Goal: Task Accomplishment & Management: Manage account settings

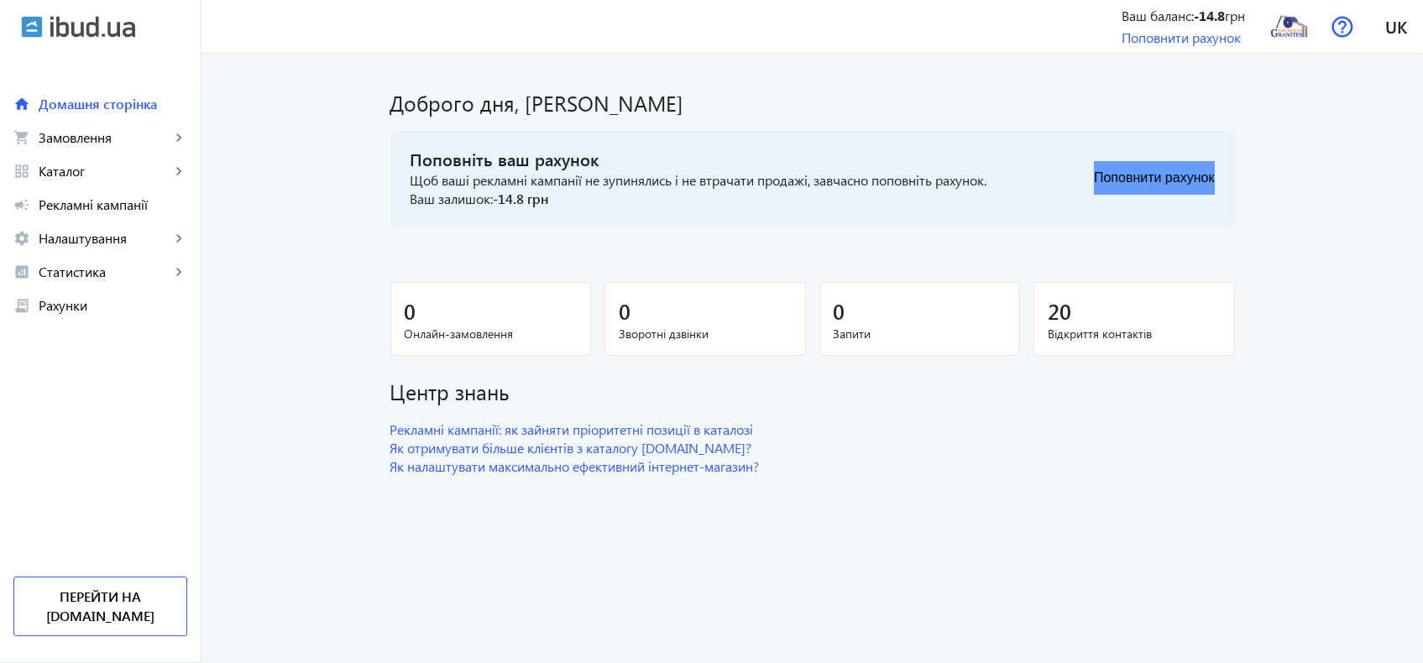
click at [1166, 179] on button "Поповнити рахунок" at bounding box center [1154, 178] width 120 height 34
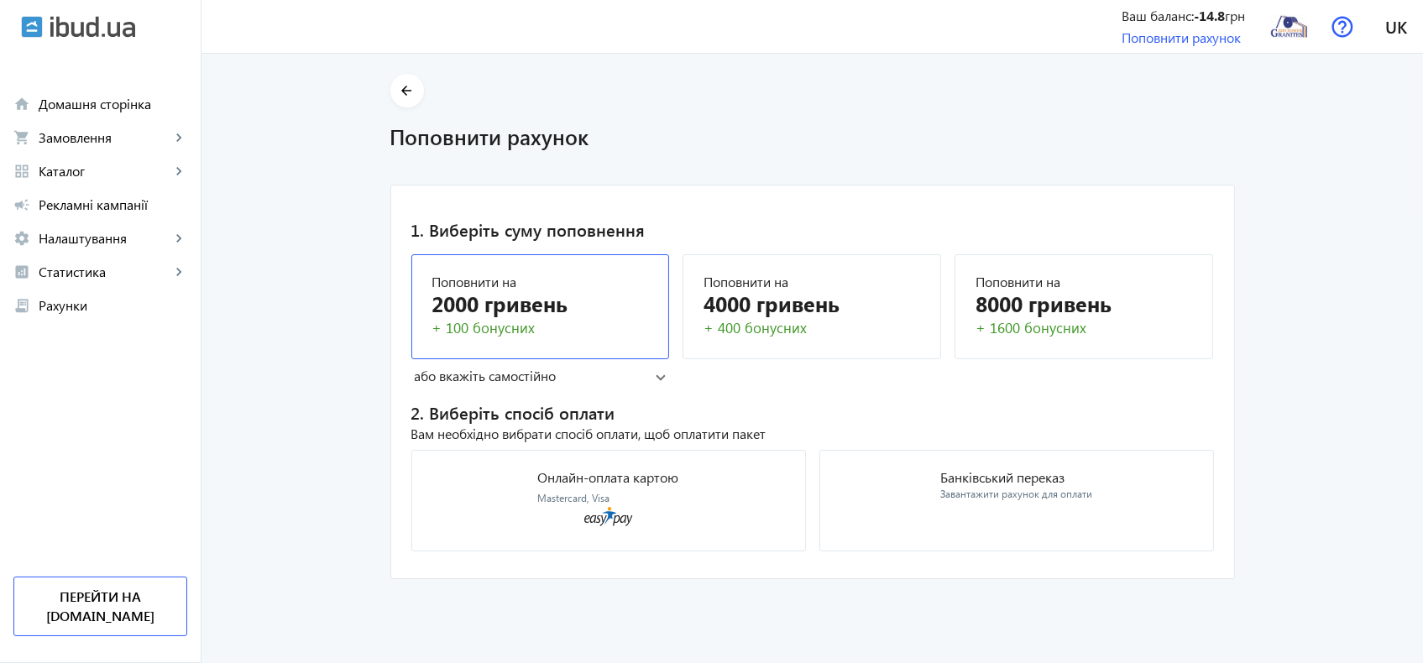
click at [563, 301] on div "2000 гривень" at bounding box center [540, 303] width 217 height 29
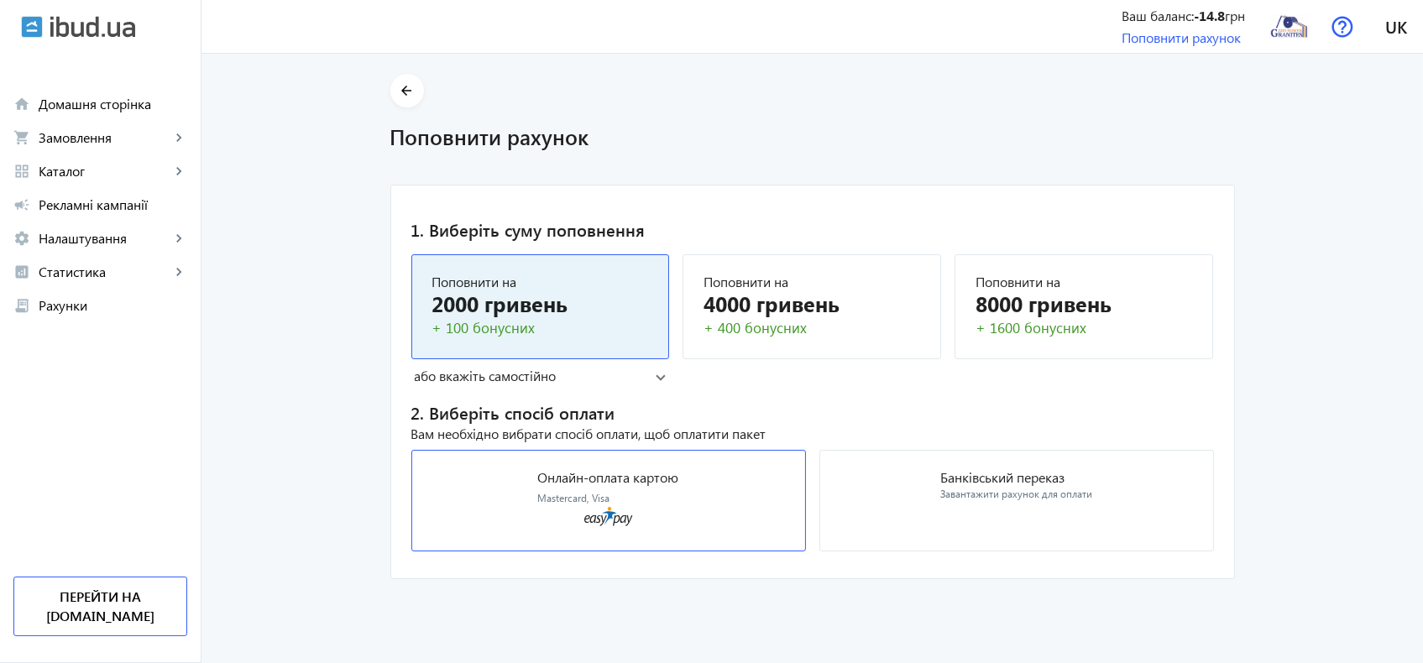
click at [630, 487] on div "Онлайн-оплата картою Mastercard, Visa" at bounding box center [608, 488] width 141 height 35
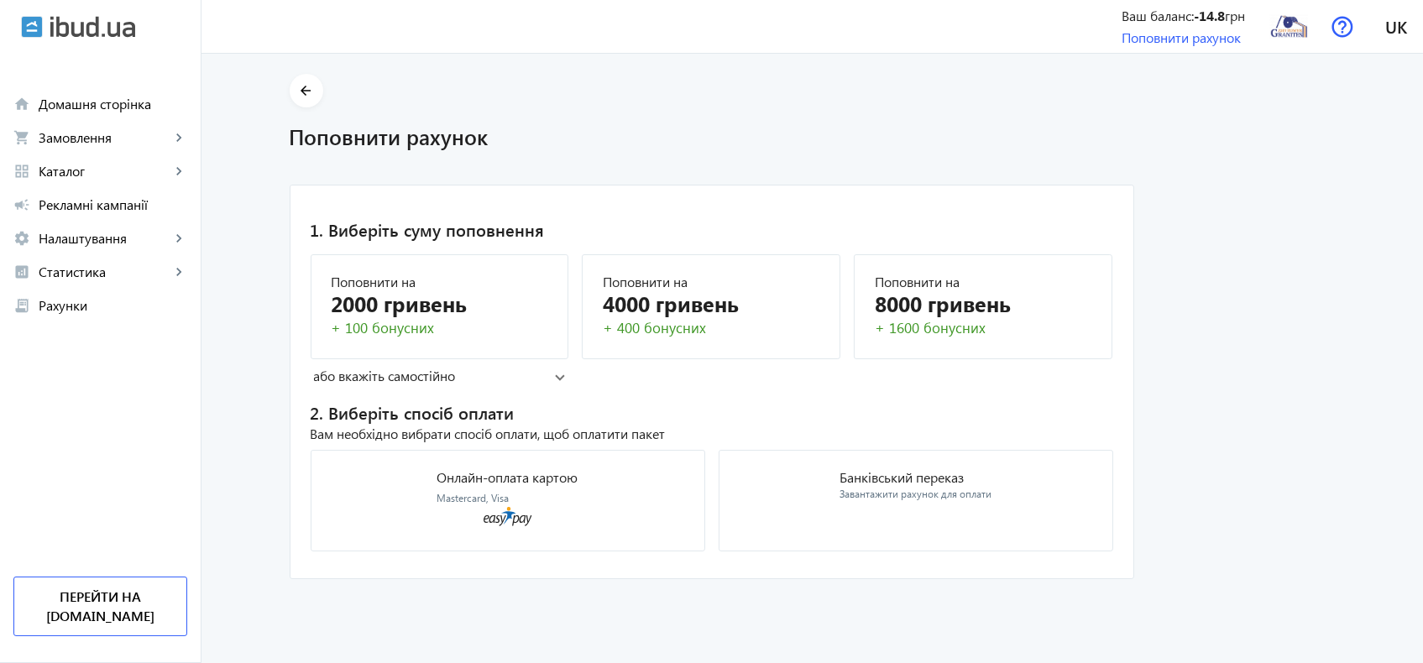
click at [409, 371] on mat-panel-title "або вкажіть самостійно" at bounding box center [435, 376] width 242 height 18
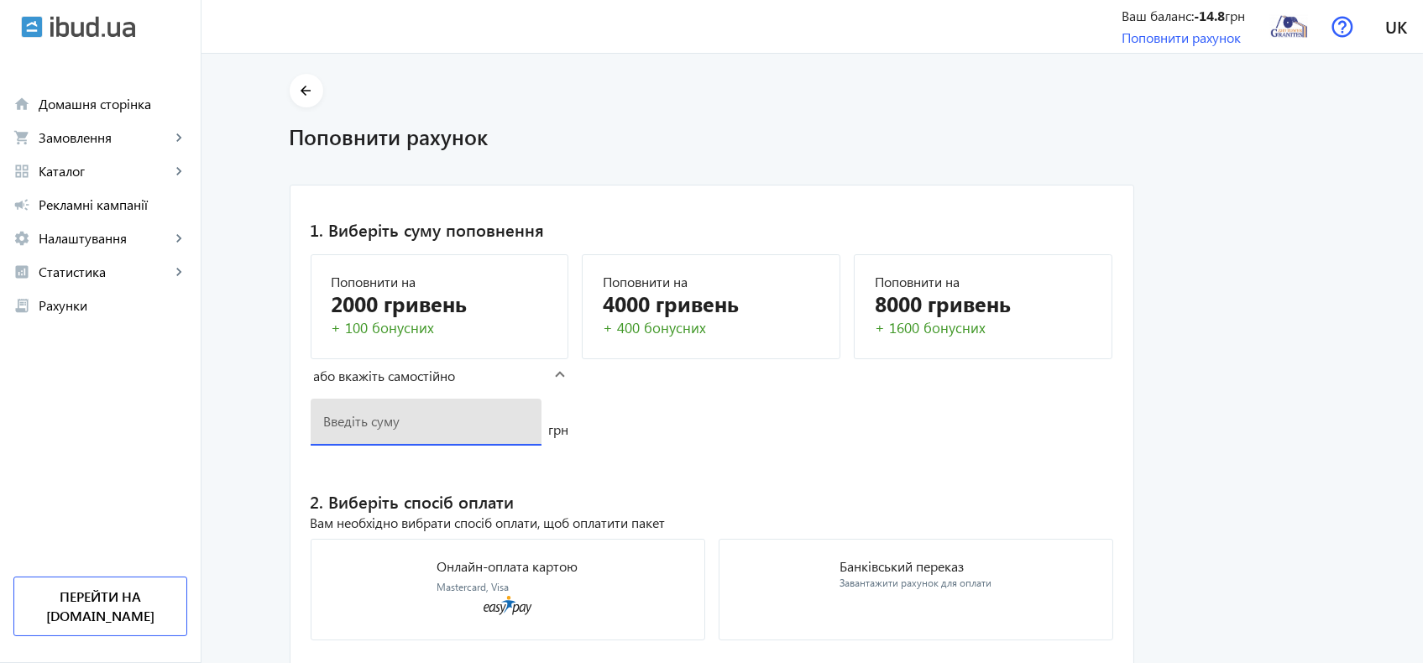
click at [458, 422] on input "number" at bounding box center [426, 421] width 205 height 18
type input "3000"
click at [719, 449] on mat-card "1. Виберіть суму поповнення Поповнити на 2000 гривень + 100 бонусних Поповнити …" at bounding box center [712, 427] width 845 height 484
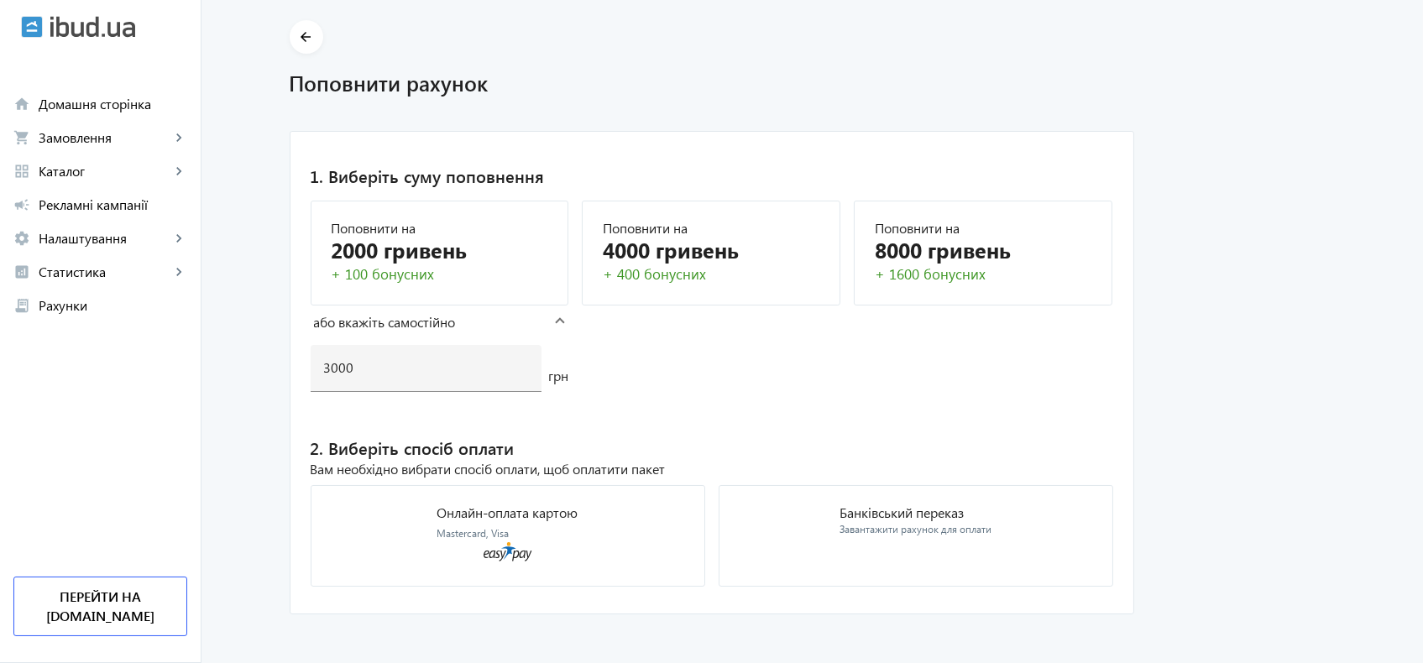
scroll to position [60, 0]
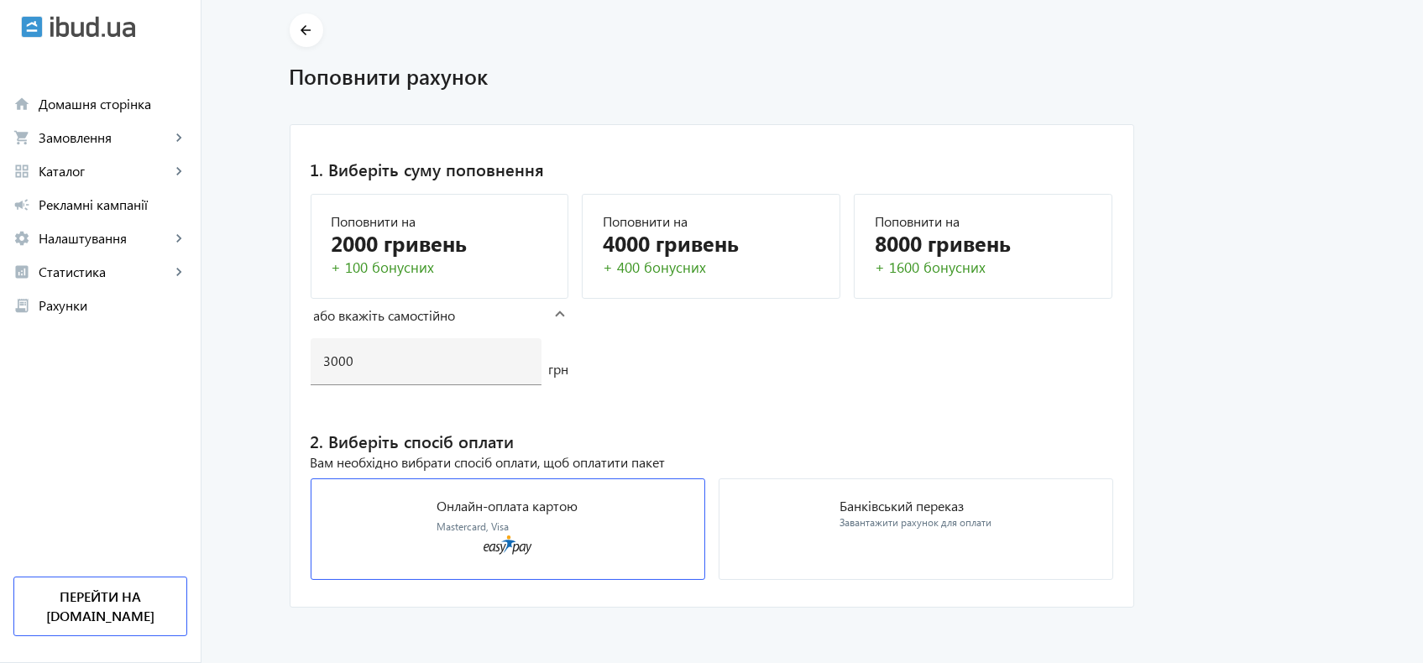
click at [509, 520] on div "Онлайн-оплата картою Mastercard, Visa" at bounding box center [507, 517] width 141 height 35
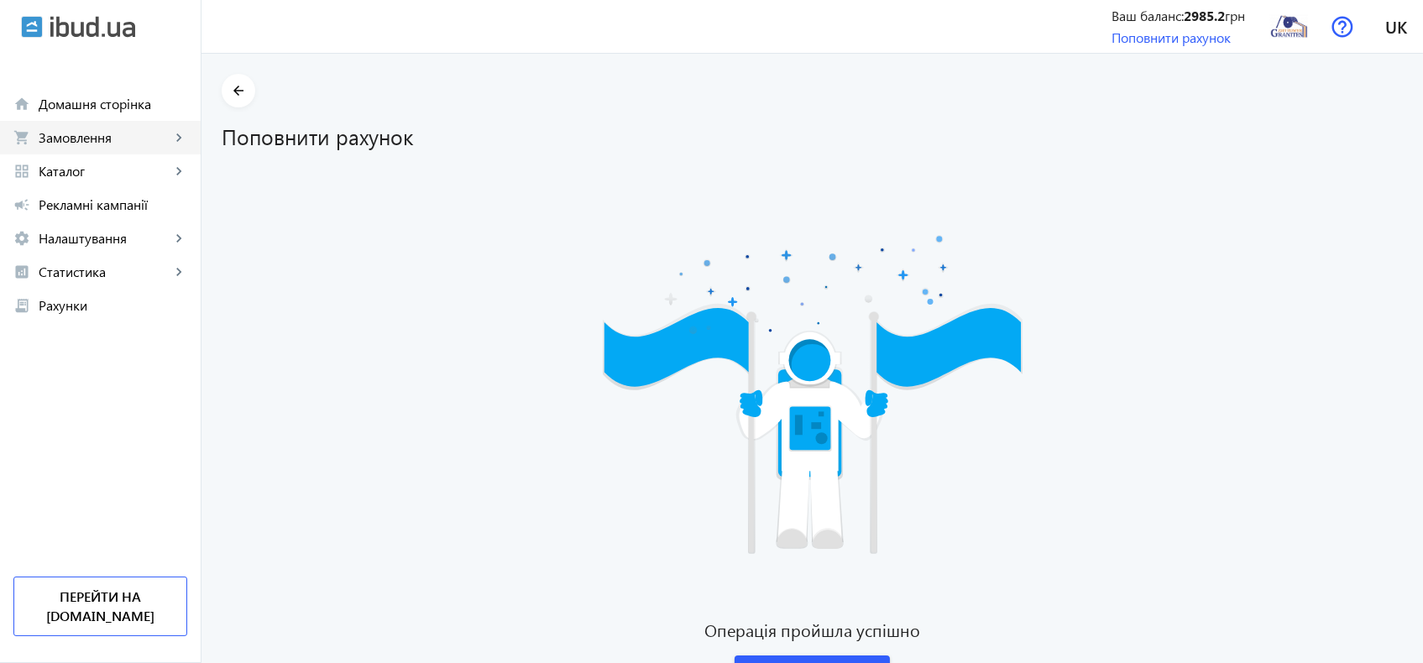
click at [60, 135] on span "Замовлення" at bounding box center [105, 137] width 132 height 17
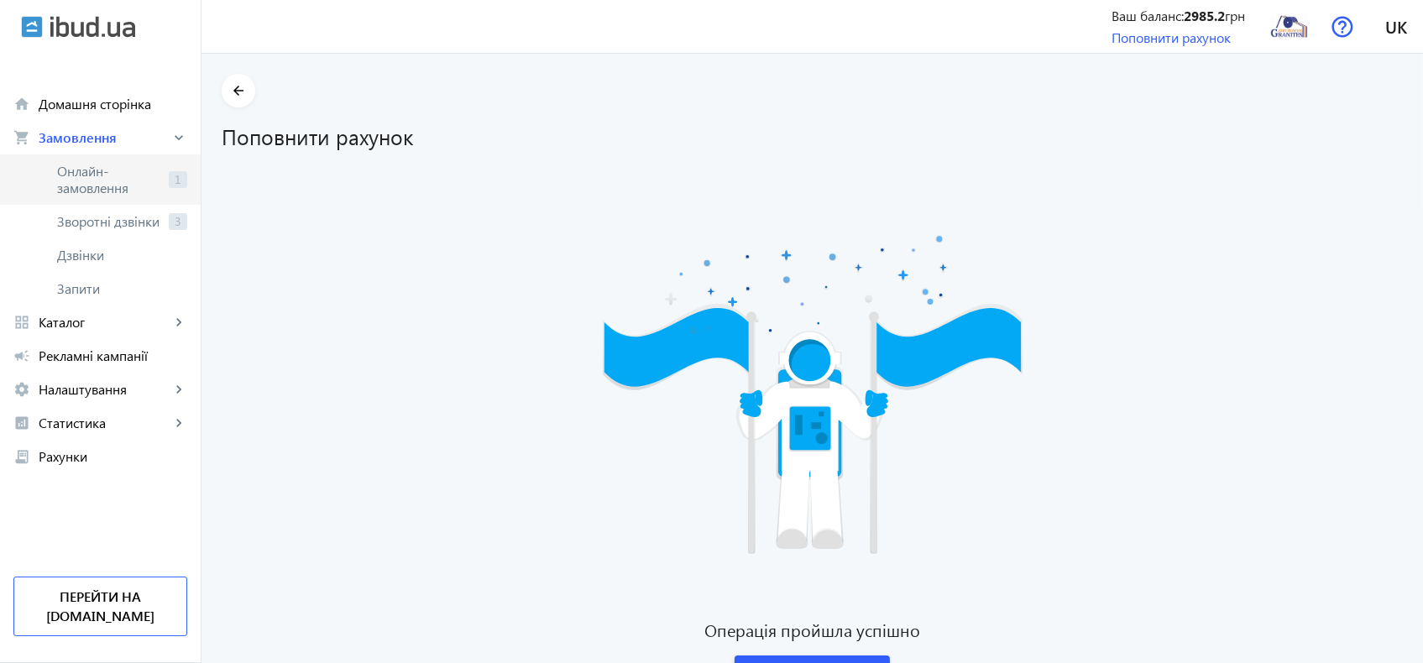
click at [97, 178] on span "Онлайн-замовлення" at bounding box center [109, 180] width 105 height 34
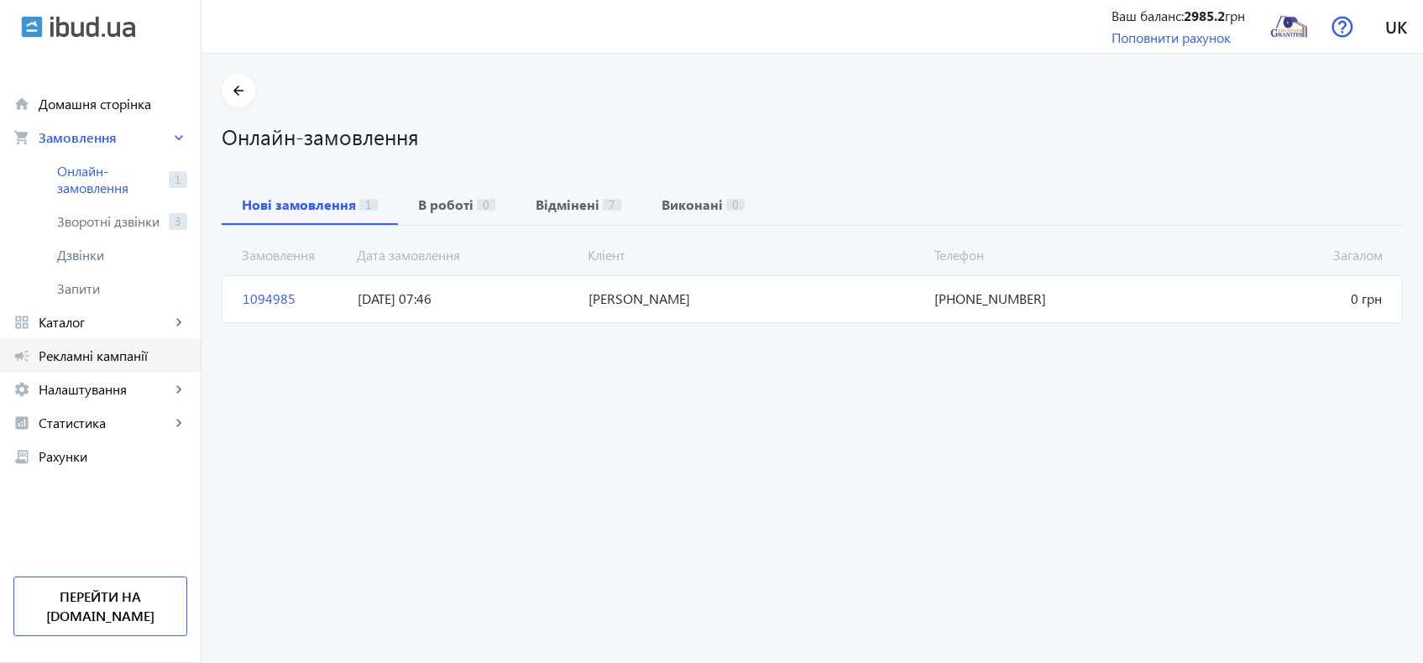
click at [83, 353] on span "Рекламні кампанії" at bounding box center [113, 356] width 149 height 17
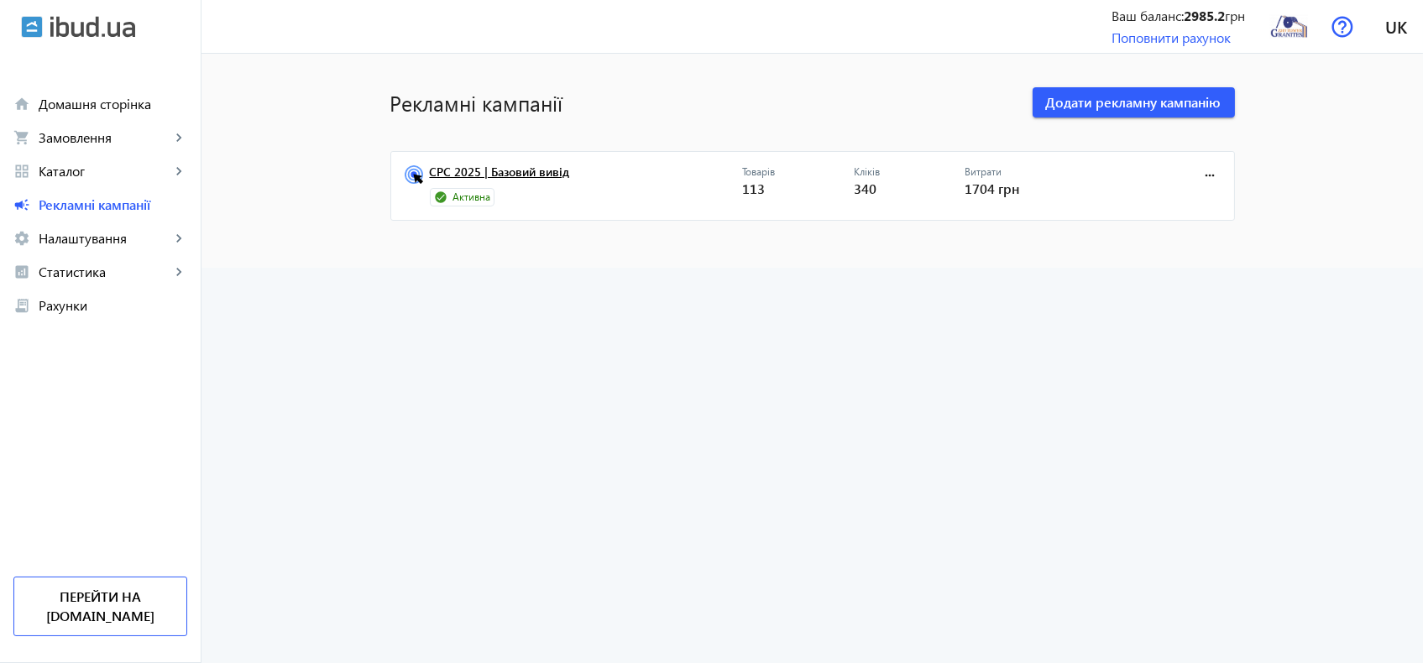
click at [529, 174] on link "CPC 2025 | Базовий вивід" at bounding box center [586, 177] width 312 height 24
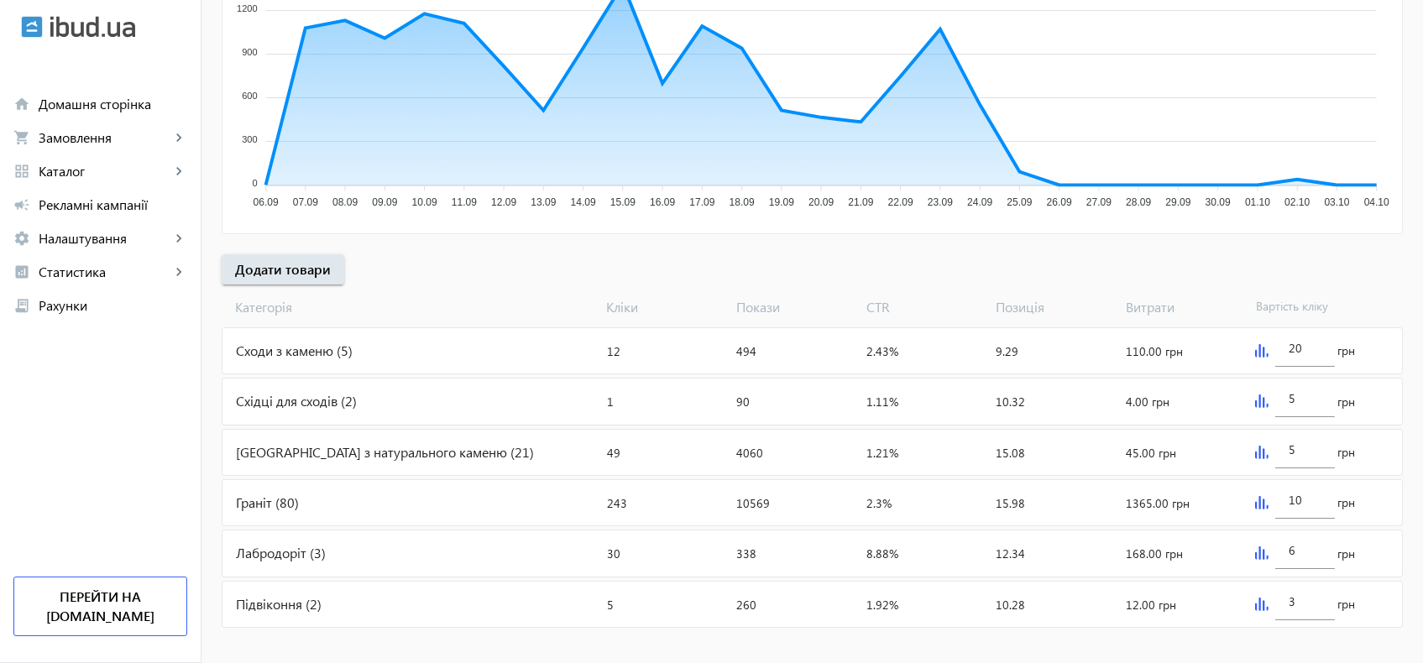
scroll to position [401, 0]
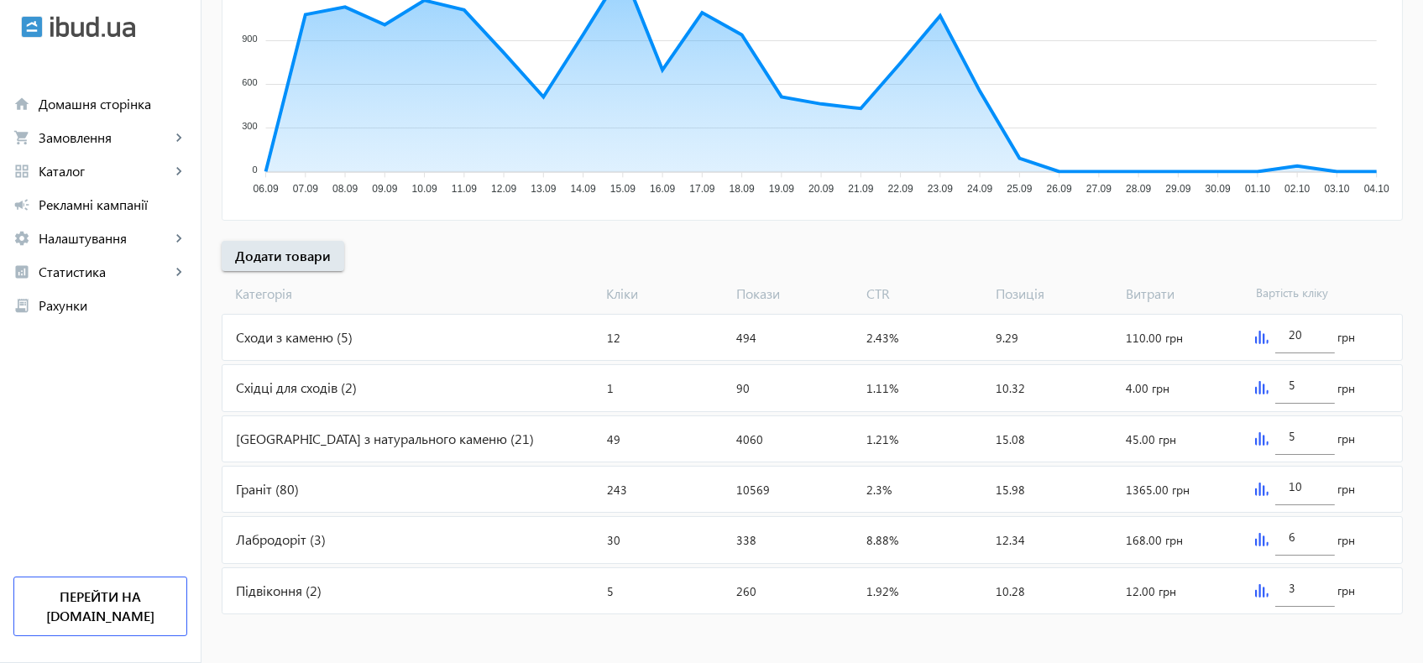
click at [260, 487] on div "Граніт (80)" at bounding box center [412, 489] width 378 height 45
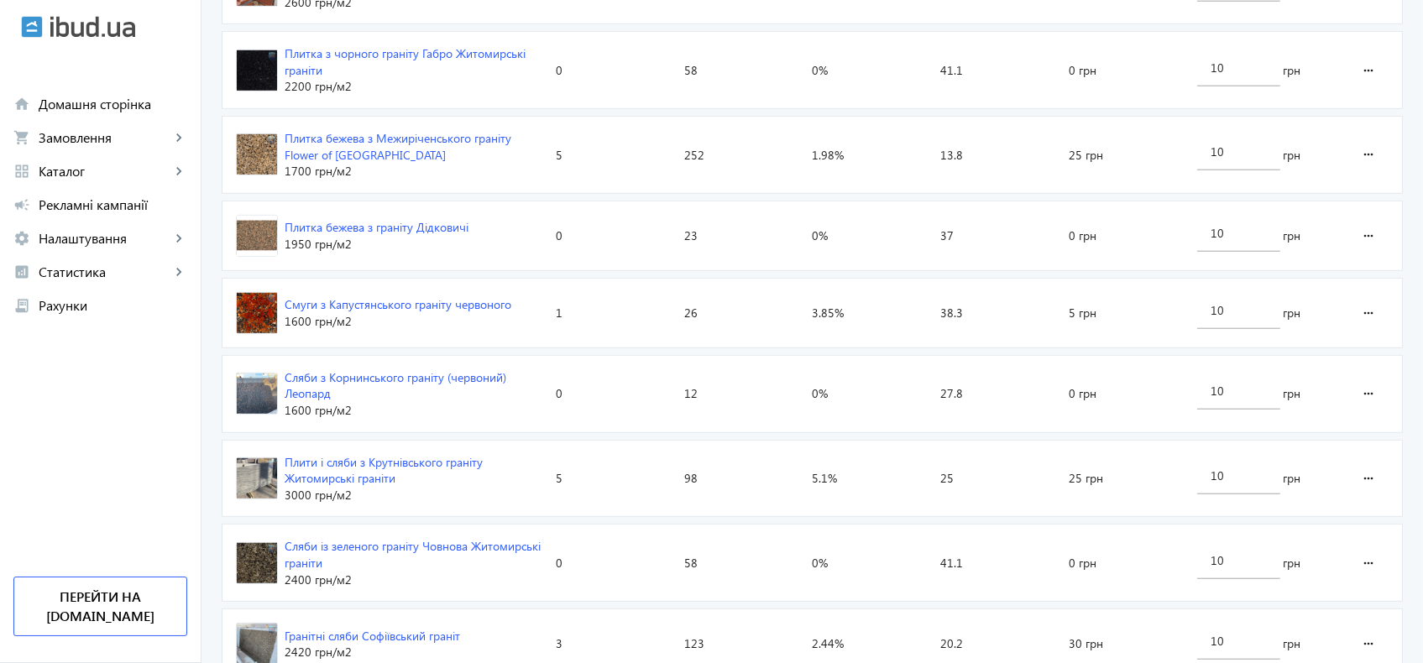
scroll to position [2575, 0]
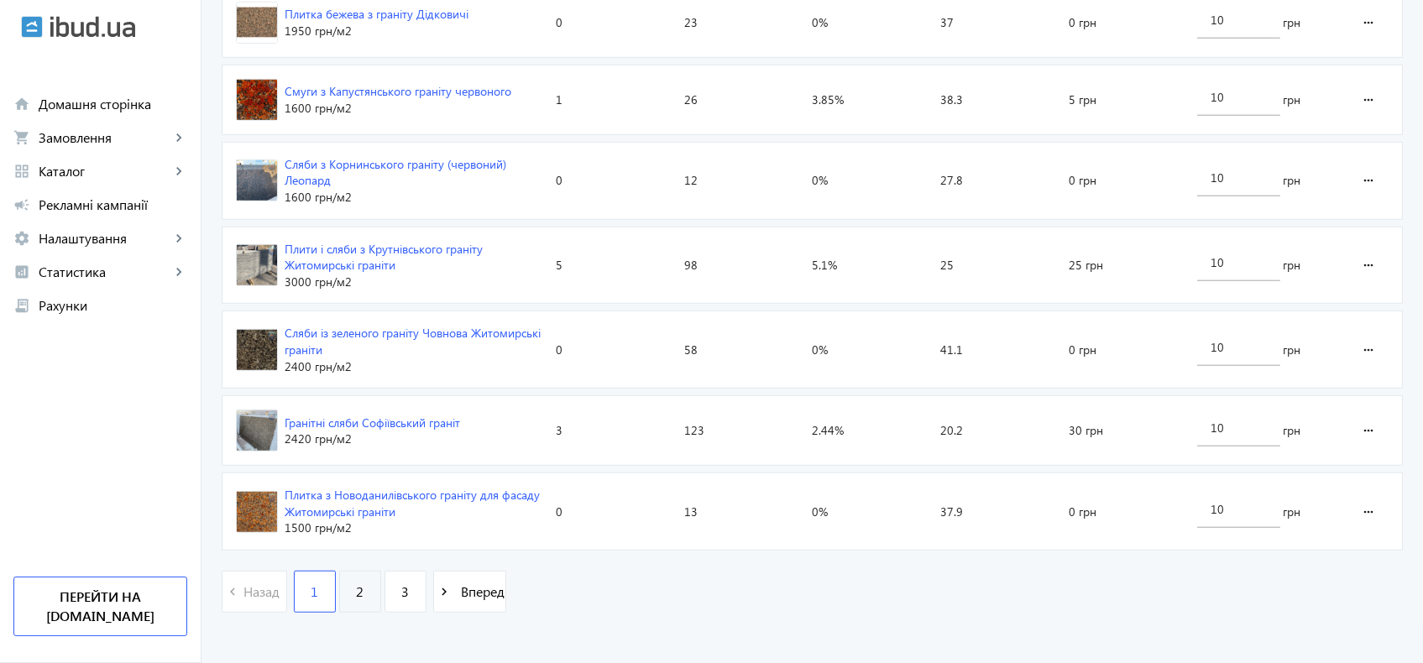
click at [356, 583] on span "2" at bounding box center [360, 592] width 8 height 18
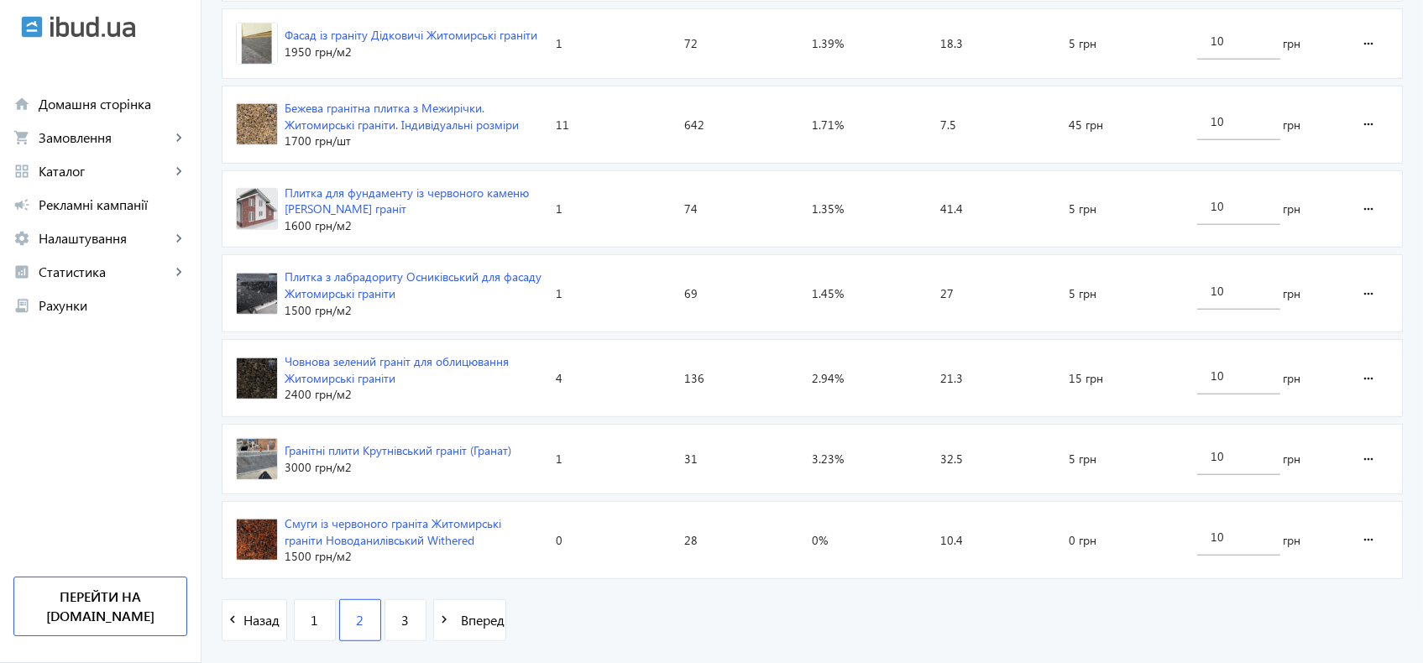
scroll to position [2612, 0]
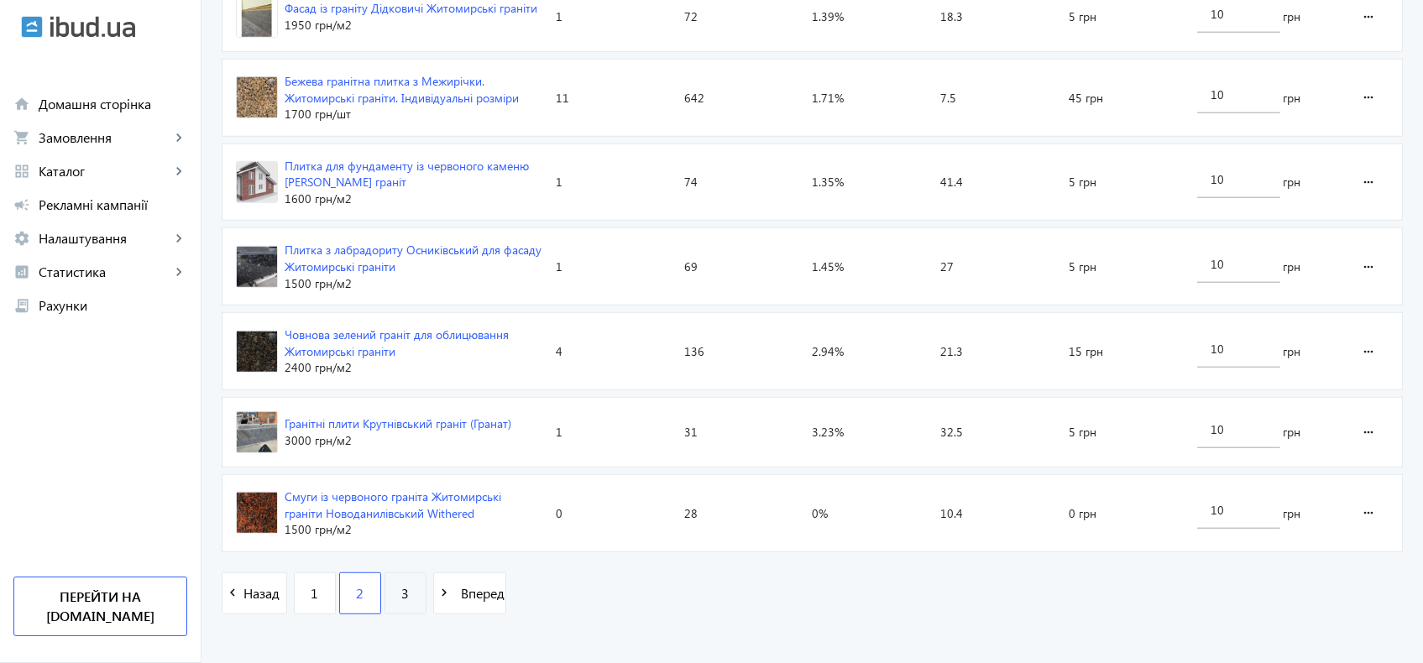
click at [401, 584] on span "3" at bounding box center [405, 593] width 8 height 18
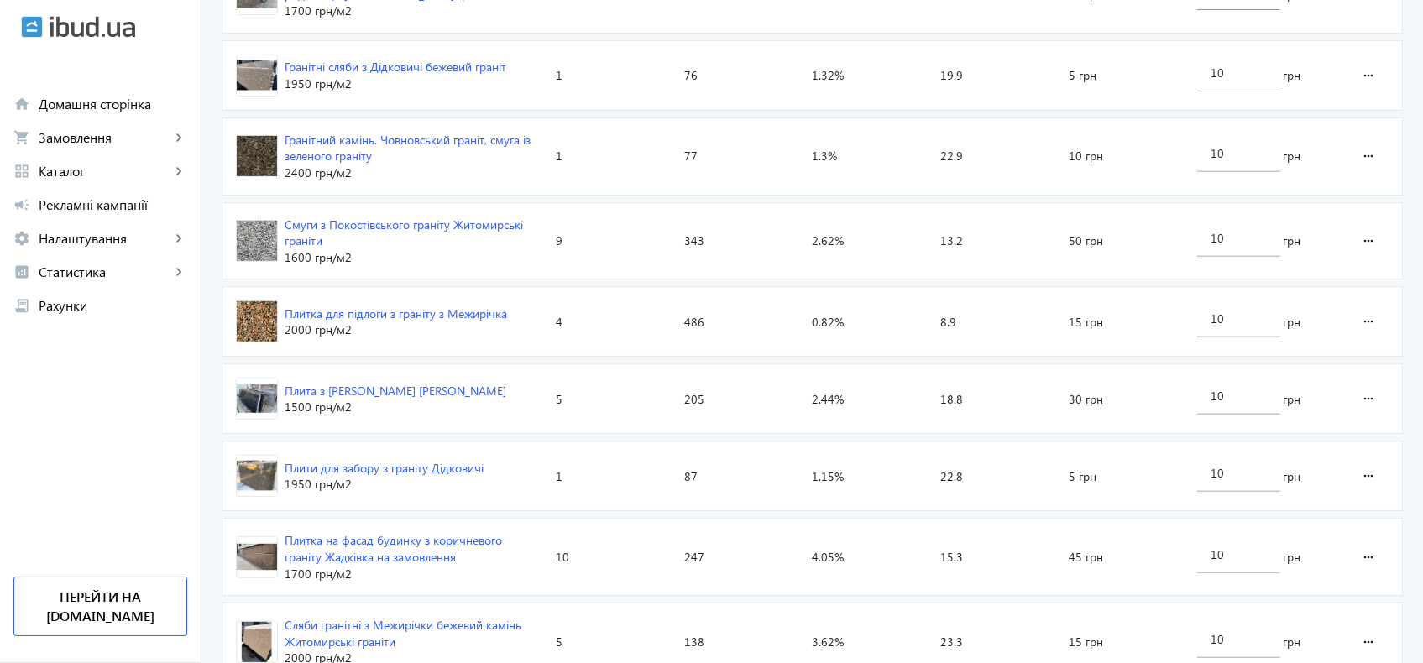
scroll to position [1715, 0]
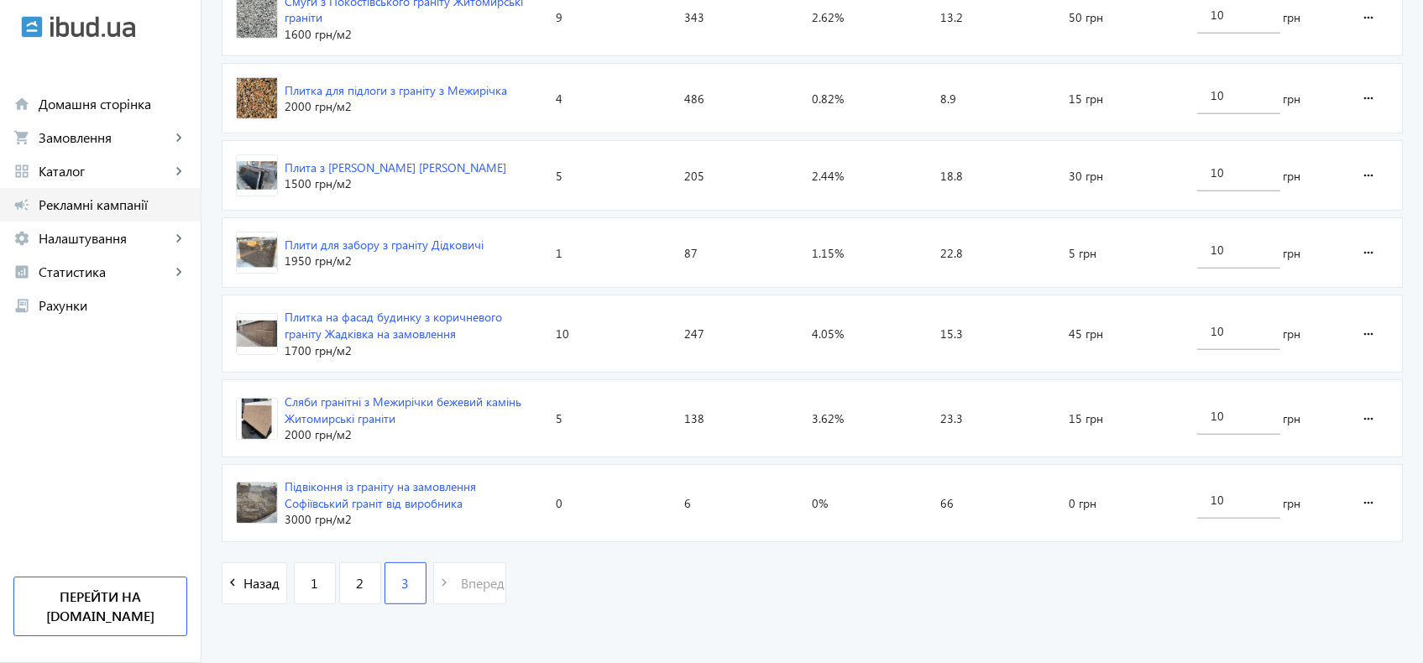
click at [98, 196] on span "Рекламні кампанії" at bounding box center [113, 204] width 149 height 17
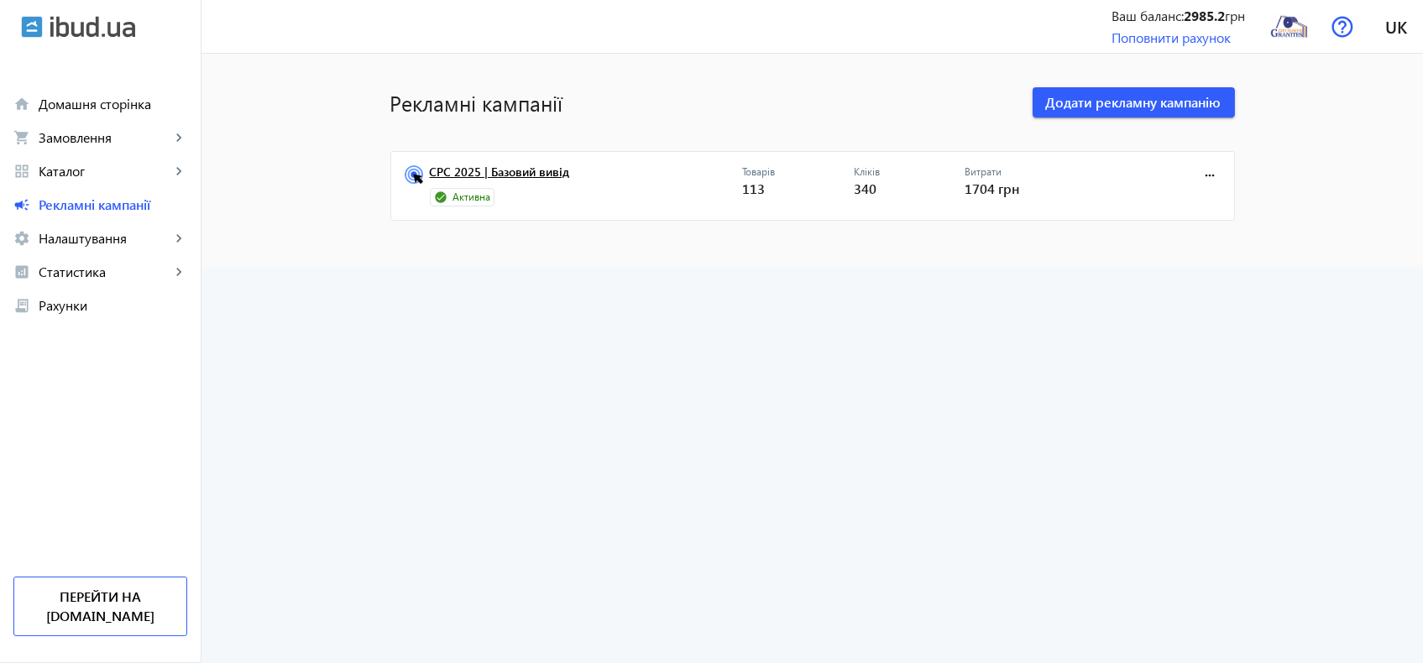
click at [516, 165] on link "CPC 2025 | Базовий вивід" at bounding box center [586, 177] width 312 height 24
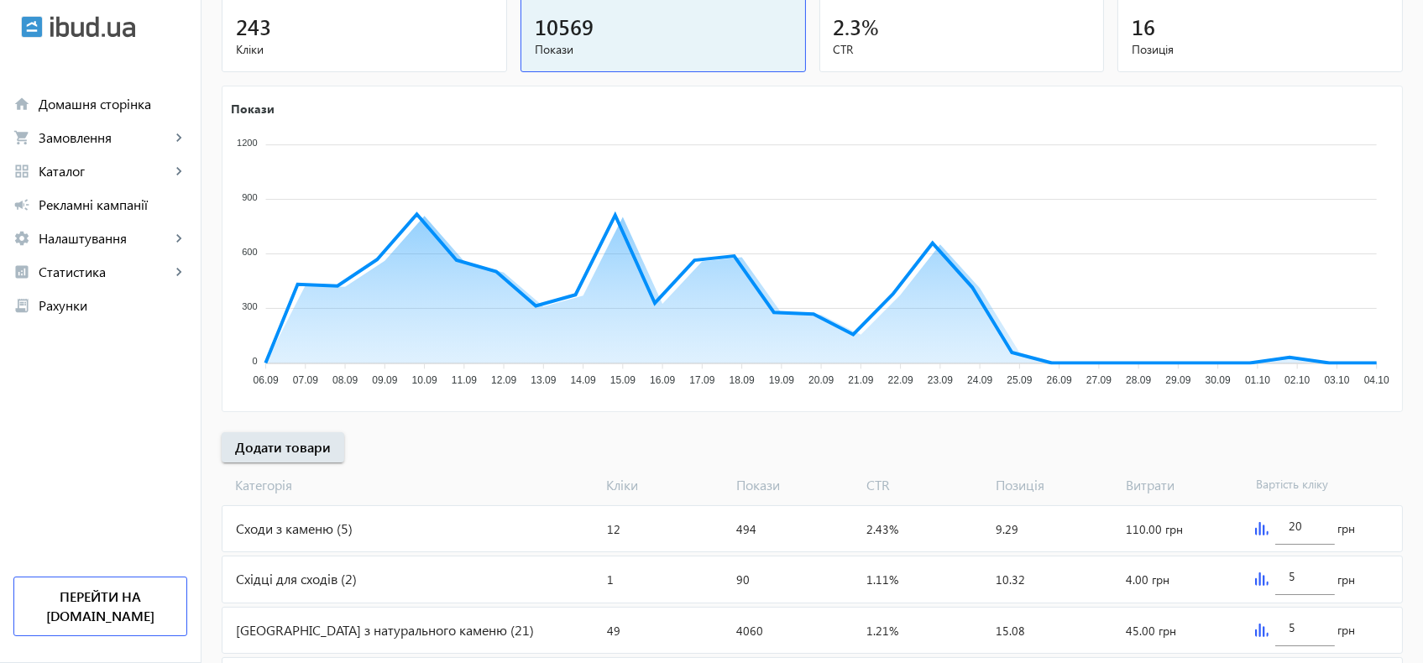
scroll to position [401, 0]
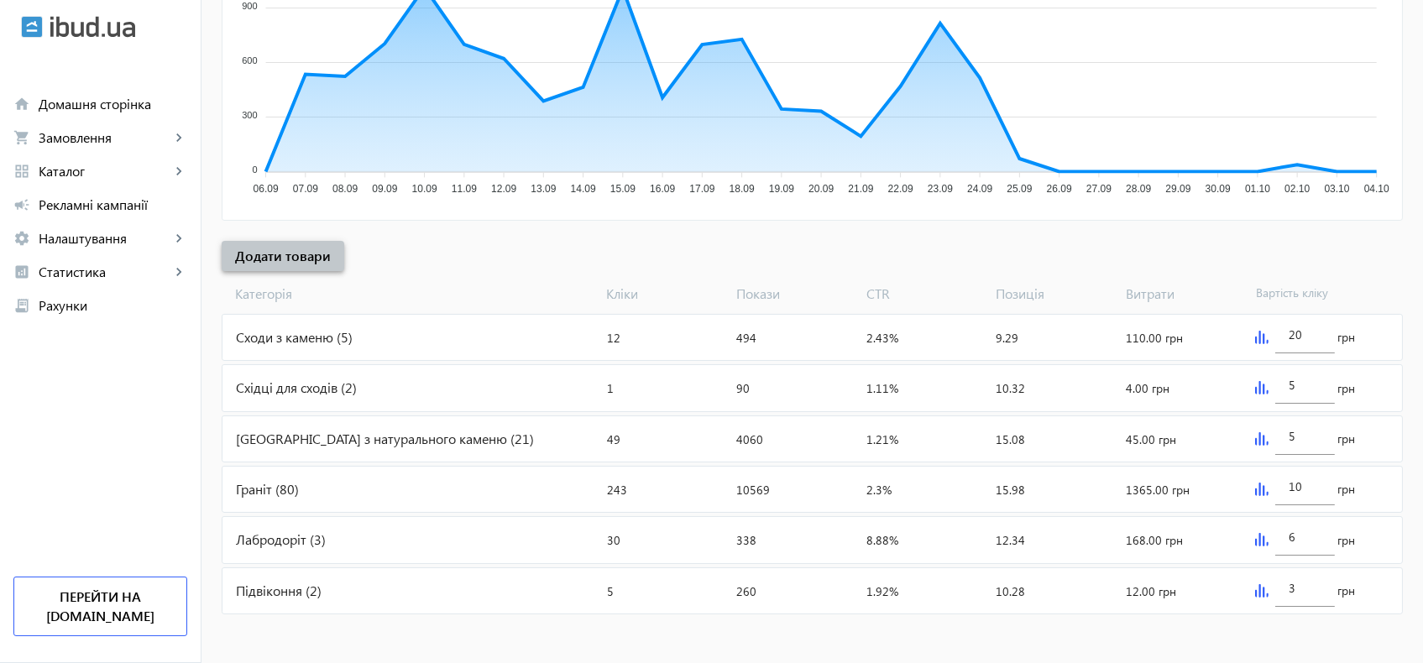
click at [282, 254] on span "Додати товари" at bounding box center [283, 256] width 96 height 18
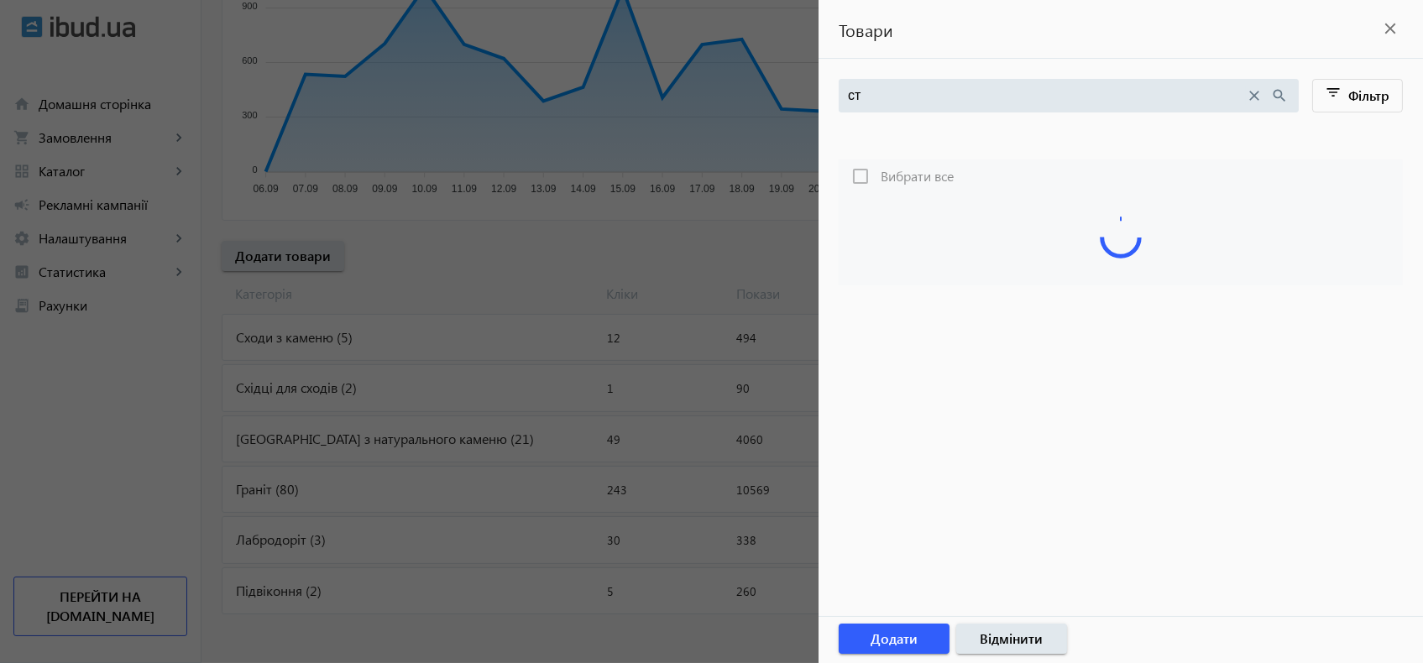
type input "сті"
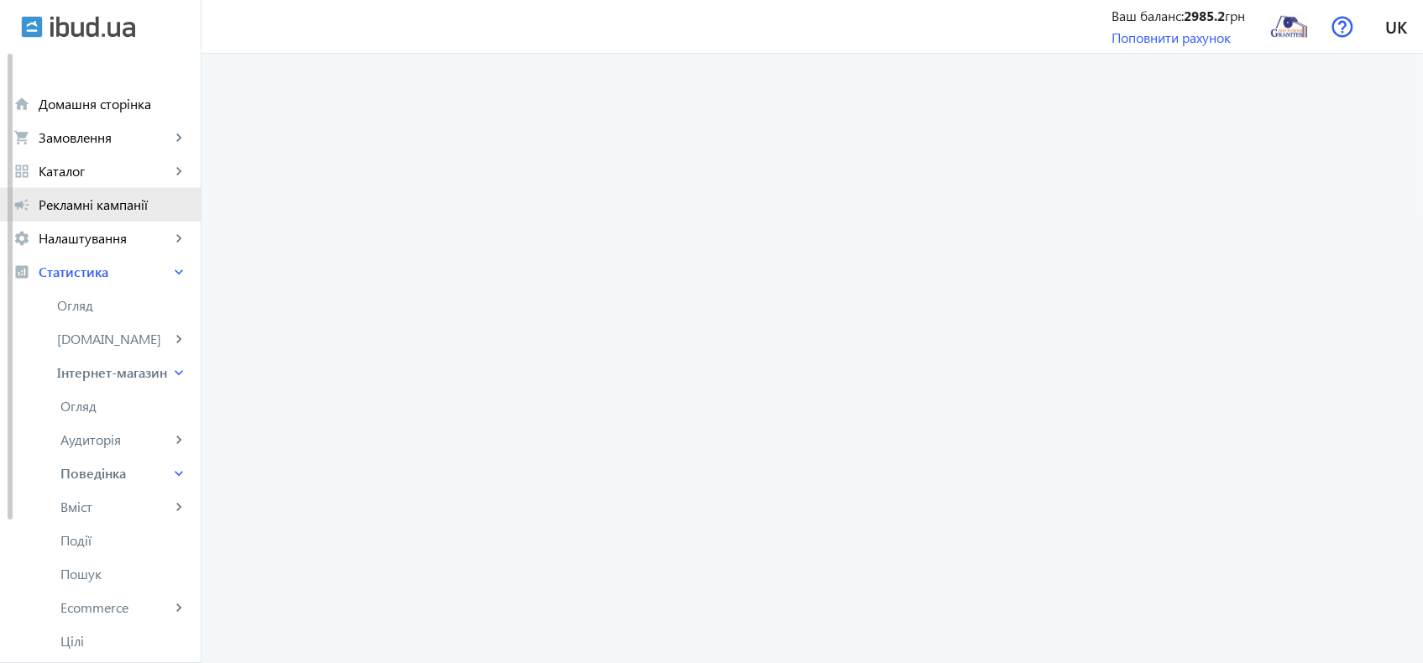
click at [83, 188] on link "campaign Рекламні кампанії" at bounding box center [100, 205] width 201 height 34
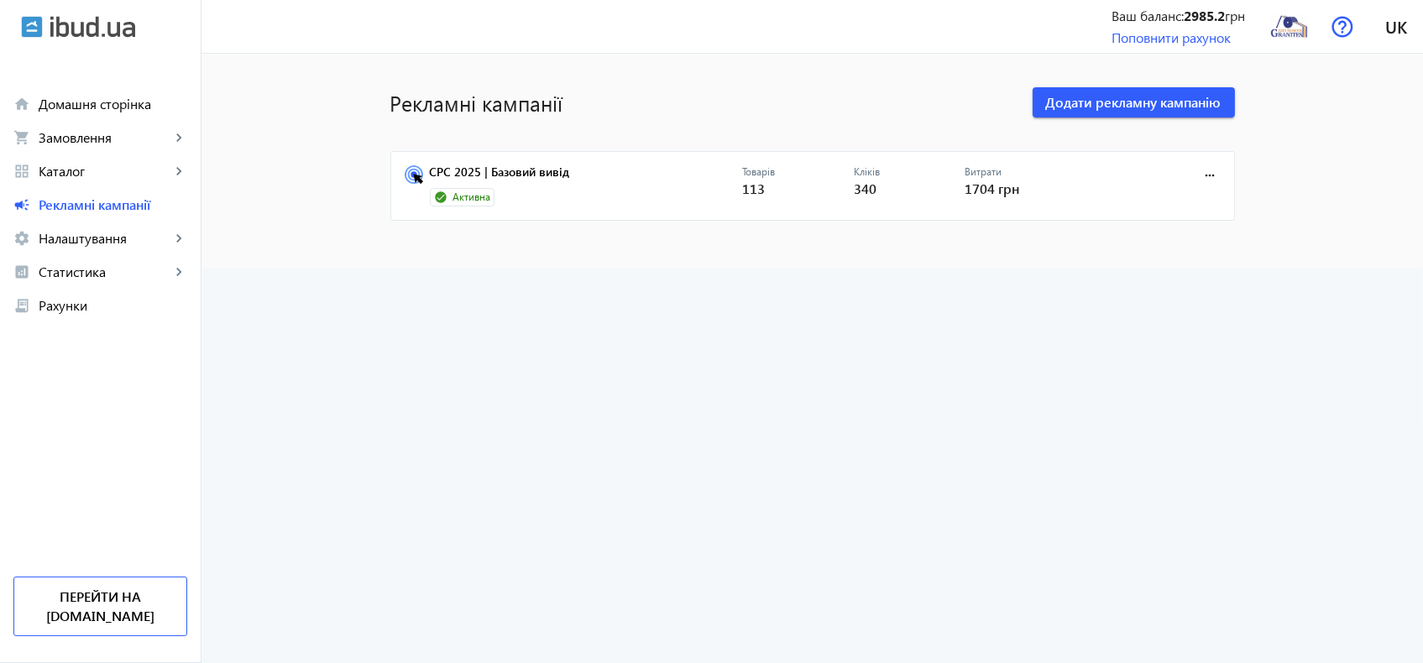
click at [470, 191] on span "Активна" at bounding box center [472, 198] width 38 height 14
click at [460, 180] on link "CPC 2025 | Базовий вивід" at bounding box center [586, 177] width 312 height 24
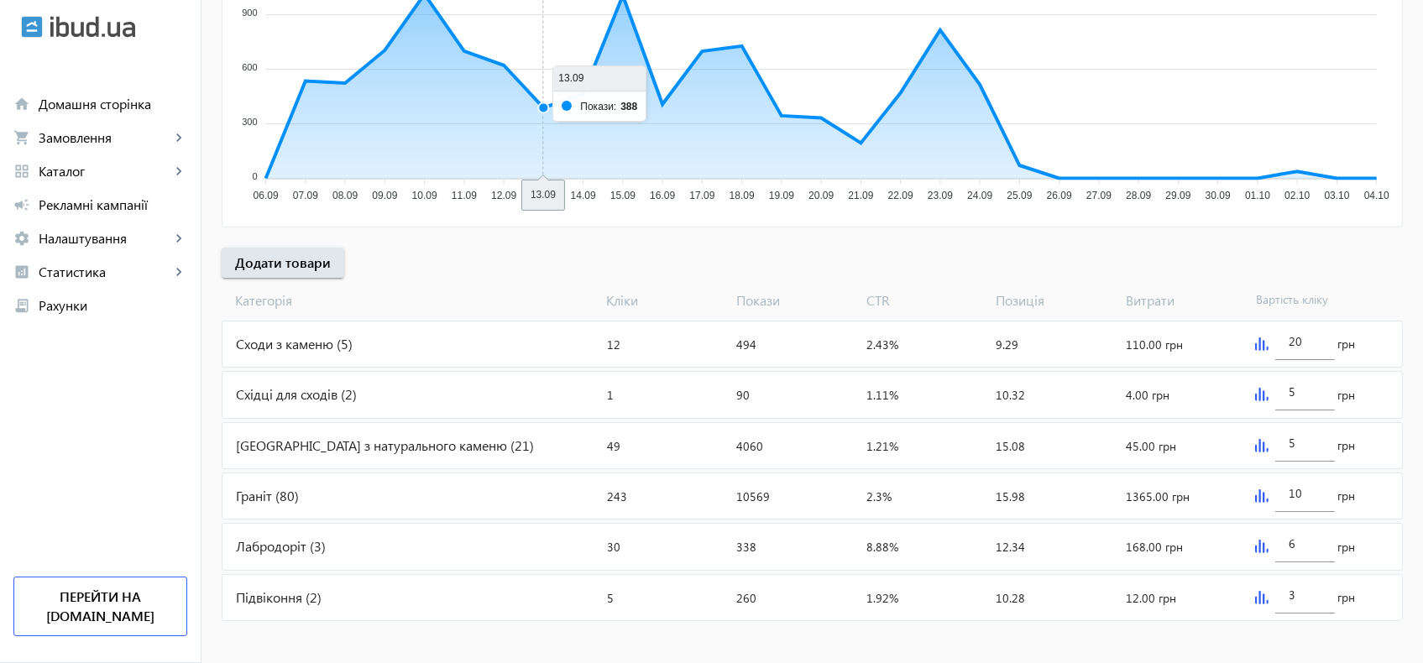
scroll to position [401, 0]
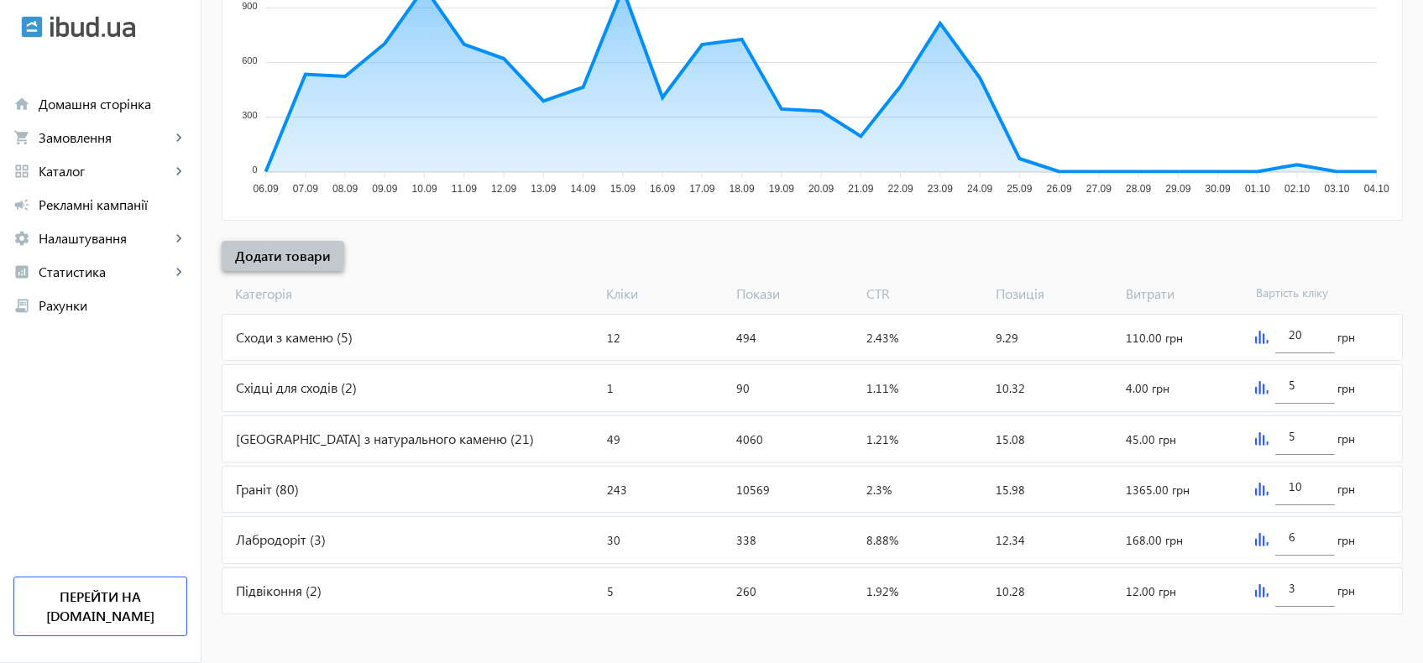
click at [266, 254] on span "Додати товари" at bounding box center [283, 256] width 96 height 18
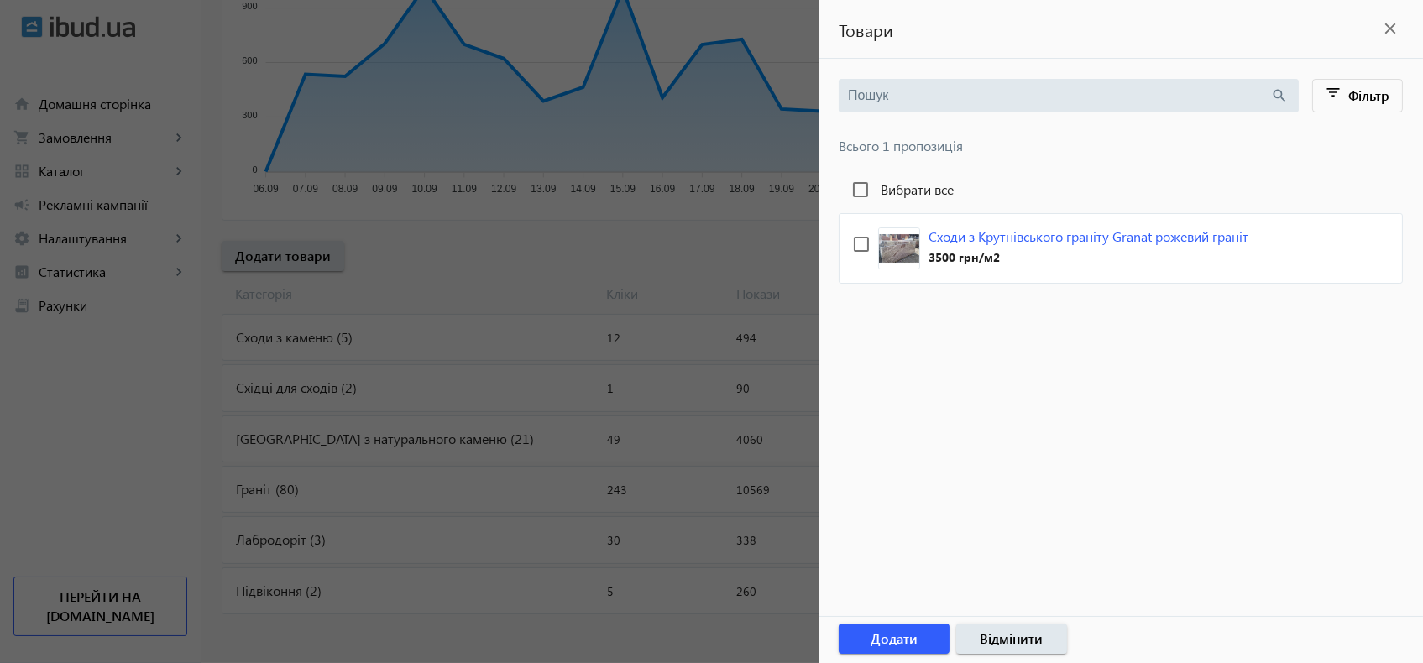
click at [511, 264] on div at bounding box center [711, 331] width 1423 height 663
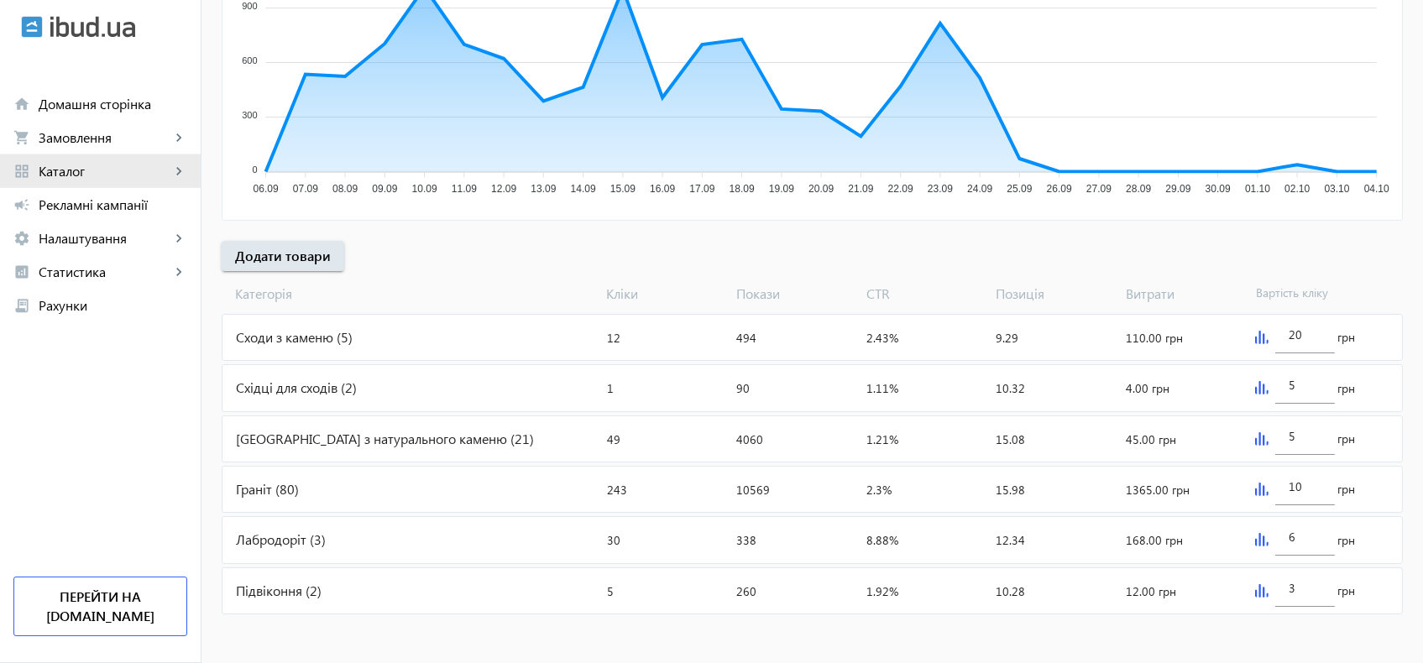
click at [89, 168] on span "Каталог" at bounding box center [105, 171] width 132 height 17
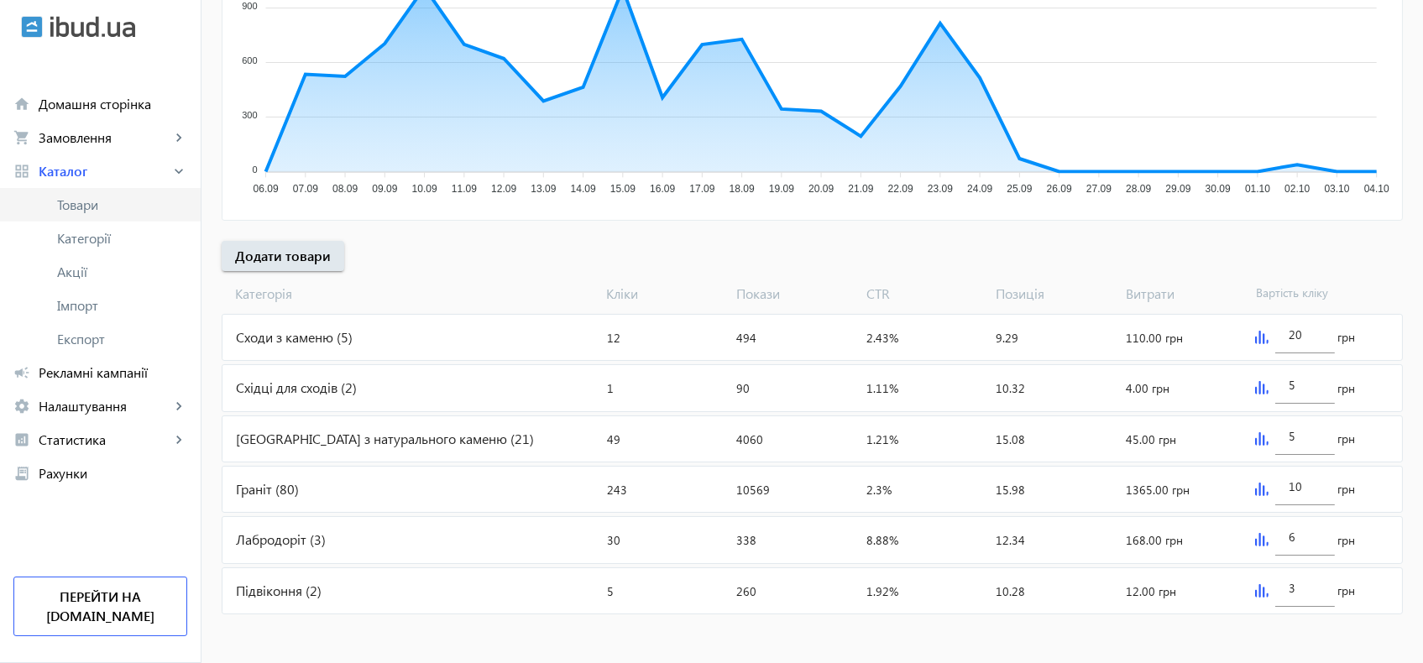
click at [86, 202] on span "Товари" at bounding box center [122, 204] width 130 height 17
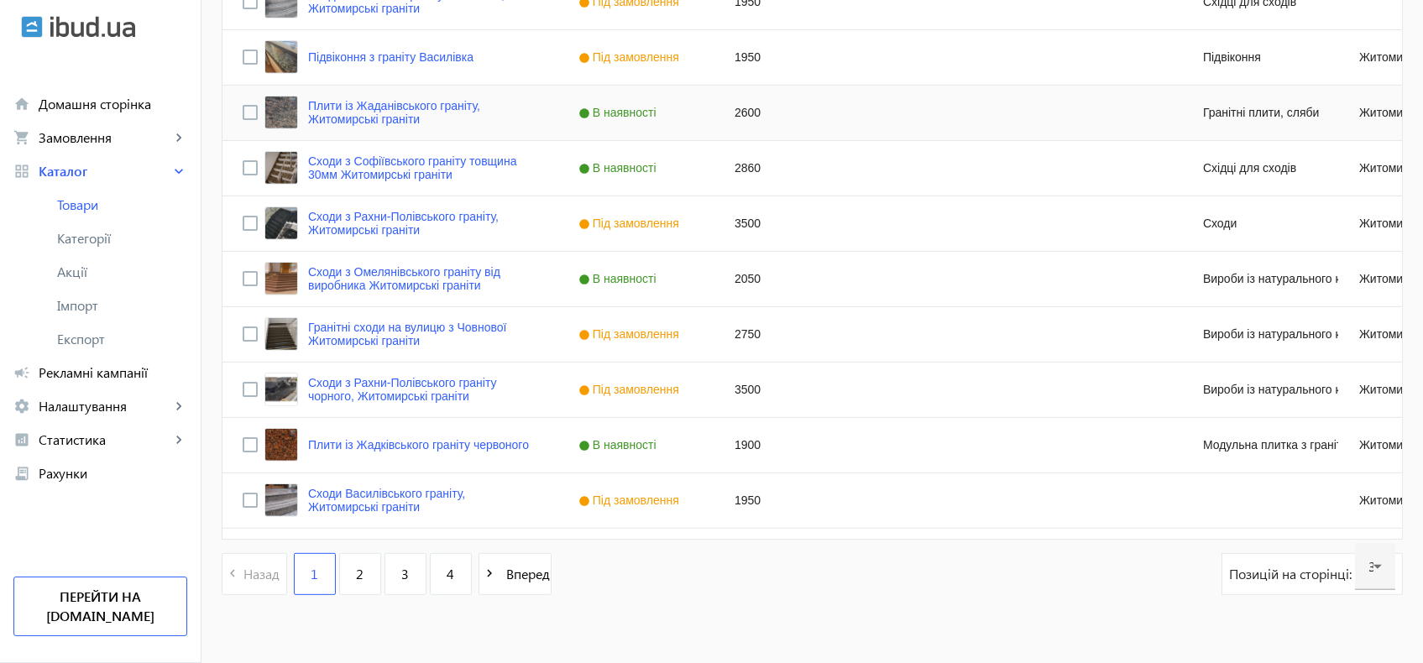
scroll to position [1595, 0]
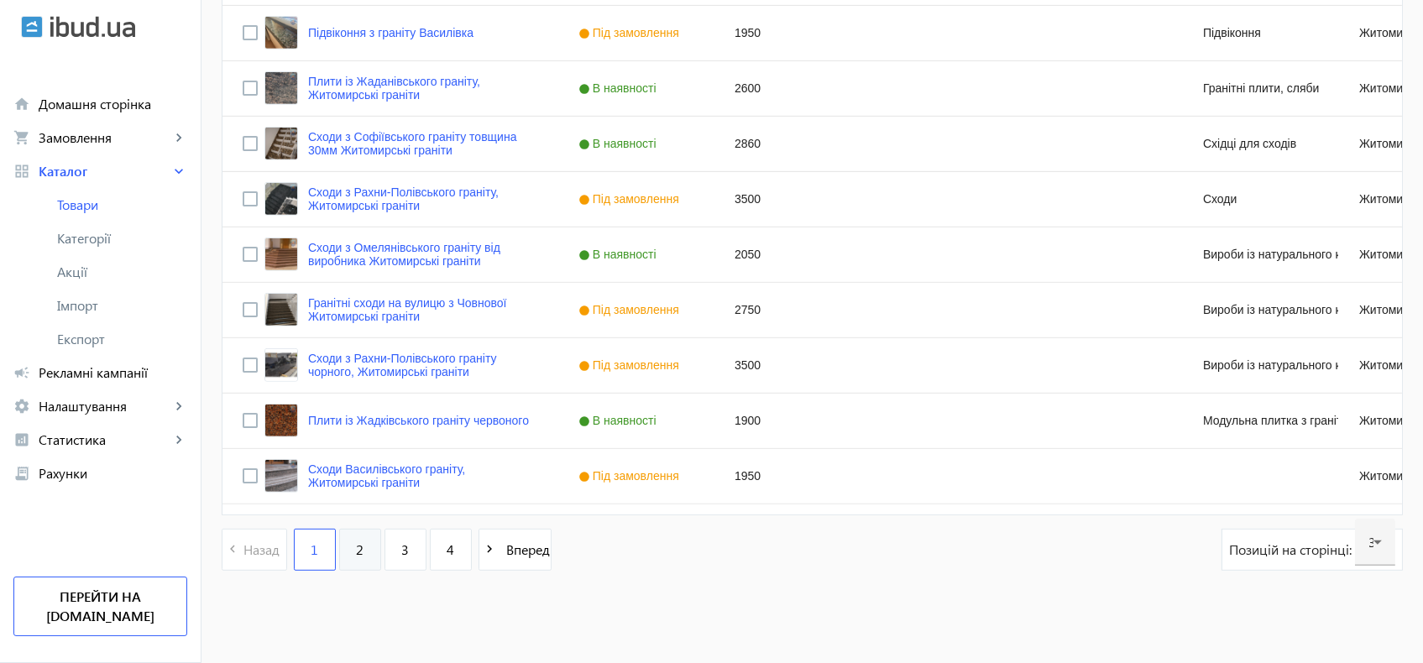
click at [343, 552] on link "2" at bounding box center [360, 550] width 42 height 42
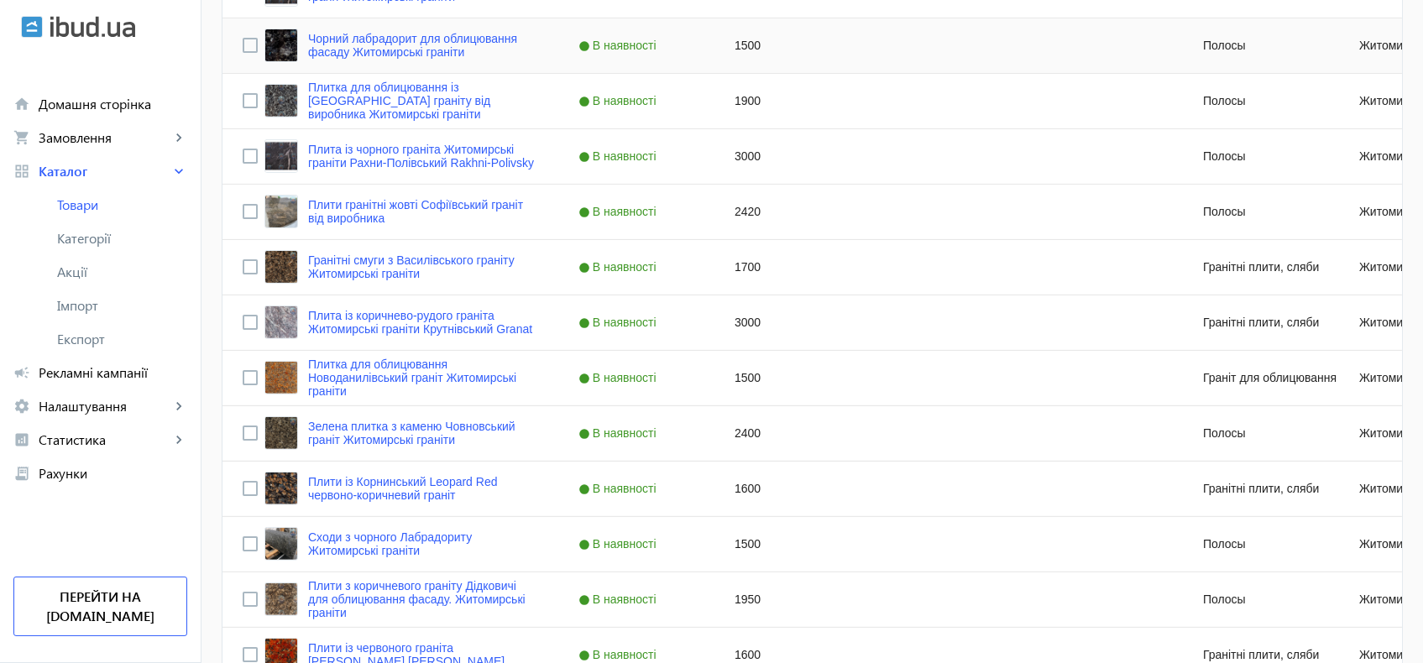
scroll to position [1595, 0]
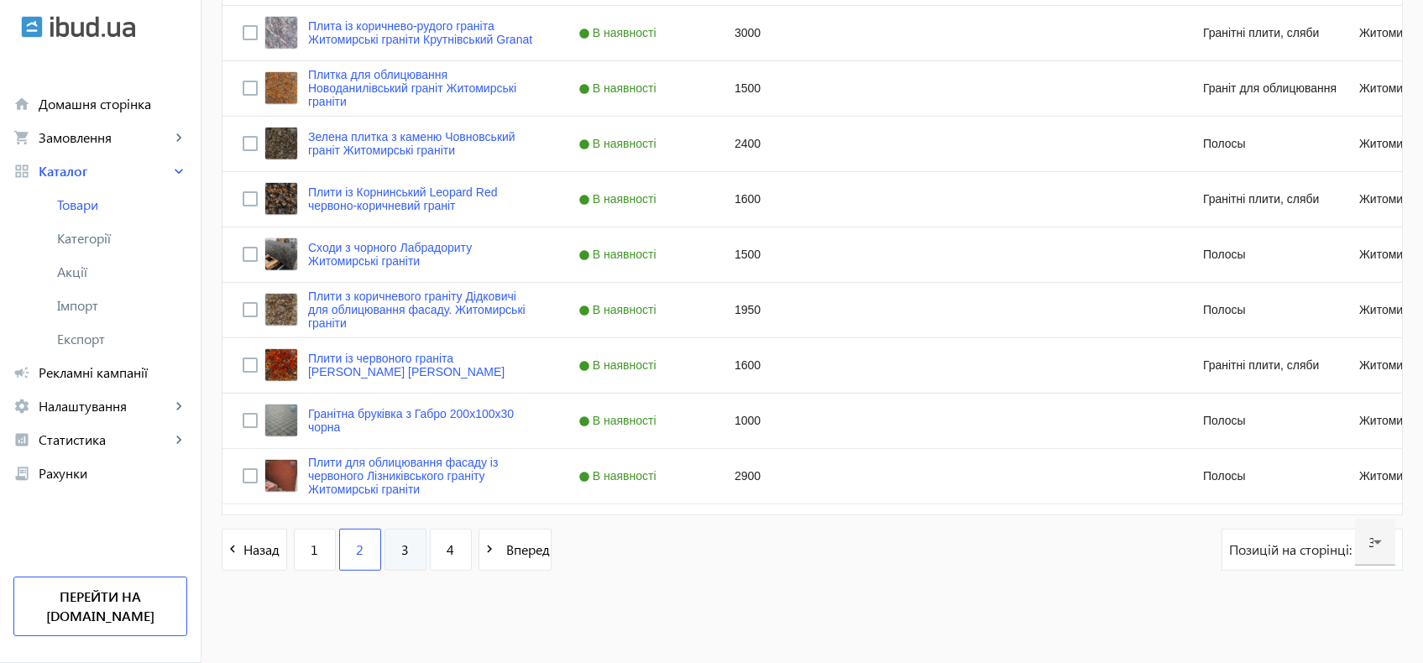
click at [386, 547] on link "3" at bounding box center [406, 550] width 42 height 42
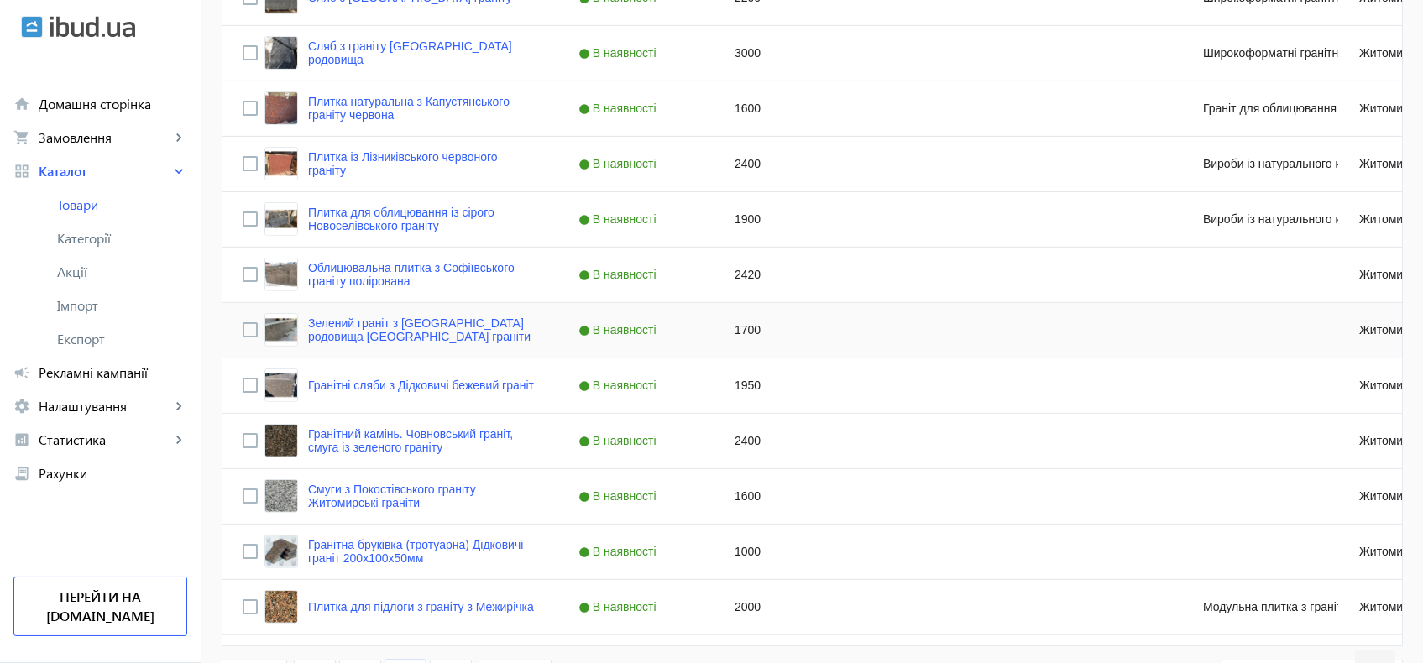
scroll to position [1595, 0]
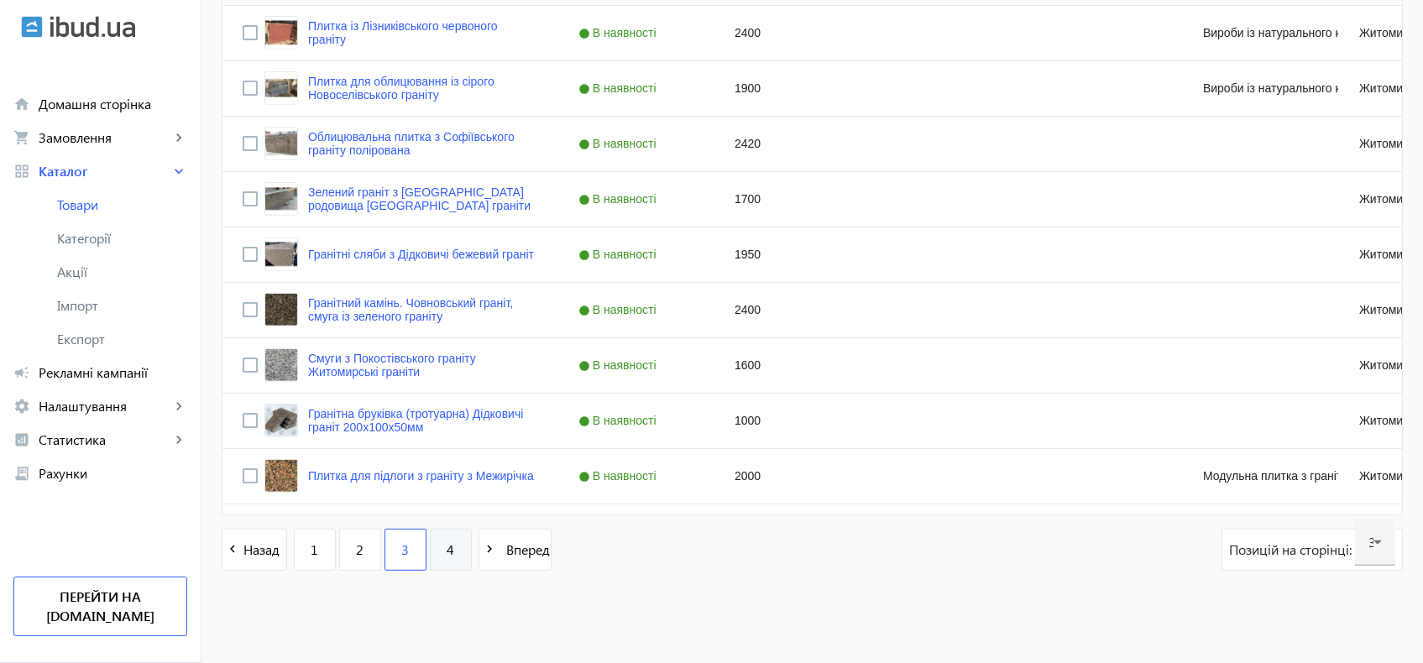
click at [447, 558] on span "4" at bounding box center [451, 550] width 8 height 18
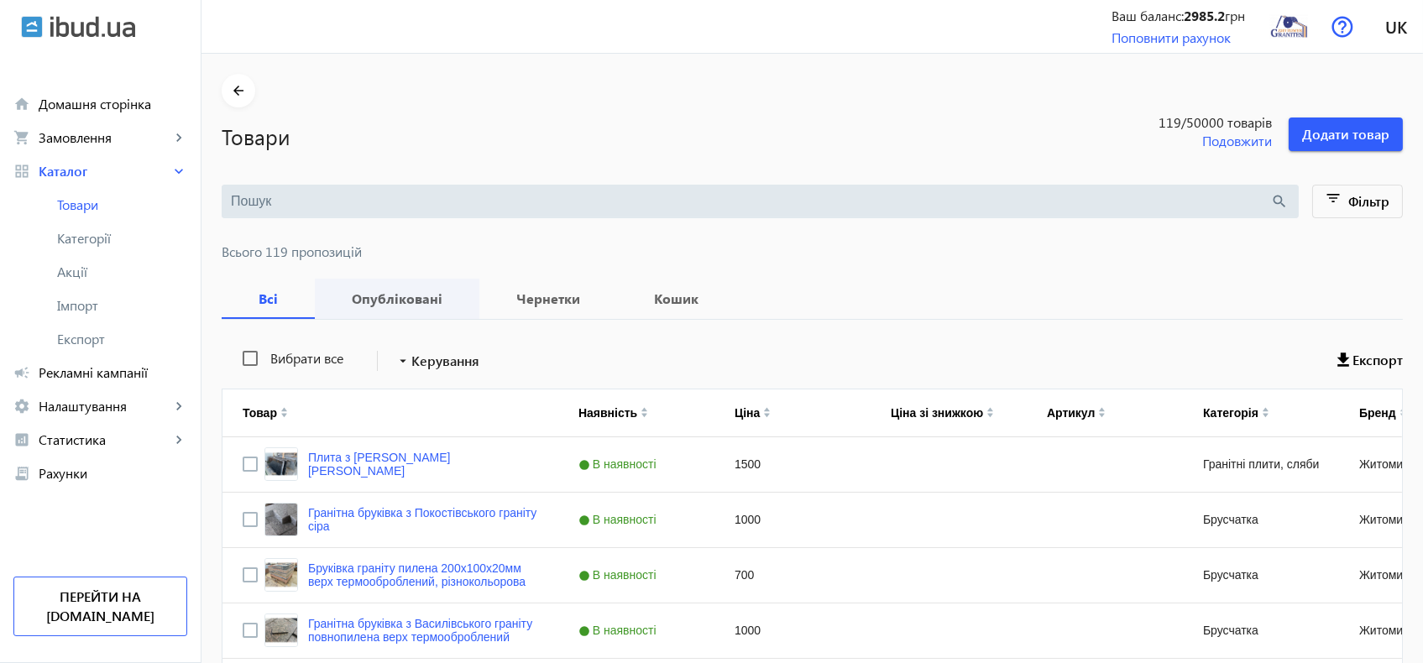
click at [431, 298] on b "Опубліковані" at bounding box center [397, 298] width 124 height 13
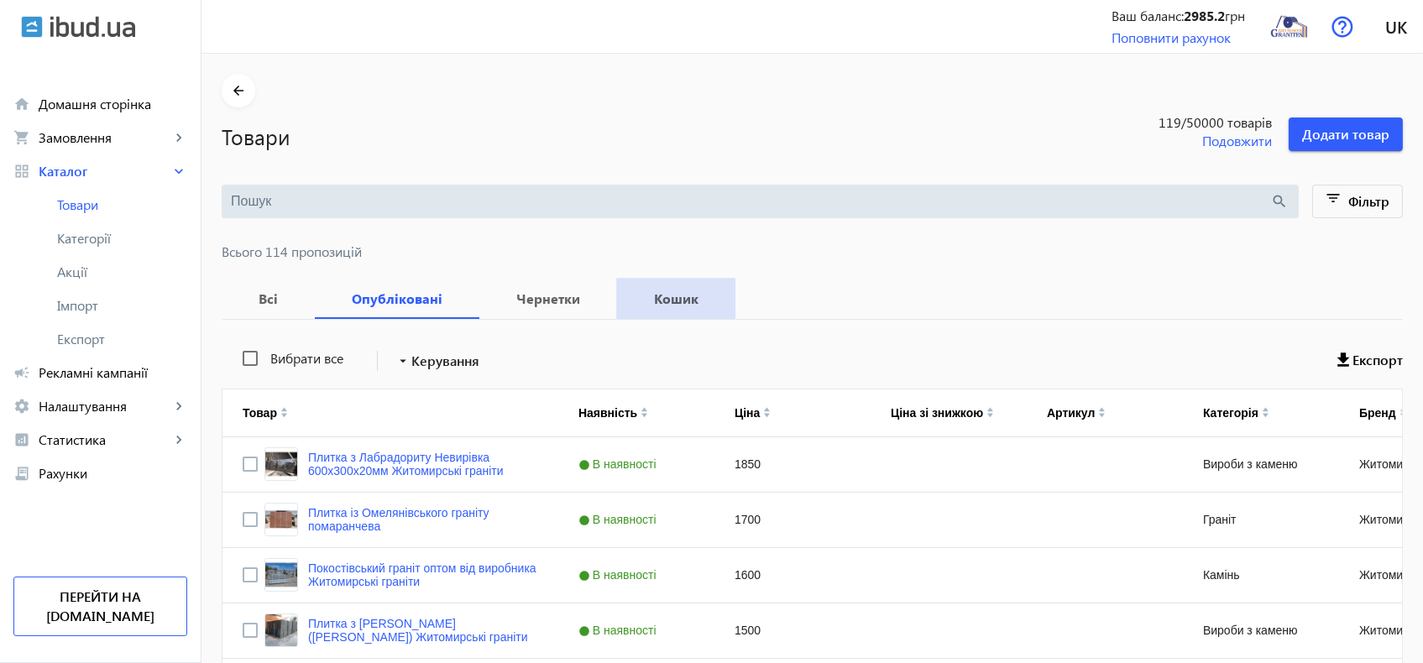
click at [637, 292] on b "Кошик" at bounding box center [676, 298] width 78 height 13
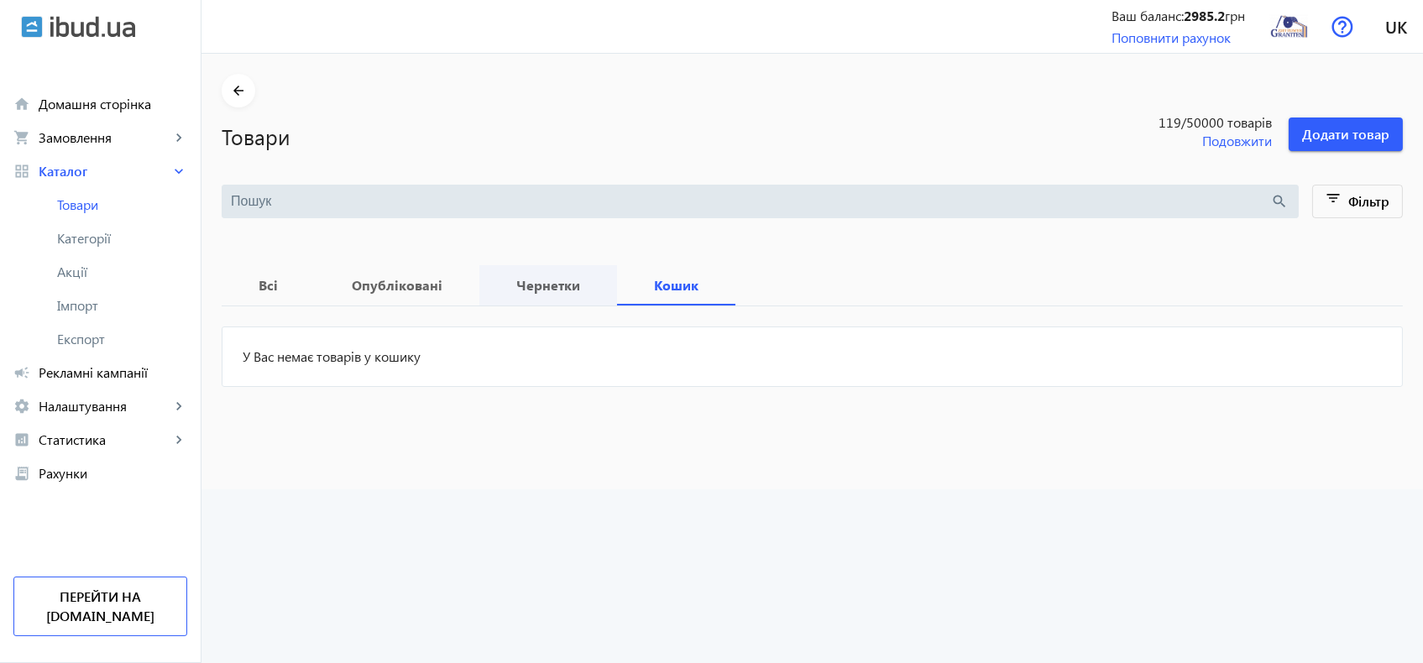
click at [538, 287] on b "Чернетки" at bounding box center [548, 285] width 97 height 13
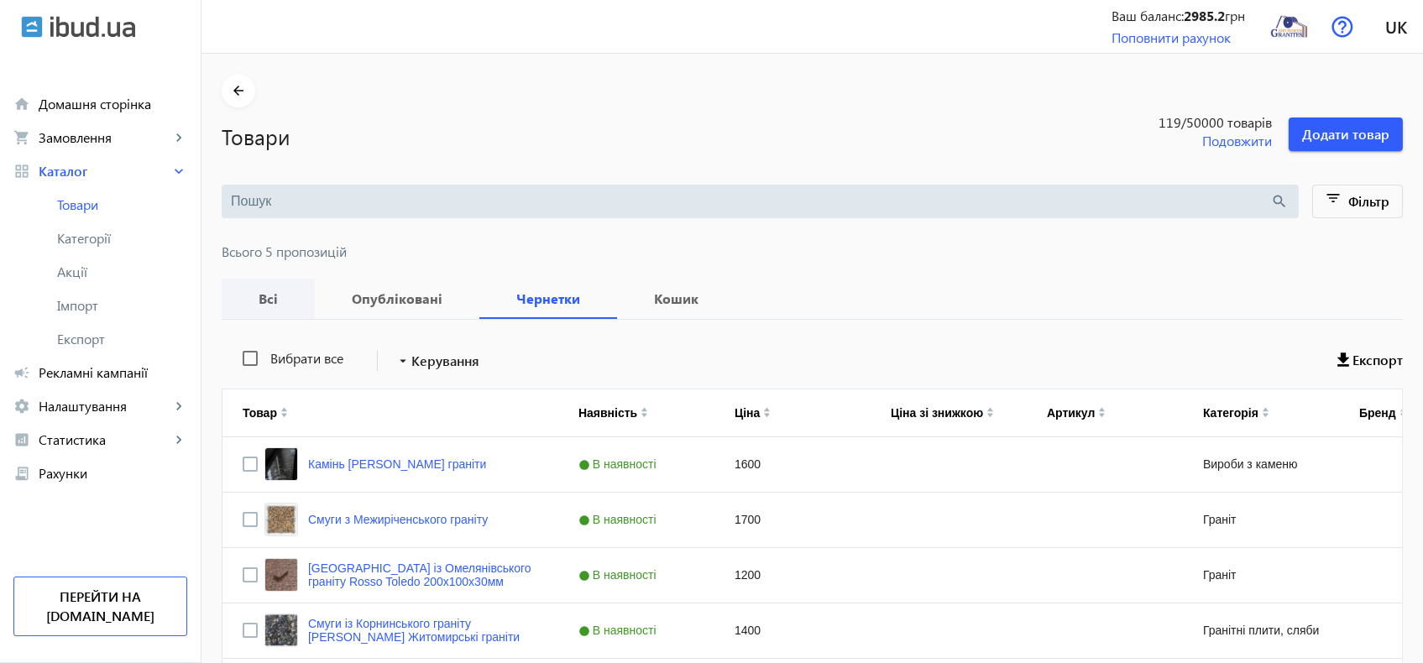
click at [254, 294] on b "Всі" at bounding box center [268, 298] width 53 height 13
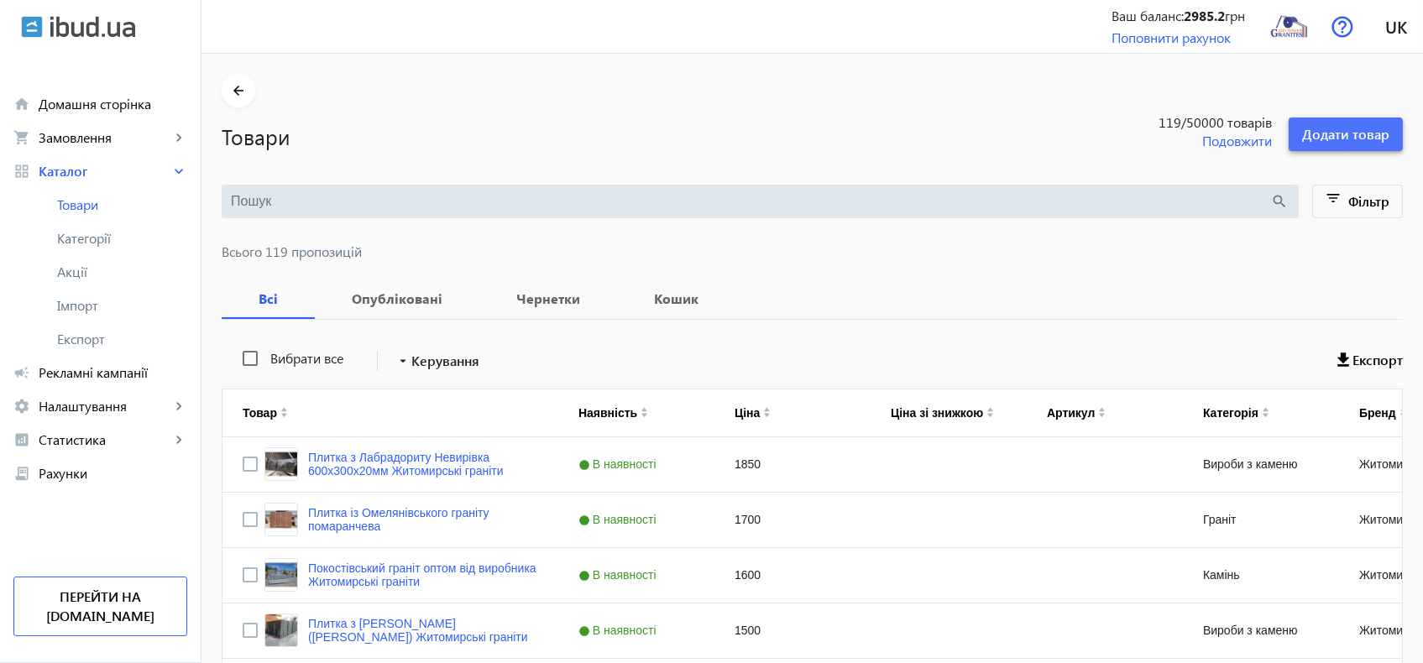
click at [1338, 130] on span "Додати товар" at bounding box center [1345, 134] width 87 height 18
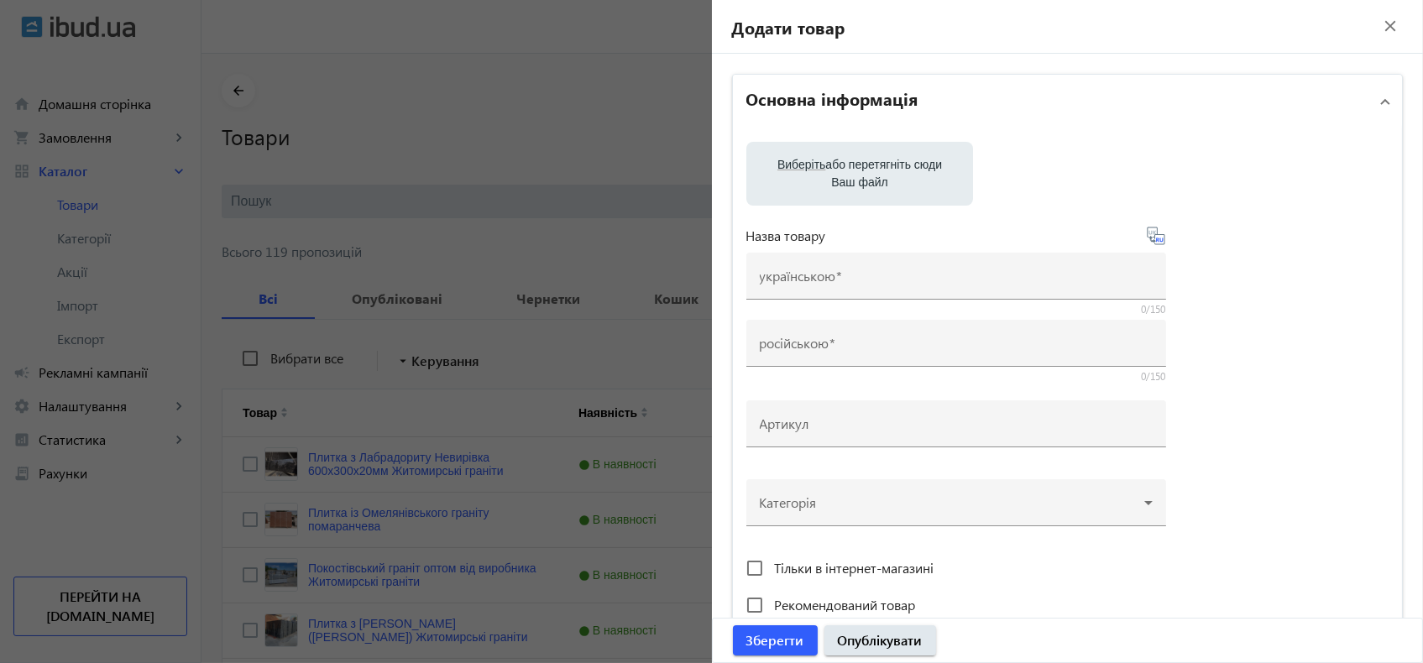
click at [872, 174] on label "Виберіть або перетягніть сюди Ваш файл" at bounding box center [860, 173] width 200 height 47
click at [872, 174] on input "Виберіть або перетягніть сюди Ваш файл" at bounding box center [860, 175] width 200 height 20
type input "C:\fakepath\Покост стільниця.jpg"
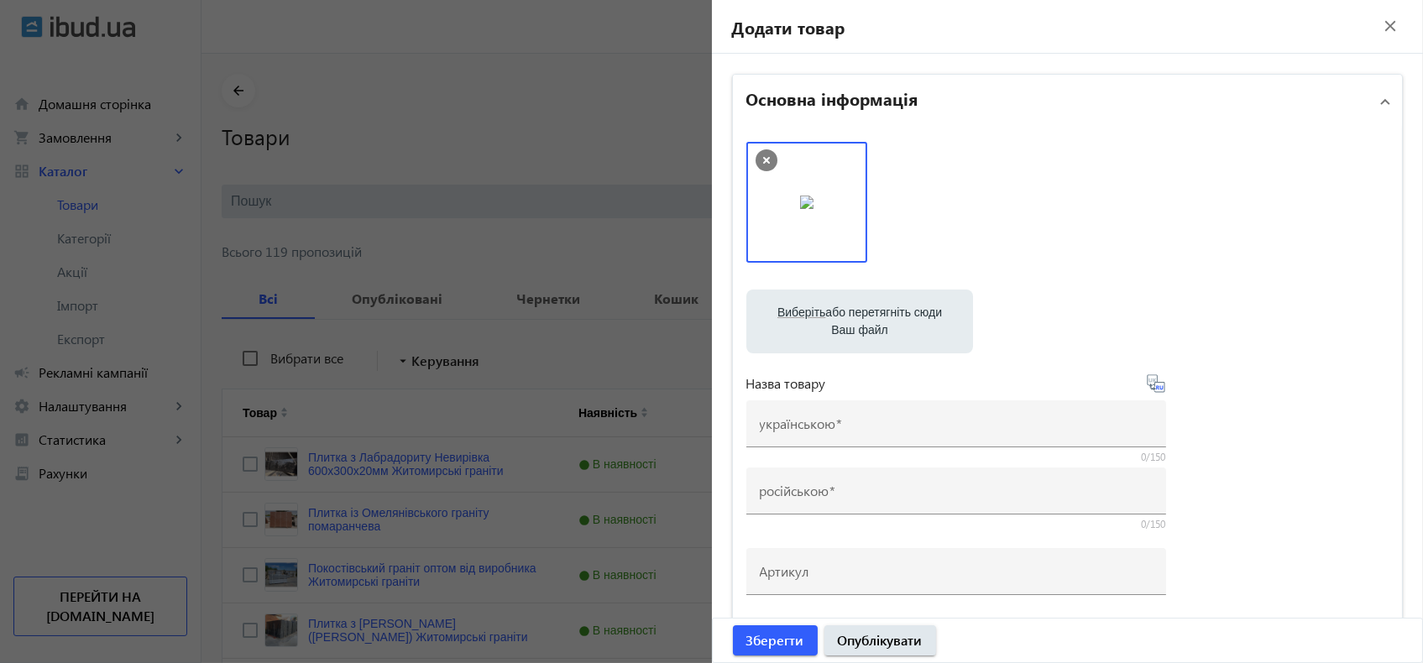
click at [846, 317] on label "Виберіть або перетягніть сюди Ваш файл" at bounding box center [860, 321] width 200 height 47
click at [846, 317] on input "Виберіть або перетягніть сюди Ваш файл" at bounding box center [860, 323] width 200 height 20
type input "C:\fakepath\Покостівка сляб.JPG"
click at [866, 301] on label "Виберіть або перетягніть сюди Ваш файл" at bounding box center [860, 321] width 200 height 47
click at [866, 313] on input "Виберіть або перетягніть сюди Ваш файл" at bounding box center [860, 323] width 200 height 20
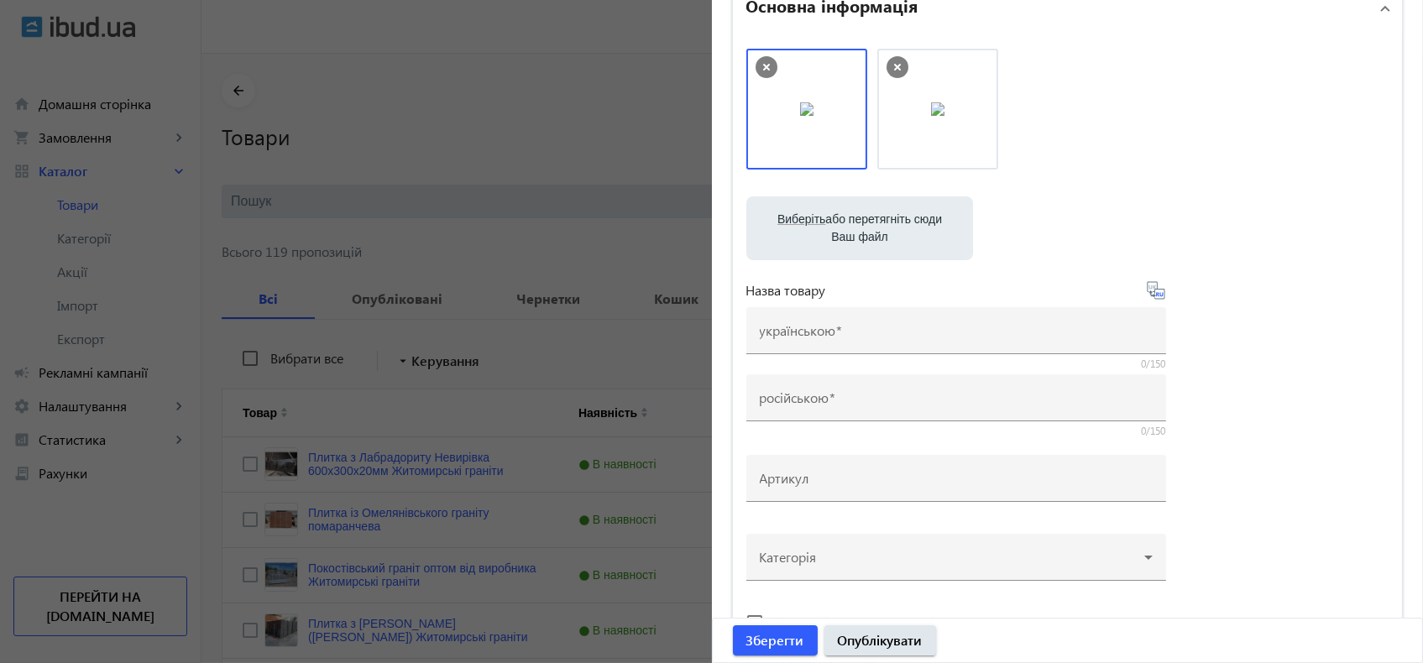
scroll to position [186, 0]
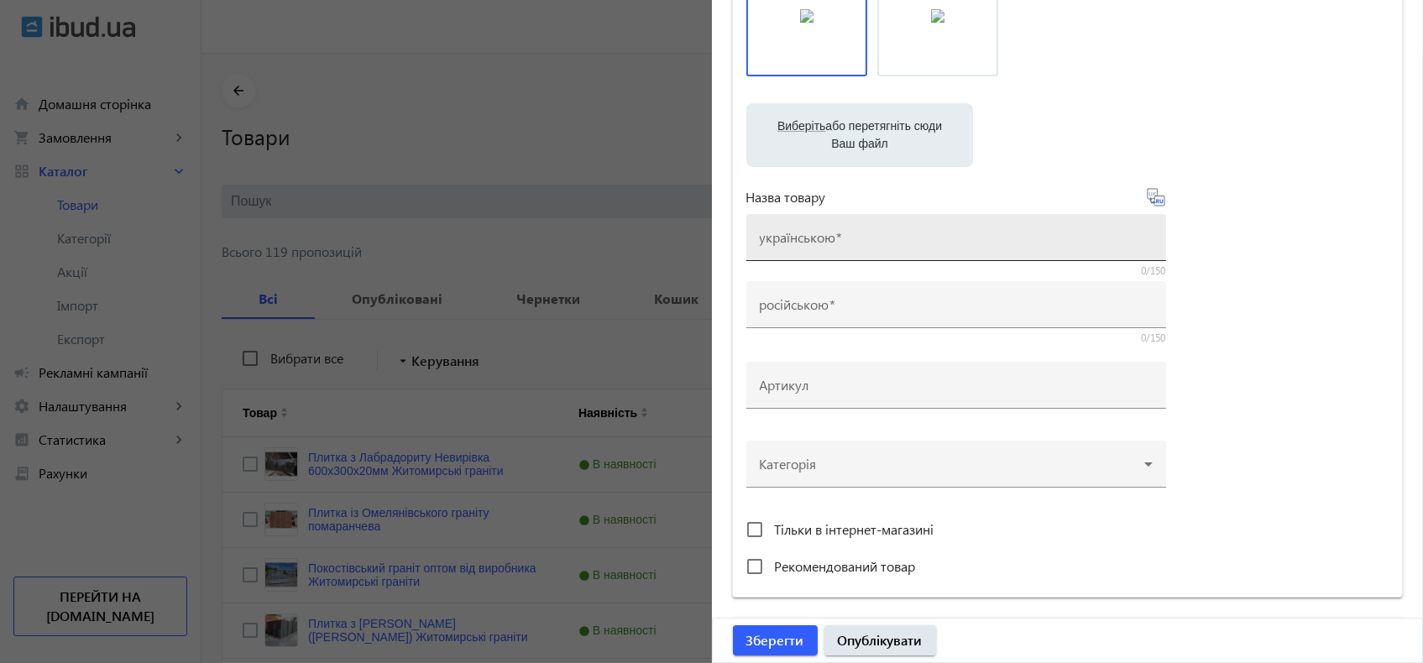
click at [898, 230] on div "українською" at bounding box center [956, 237] width 393 height 47
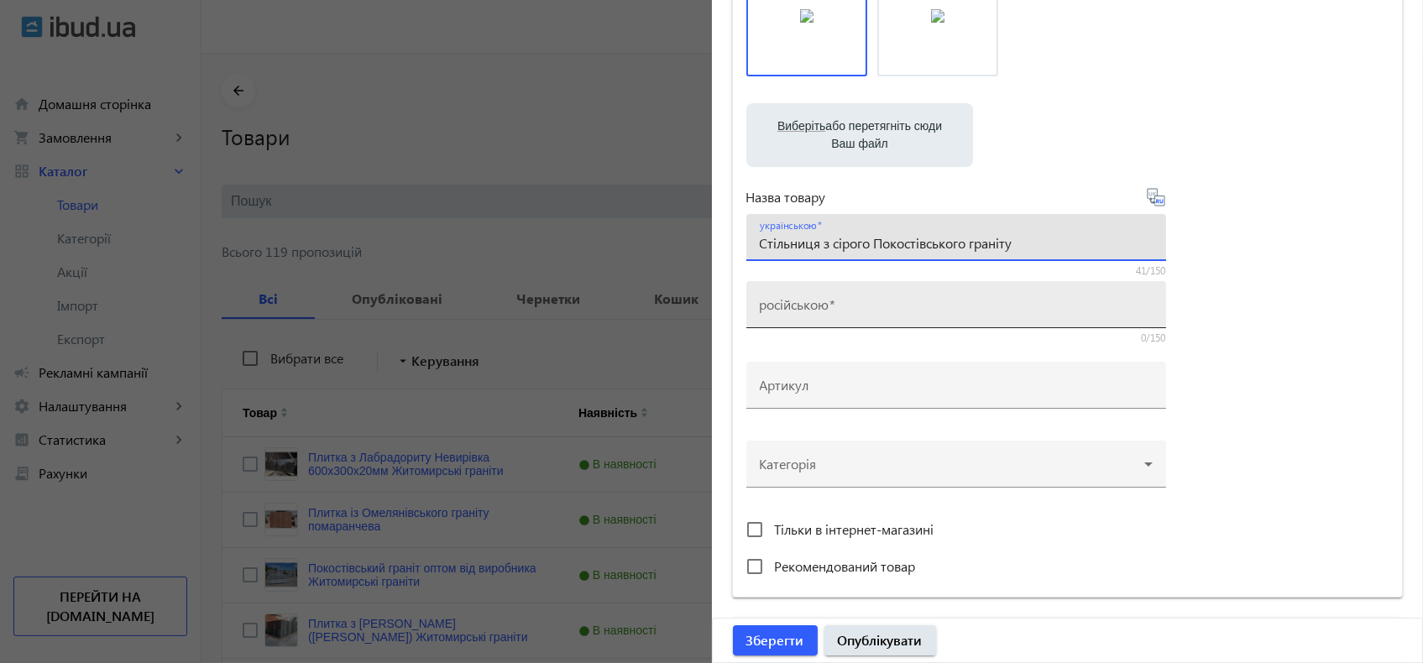
type input "Стільниця з сірого Покостівського граніту"
click at [925, 312] on input "російською" at bounding box center [956, 310] width 393 height 18
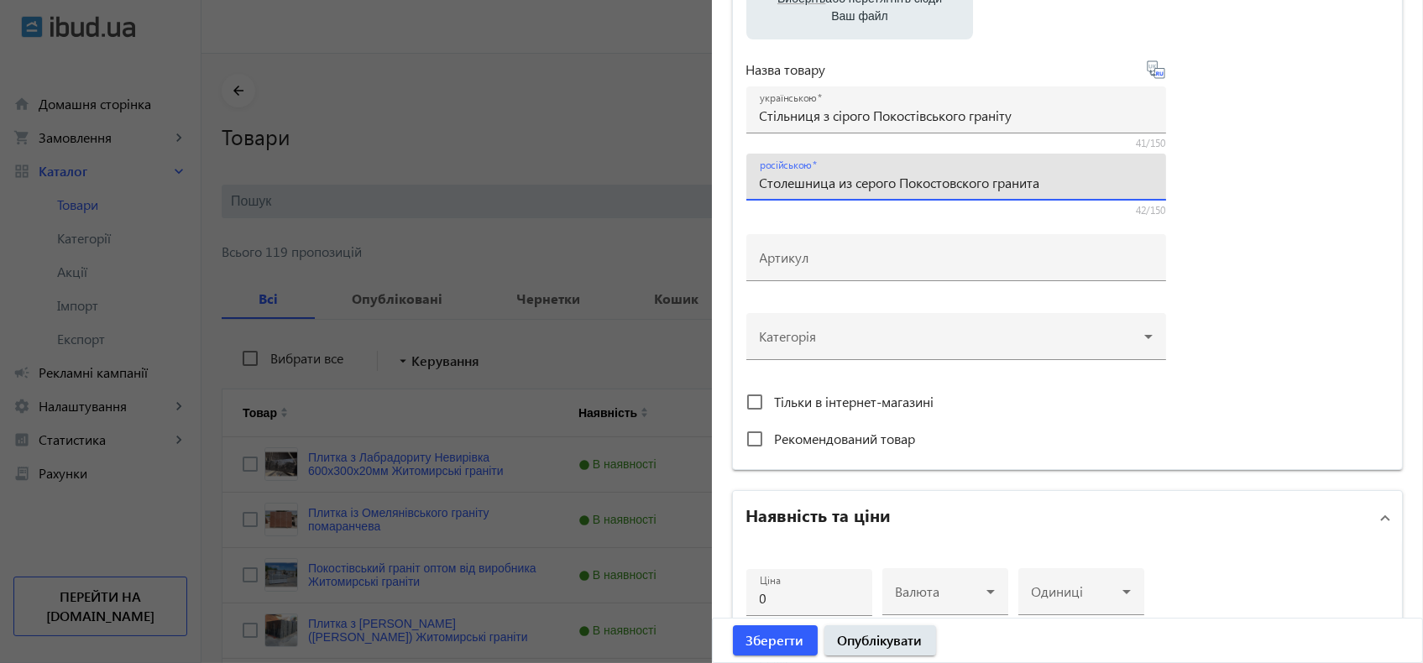
scroll to position [466, 0]
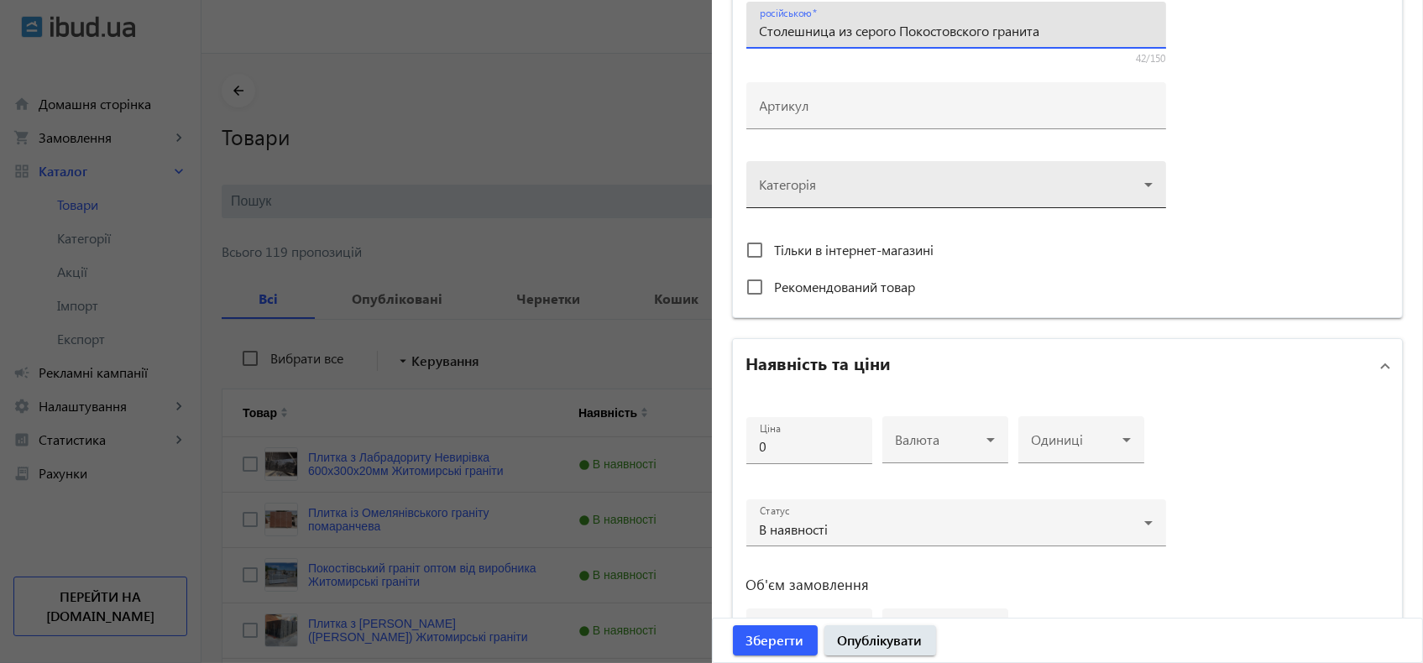
type input "Столешница из серого Покостовского гранита"
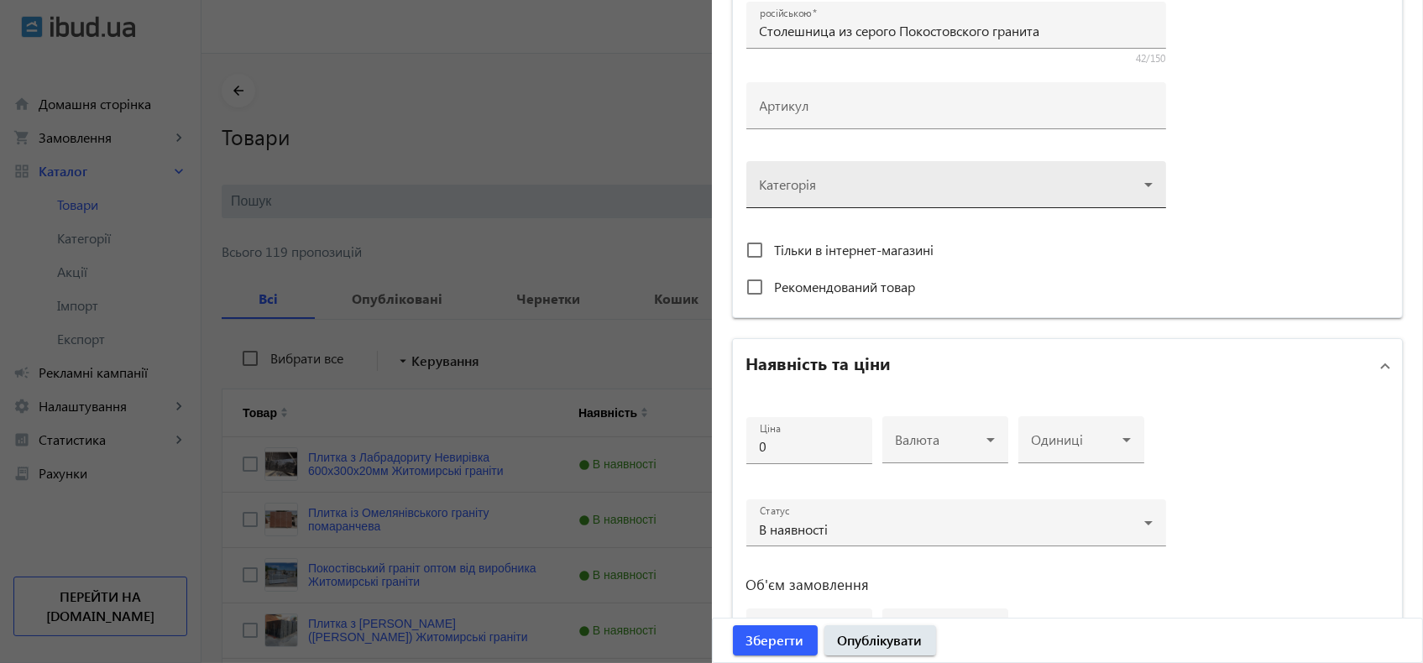
click at [1019, 201] on div at bounding box center [956, 178] width 393 height 60
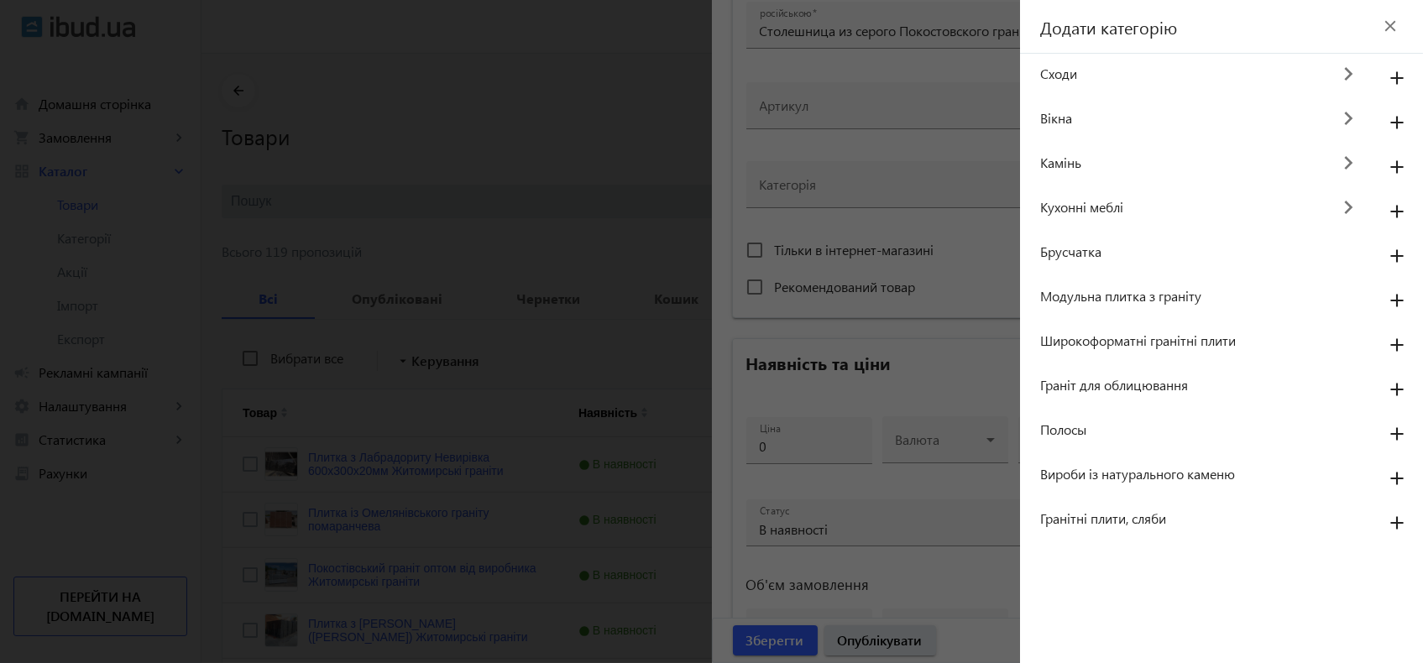
click at [1087, 199] on span "Кухонні меблі" at bounding box center [1185, 207] width 290 height 18
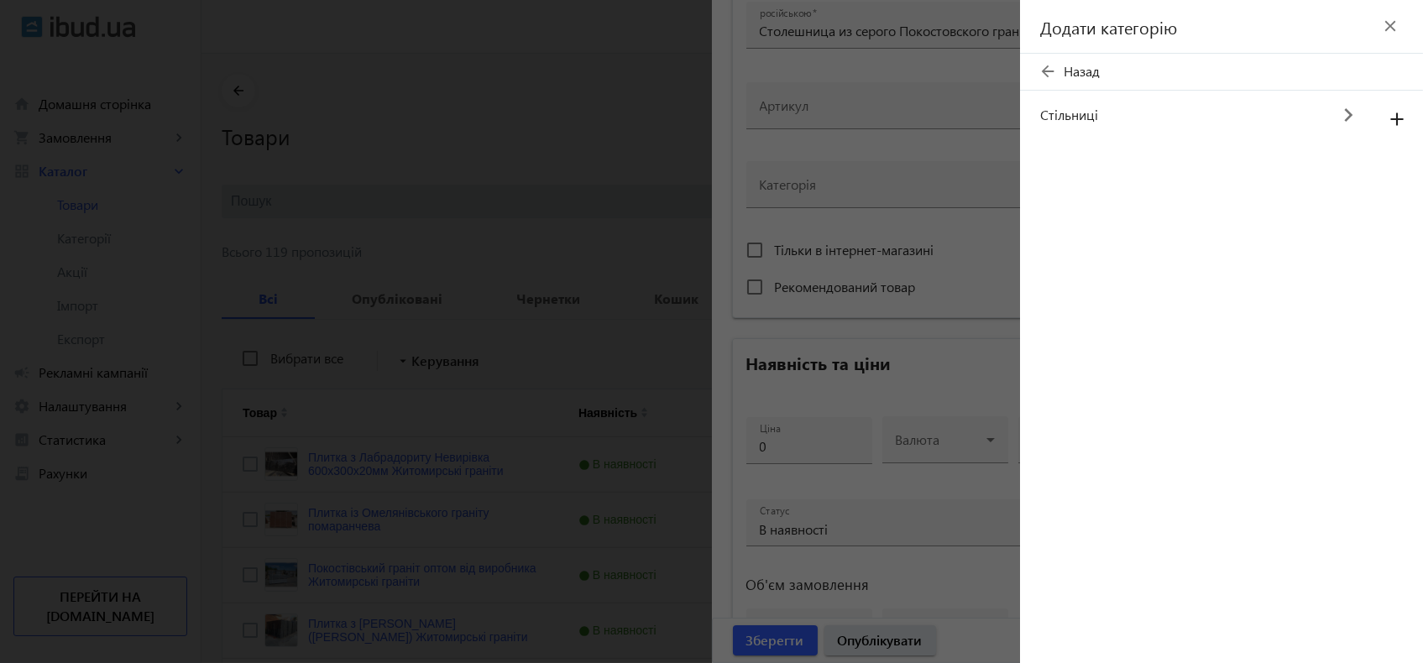
click at [1080, 119] on span "Стільниці" at bounding box center [1185, 115] width 290 height 18
click at [1088, 113] on span "Стільниці із граніту" at bounding box center [1203, 115] width 327 height 18
click at [1403, 119] on mat-icon "add" at bounding box center [1397, 120] width 40 height 30
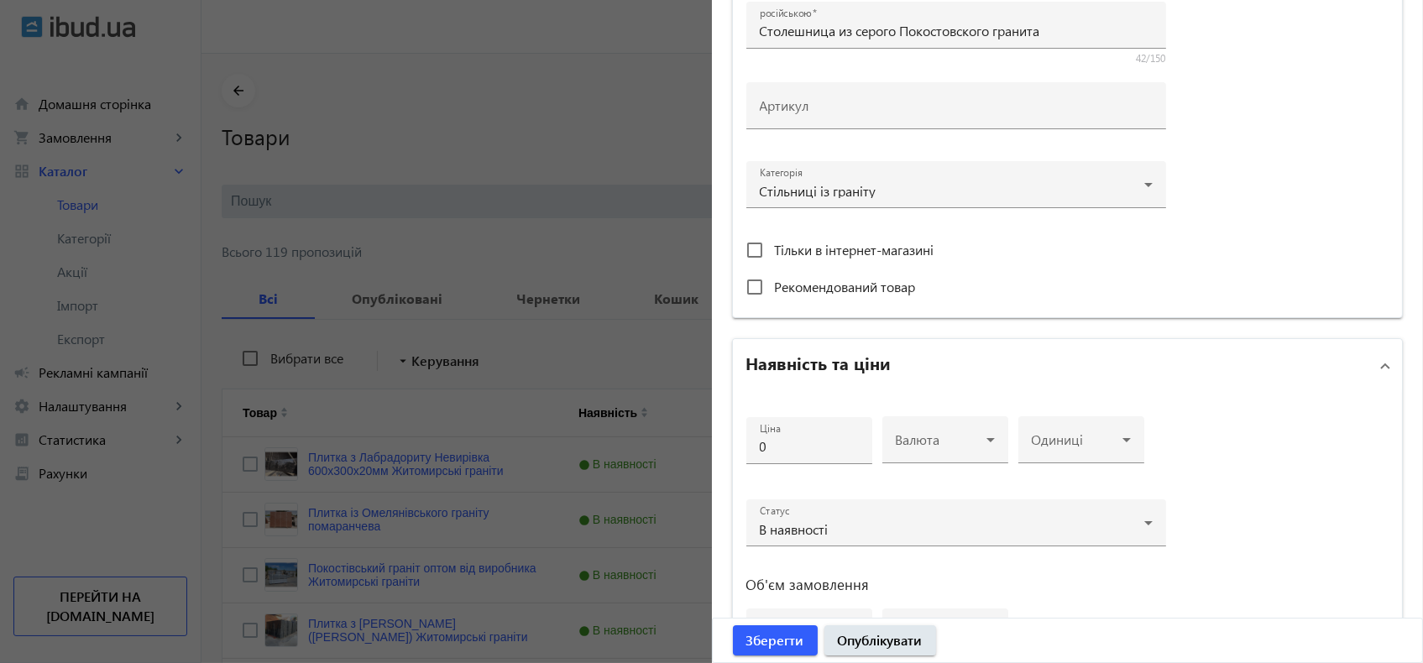
click at [828, 249] on span "Тільки в інтернет-магазині" at bounding box center [855, 250] width 160 height 18
click at [772, 249] on input "Тільки в інтернет-магазині" at bounding box center [755, 250] width 34 height 34
checkbox input "true"
click at [814, 280] on span "Рекомендований товар" at bounding box center [845, 287] width 141 height 18
click at [772, 280] on input "Рекомендований товар" at bounding box center [755, 287] width 34 height 34
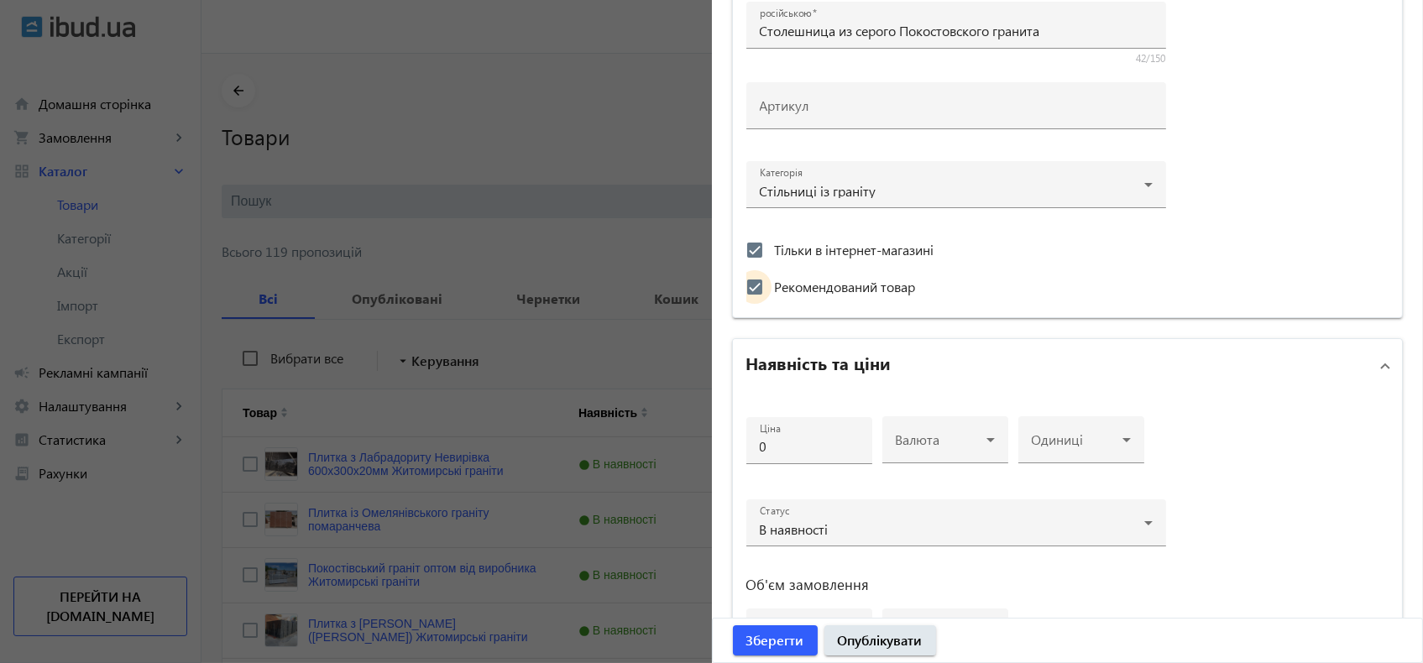
checkbox input "true"
click at [853, 245] on span "Тільки в інтернет-магазині" at bounding box center [855, 250] width 160 height 18
click at [772, 245] on input "Тільки в інтернет-магазині" at bounding box center [755, 250] width 34 height 34
checkbox input "false"
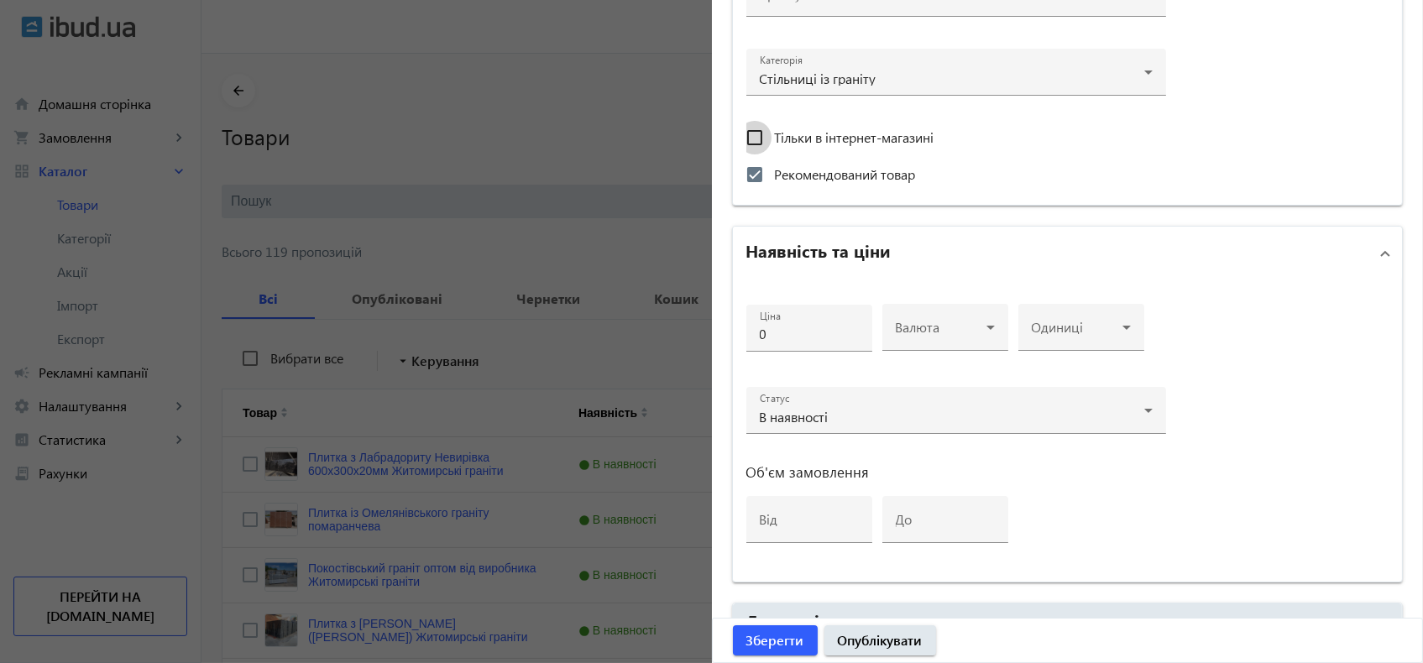
scroll to position [652, 0]
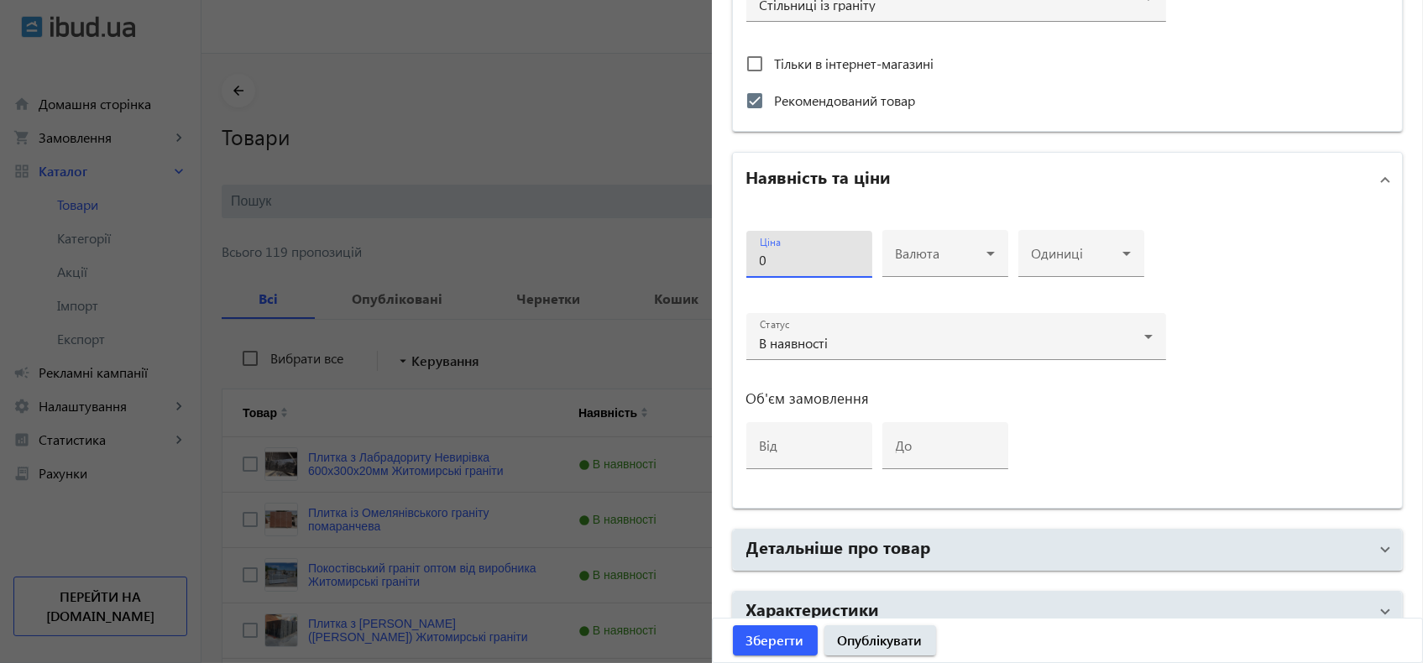
click at [778, 255] on input "0" at bounding box center [809, 260] width 99 height 18
type input "2400"
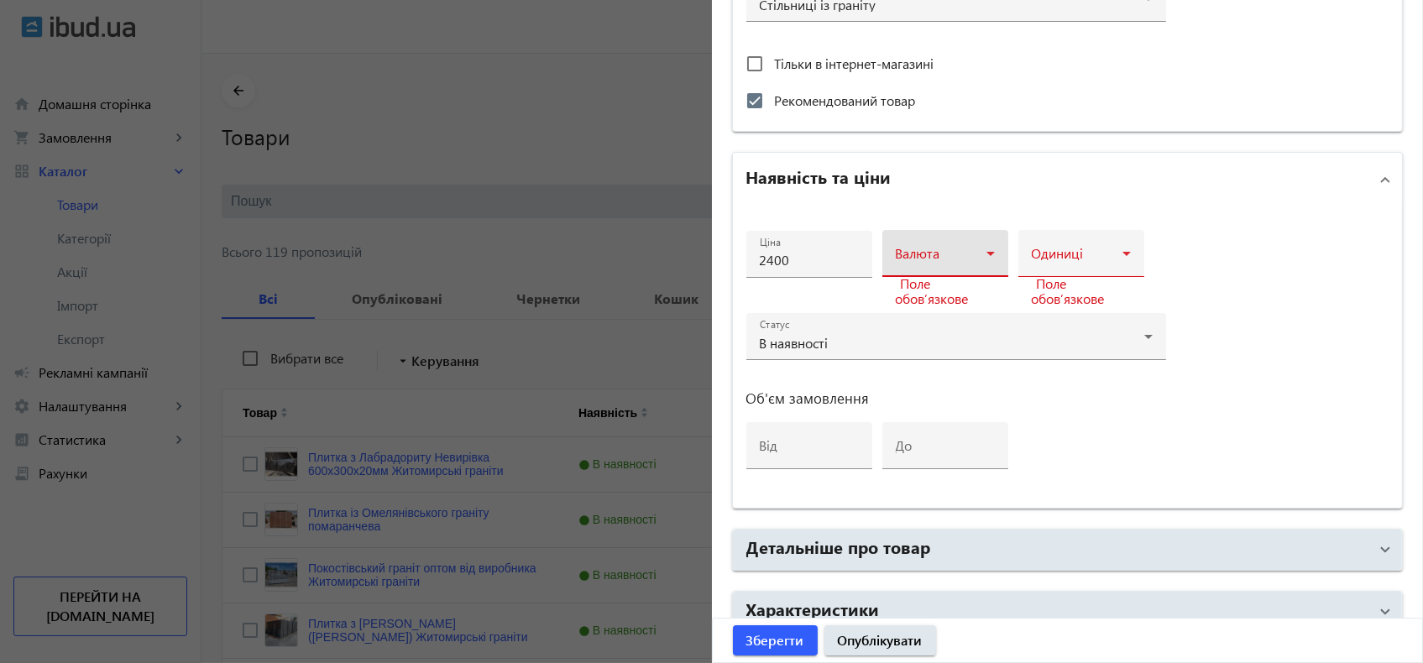
click at [924, 254] on span at bounding box center [941, 260] width 91 height 13
click at [911, 304] on span "грн" at bounding box center [901, 302] width 20 height 13
click at [1079, 246] on div "Одиниці" at bounding box center [1081, 253] width 99 height 47
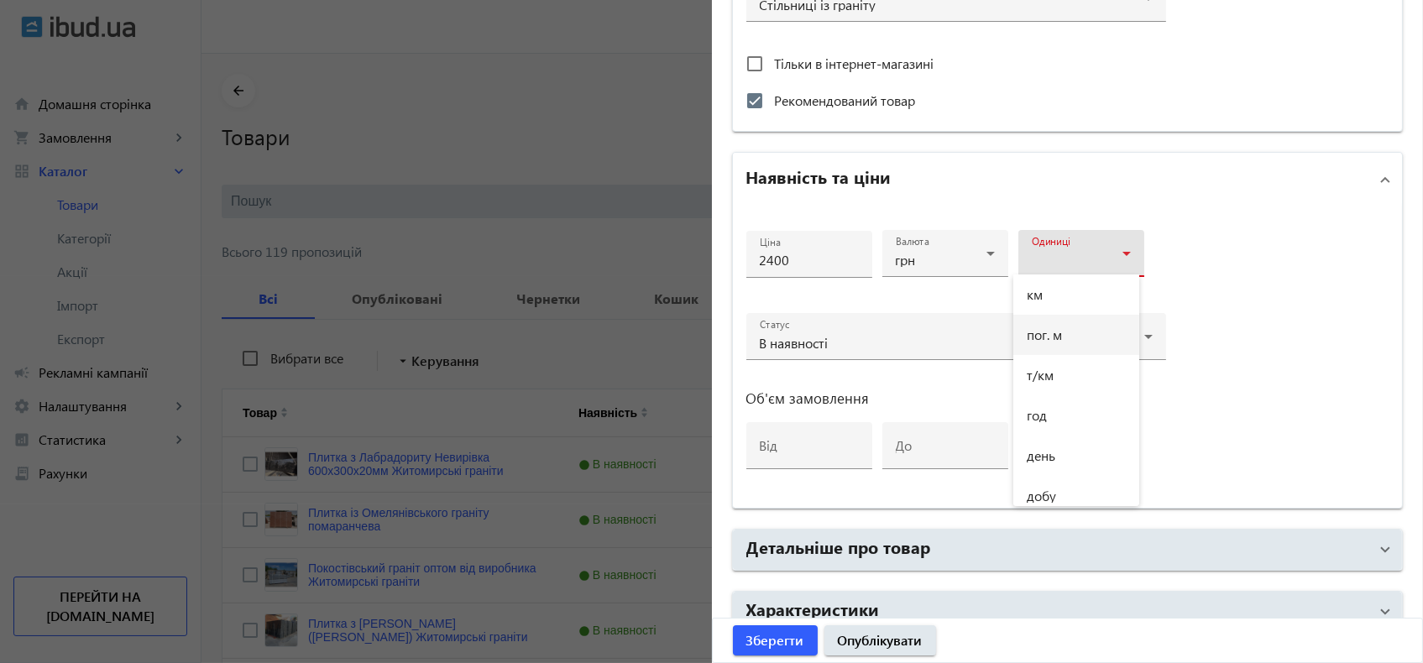
click at [1061, 328] on span "пог. м" at bounding box center [1044, 334] width 35 height 13
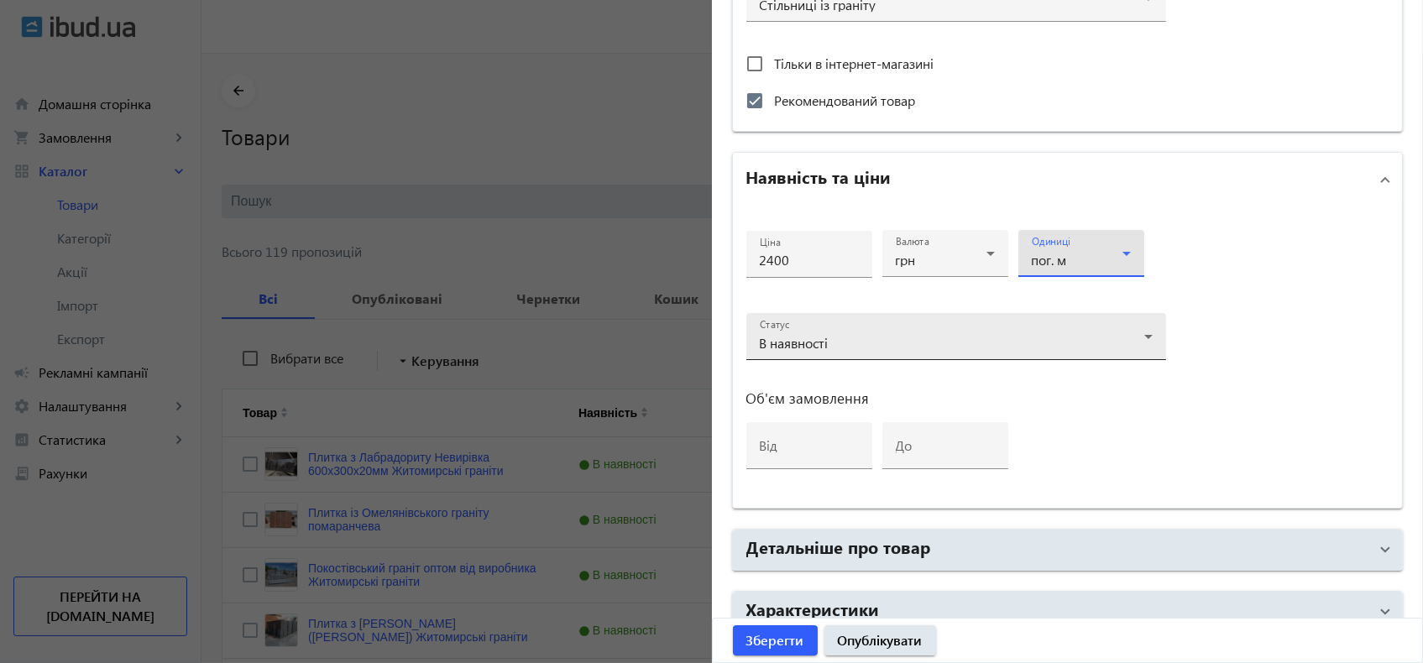
click at [1139, 338] on icon at bounding box center [1149, 337] width 20 height 20
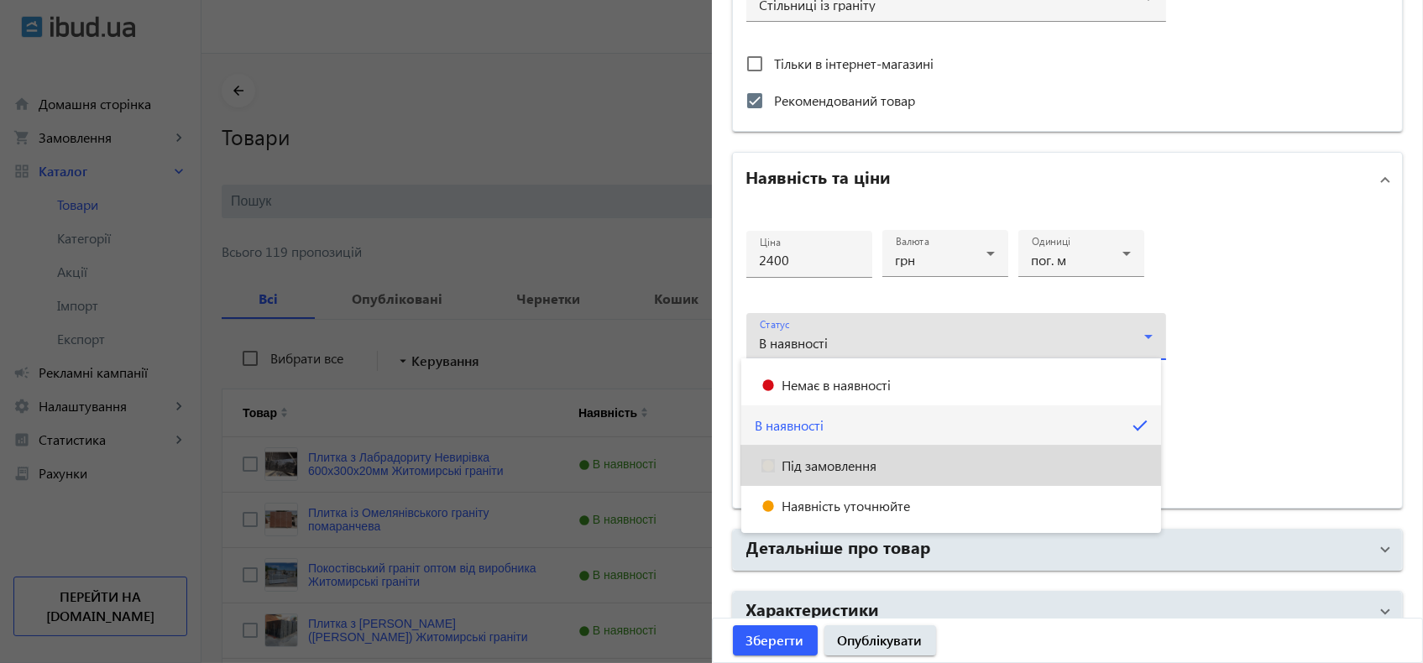
click at [847, 464] on span "Під замовлення" at bounding box center [829, 465] width 95 height 13
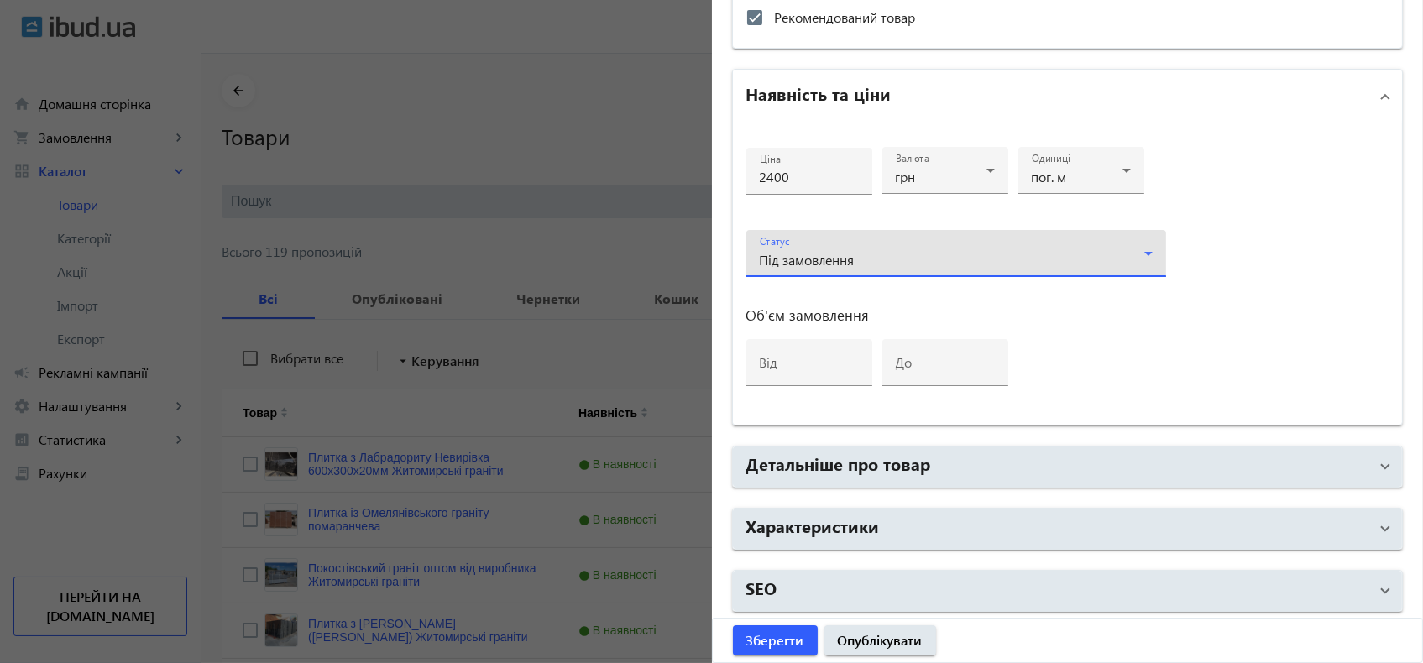
scroll to position [186, 0]
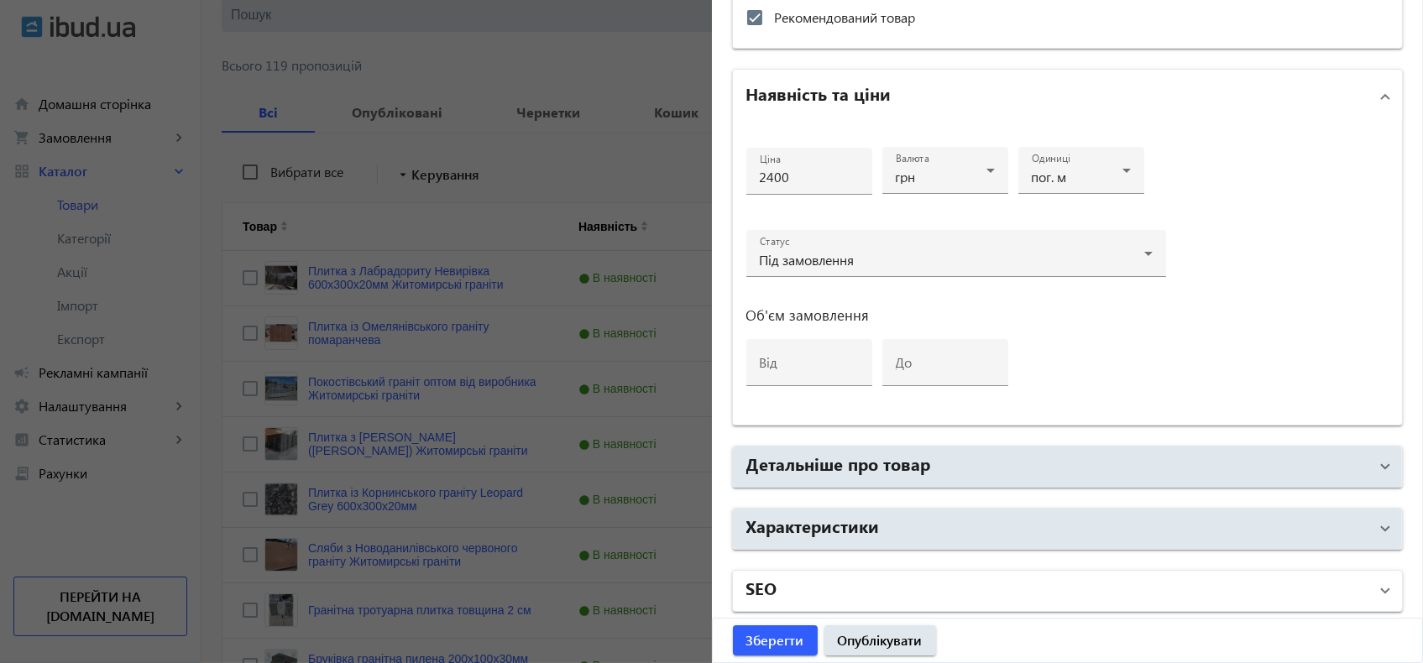
click at [825, 588] on mat-panel-title "SEO" at bounding box center [1057, 591] width 623 height 30
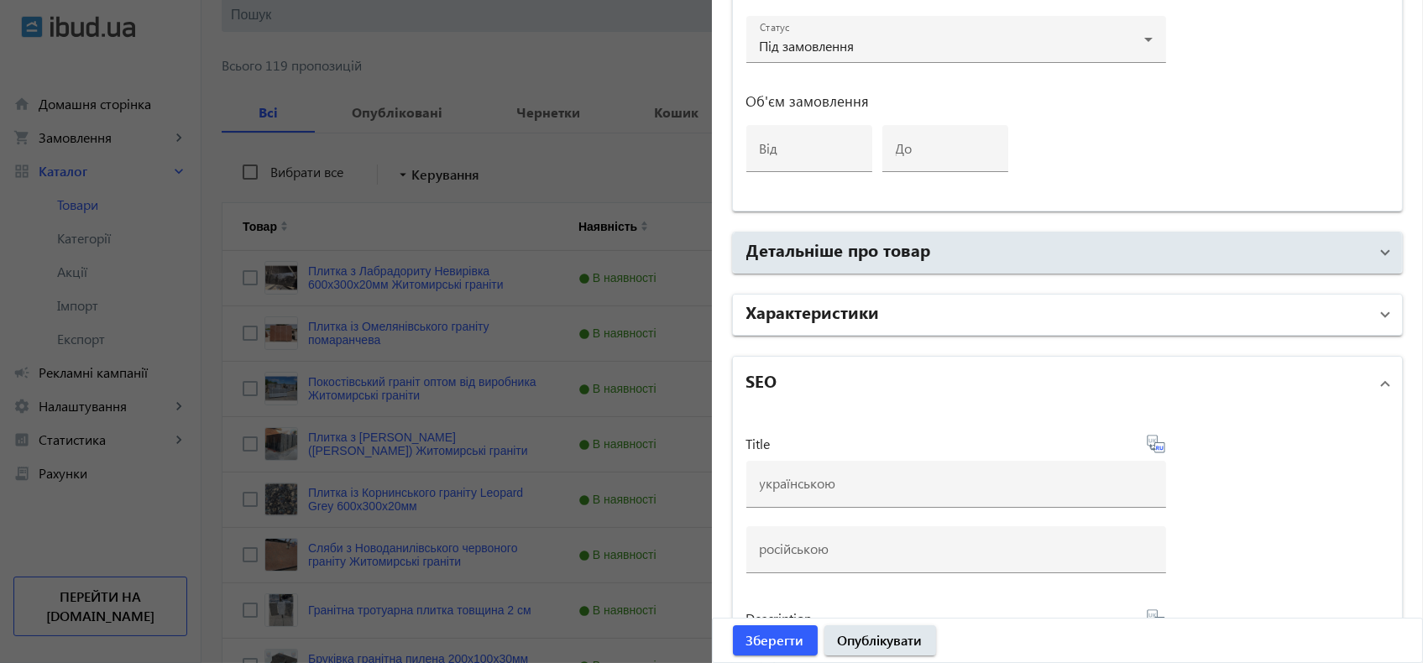
scroll to position [1108, 0]
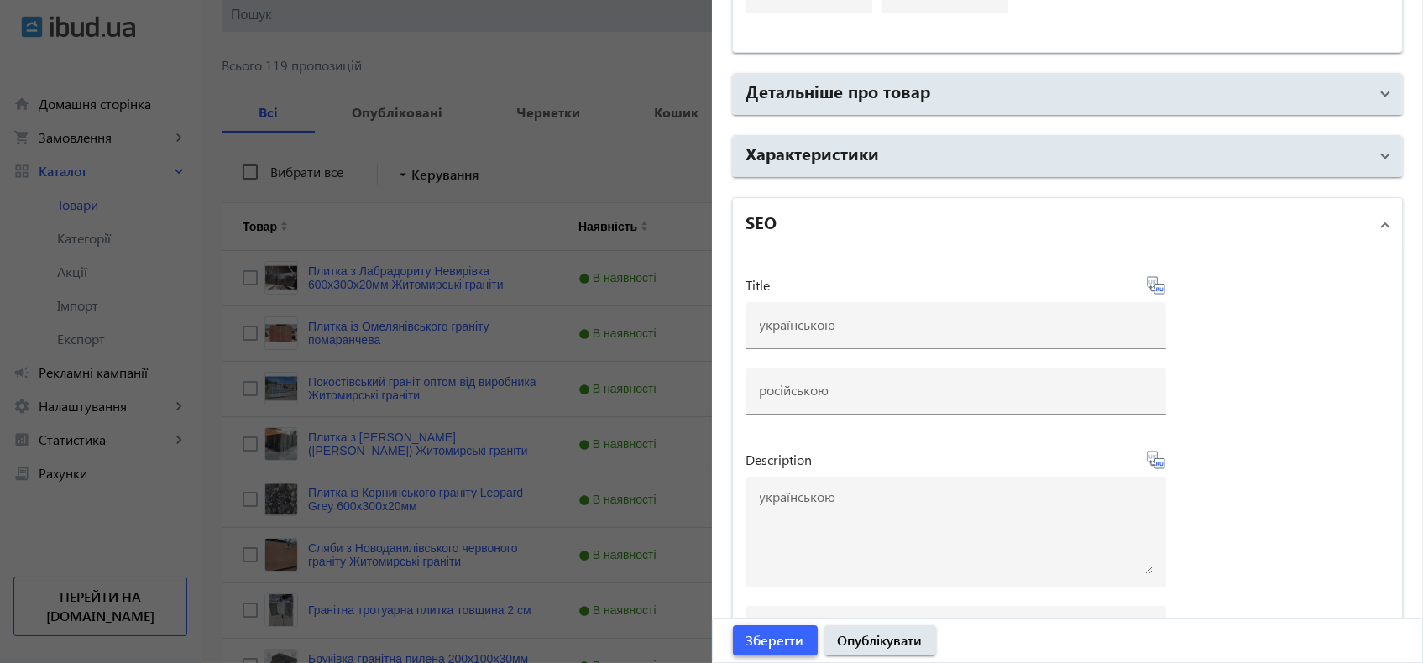
click at [767, 640] on span "Зберегти" at bounding box center [775, 640] width 58 height 18
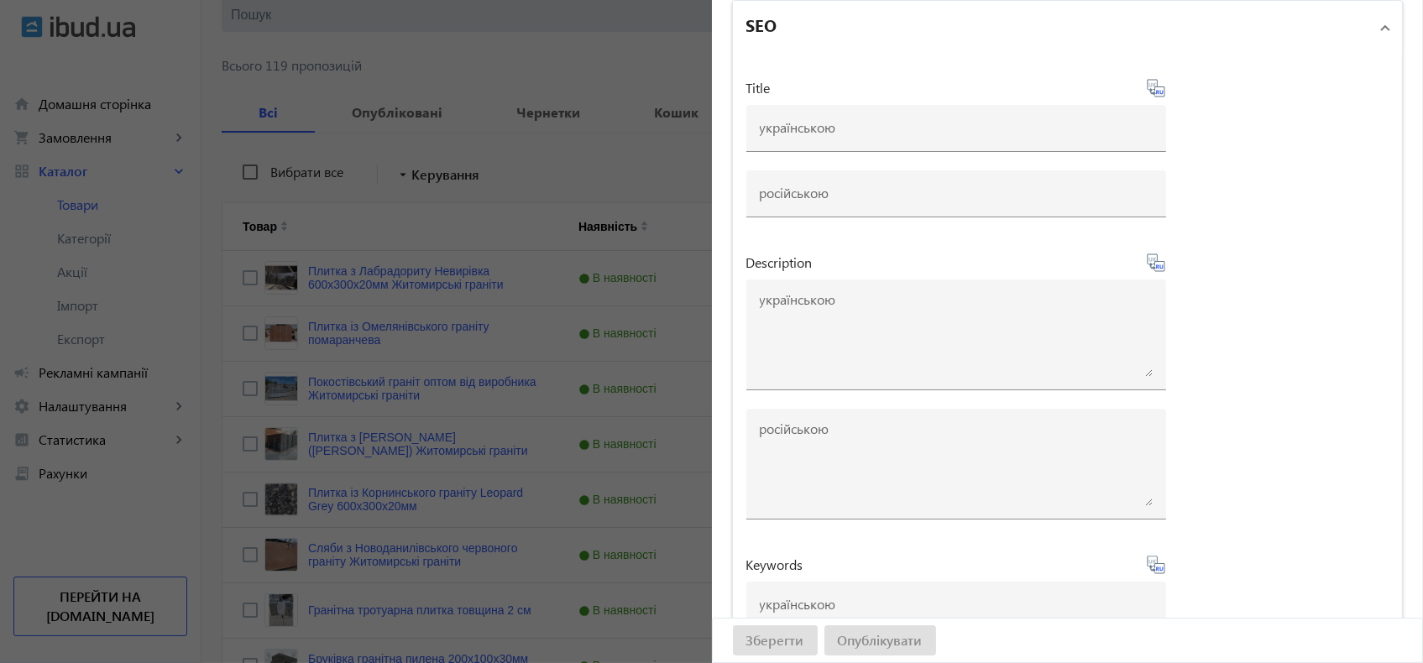
scroll to position [1406, 0]
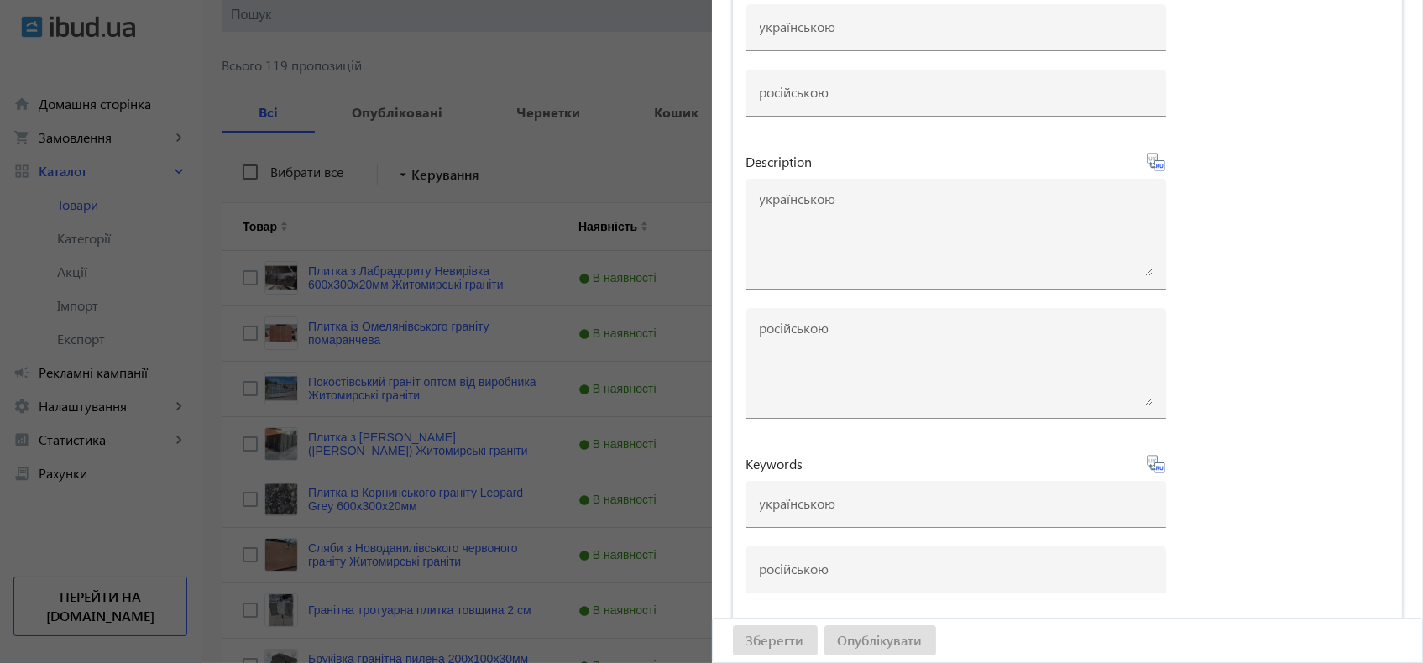
click at [766, 646] on div "Зберегти Опублікувати" at bounding box center [1068, 641] width 710 height 44
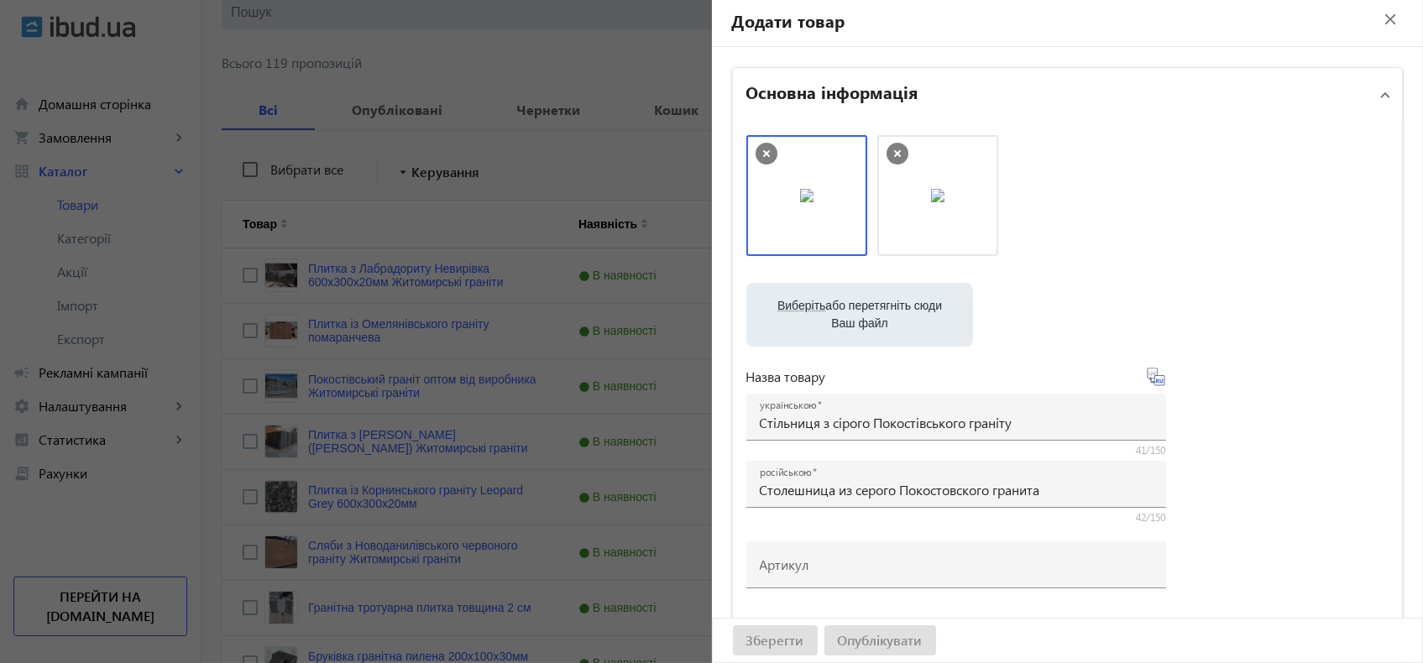
scroll to position [186, 0]
click at [1383, 17] on mat-icon "close" at bounding box center [1390, 19] width 25 height 25
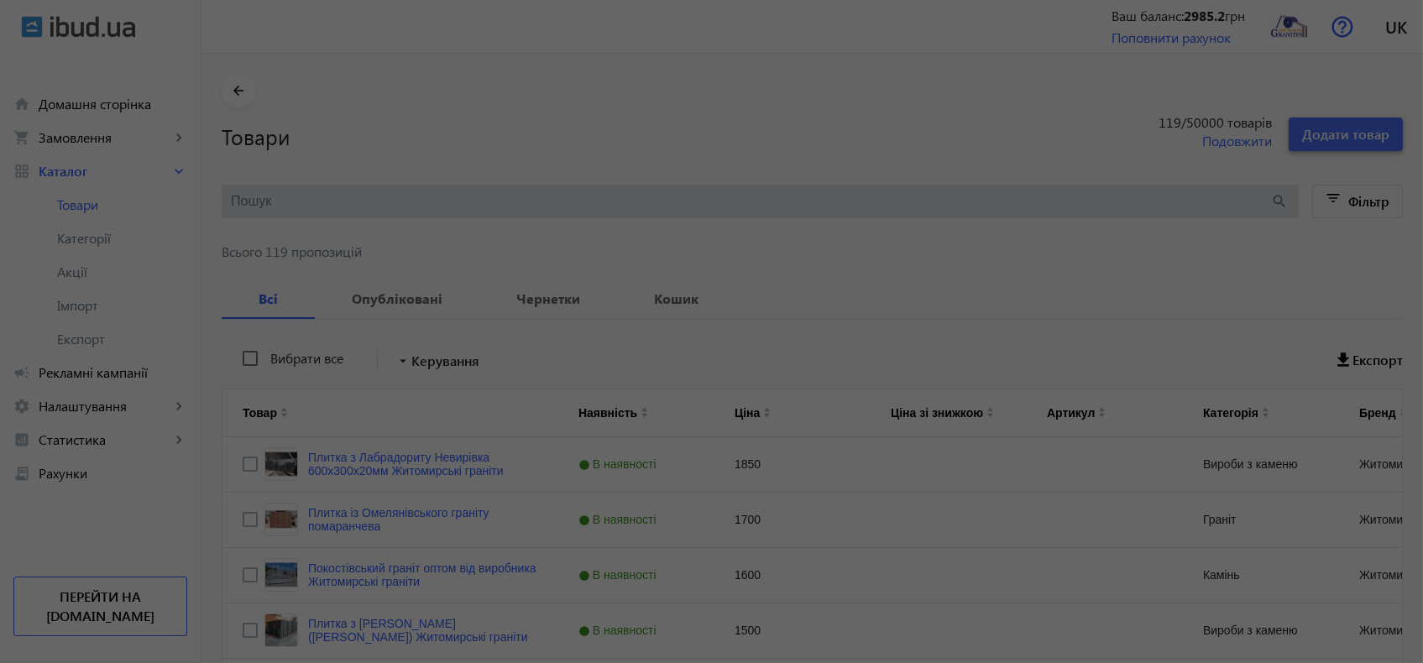
scroll to position [0, 0]
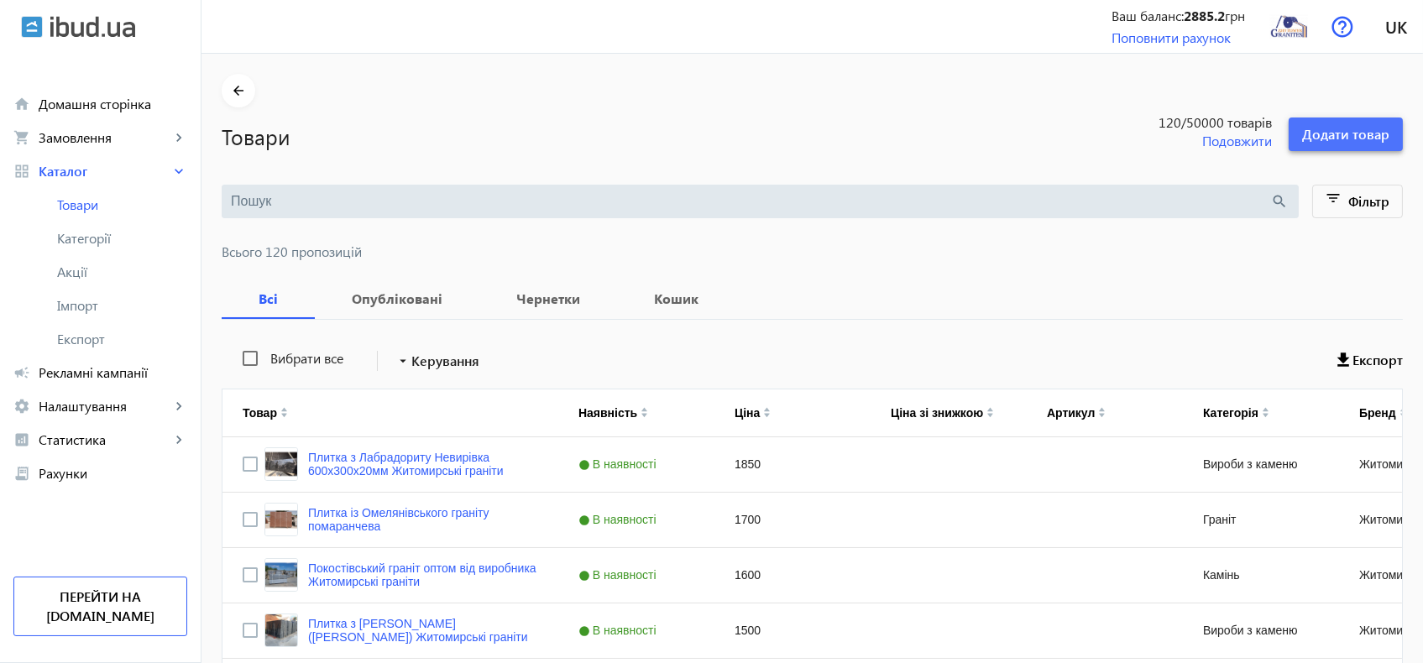
click at [1350, 133] on span "Додати товар" at bounding box center [1345, 134] width 87 height 18
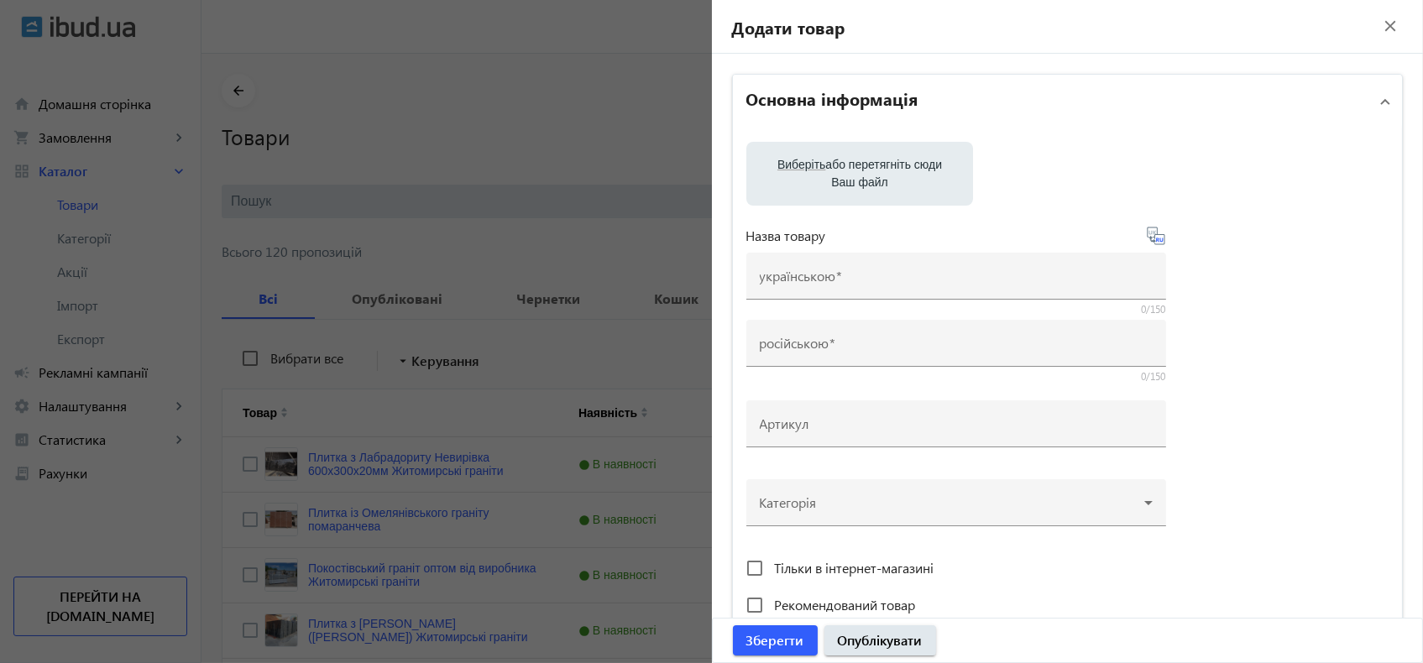
click at [834, 164] on label "Виберіть або перетягніть сюди Ваш файл" at bounding box center [860, 173] width 200 height 47
click at [834, 165] on input "Виберіть або перетягніть сюди Ваш файл" at bounding box center [860, 175] width 200 height 20
type input "C:\fakepath\image-0-02-04-424c23fd45a2f6b858e0ae088ef596027cb2a7240b19846d63ee1…"
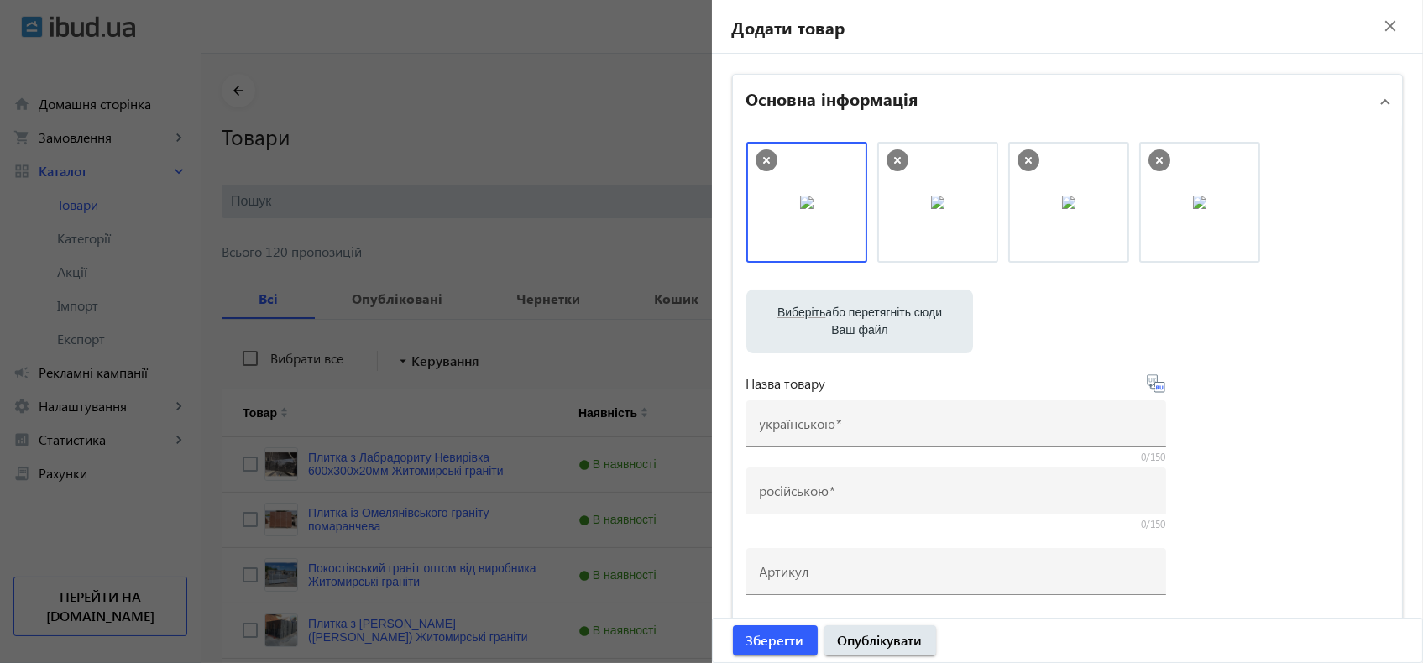
scroll to position [186, 0]
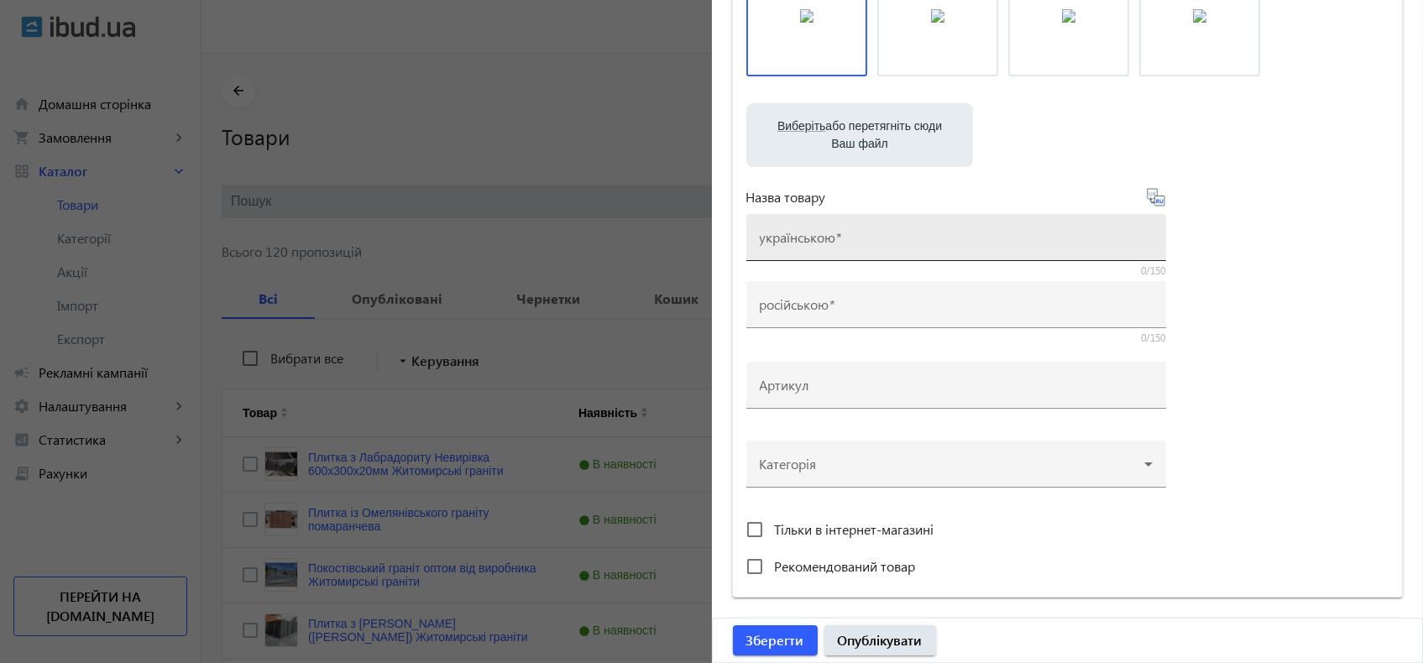
click at [943, 228] on div "українською" at bounding box center [956, 237] width 393 height 47
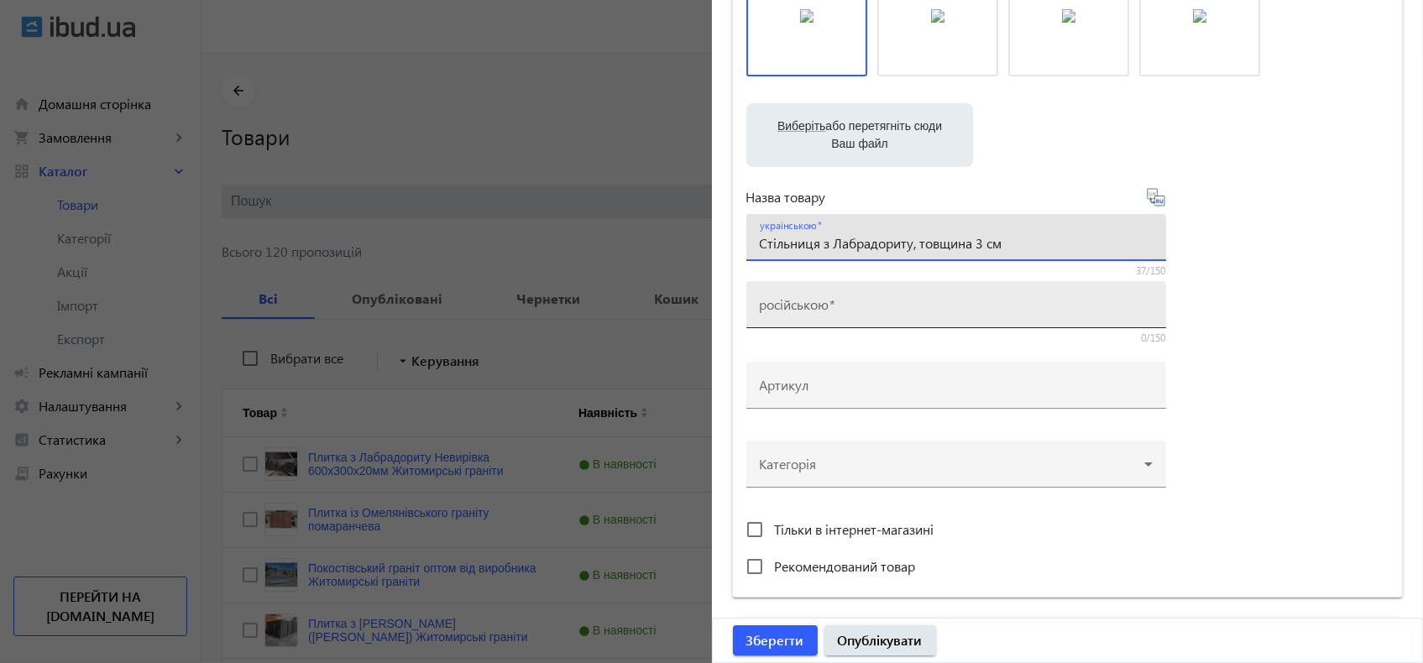
type input "Стільниця з Лабрадориту, товщина 3 см"
click at [860, 312] on input "російською" at bounding box center [956, 310] width 393 height 18
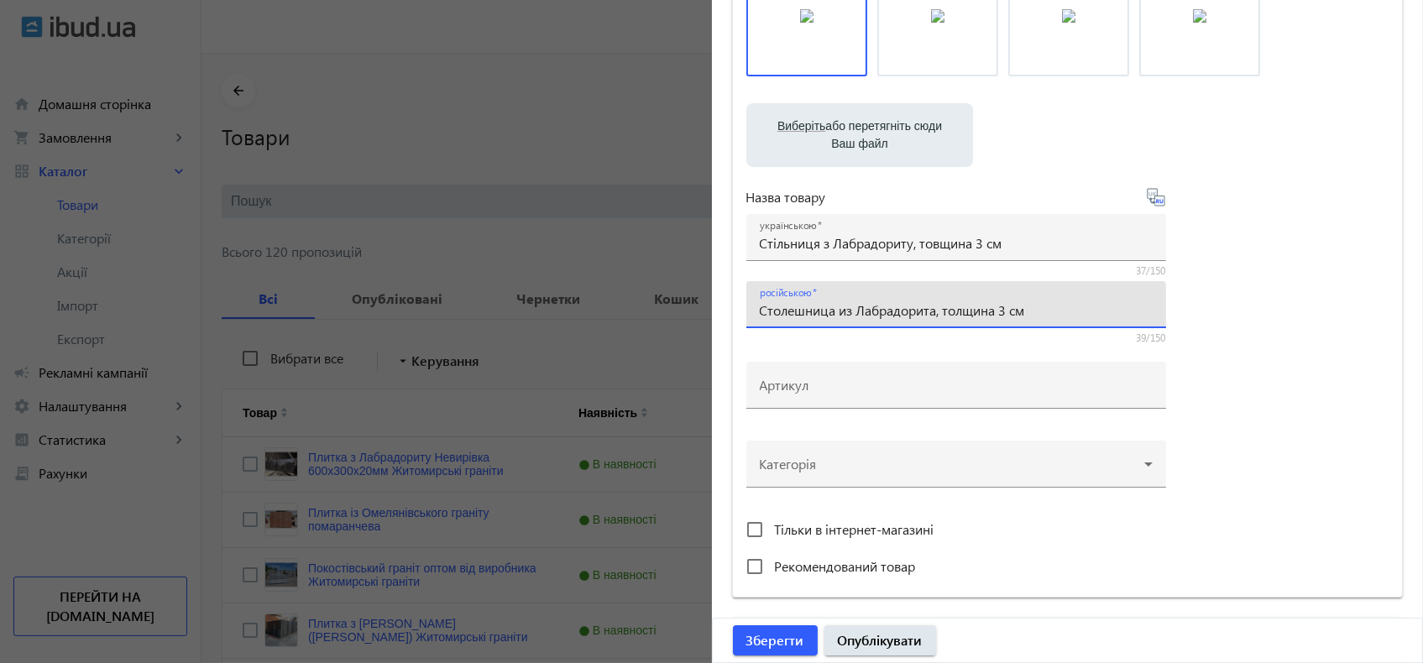
type input "Столешница из Лабрадорита, толщина 3 см"
click at [1338, 395] on div "Виберіть або перетягніть сюди Ваш файл IMG-132fc400a50e822765841f78c5c43f96-V.j…" at bounding box center [1067, 269] width 643 height 628
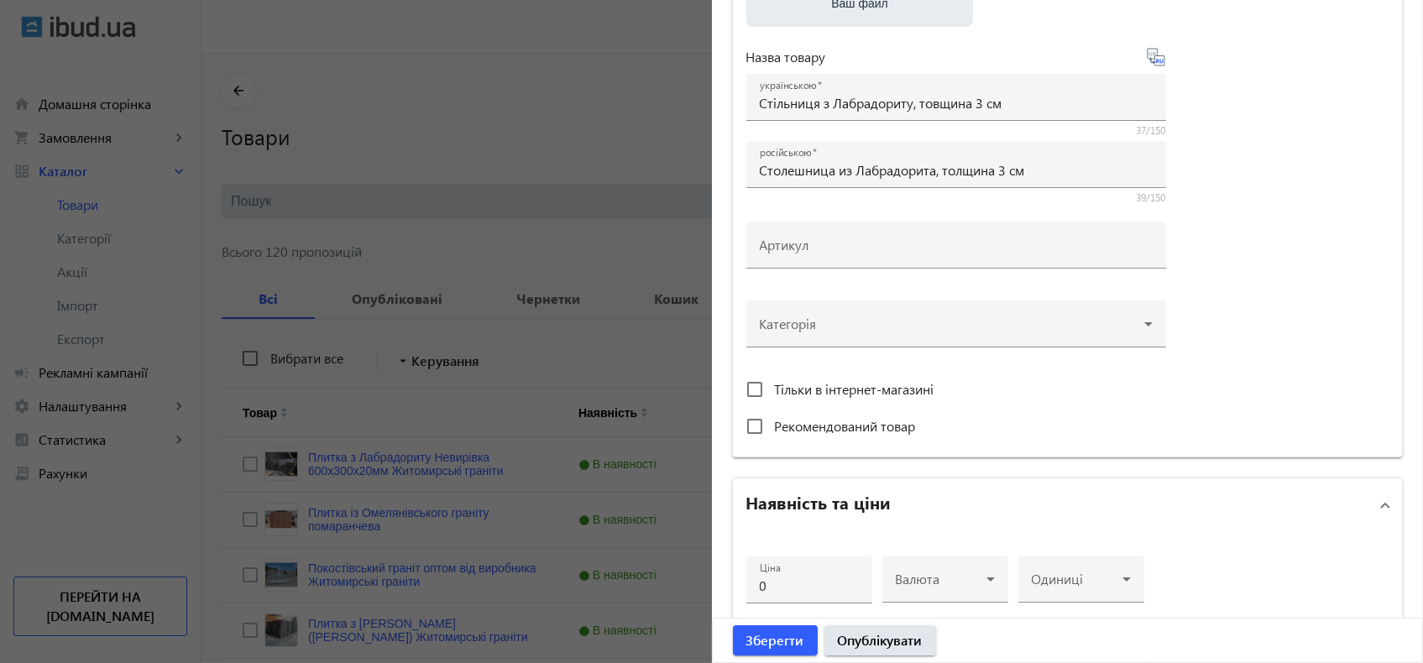
scroll to position [466, 0]
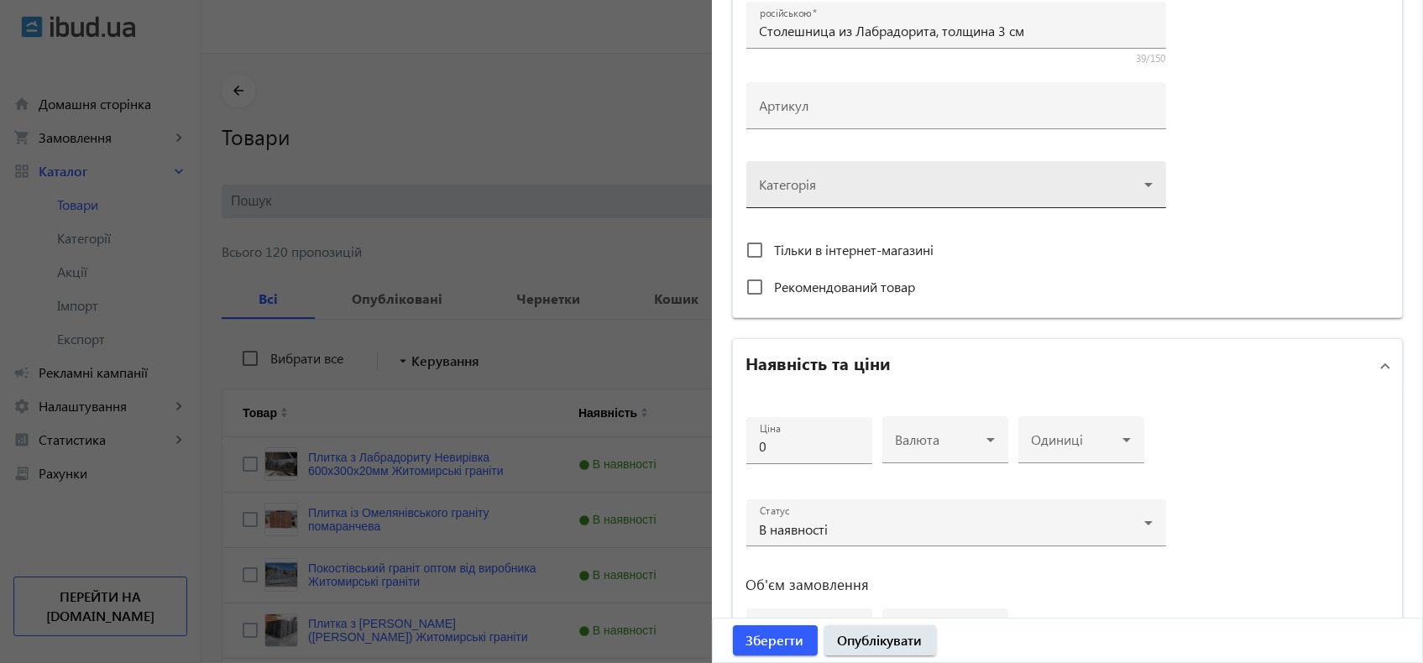
click at [1022, 194] on div at bounding box center [956, 178] width 393 height 60
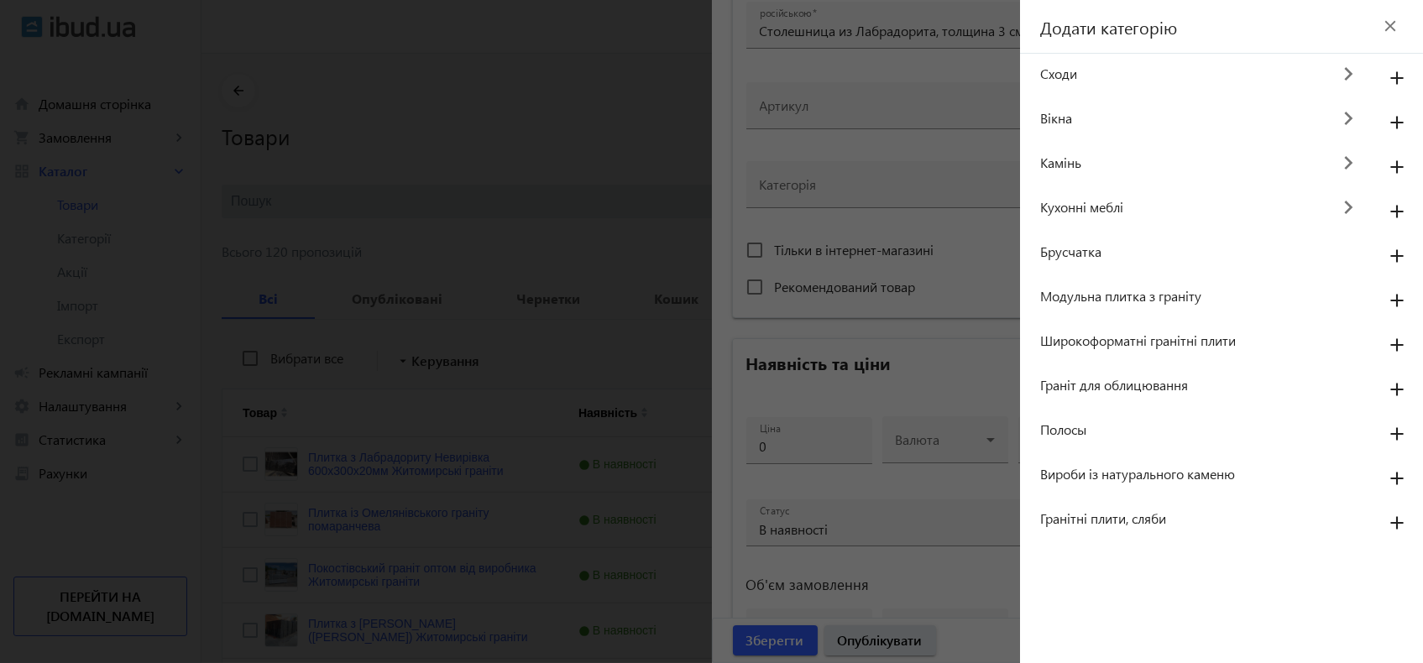
click at [1076, 205] on span "Кухонні меблі" at bounding box center [1185, 207] width 290 height 18
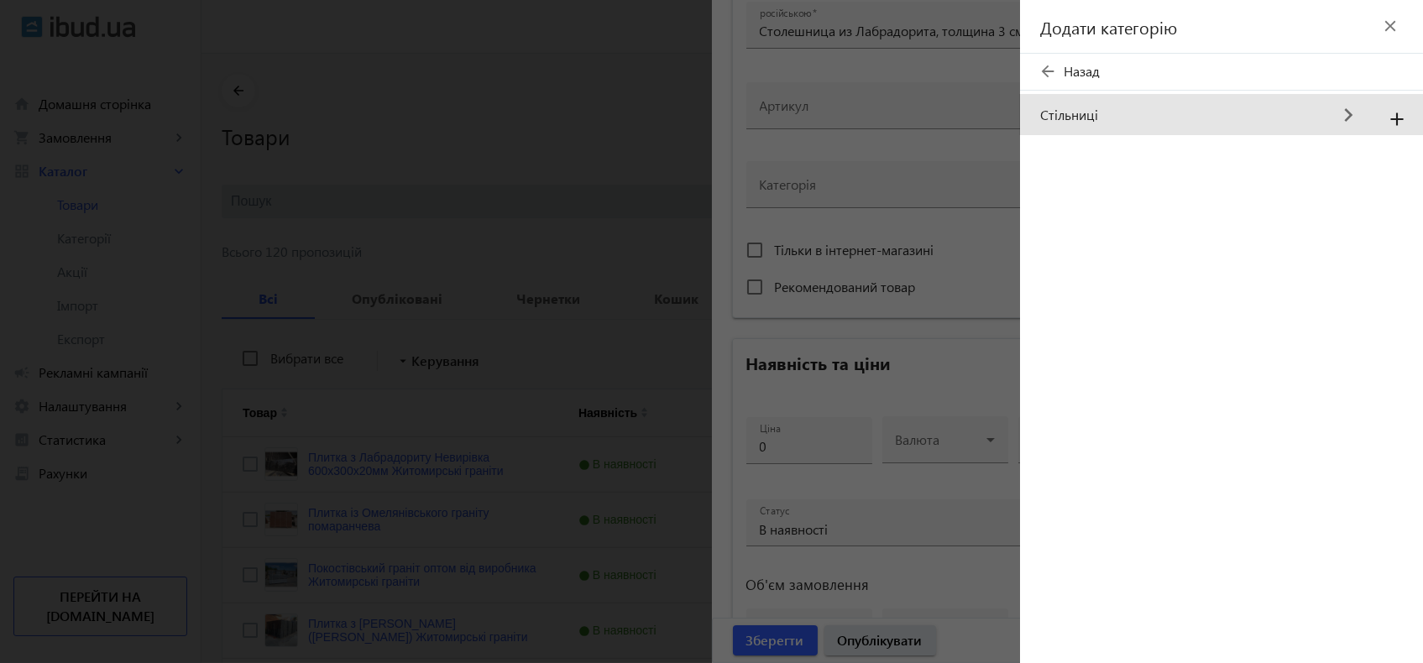
click at [1075, 102] on div "Стільниці keyboard_arrow_right add" at bounding box center [1221, 115] width 403 height 40
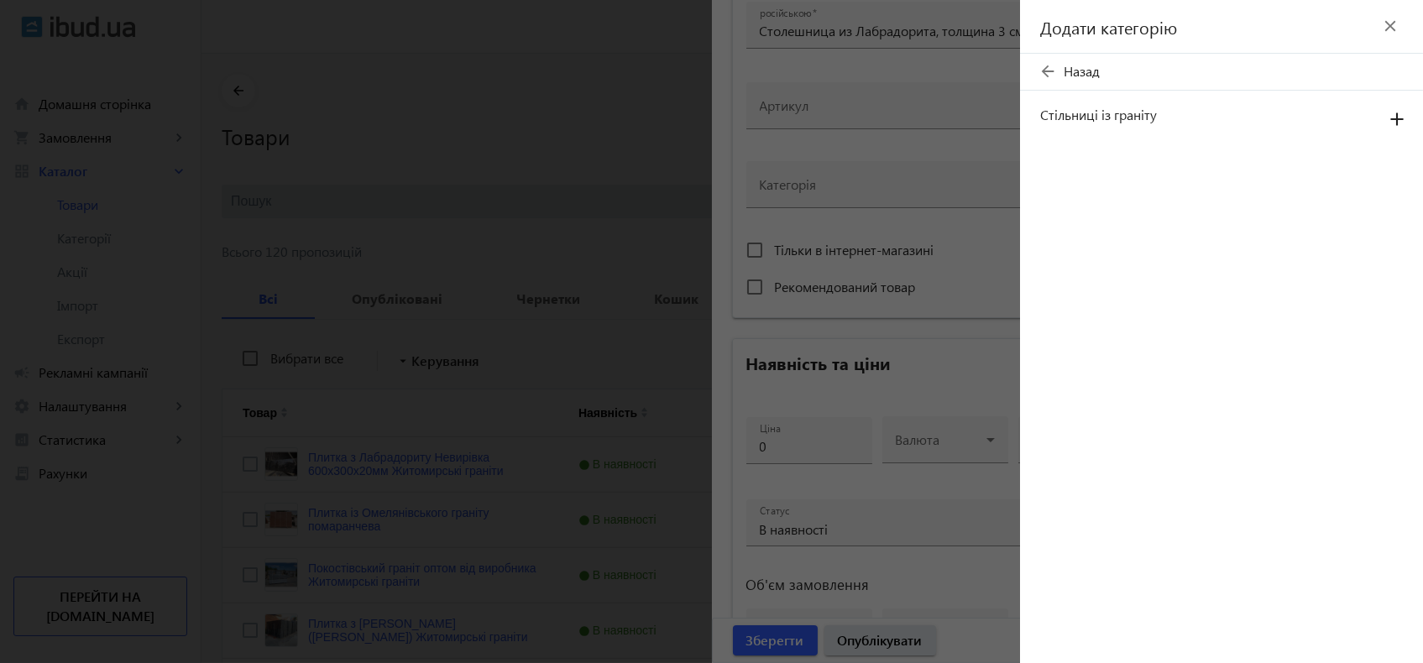
click at [1100, 113] on span "Стільниці із граніту" at bounding box center [1203, 115] width 327 height 18
click at [1396, 119] on mat-icon "add" at bounding box center [1397, 120] width 40 height 30
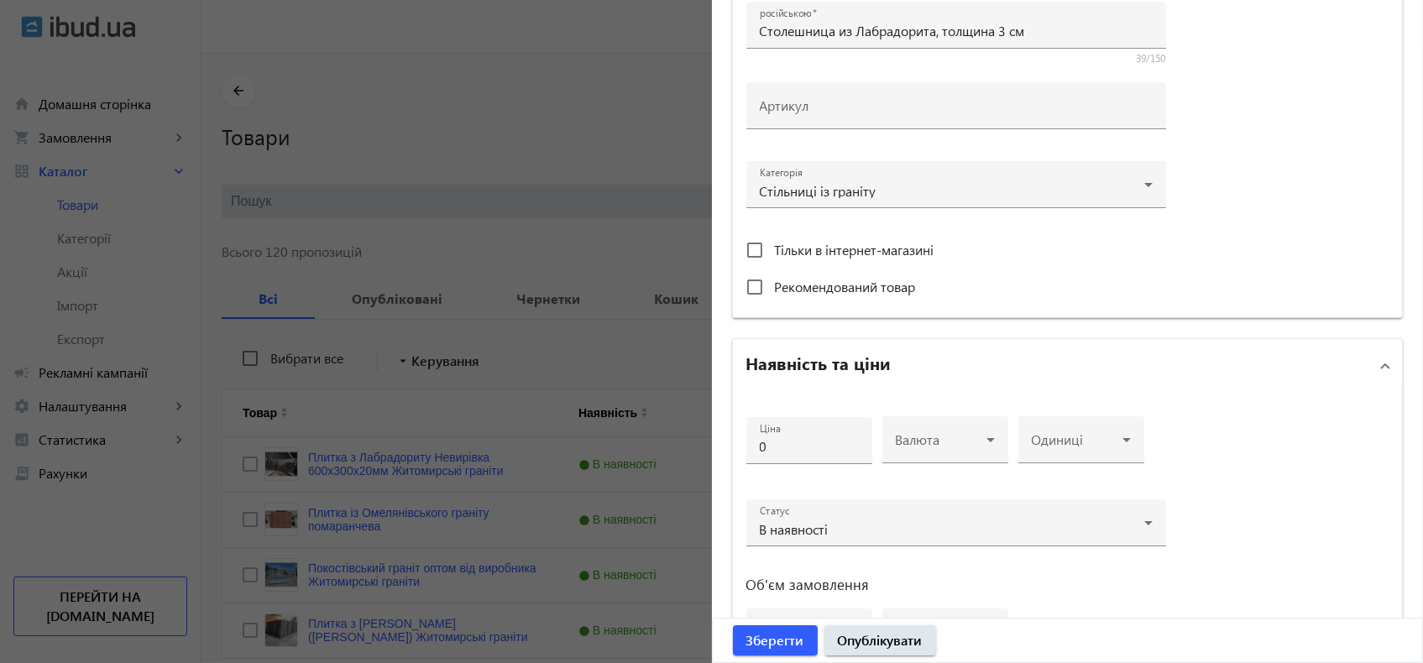
click at [872, 285] on span "Рекомендований товар" at bounding box center [845, 287] width 141 height 18
click at [772, 285] on input "Рекомендований товар" at bounding box center [755, 287] width 34 height 34
checkbox input "true"
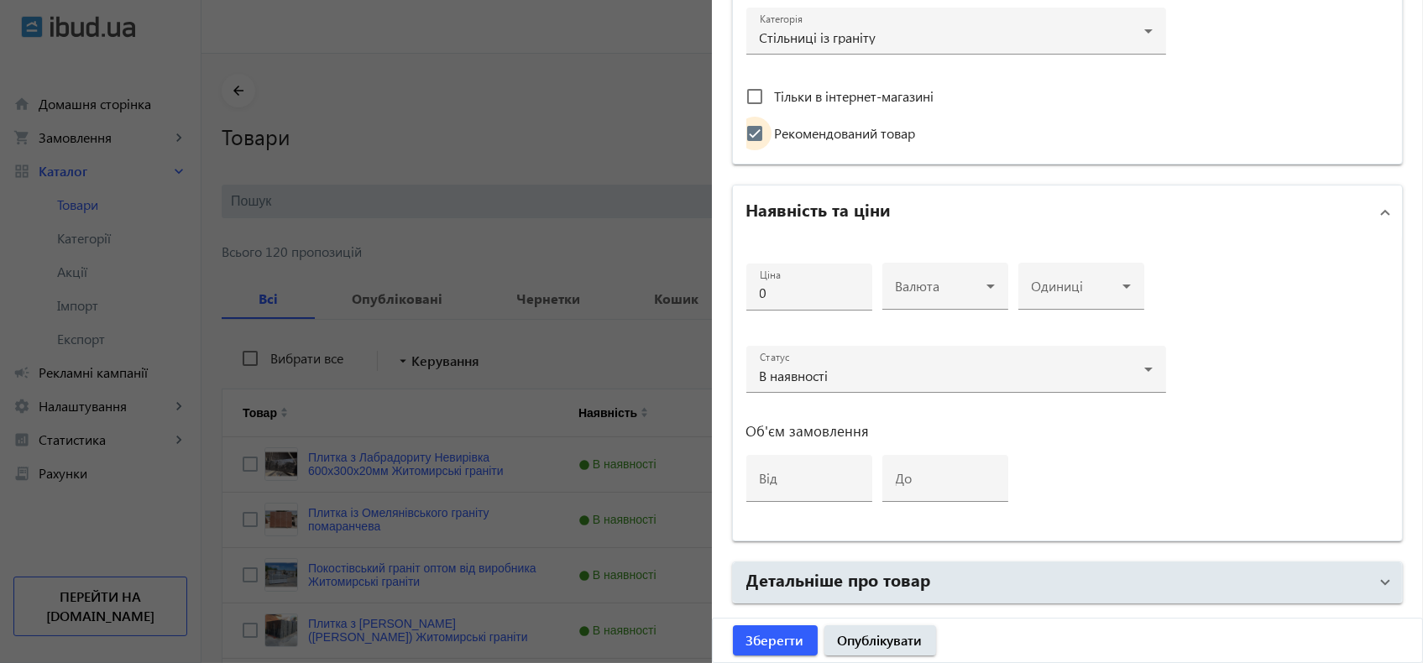
scroll to position [652, 0]
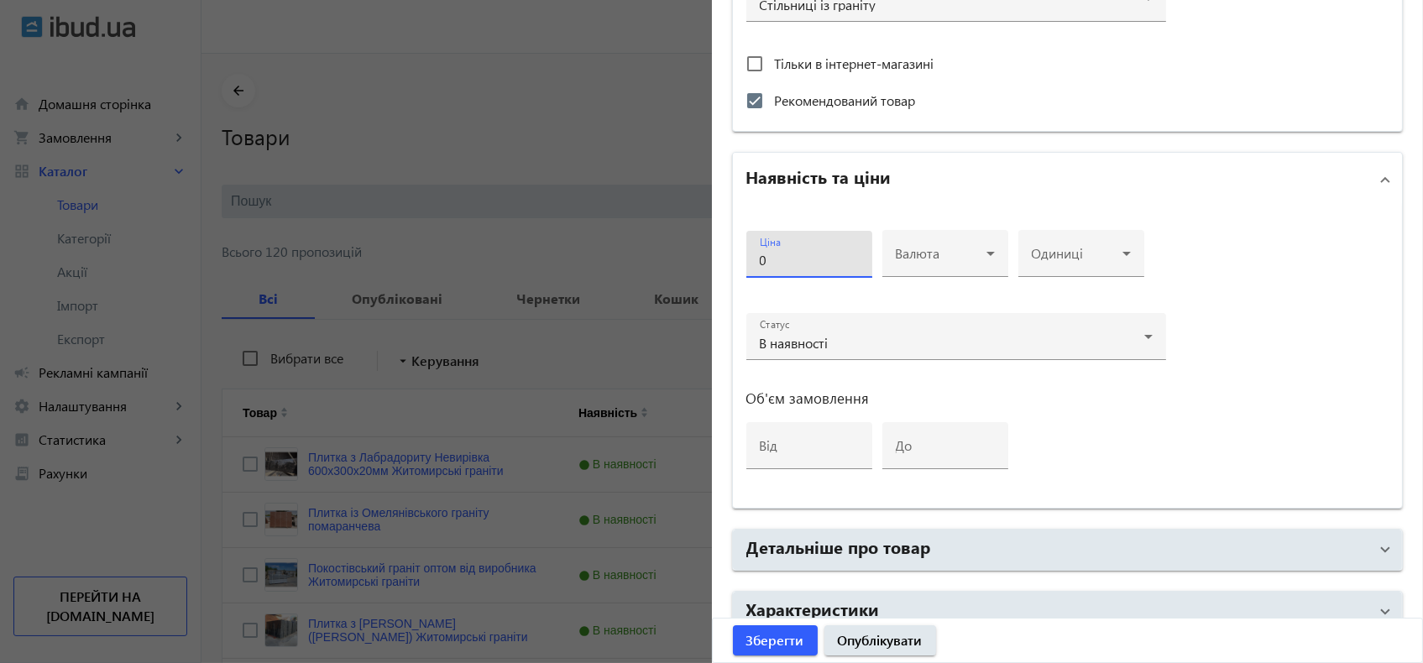
click at [774, 258] on input "0" at bounding box center [809, 260] width 99 height 18
drag, startPoint x: 759, startPoint y: 259, endPoint x: 748, endPoint y: 255, distance: 11.7
click at [748, 255] on div "Ціна 0" at bounding box center [809, 254] width 126 height 47
type input "3000"
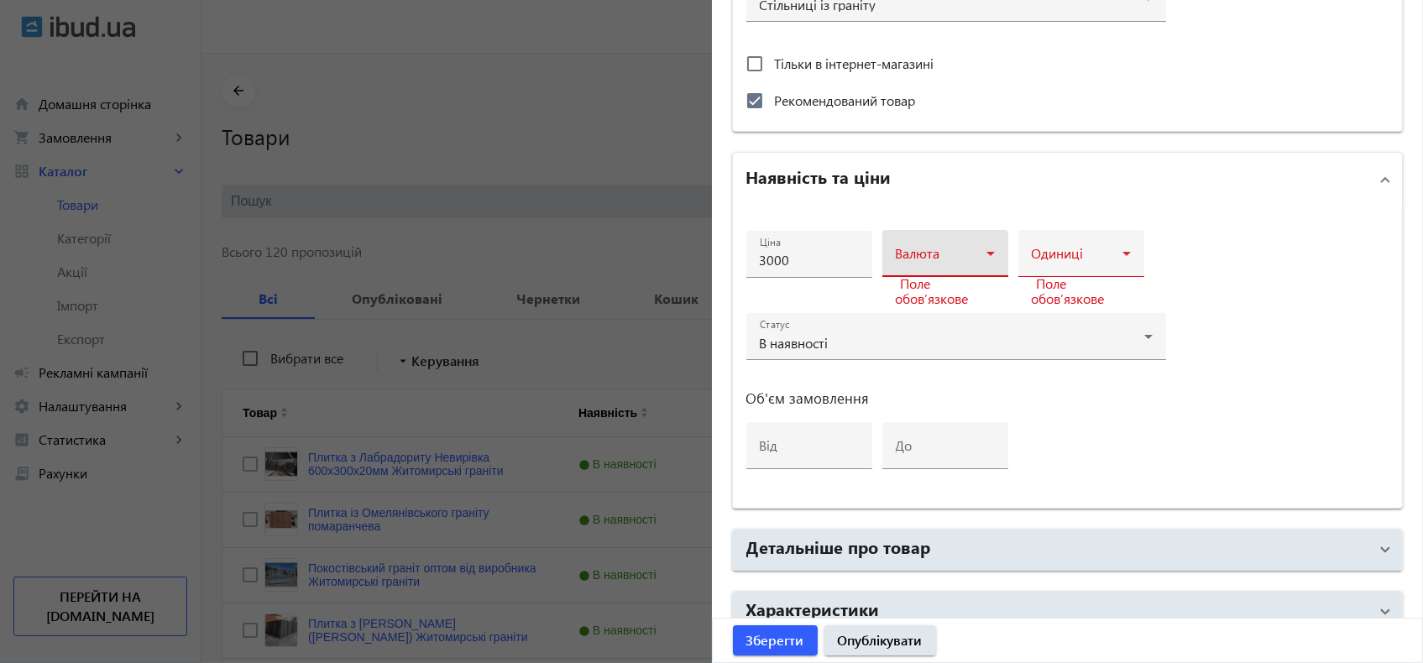
click at [904, 258] on span at bounding box center [941, 260] width 91 height 13
click at [914, 314] on mat-option "грн" at bounding box center [940, 302] width 126 height 40
click at [1093, 235] on div "Одиниці" at bounding box center [1081, 253] width 99 height 47
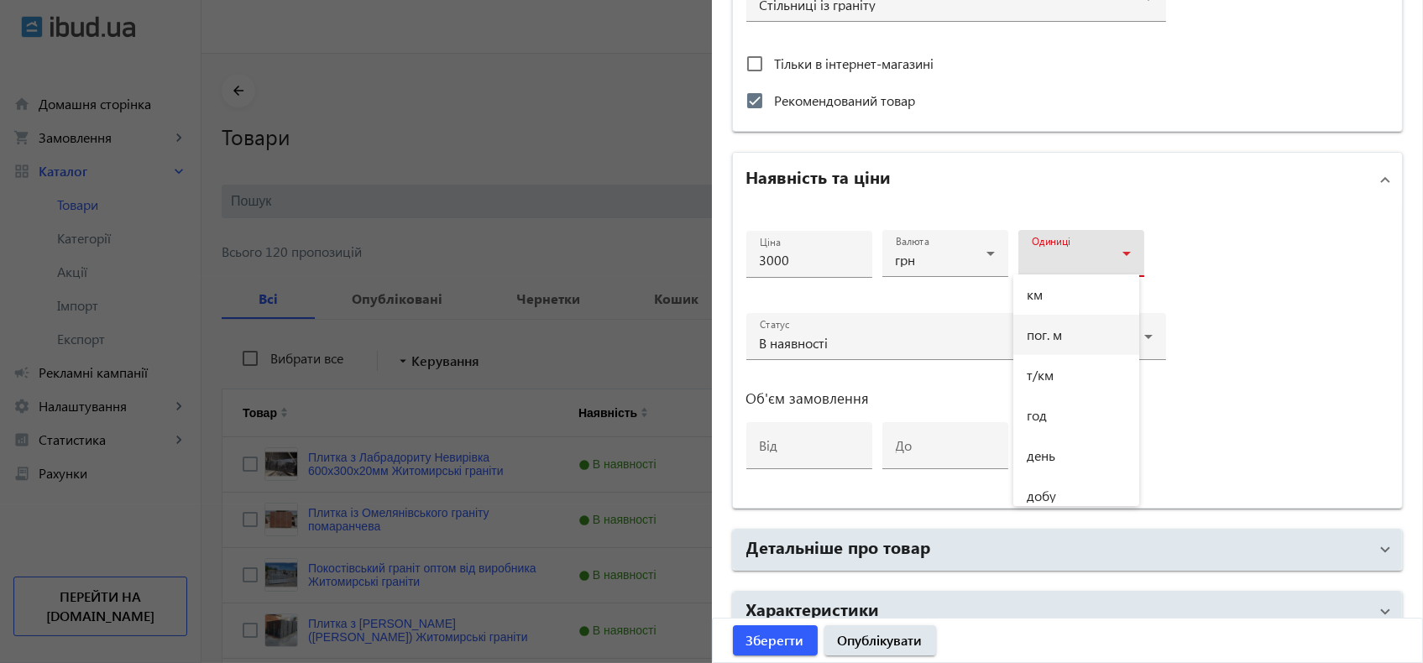
click at [1054, 333] on span "пог. м" at bounding box center [1044, 334] width 35 height 13
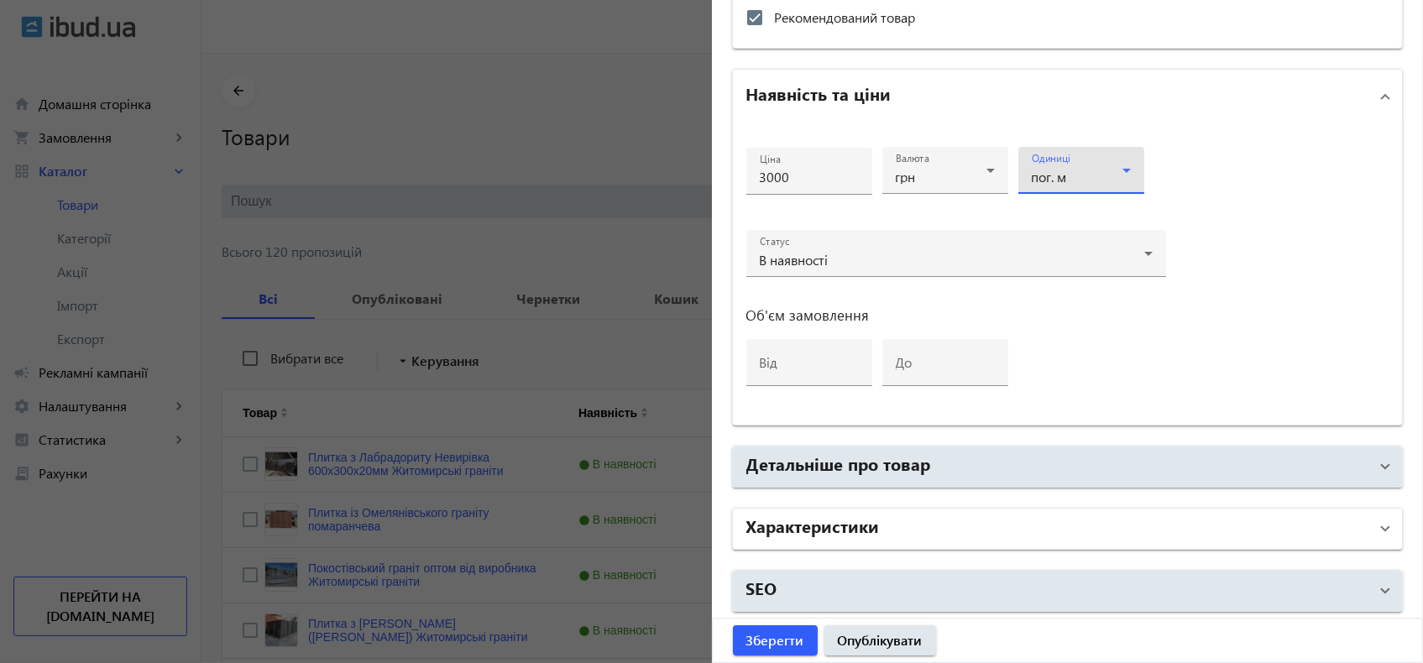
click at [818, 519] on h2 "Характеристики" at bounding box center [813, 526] width 134 height 24
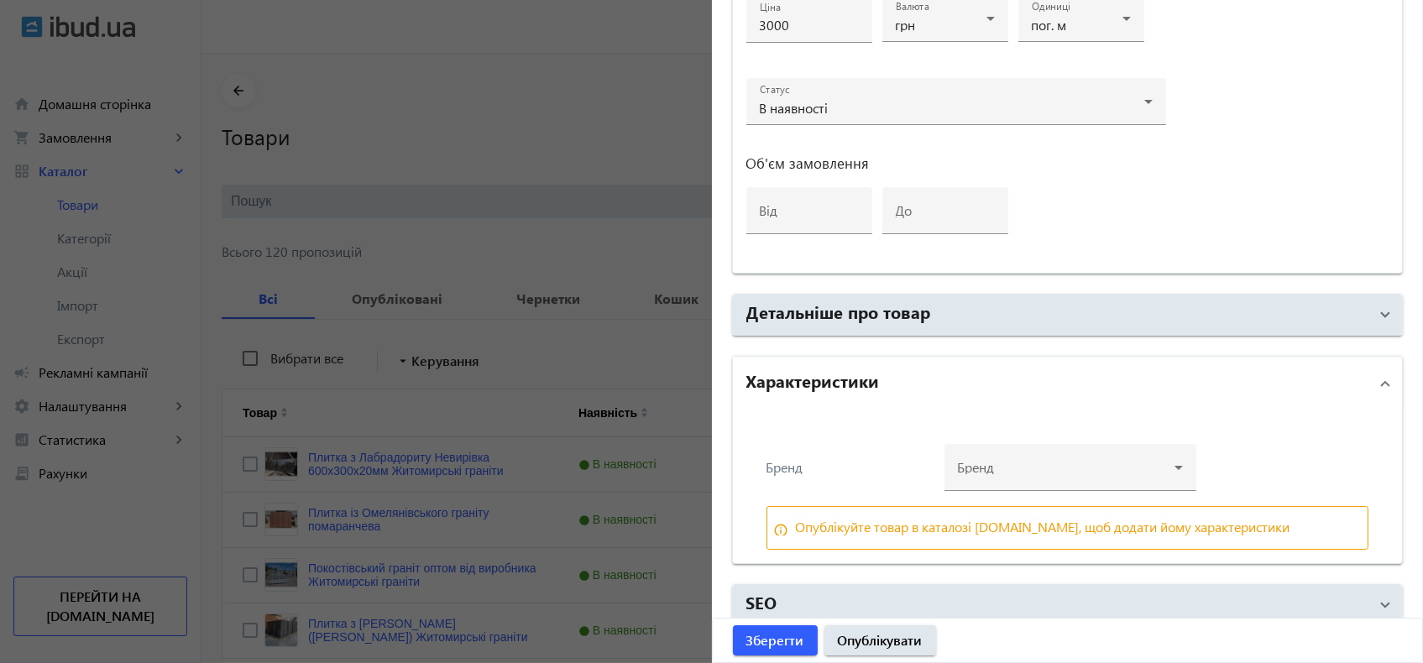
scroll to position [901, 0]
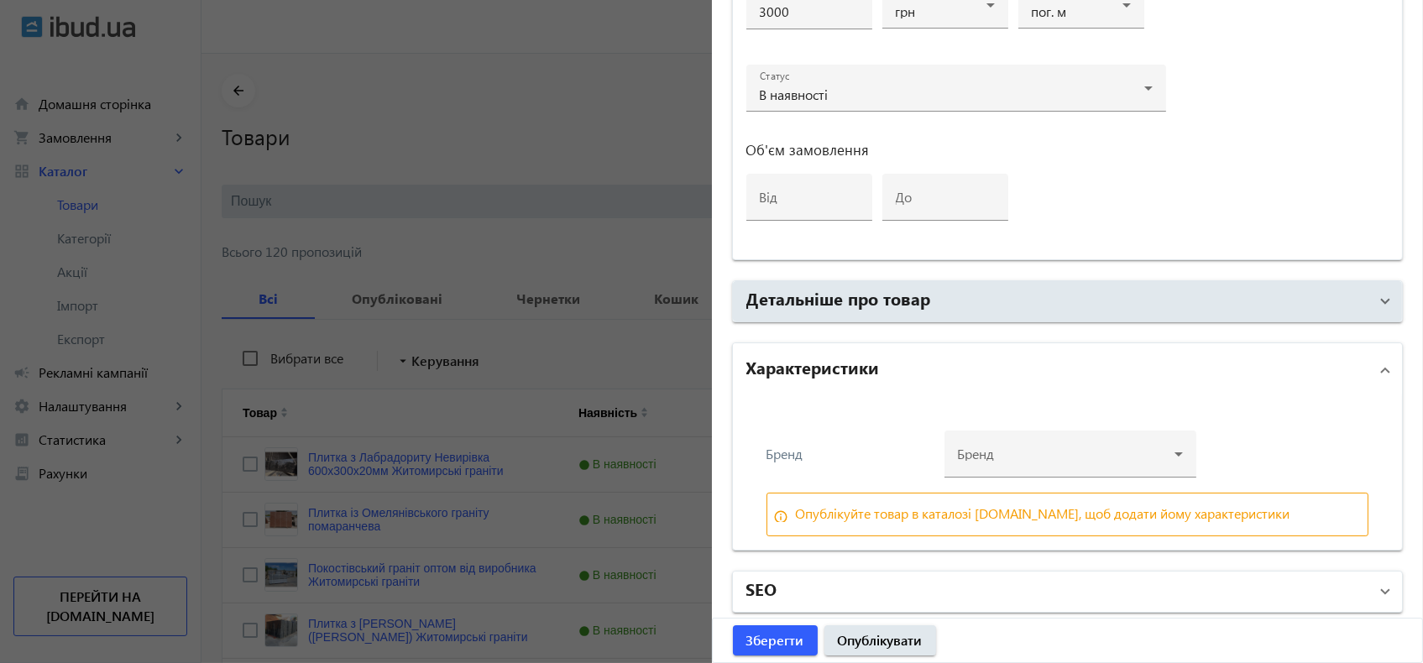
click at [851, 577] on mat-panel-title "SEO" at bounding box center [1057, 592] width 623 height 30
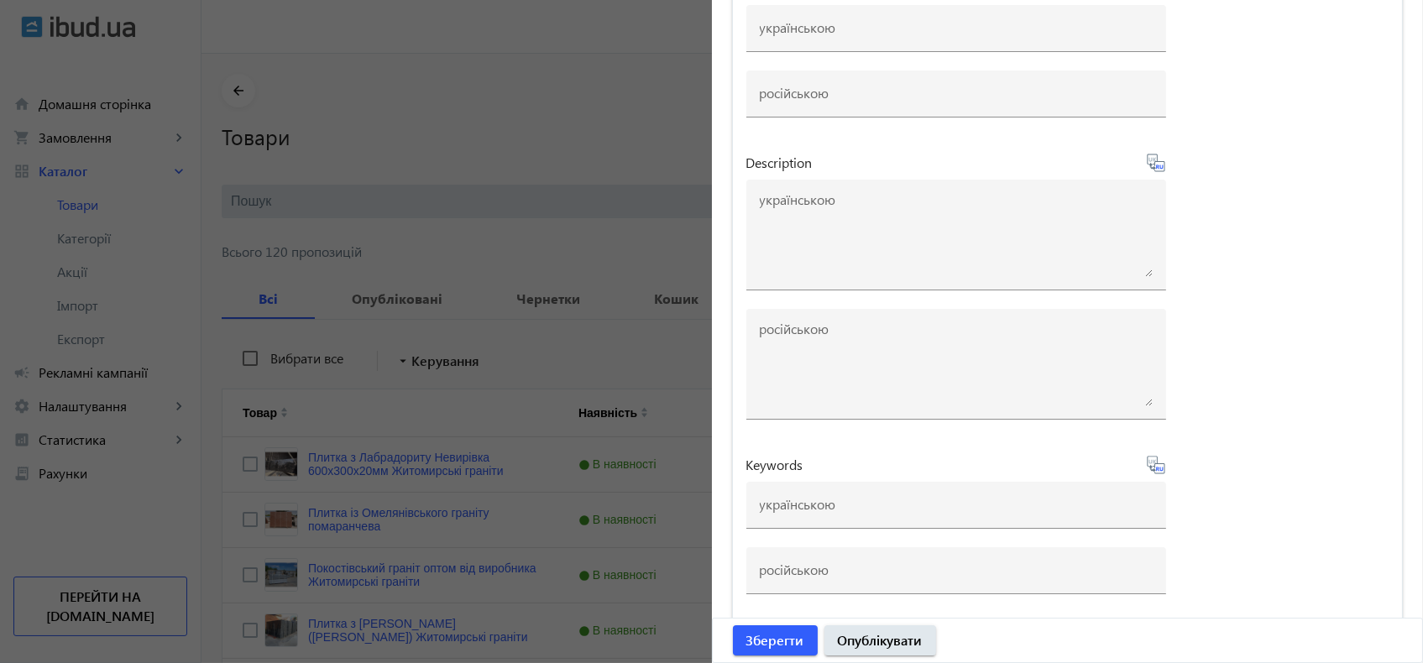
scroll to position [280, 0]
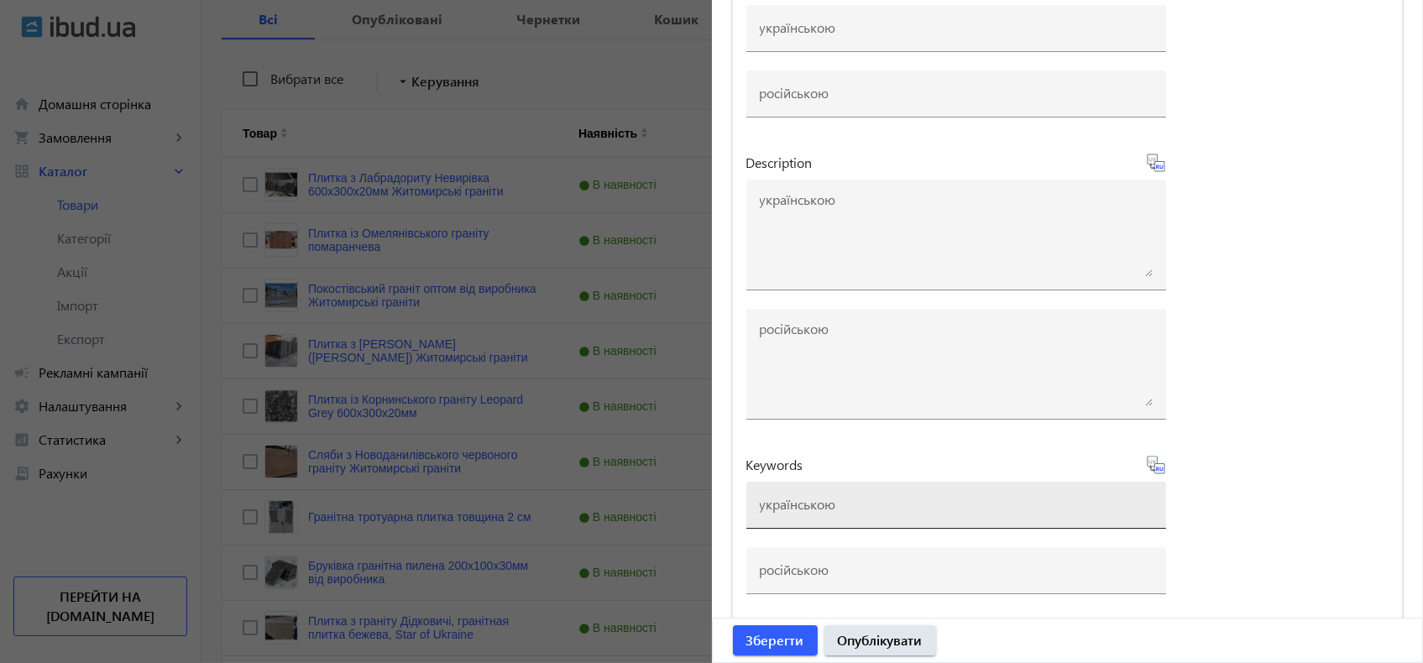
click at [873, 510] on div at bounding box center [956, 505] width 393 height 47
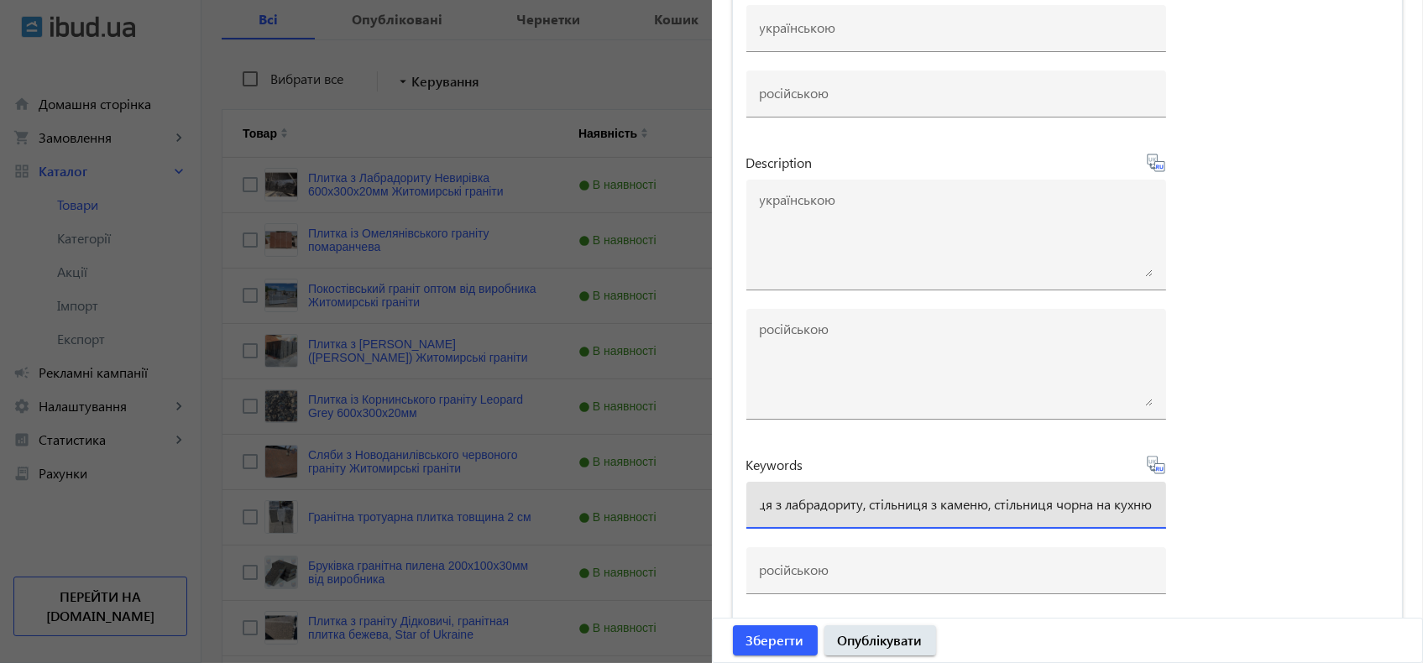
scroll to position [0, 53]
type input "стільниця з лабрадориту, стільниця з каменю, стільниця чорна на кухню"
click at [772, 631] on span "Зберегти" at bounding box center [775, 640] width 58 height 18
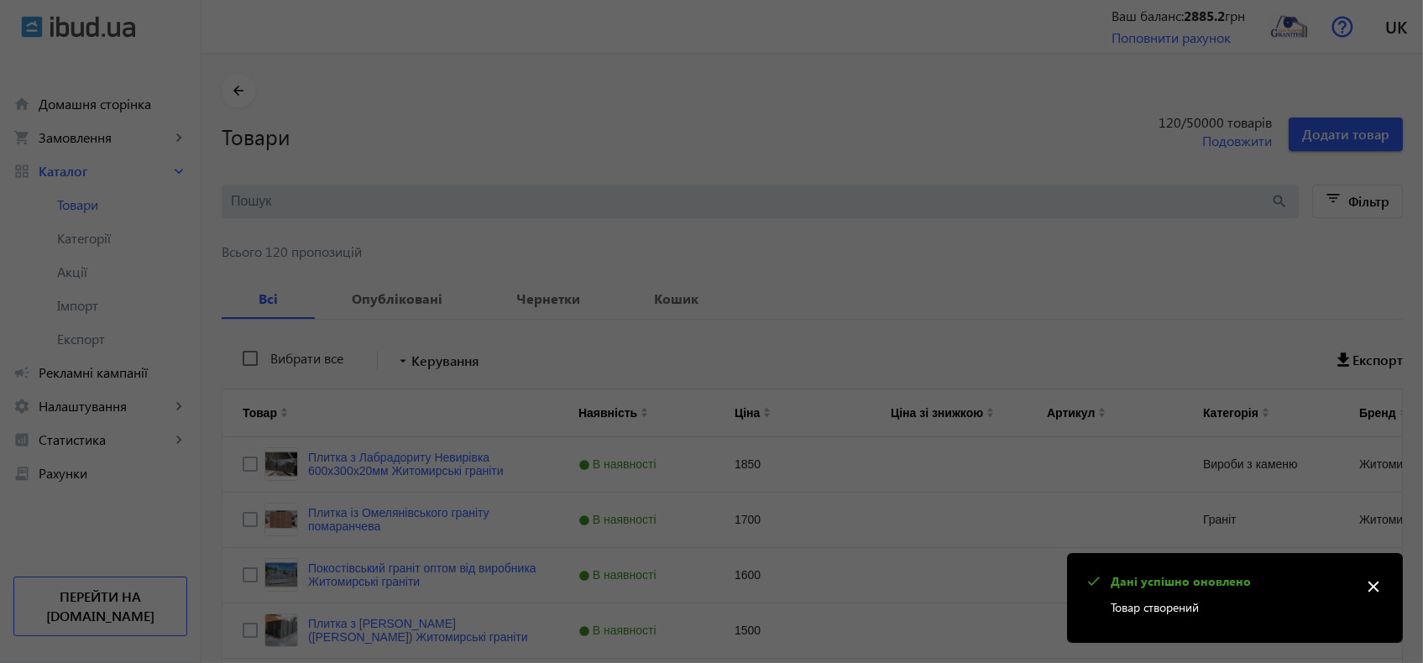
scroll to position [0, 0]
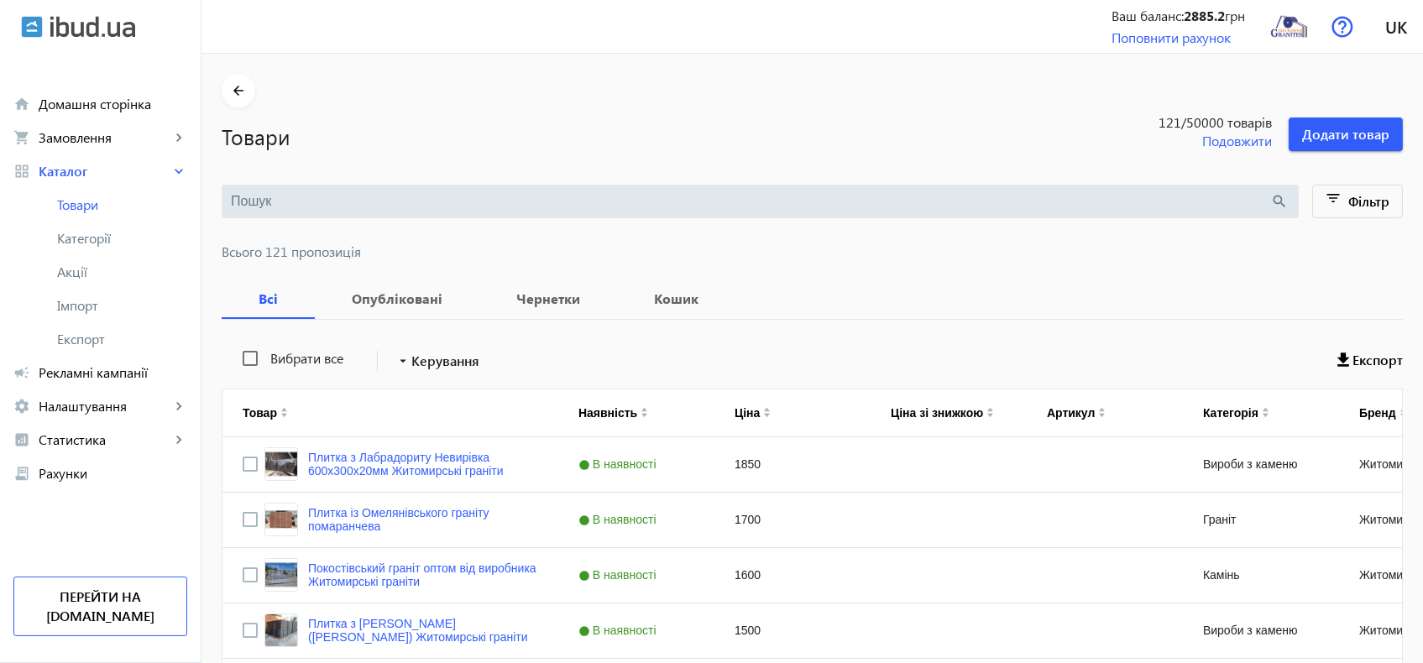
click at [300, 197] on input "search" at bounding box center [751, 201] width 1040 height 18
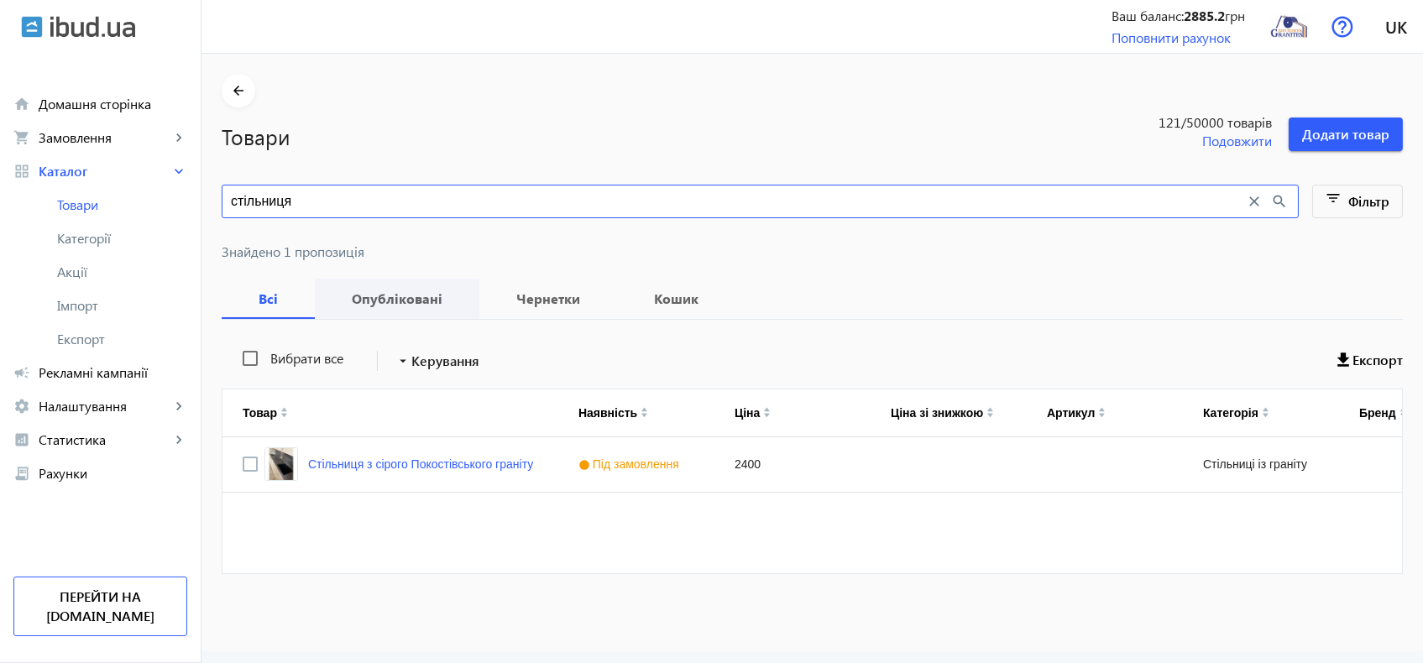
type input "стільниця"
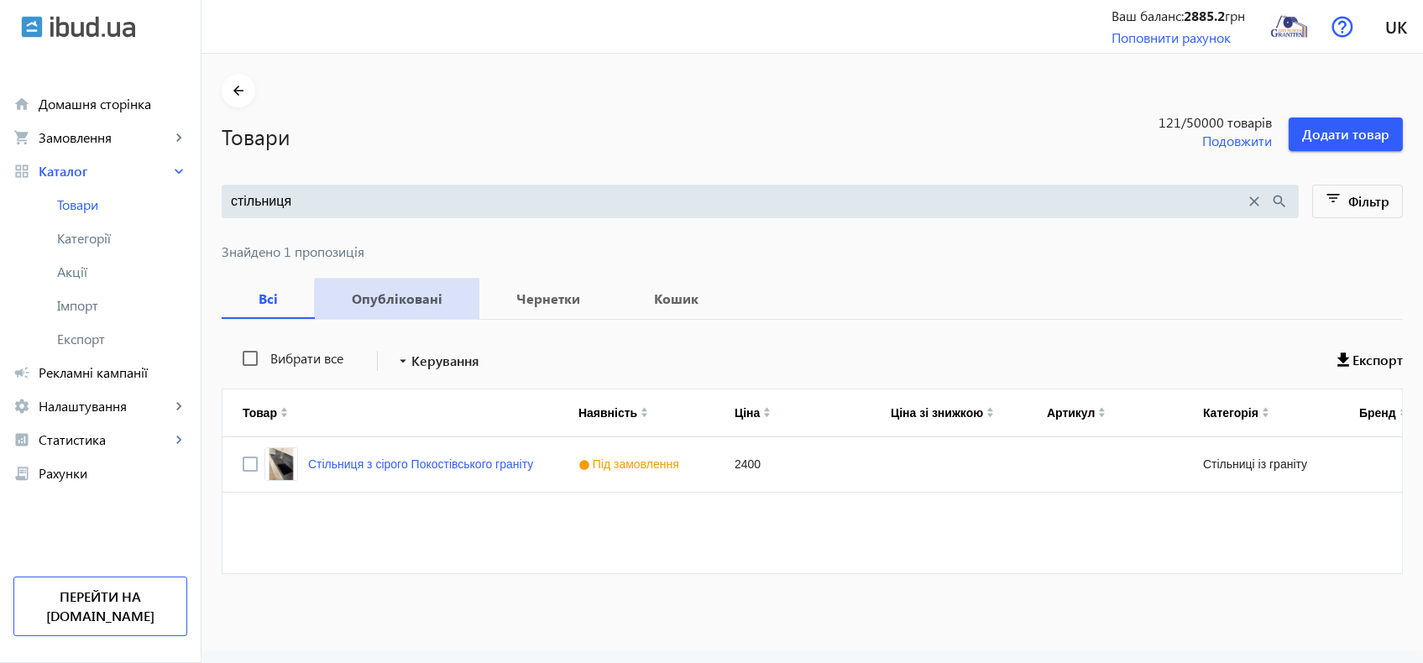
click at [401, 303] on b "Опубліковані" at bounding box center [397, 298] width 124 height 13
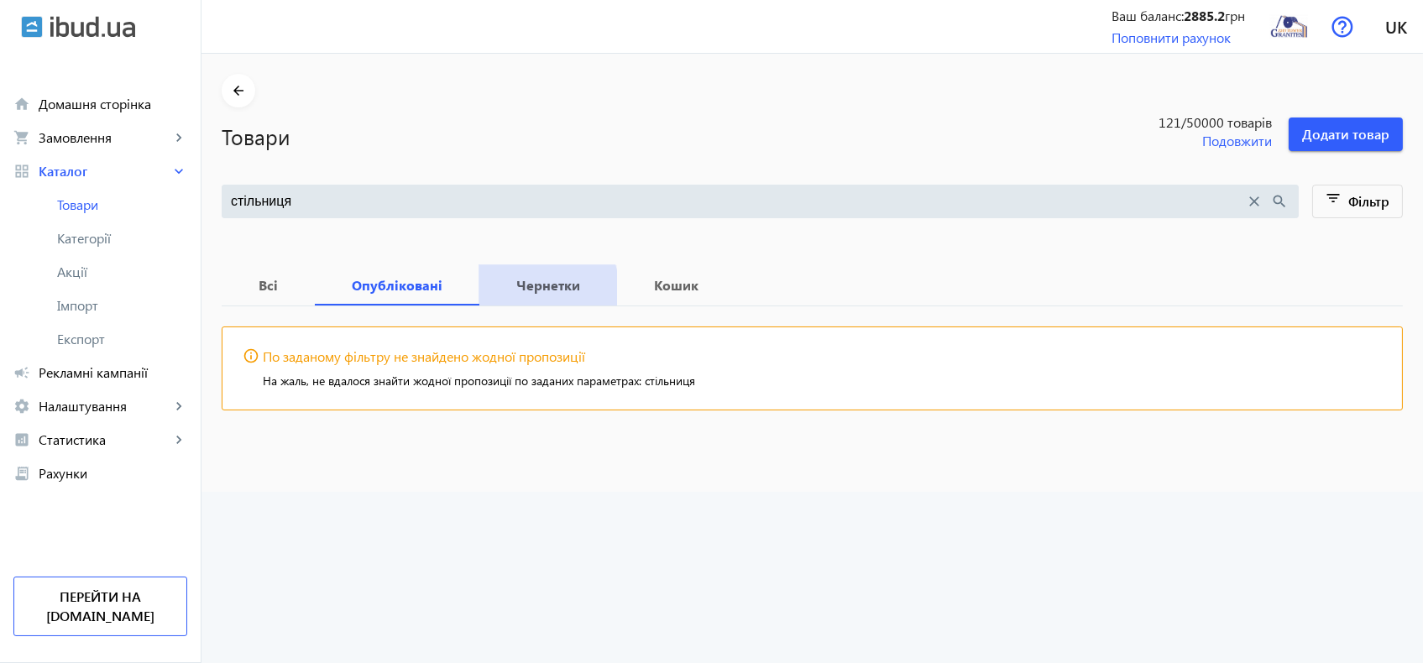
click at [513, 291] on b "Чернетки" at bounding box center [548, 285] width 97 height 13
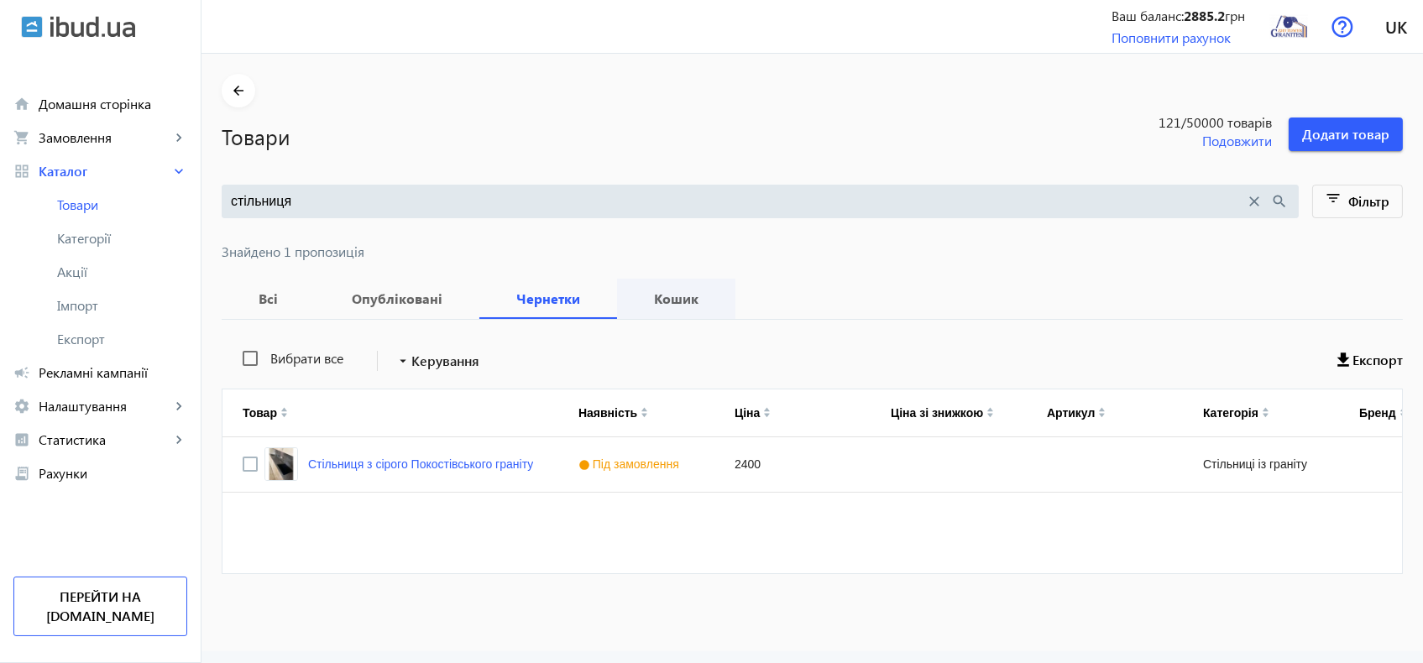
click at [662, 304] on b "Кошик" at bounding box center [676, 298] width 78 height 13
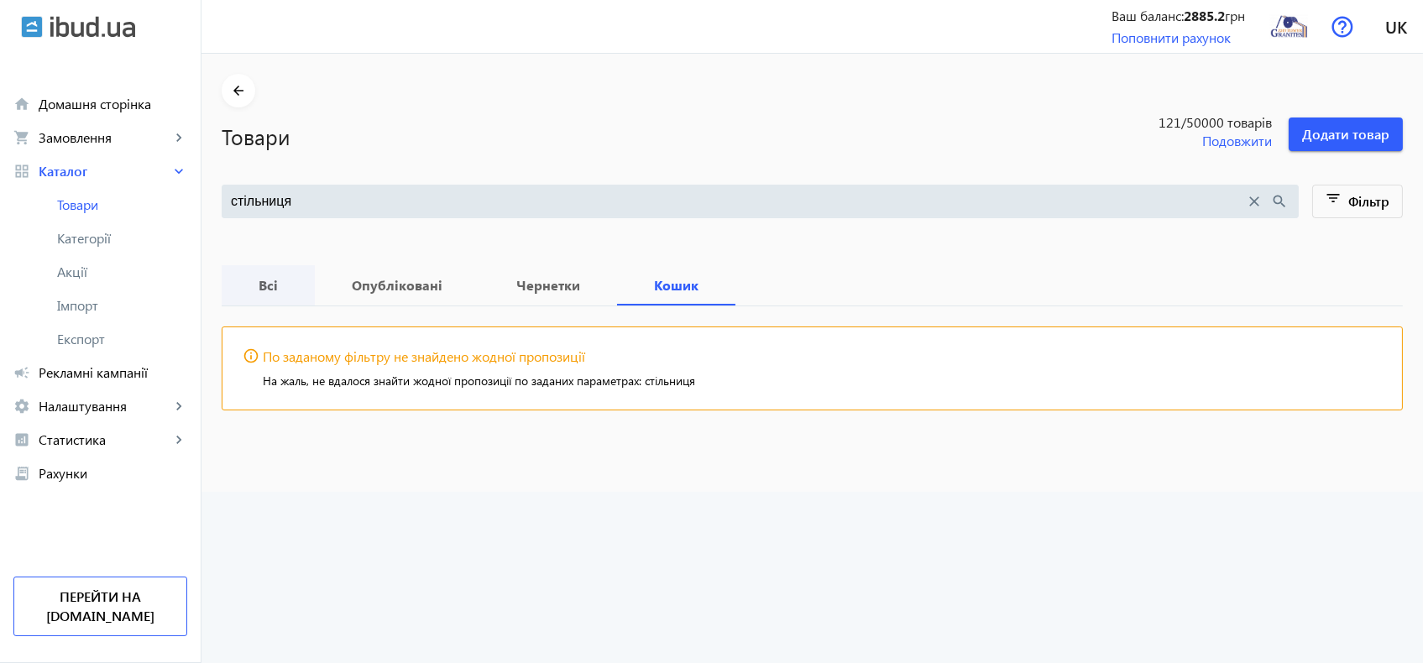
click at [274, 288] on b "Всі" at bounding box center [268, 285] width 53 height 13
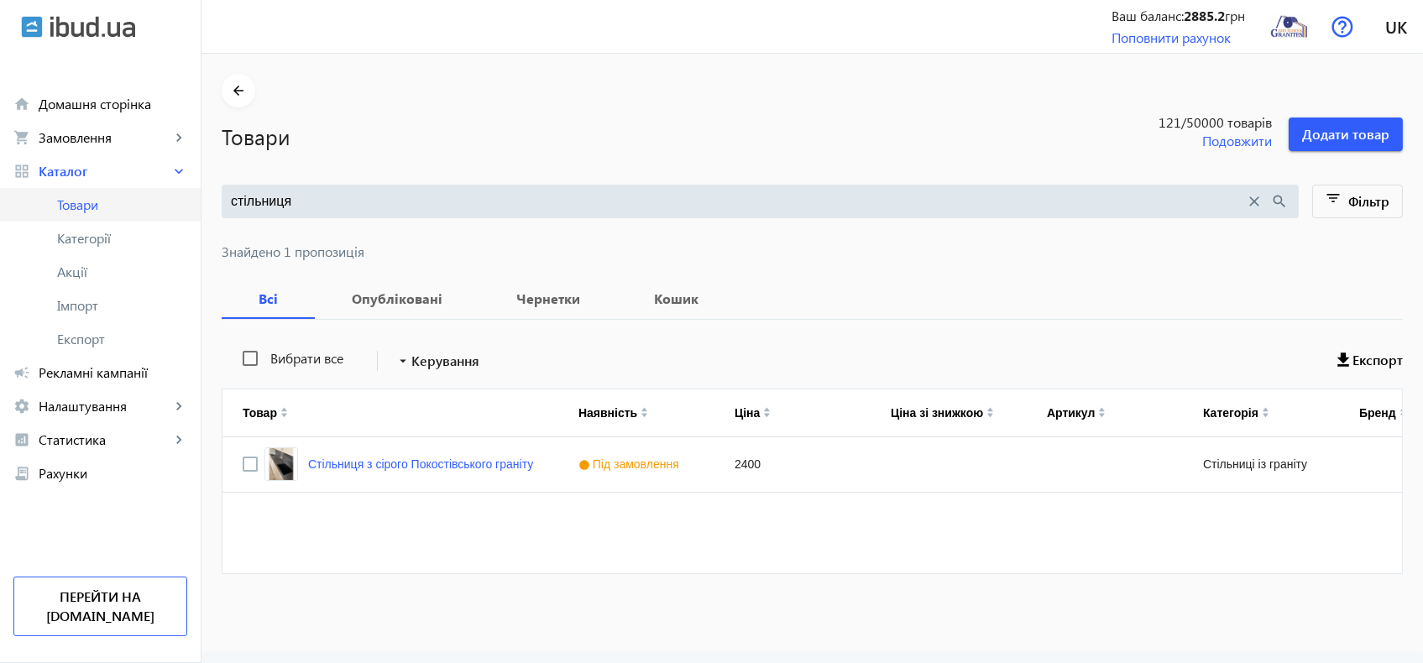
drag, startPoint x: 316, startPoint y: 201, endPoint x: 174, endPoint y: 188, distance: 142.5
click at [174, 188] on div "arrow_back home Домашня сторінка shopping_cart Замовлення keyboard_arrow_right …" at bounding box center [711, 331] width 1423 height 663
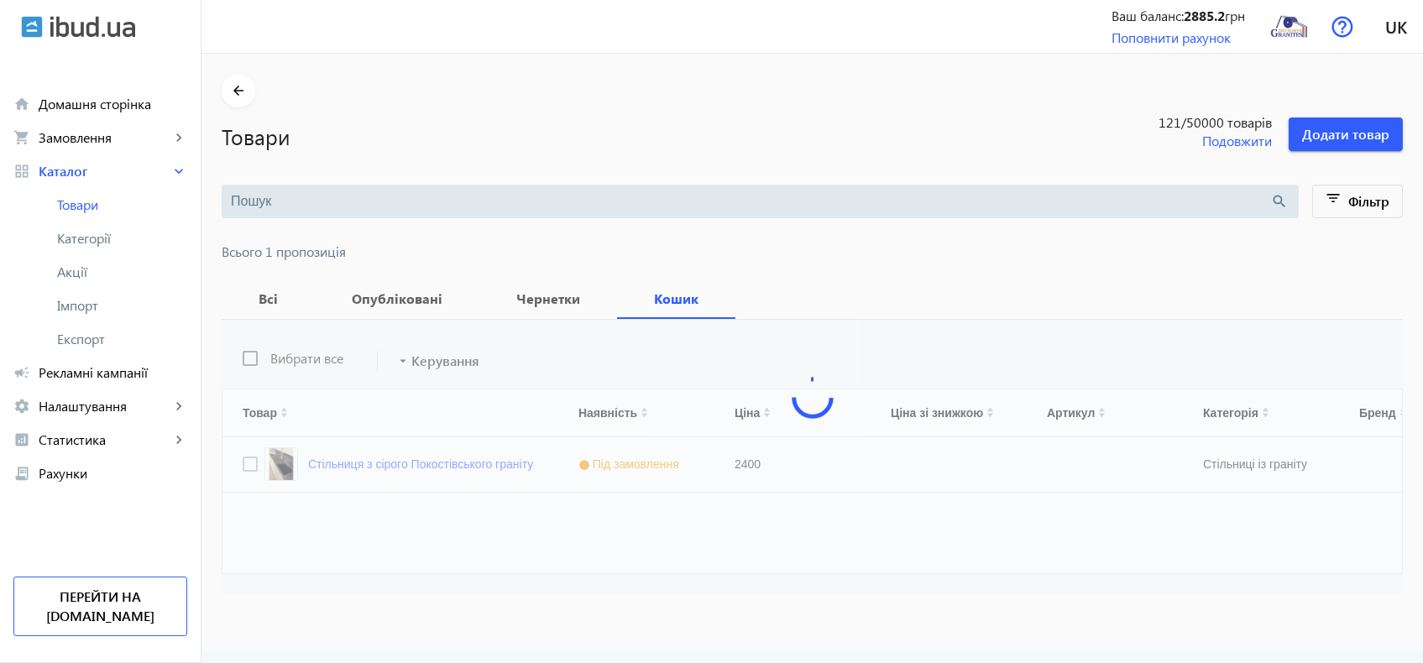
click at [82, 236] on span "Категорії" at bounding box center [122, 238] width 130 height 17
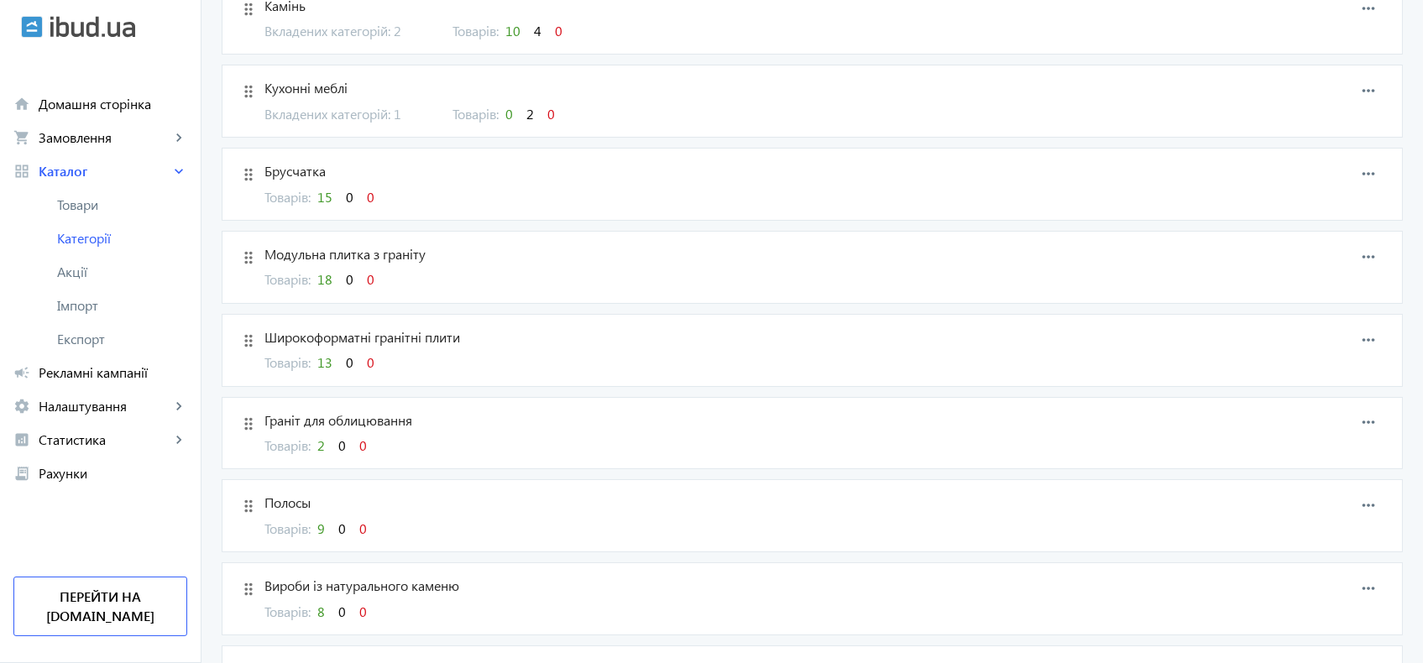
scroll to position [280, 0]
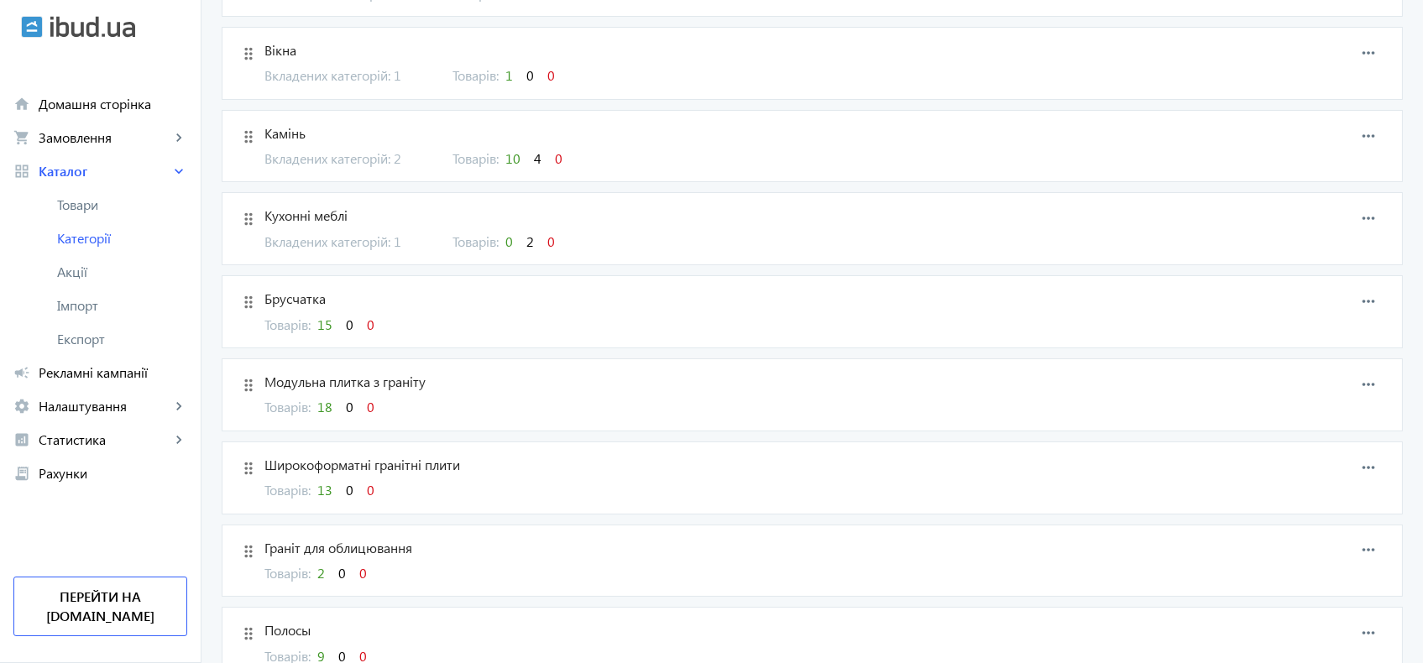
click at [318, 215] on span "Кухонні меблі" at bounding box center [723, 216] width 919 height 18
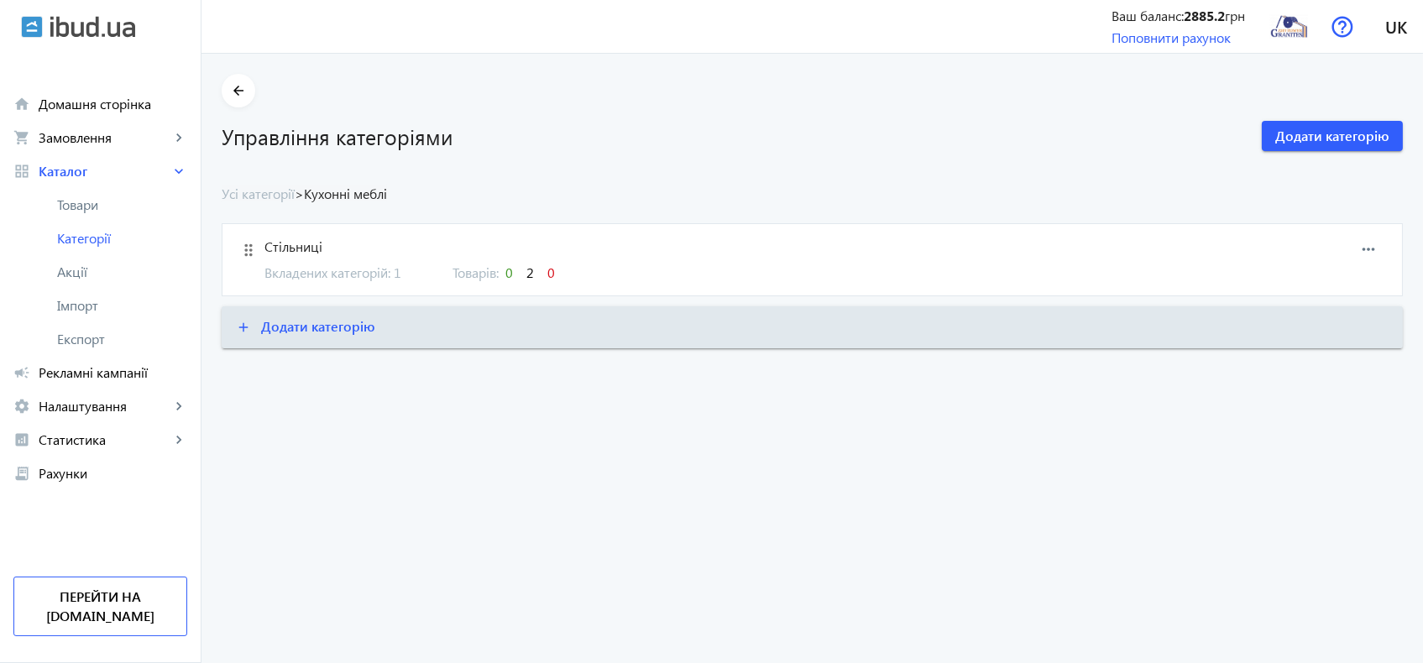
click at [302, 240] on span "Стільниці" at bounding box center [723, 247] width 919 height 18
click at [295, 243] on span "Стільниці із граніту" at bounding box center [723, 247] width 919 height 18
click at [70, 207] on span "Товари" at bounding box center [122, 204] width 130 height 17
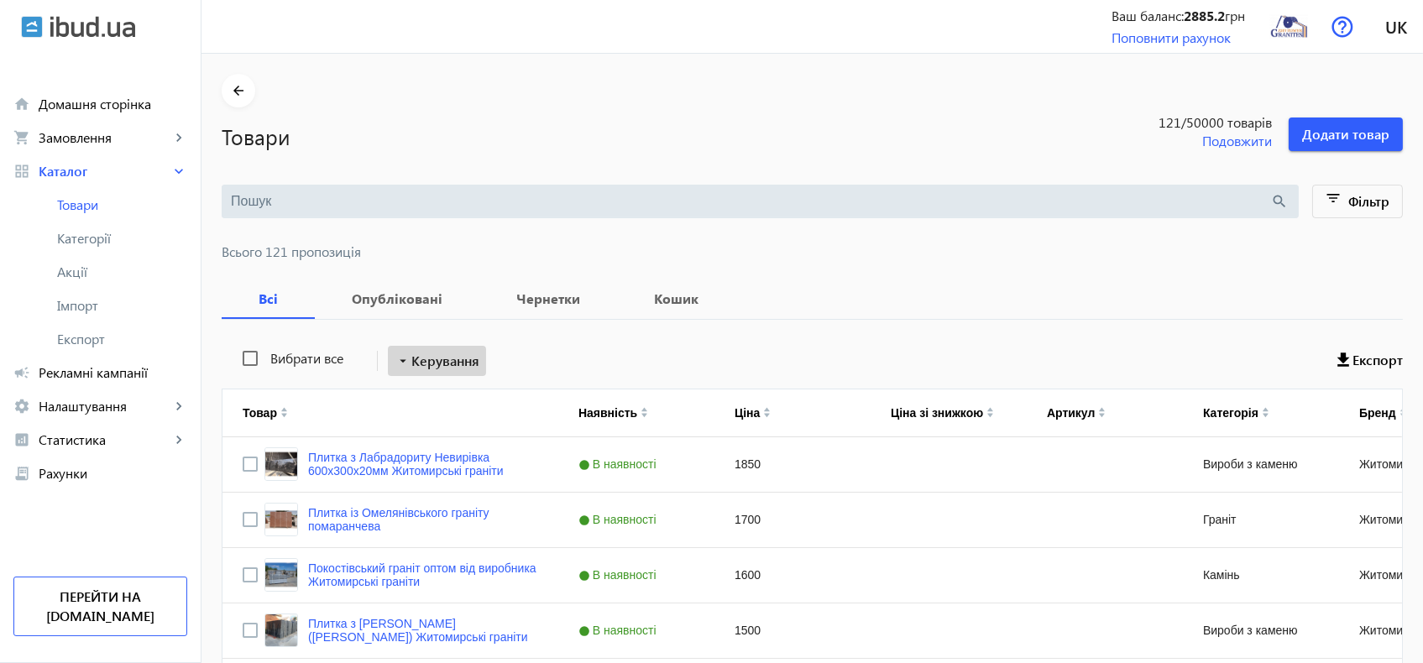
click at [442, 360] on span "Керування" at bounding box center [445, 361] width 68 height 20
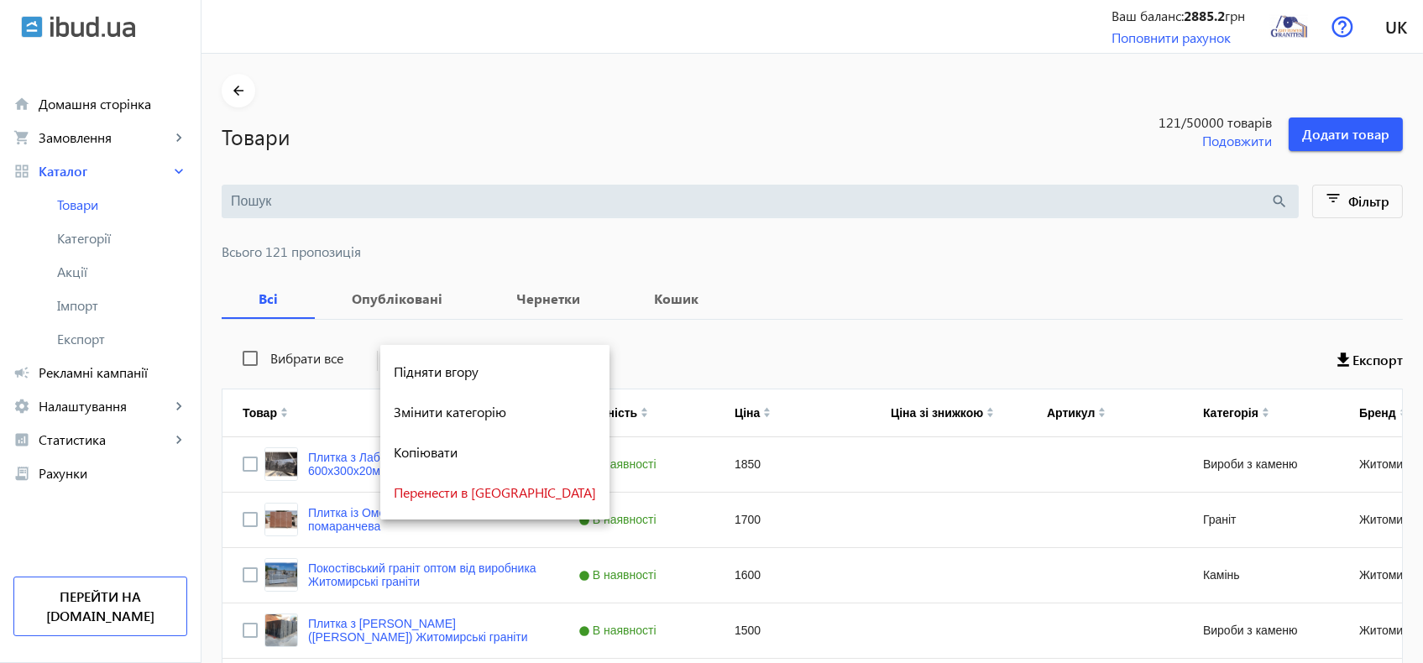
click at [442, 360] on button "Підняти вгору" at bounding box center [494, 372] width 229 height 40
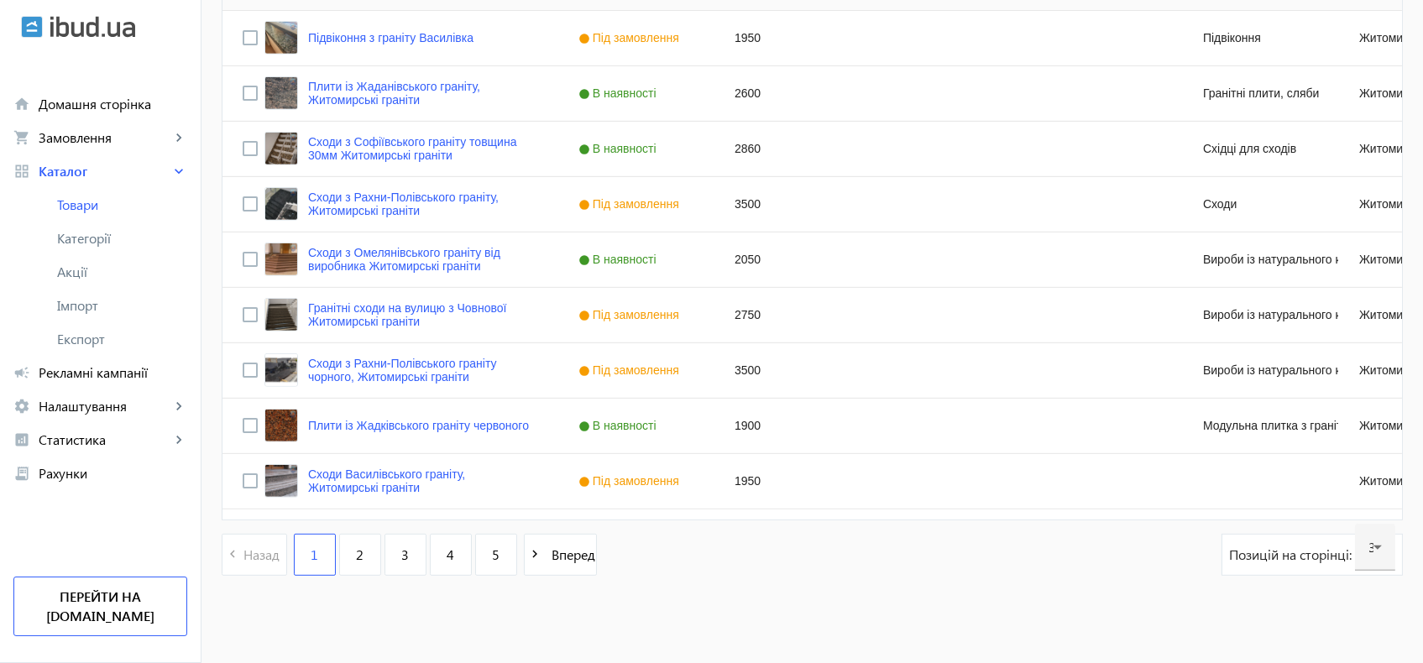
scroll to position [1595, 0]
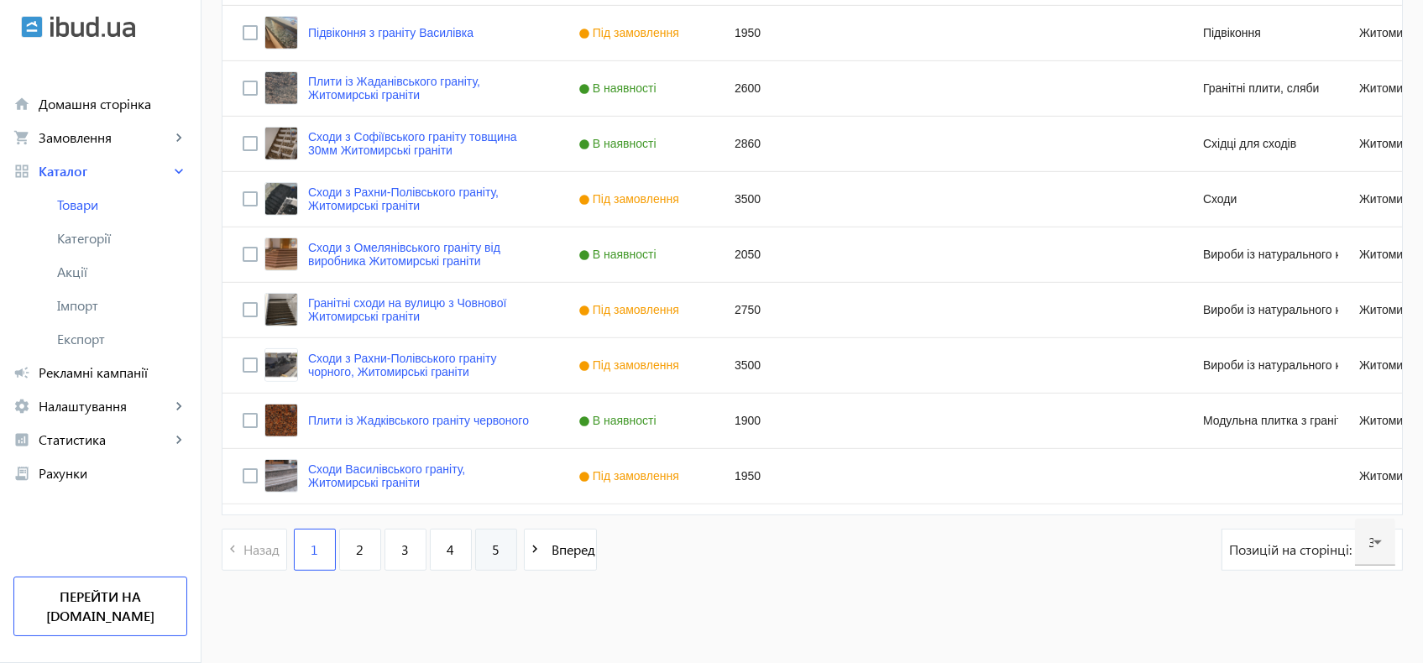
click at [492, 547] on span "5" at bounding box center [496, 550] width 8 height 18
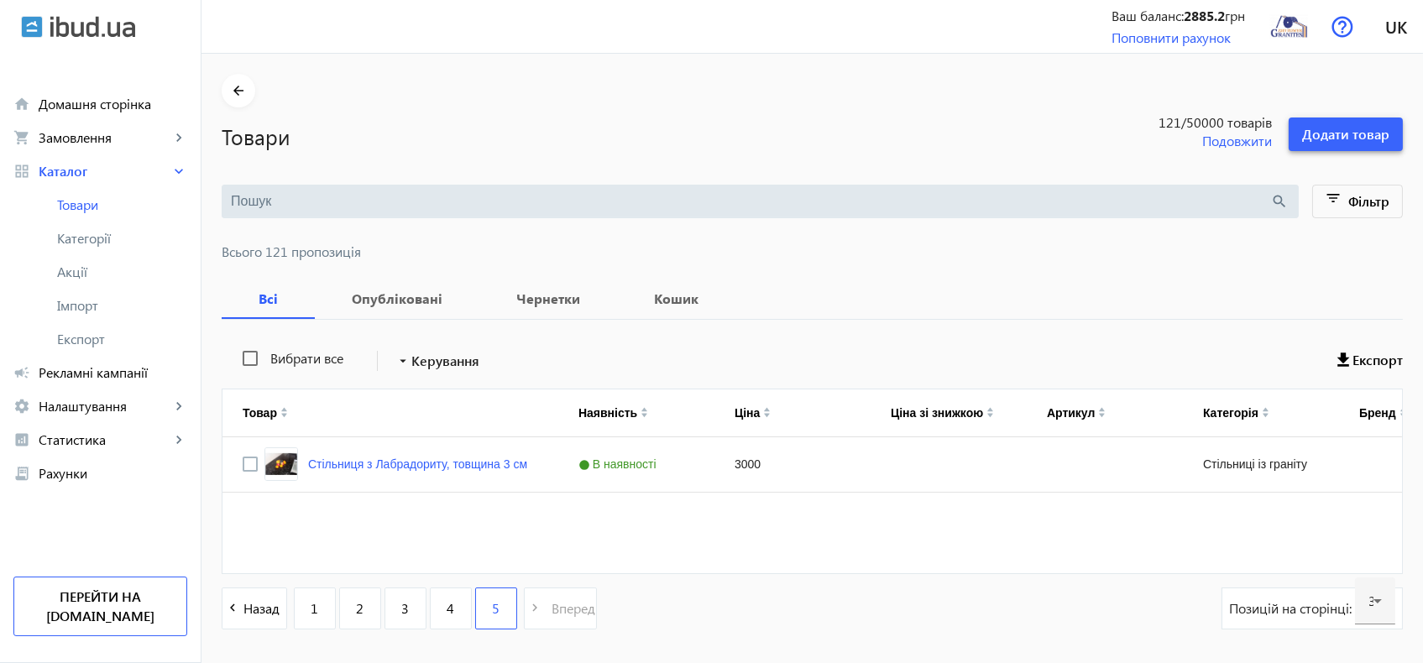
click at [1363, 136] on span "Додати товар" at bounding box center [1345, 134] width 87 height 18
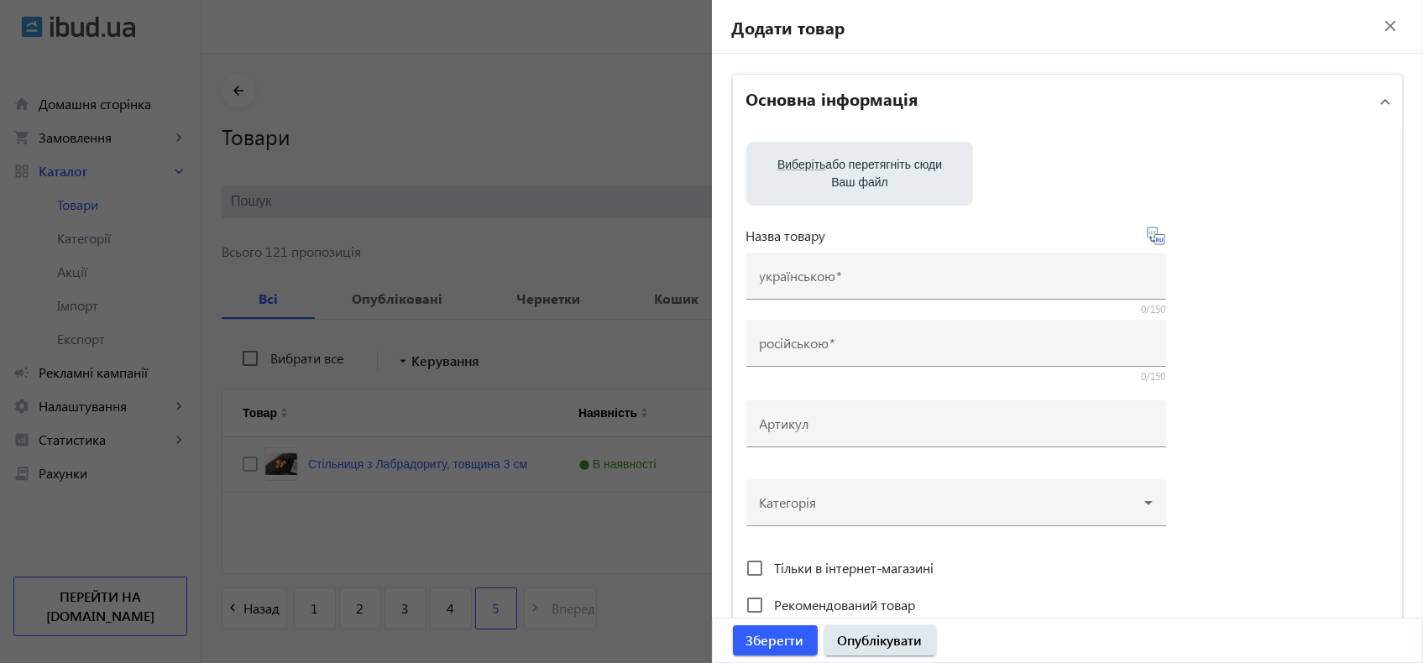
click at [868, 175] on label "Виберіть або перетягніть сюди Ваш файл" at bounding box center [860, 173] width 200 height 47
click at [868, 175] on input "Виберіть або перетягніть сюди Ваш файл" at bounding box center [860, 175] width 200 height 20
type input "C:\fakepath\image-0-02-04-c58eb156b692f9712f58f7a17b3f36acdb3b12c852171f6967c29…"
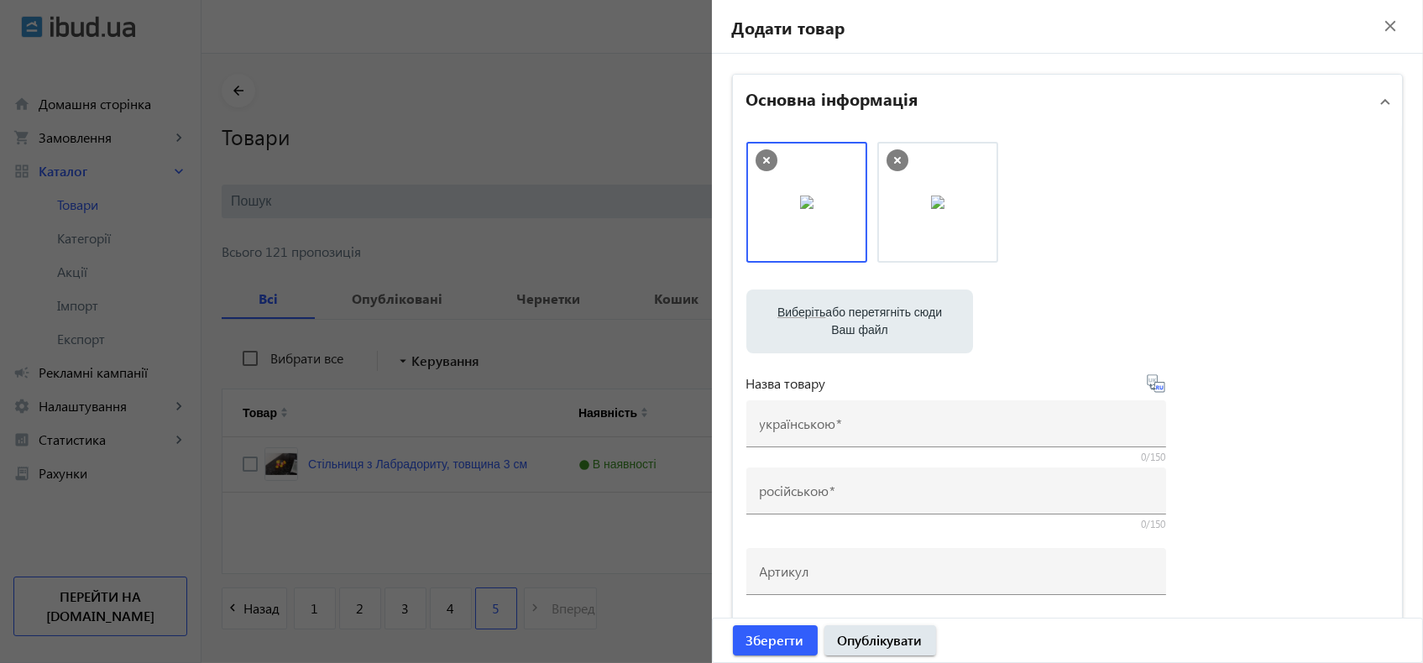
scroll to position [186, 0]
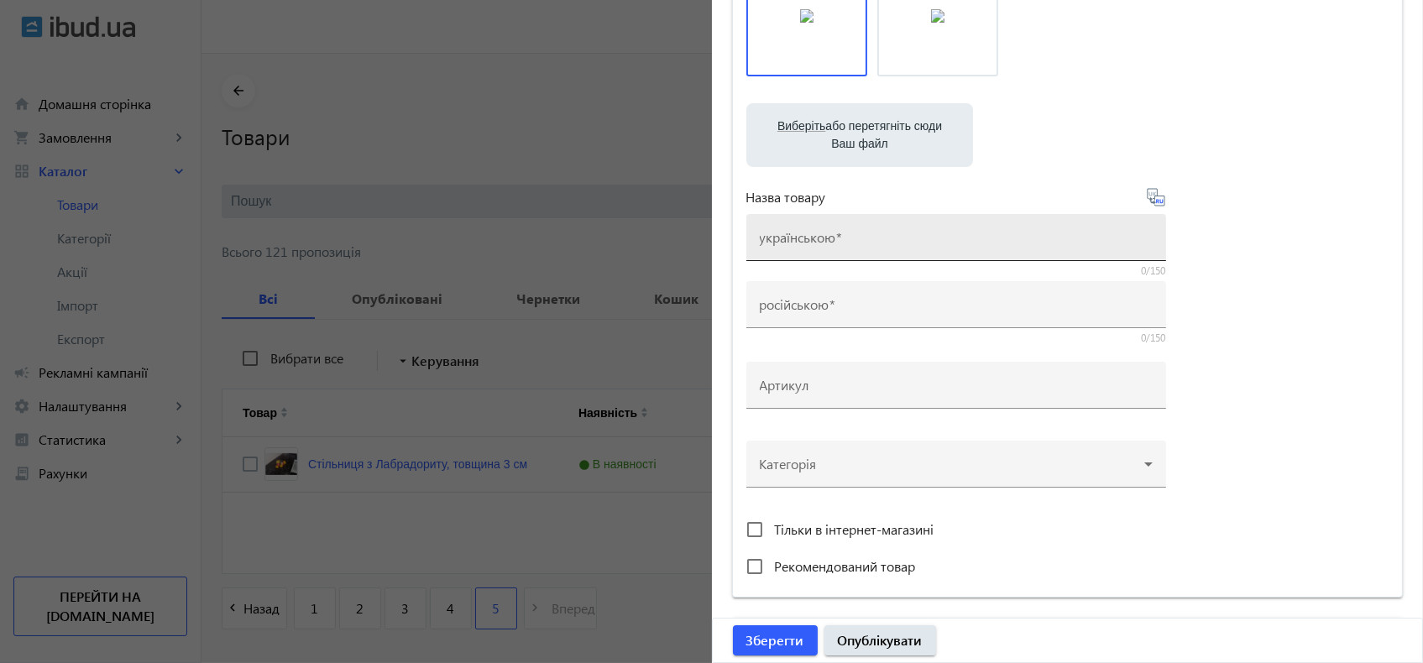
click at [888, 234] on input "українською" at bounding box center [956, 243] width 393 height 18
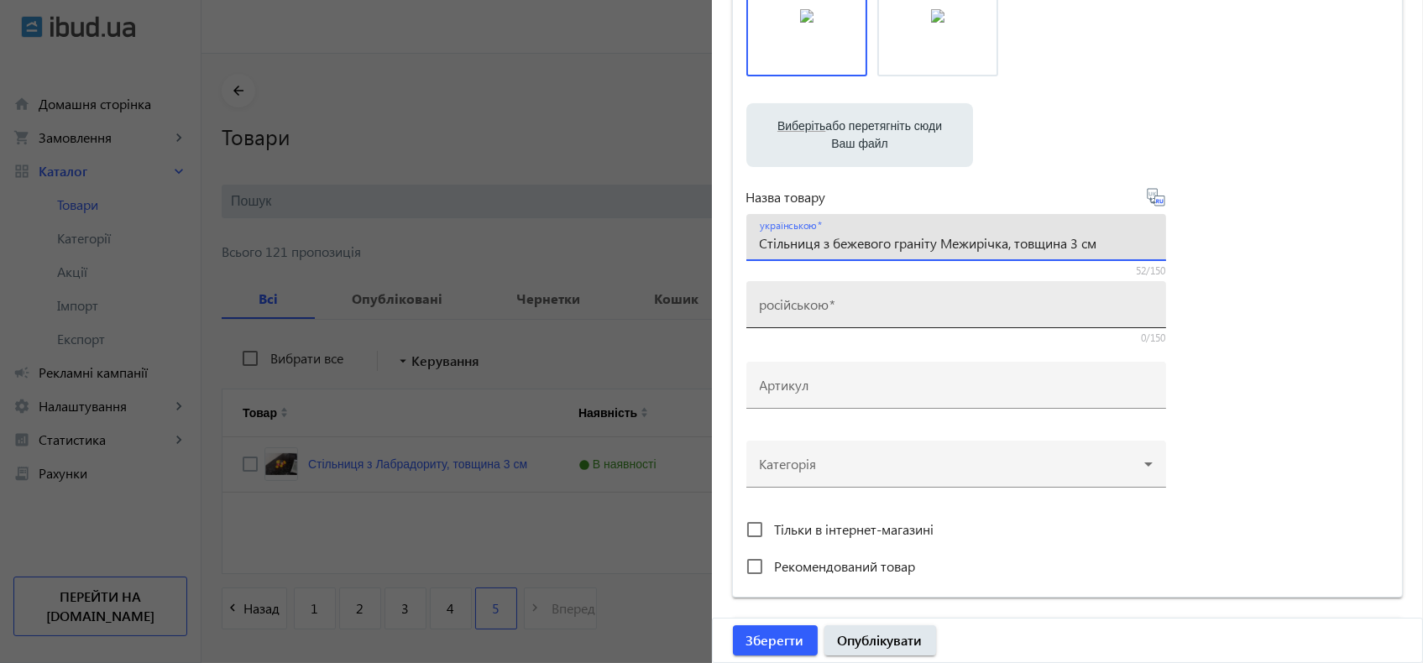
type input "Стільниця з бежевого граніту Межирічка, товщина 3 см"
click at [814, 299] on mat-label "російською" at bounding box center [795, 305] width 70 height 18
click at [814, 301] on input "російською" at bounding box center [956, 310] width 393 height 18
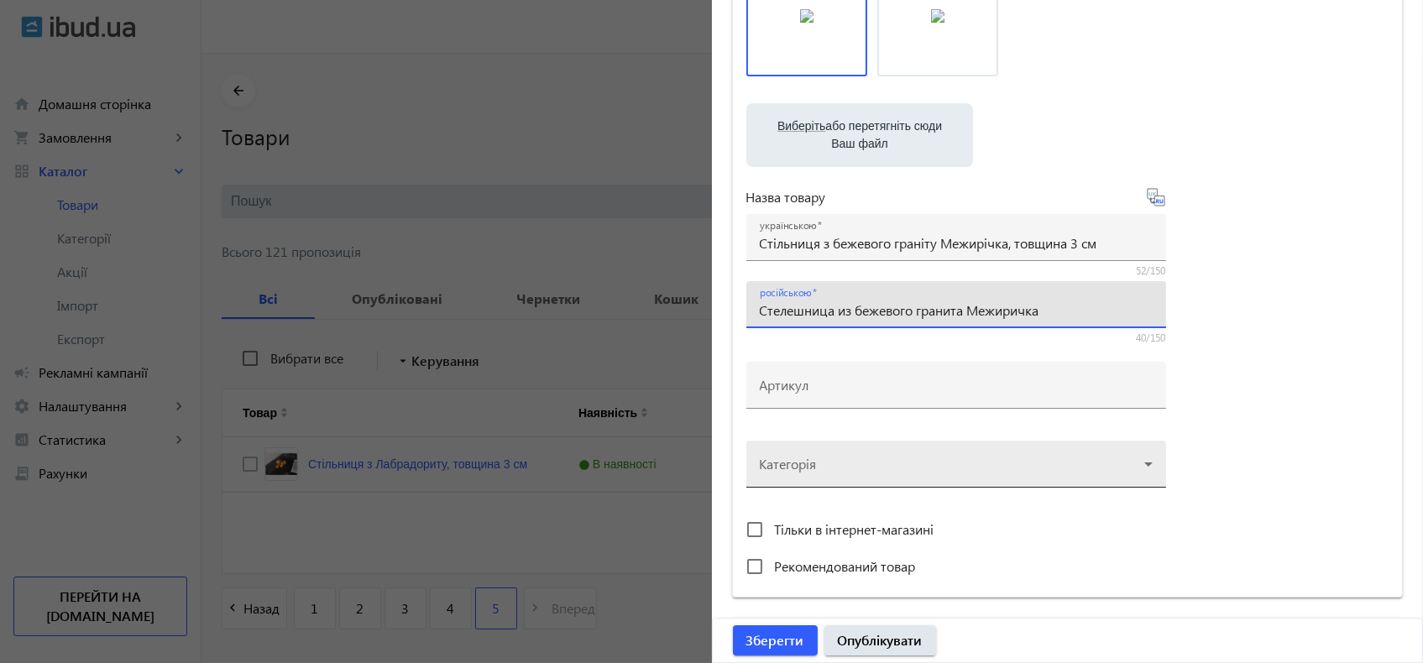
type input "Стелешница из бежевого гранита Межиричка"
click at [860, 469] on div at bounding box center [956, 457] width 393 height 60
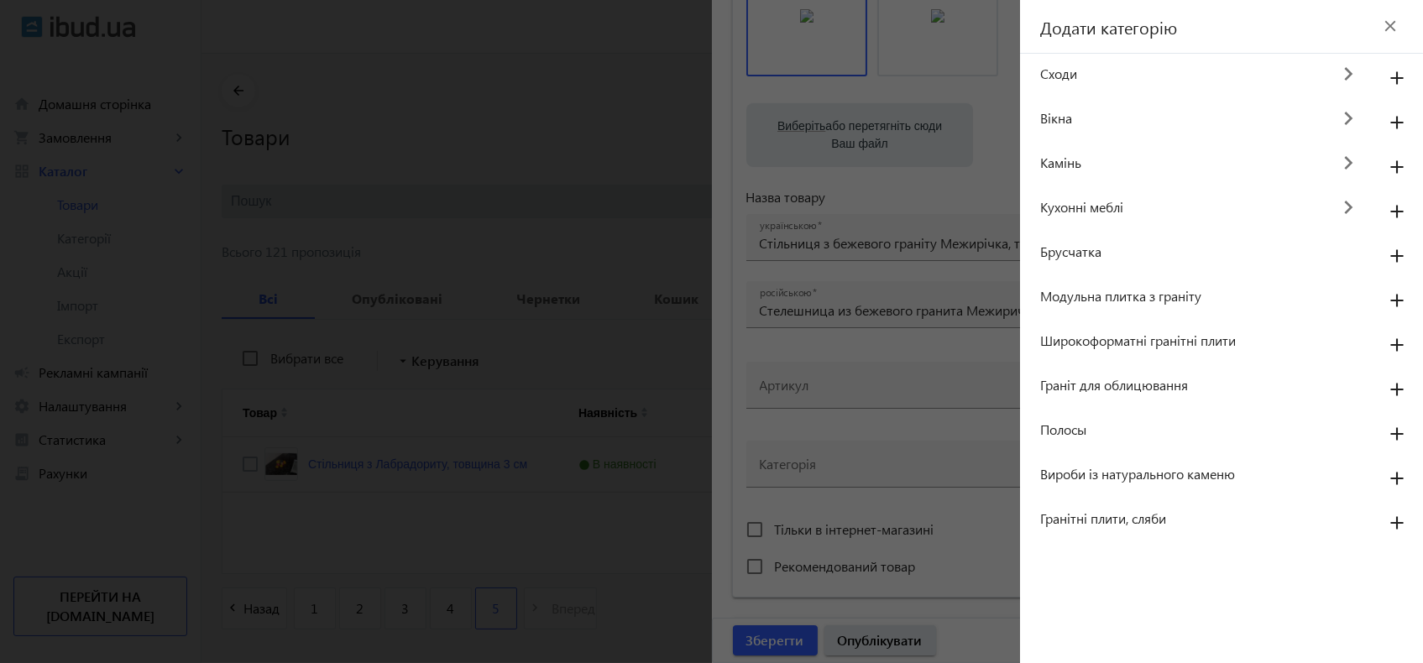
click at [1072, 207] on span "Кухонні меблі" at bounding box center [1185, 207] width 290 height 18
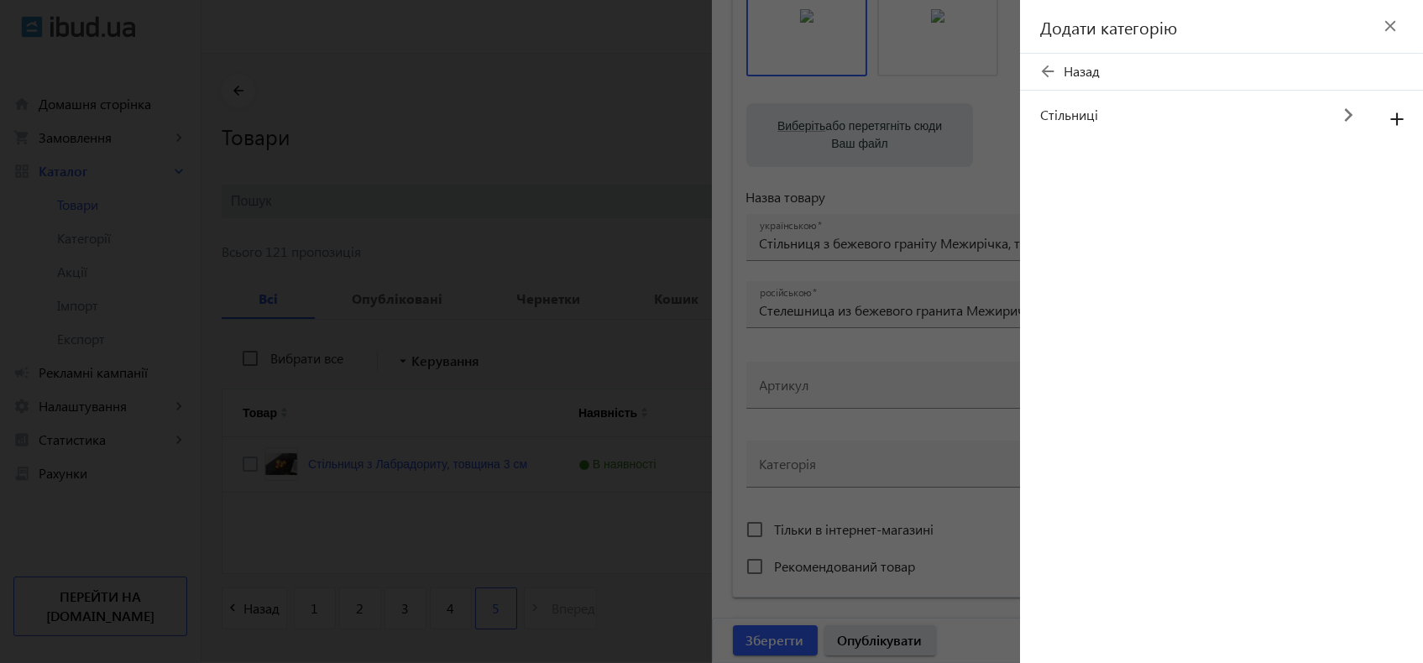
click at [1087, 119] on span "Стільниці" at bounding box center [1185, 115] width 290 height 18
click at [1391, 114] on mat-icon "add" at bounding box center [1397, 120] width 40 height 30
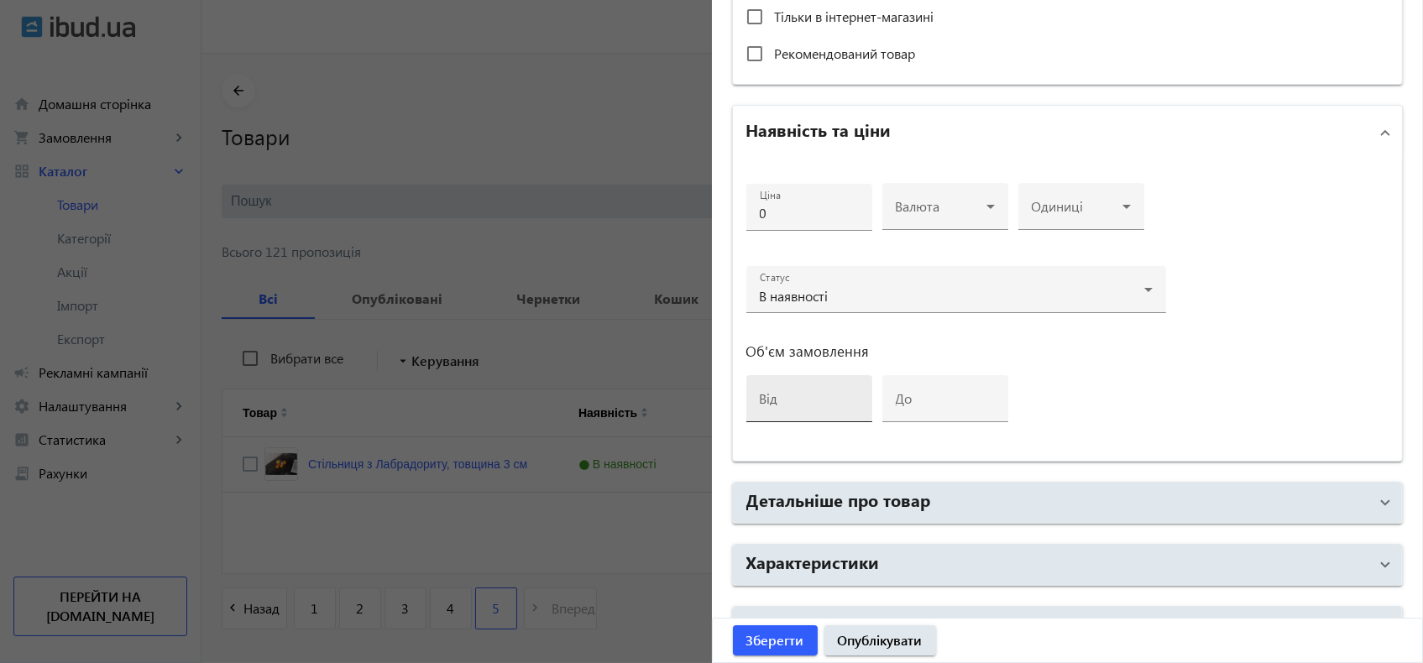
scroll to position [736, 0]
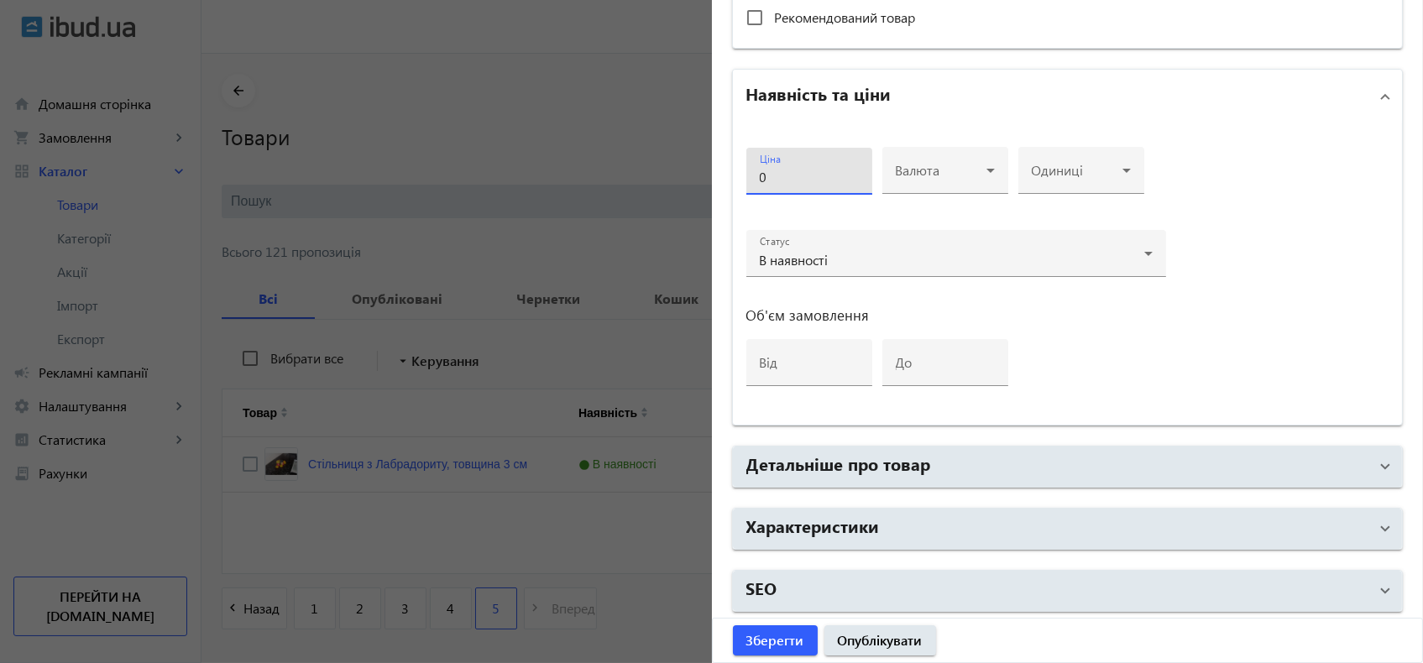
click at [769, 170] on input "0" at bounding box center [809, 177] width 99 height 18
drag, startPoint x: 772, startPoint y: 173, endPoint x: 749, endPoint y: 173, distance: 23.5
click at [749, 173] on div "Ціна 0" at bounding box center [809, 171] width 126 height 47
type input "3000"
click at [939, 176] on span at bounding box center [941, 176] width 91 height 13
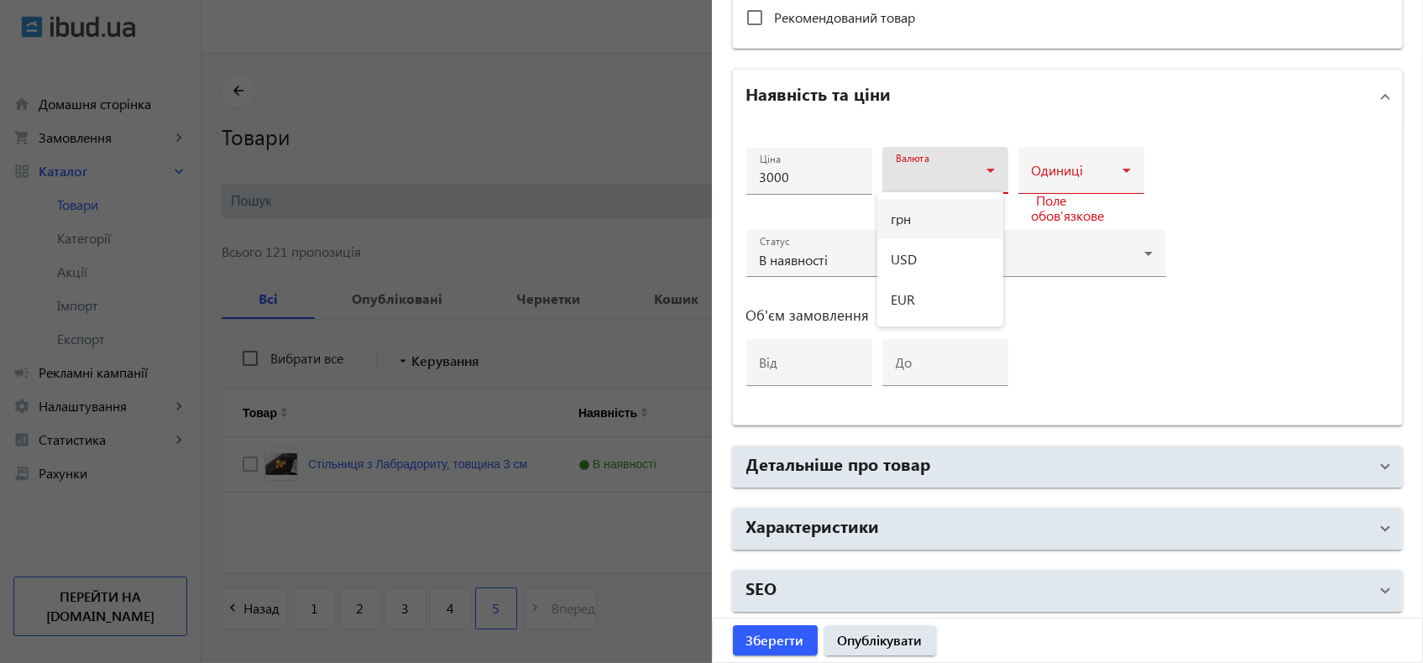
click at [907, 221] on span "грн" at bounding box center [901, 218] width 20 height 13
click at [1082, 175] on span at bounding box center [1077, 176] width 91 height 13
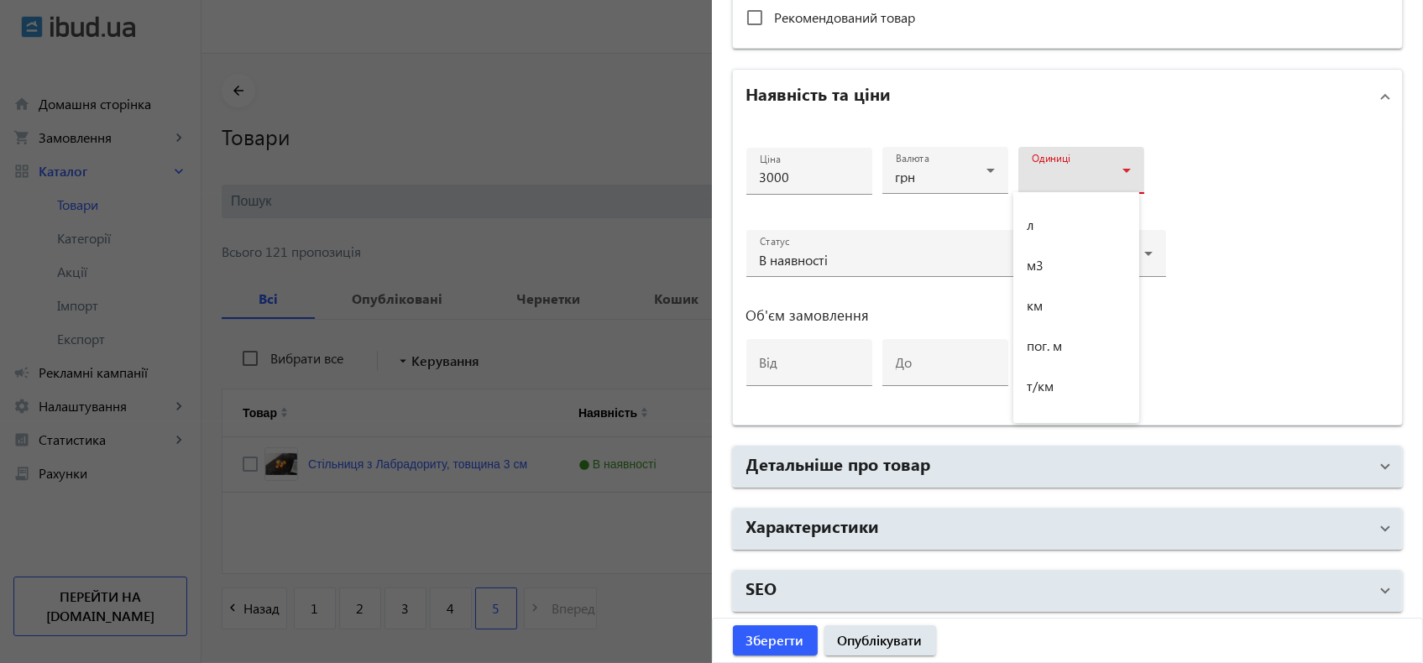
scroll to position [559, 0]
click at [1068, 341] on mat-option "пог. м" at bounding box center [1076, 345] width 126 height 40
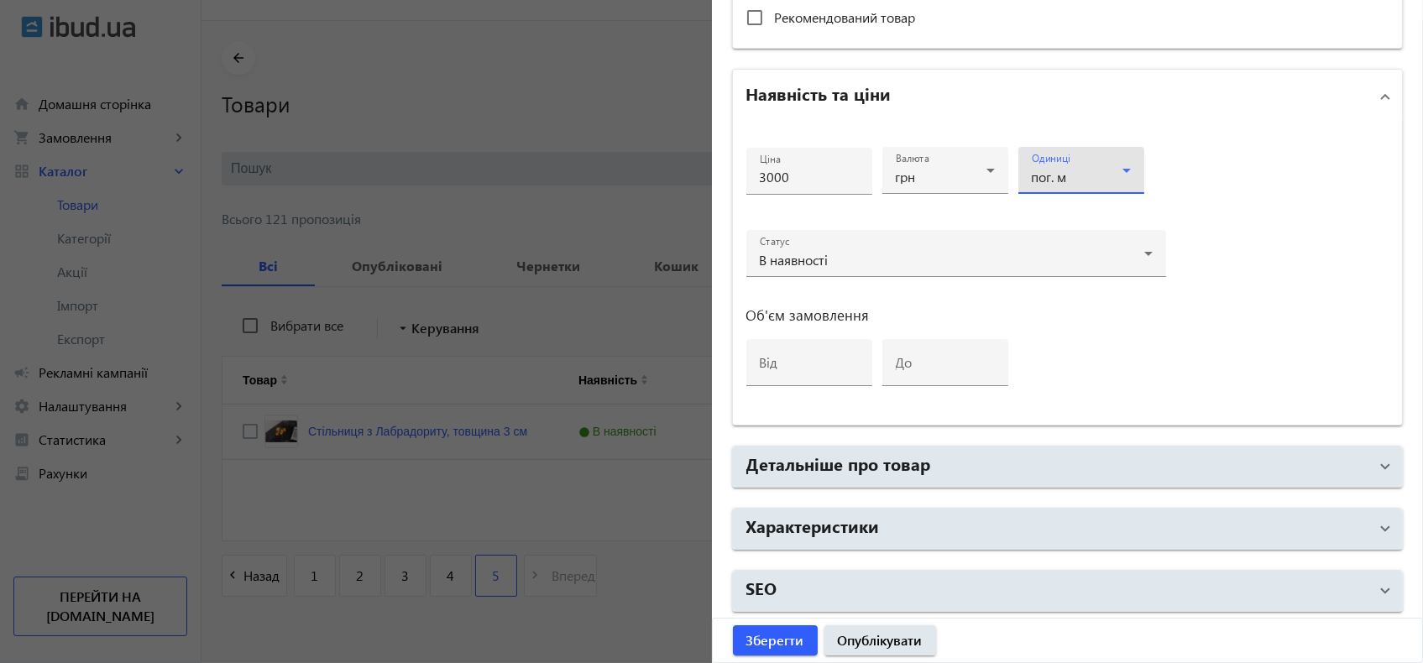
scroll to position [60, 0]
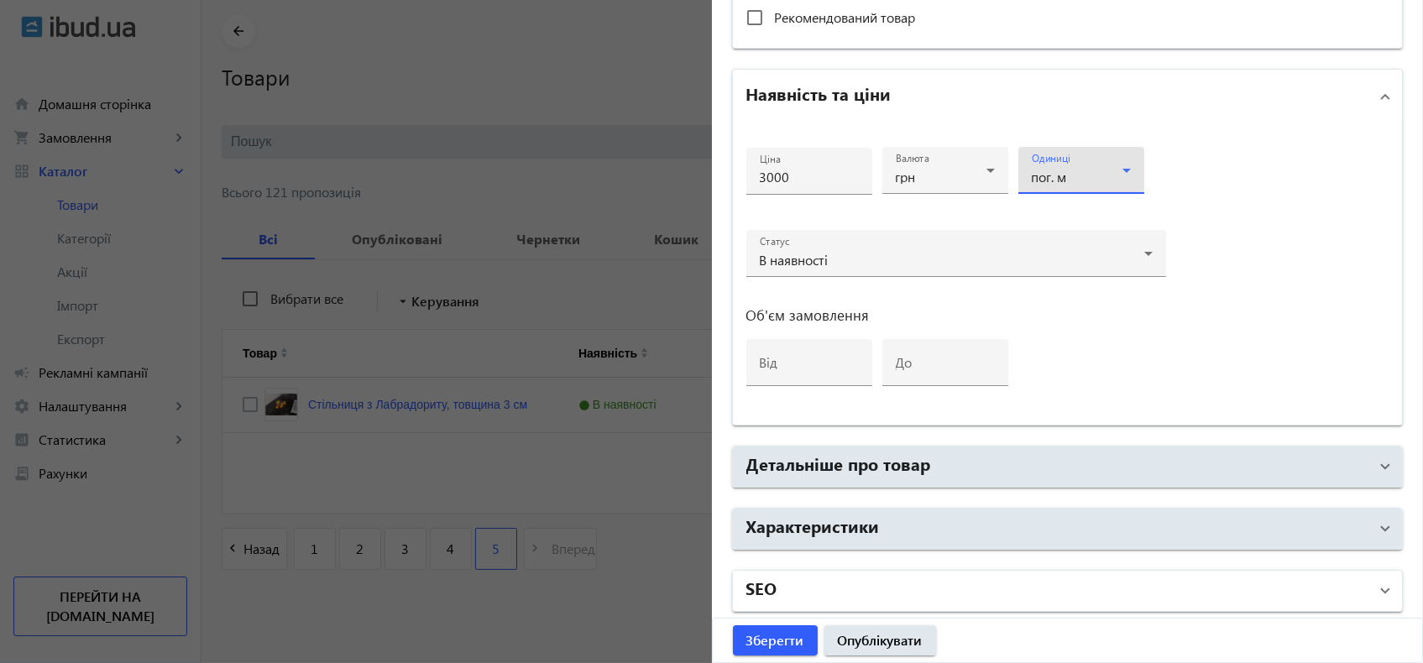
click at [779, 584] on mat-panel-title "SEO" at bounding box center [1057, 591] width 623 height 30
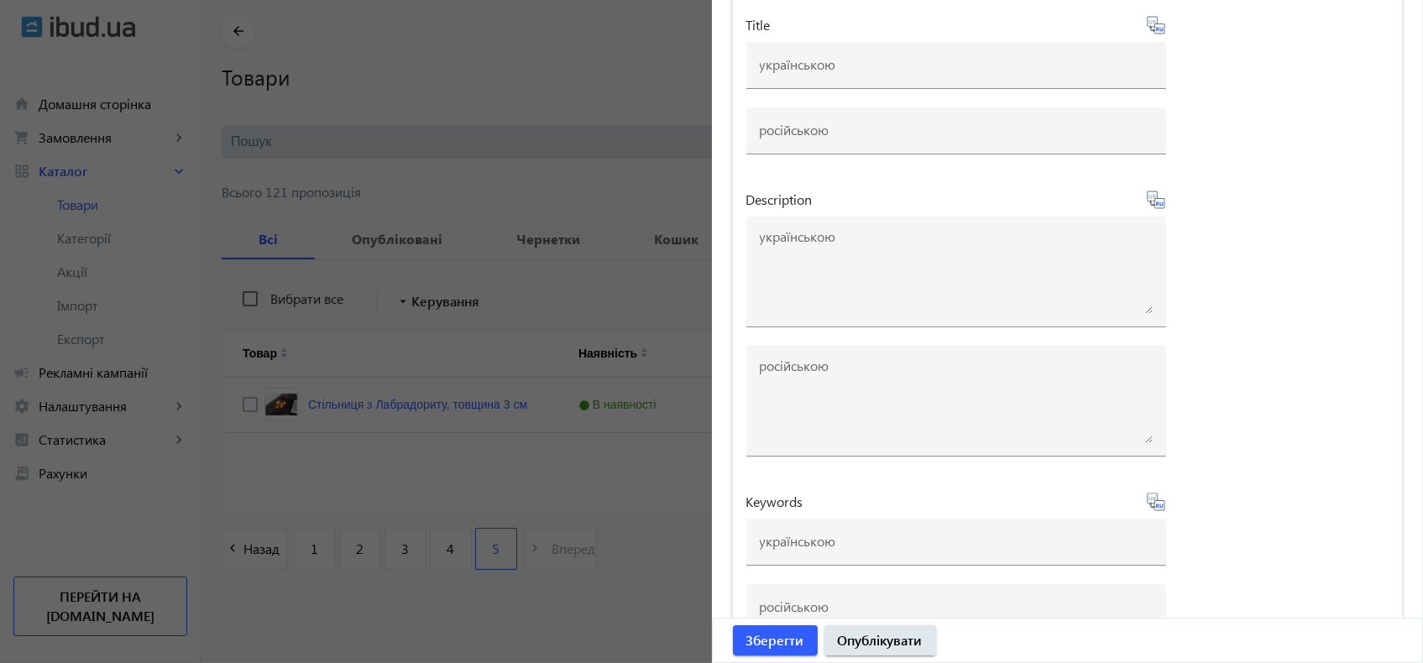
scroll to position [1406, 0]
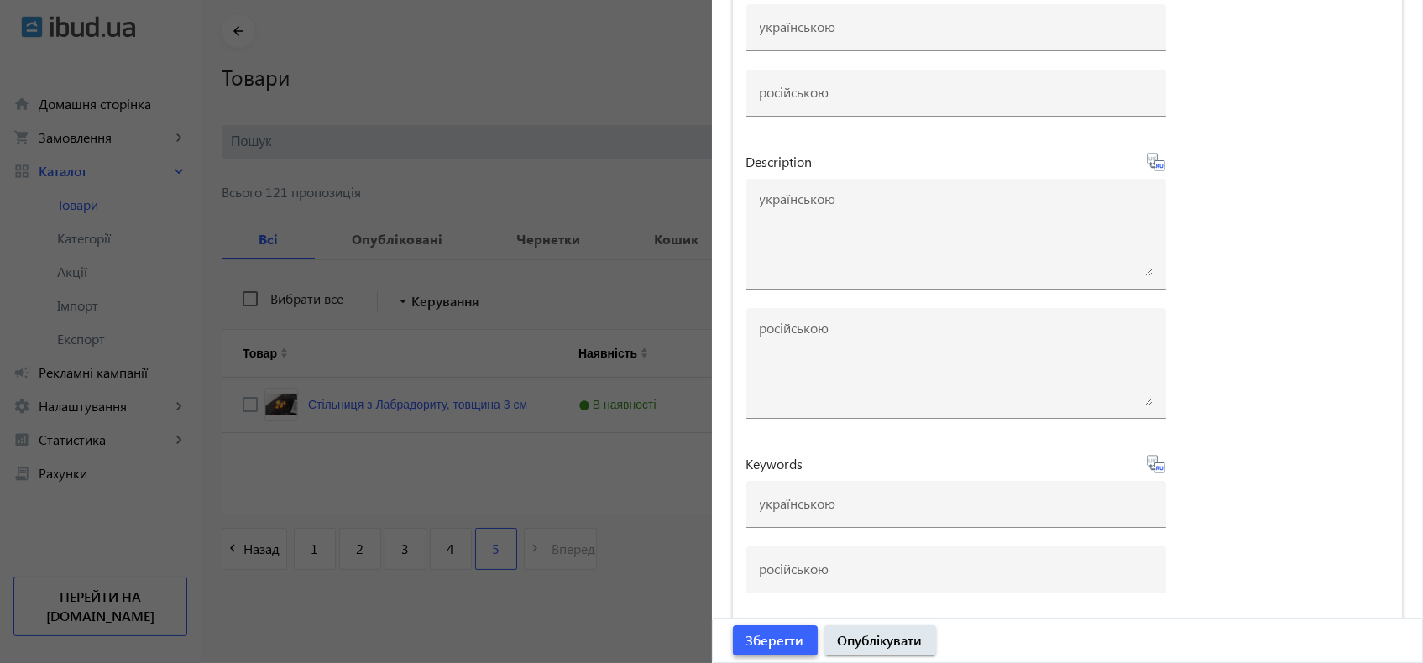
click at [766, 640] on span "Зберегти" at bounding box center [775, 640] width 58 height 18
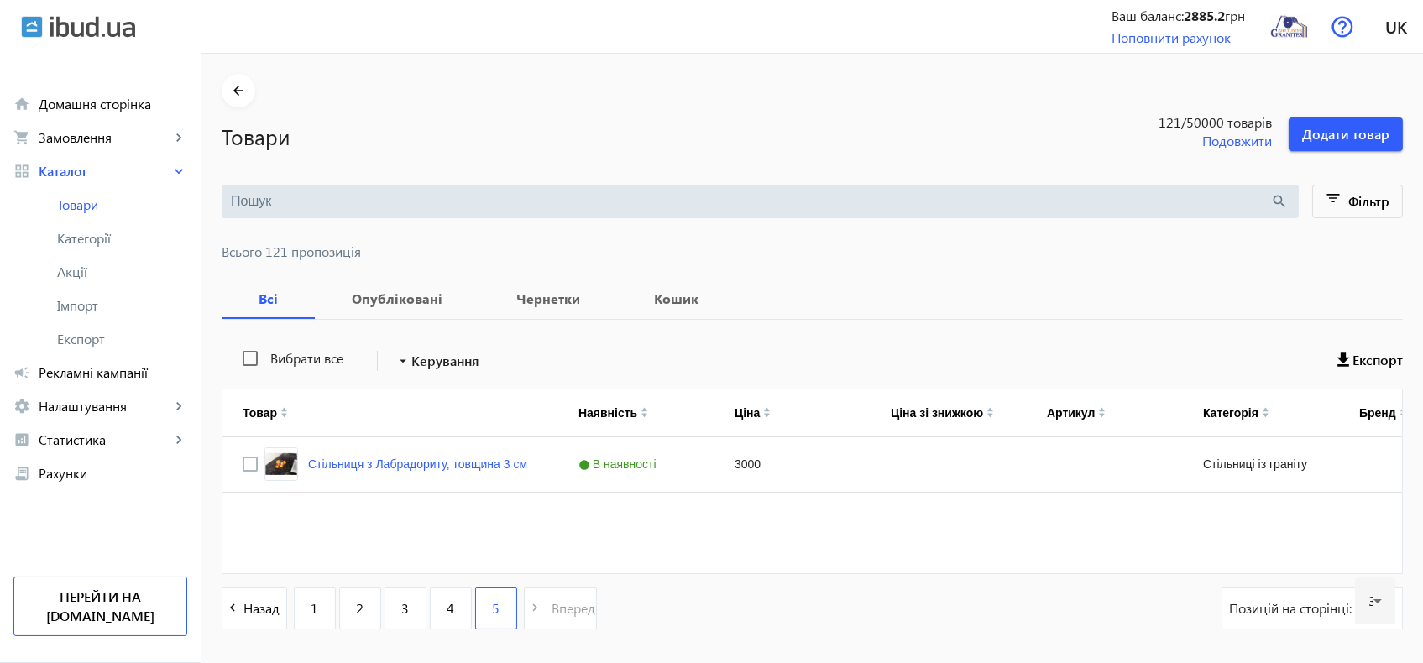
scroll to position [0, 0]
click at [1339, 129] on span "Додати товар" at bounding box center [1345, 134] width 87 height 18
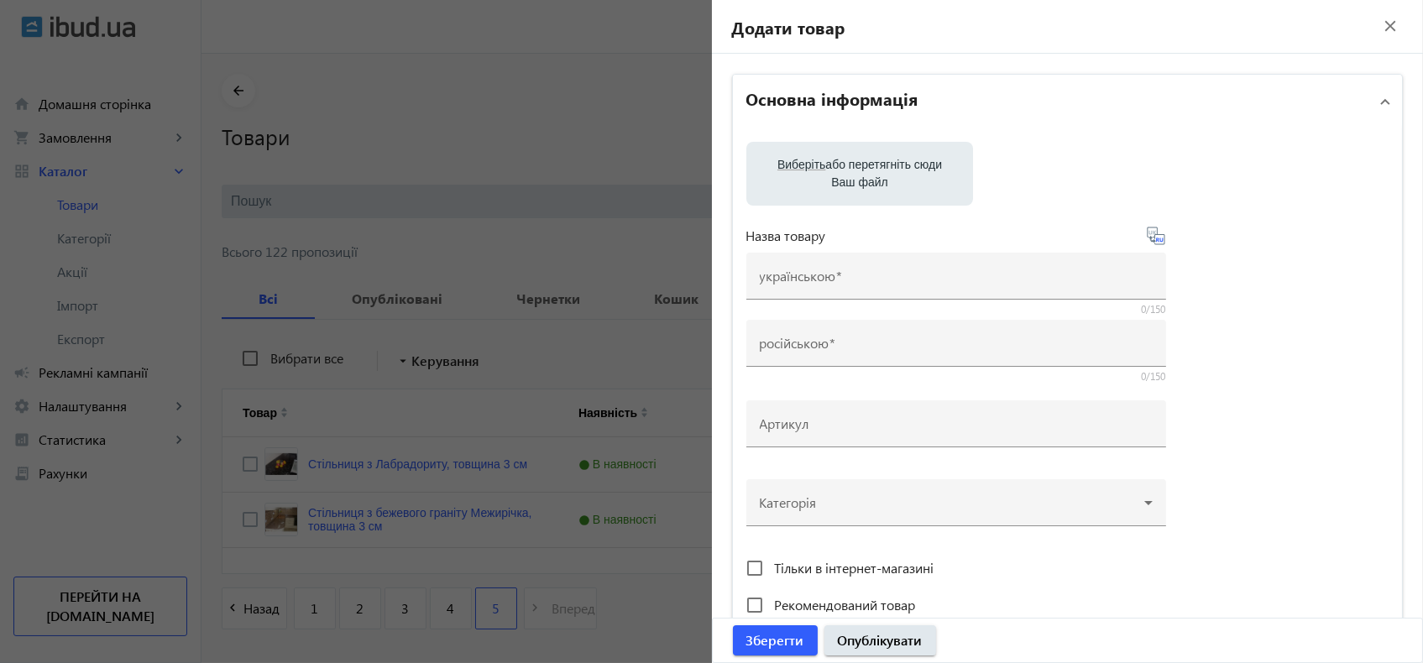
click at [931, 157] on label "Виберіть або перетягніть сюди Ваш файл" at bounding box center [860, 173] width 200 height 47
click at [931, 165] on input "Виберіть або перетягніть сюди Ваш файл" at bounding box center [860, 175] width 200 height 20
click at [1378, 29] on mat-icon "close" at bounding box center [1390, 25] width 25 height 25
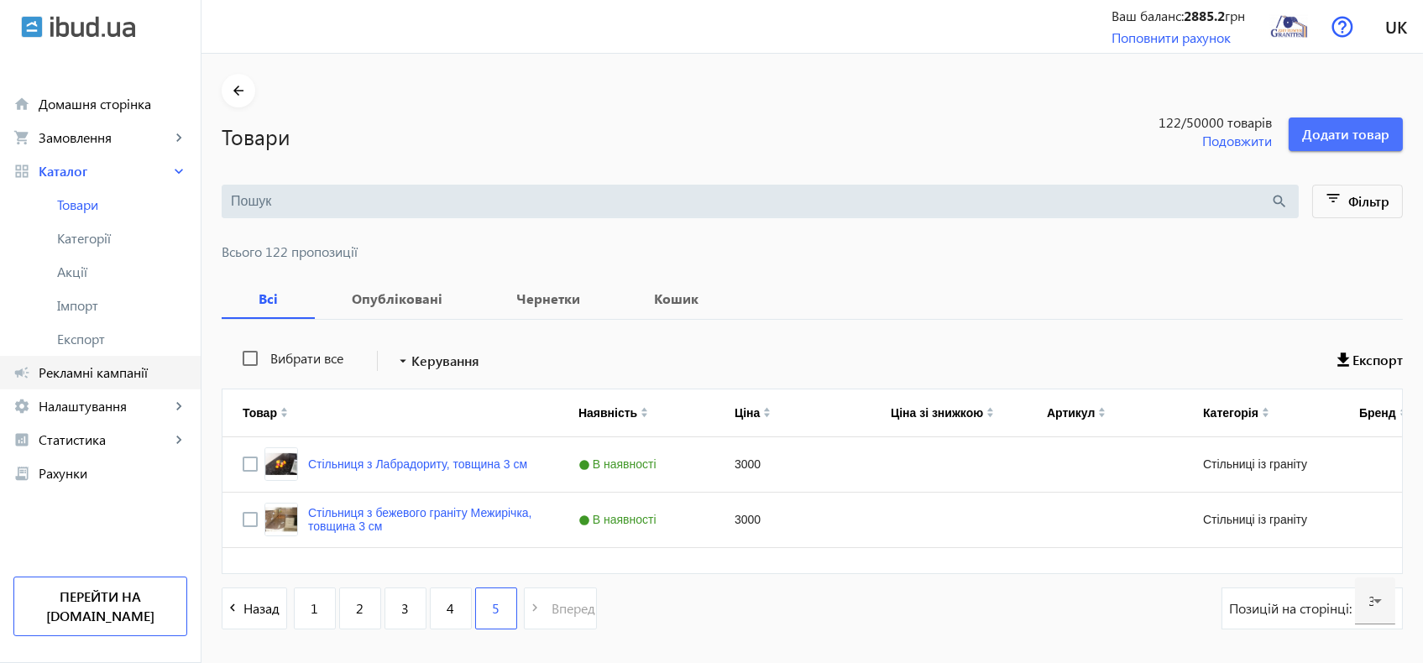
click at [95, 368] on span "Рекламні кампанії" at bounding box center [113, 372] width 149 height 17
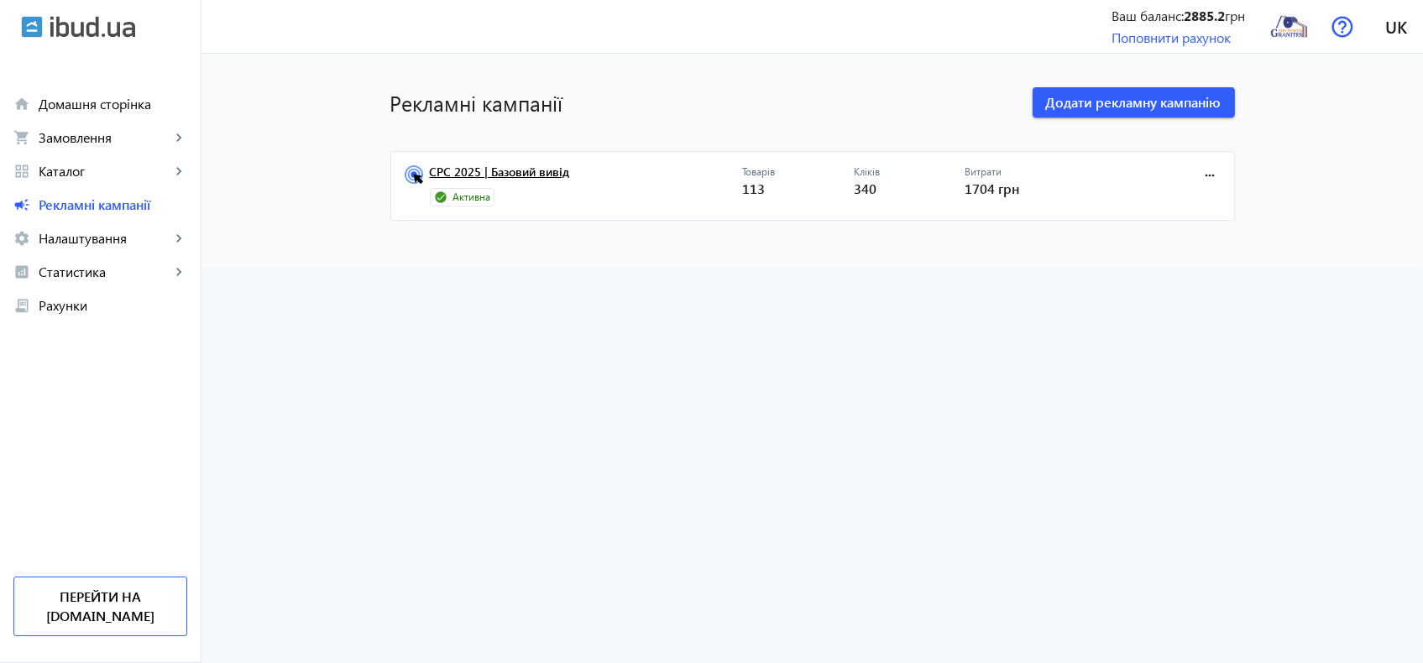
click at [519, 171] on link "CPC 2025 | Базовий вивід" at bounding box center [586, 177] width 312 height 24
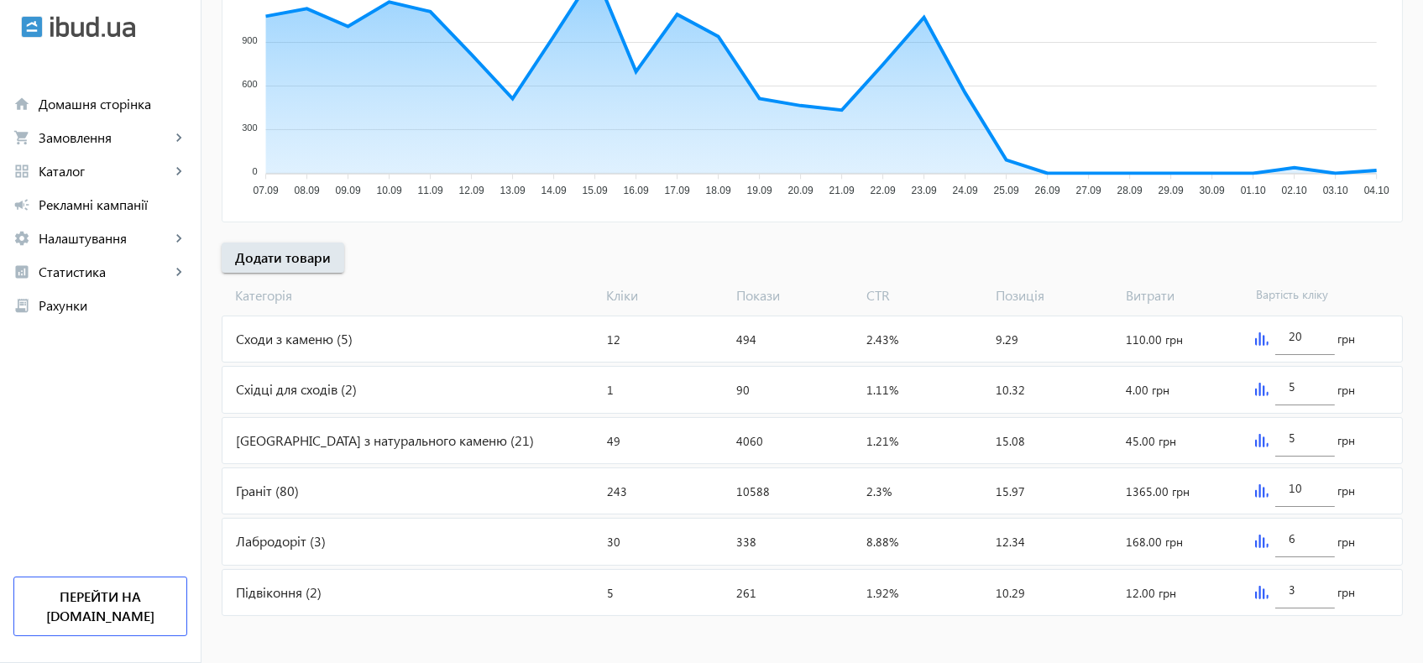
scroll to position [401, 0]
click at [267, 254] on span "Додати товари" at bounding box center [283, 256] width 96 height 18
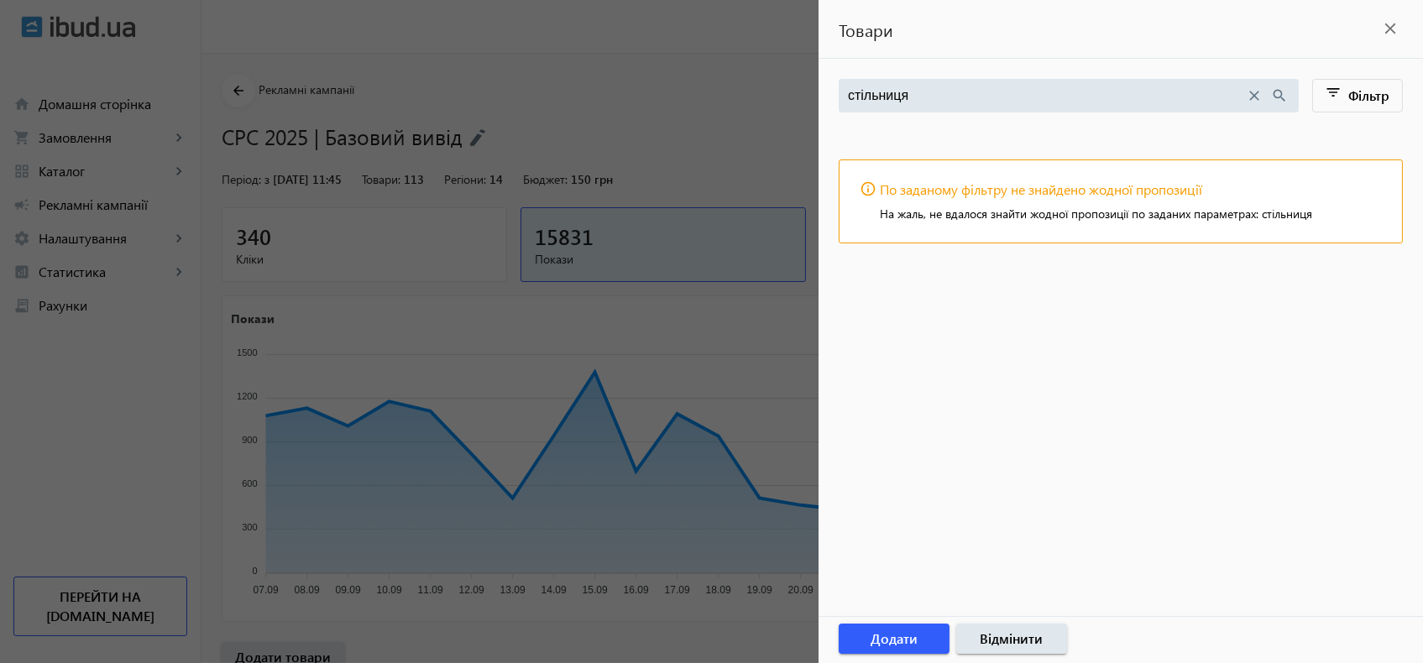
type input "стільниця"
click at [1249, 97] on mat-icon "close" at bounding box center [1255, 95] width 18 height 18
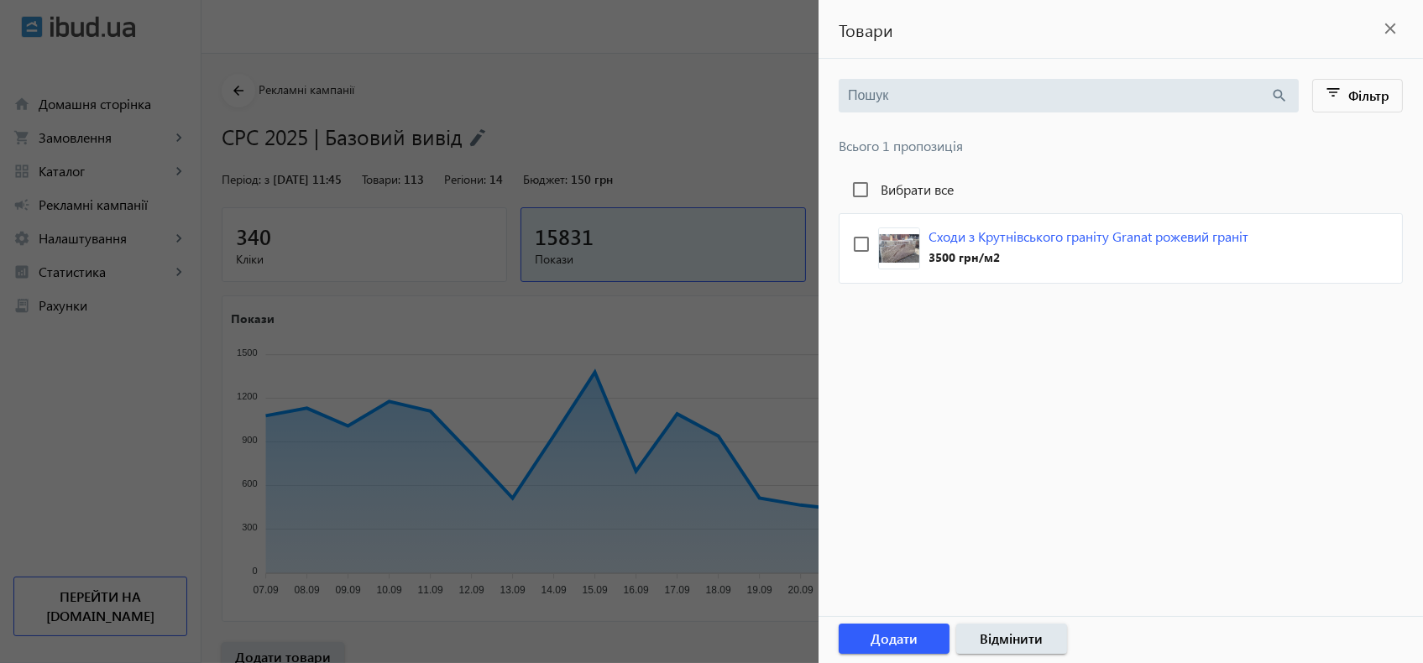
click at [1390, 25] on mat-icon "close" at bounding box center [1390, 28] width 25 height 25
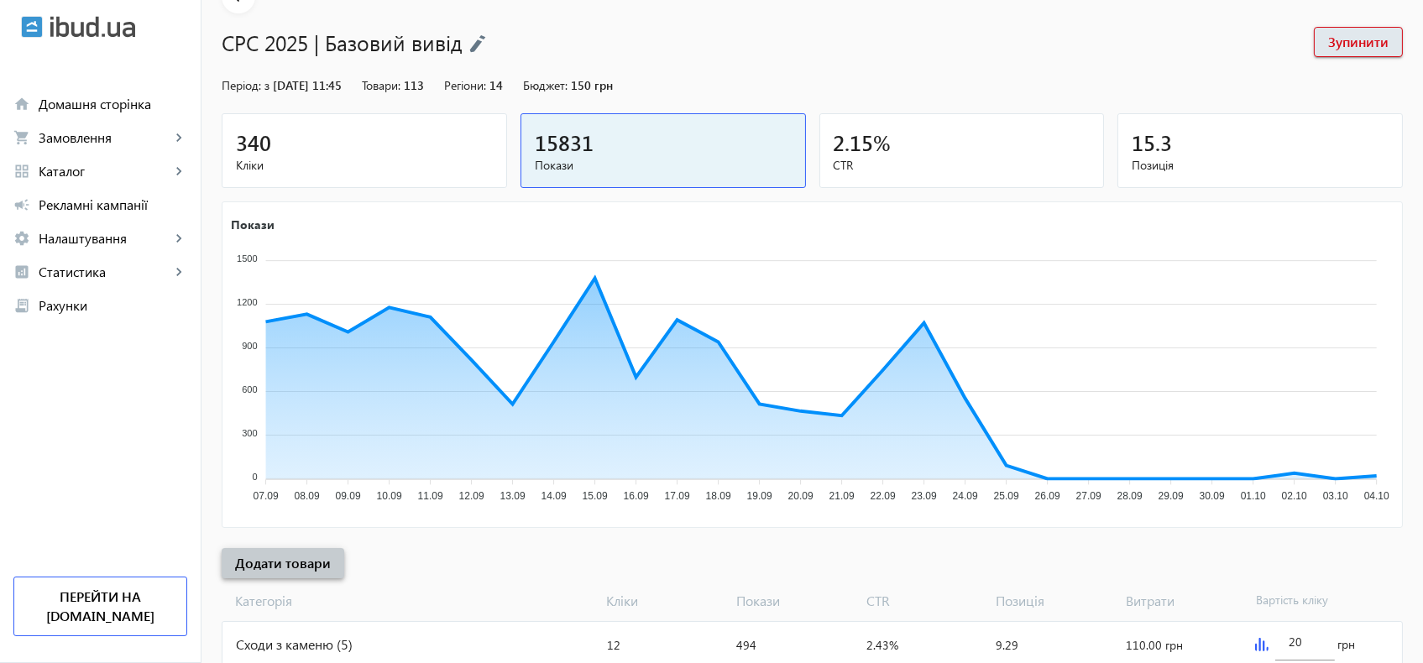
scroll to position [401, 0]
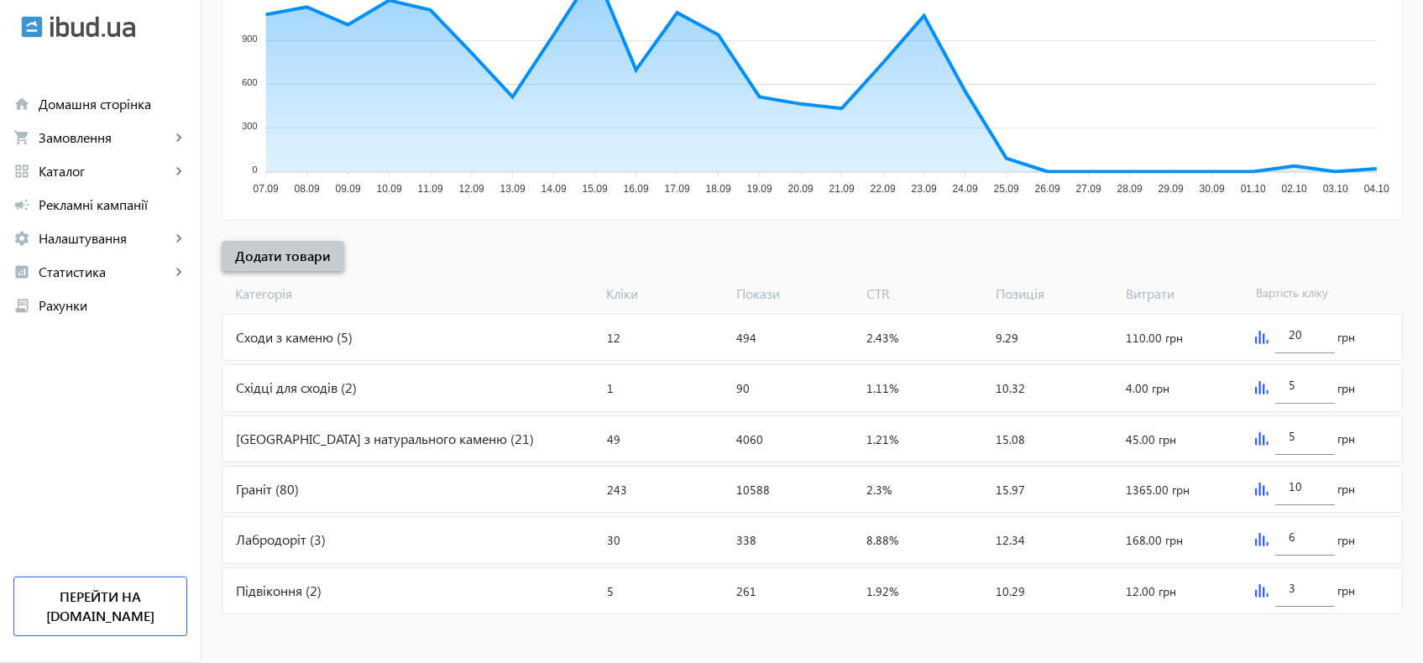
click at [289, 254] on span "Додати товари" at bounding box center [283, 256] width 96 height 18
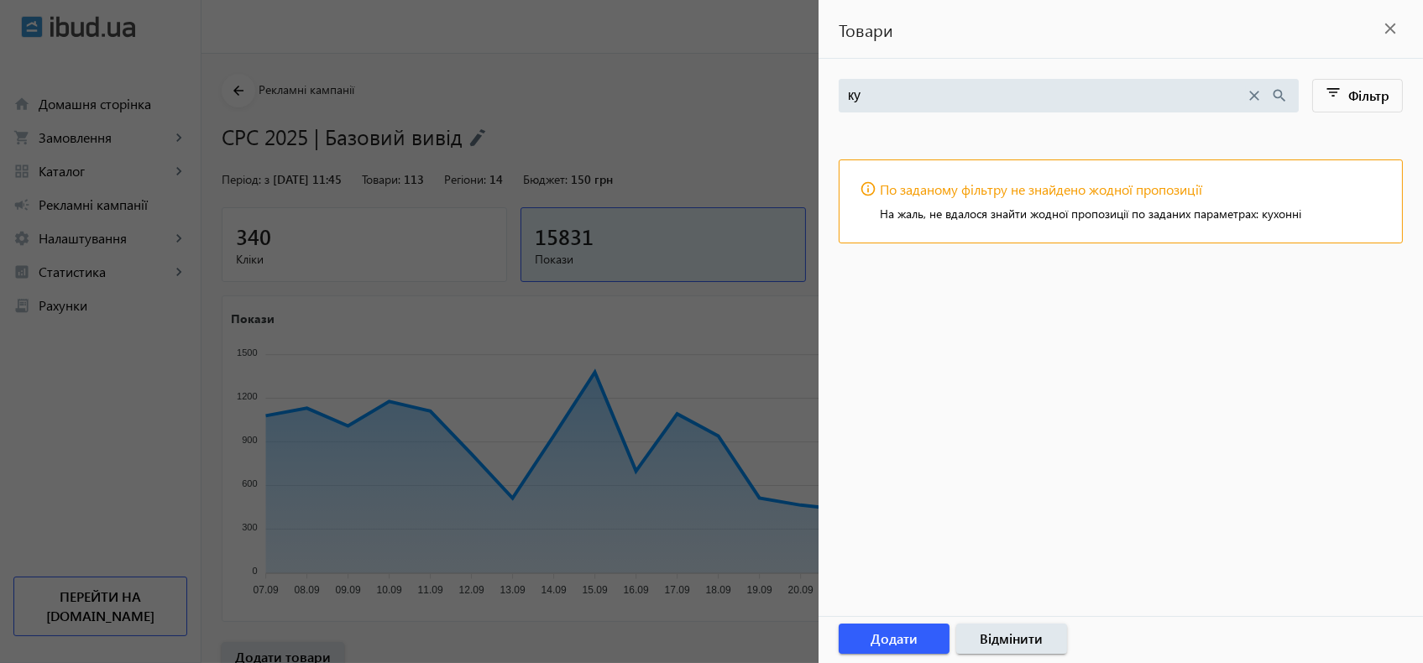
type input "к"
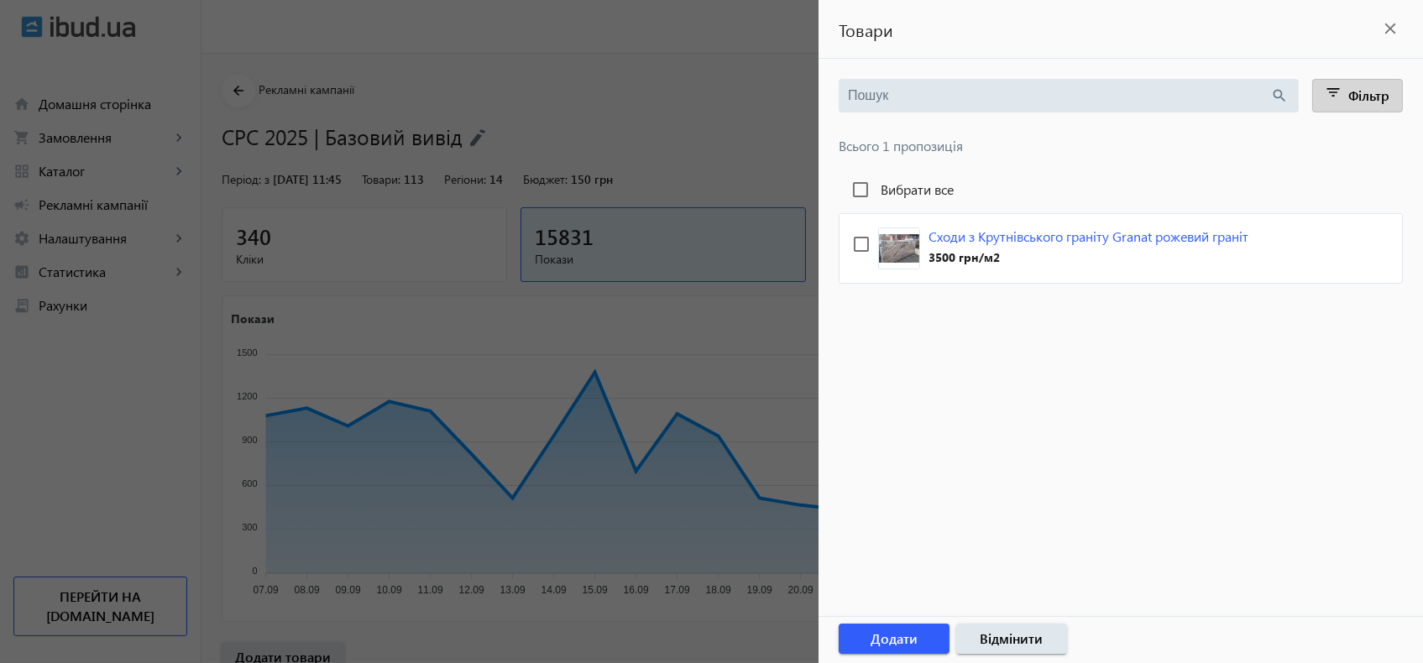
click at [1374, 92] on span "Фільтр" at bounding box center [1369, 95] width 41 height 18
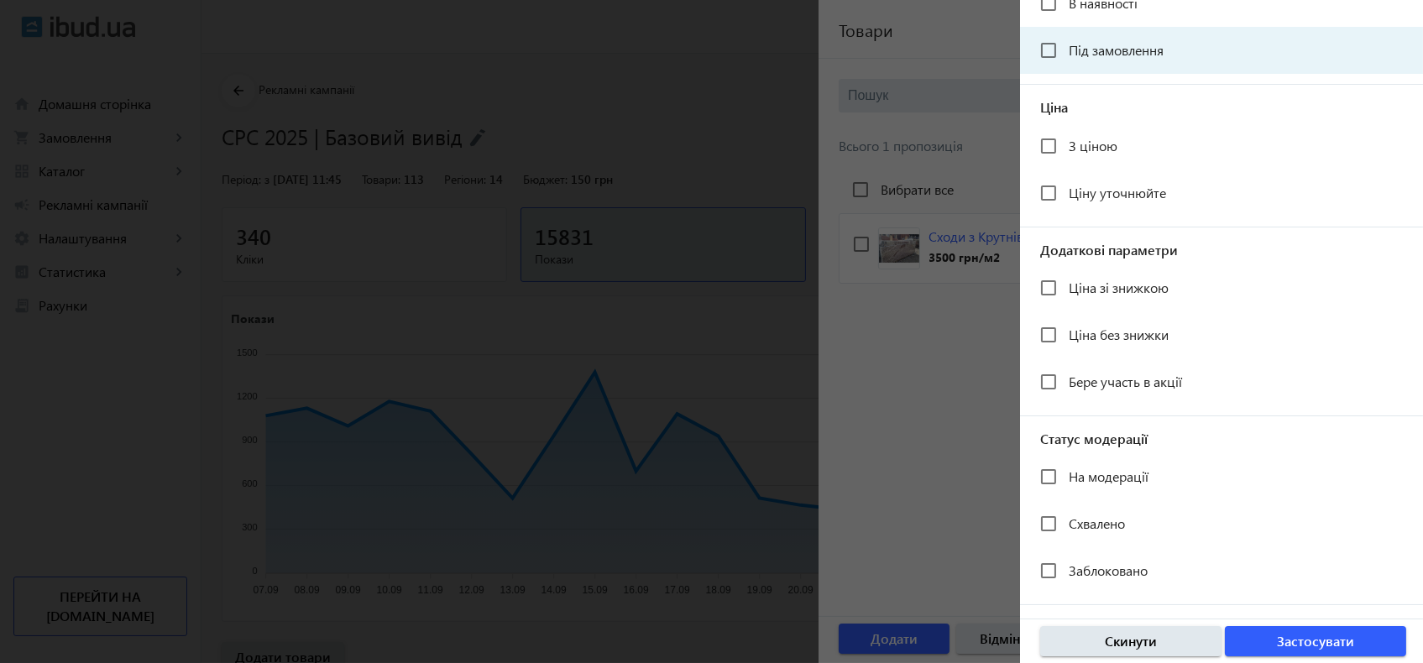
scroll to position [257, 0]
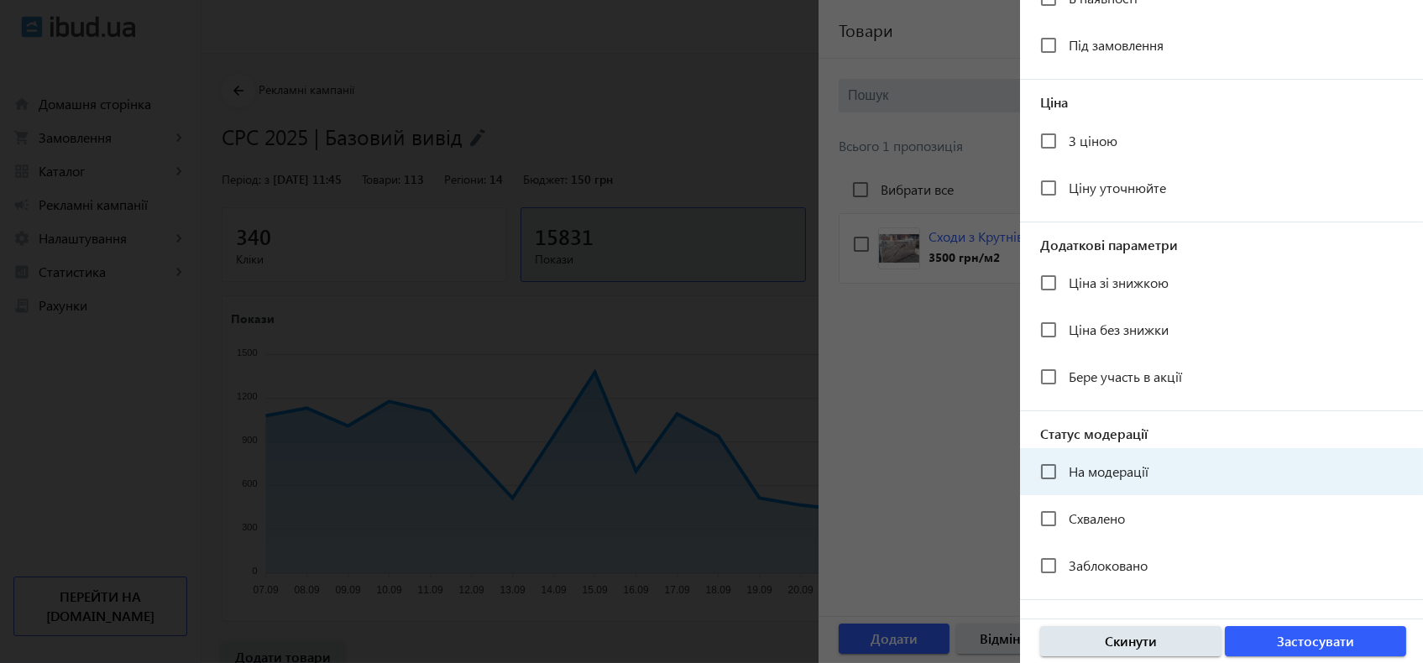
click at [1181, 457] on mat-checkbox "На модерації" at bounding box center [1231, 472] width 383 height 34
click at [1189, 480] on mat-checkbox "На модерації" at bounding box center [1231, 472] width 383 height 34
click at [1055, 464] on input "На модерації" at bounding box center [1049, 472] width 34 height 34
checkbox input "true"
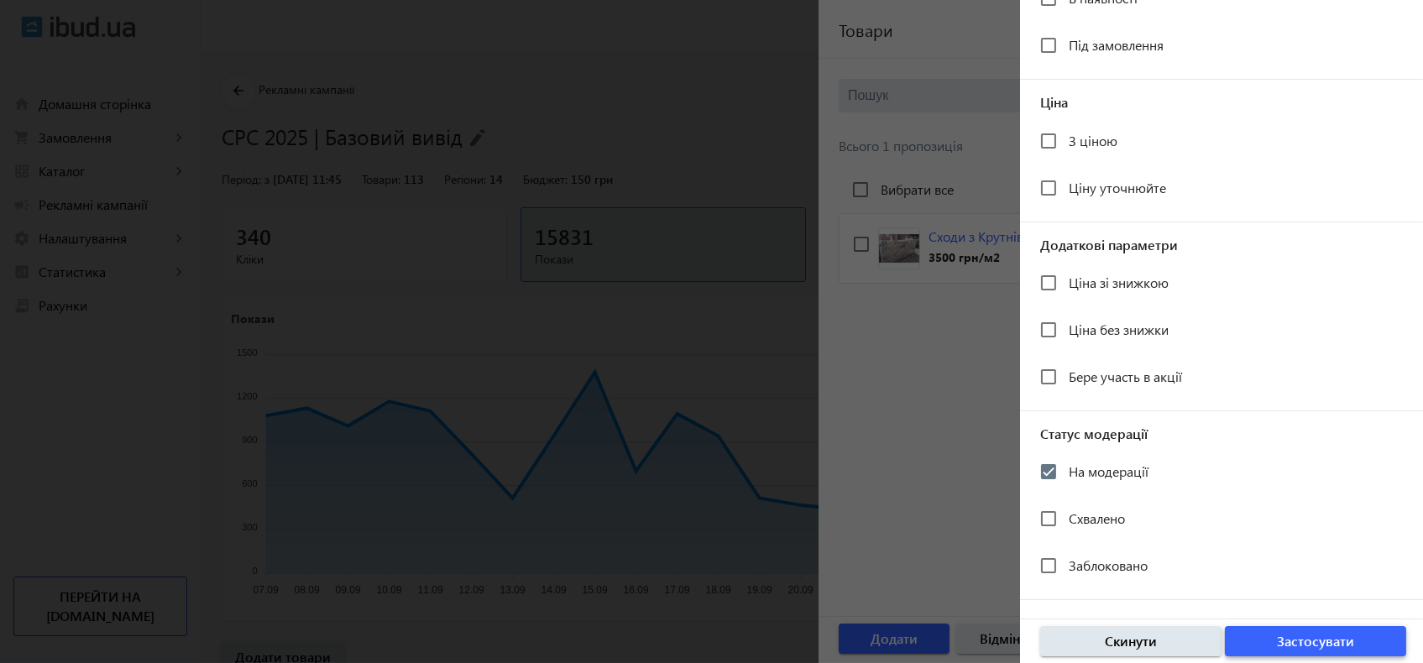
click at [1284, 637] on span "Застосувати" at bounding box center [1315, 641] width 77 height 18
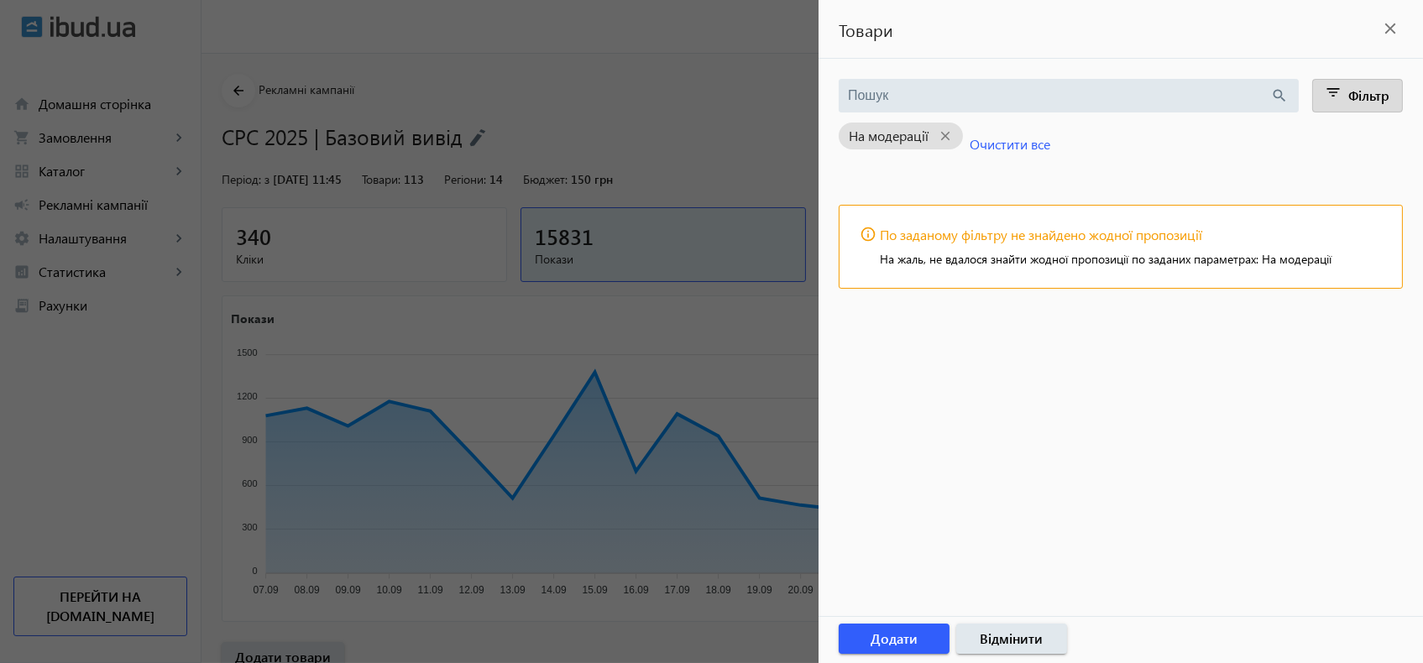
click at [1375, 90] on span "Фільтр" at bounding box center [1369, 95] width 41 height 18
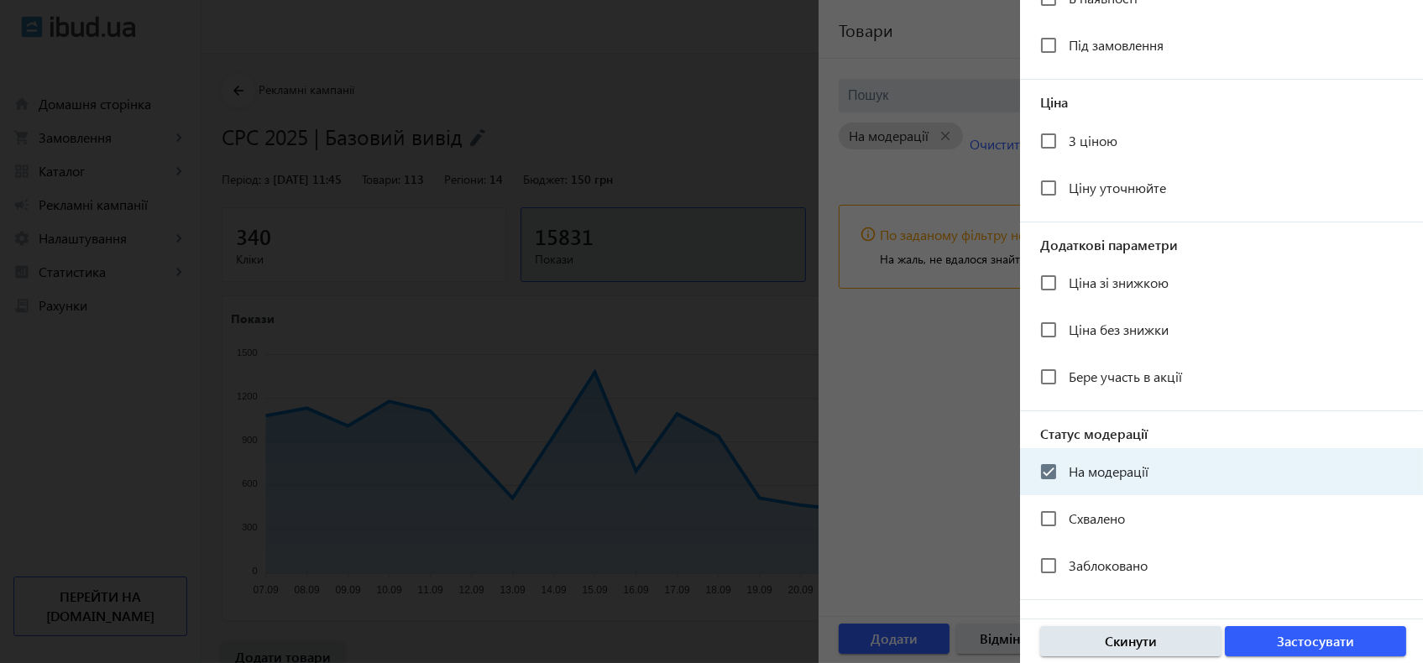
click at [1107, 463] on span "На модерації" at bounding box center [1109, 472] width 80 height 18
click at [1066, 462] on input "На модерації" at bounding box center [1049, 472] width 34 height 34
checkbox input "false"
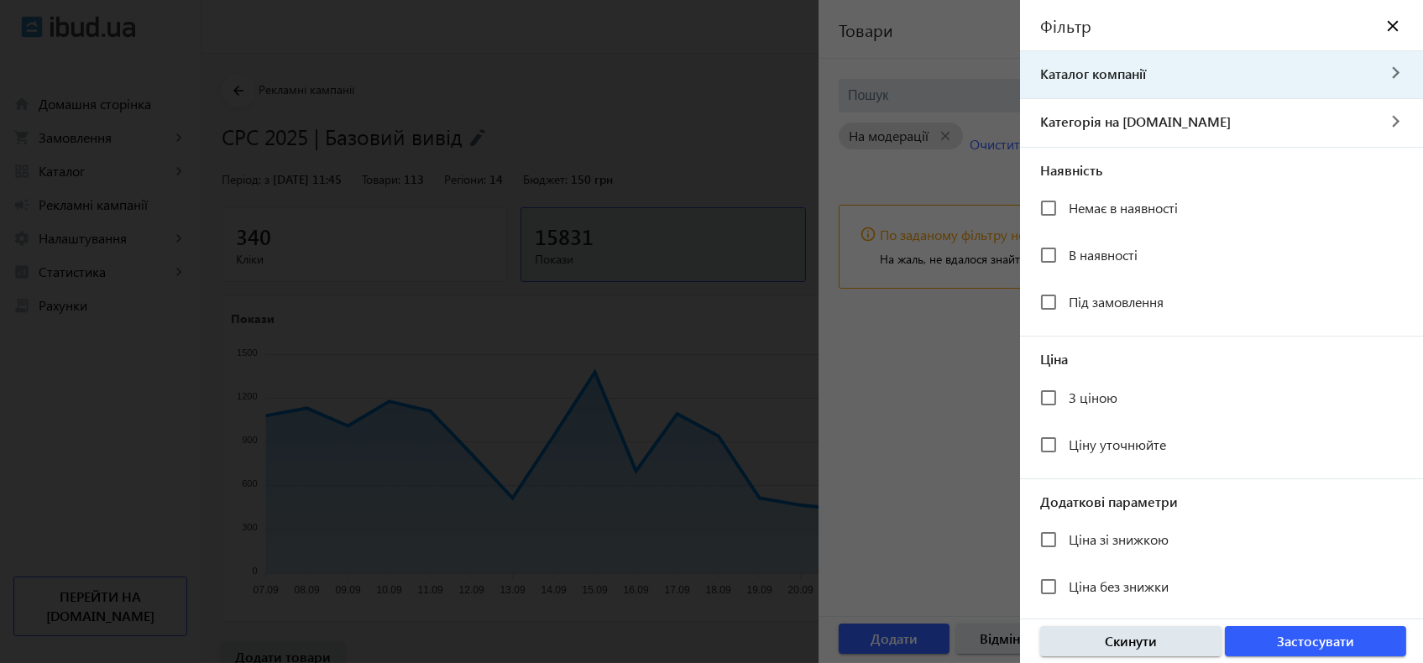
click at [1139, 71] on span "Каталог компанії" at bounding box center [1198, 74] width 356 height 18
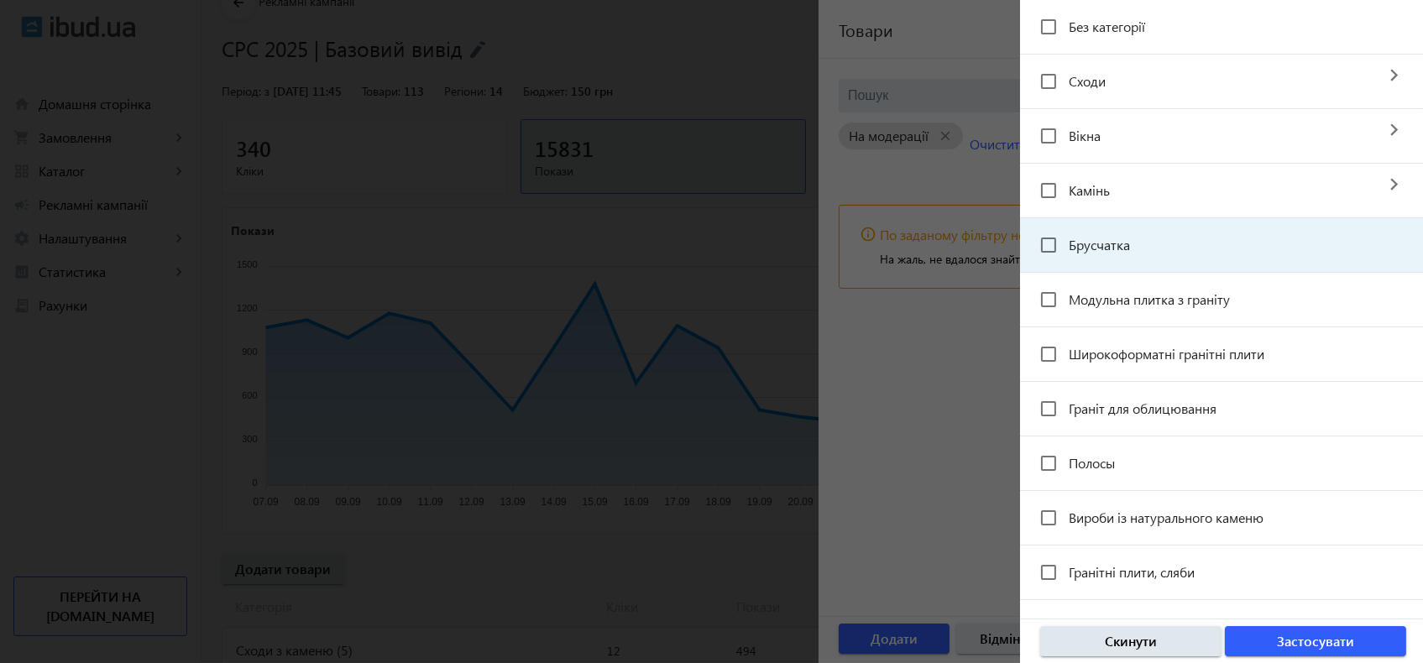
scroll to position [93, 0]
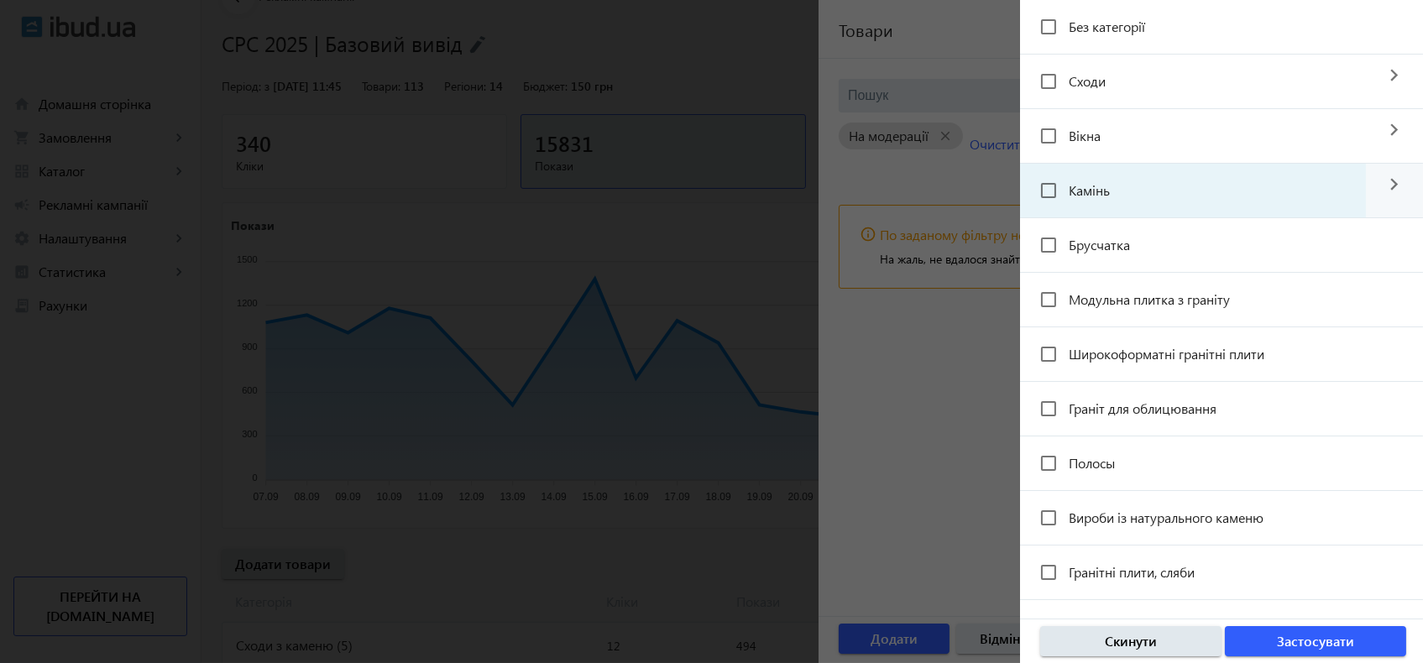
click at [1177, 205] on mat-checkbox "Камінь" at bounding box center [1203, 191] width 326 height 34
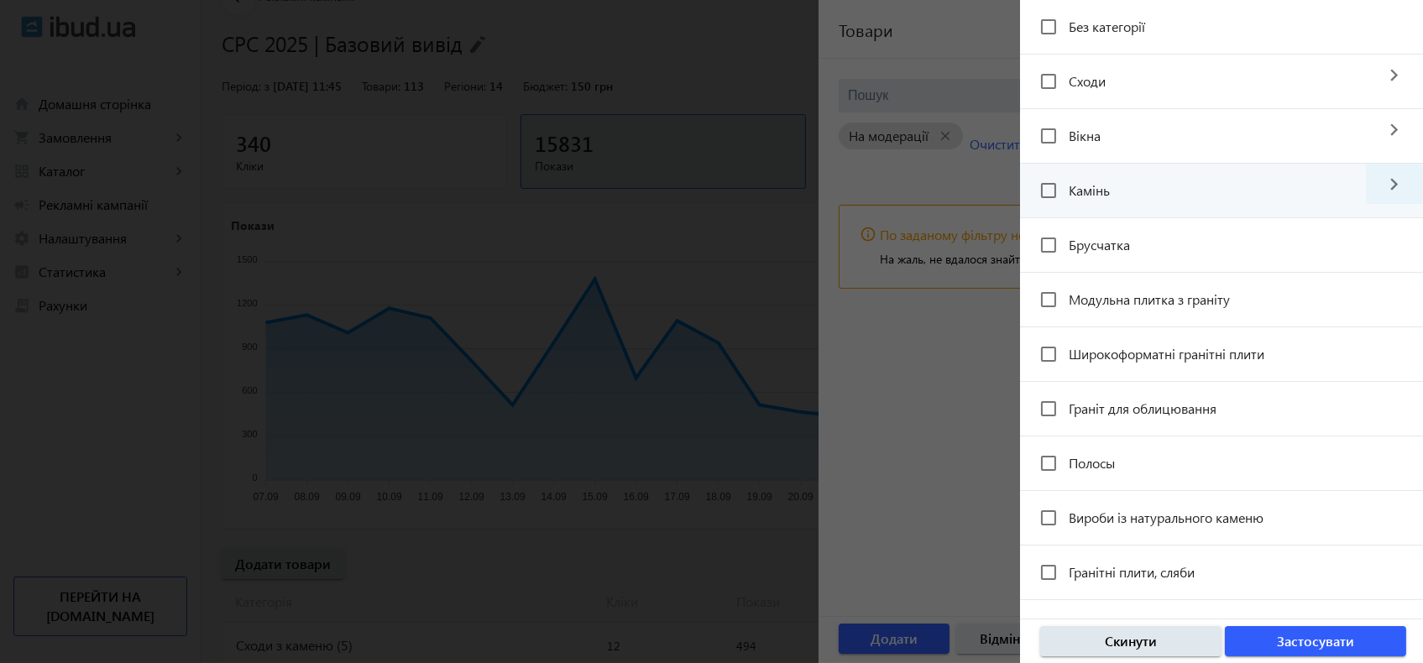
click at [1377, 186] on mat-icon "navigate_next" at bounding box center [1394, 184] width 57 height 40
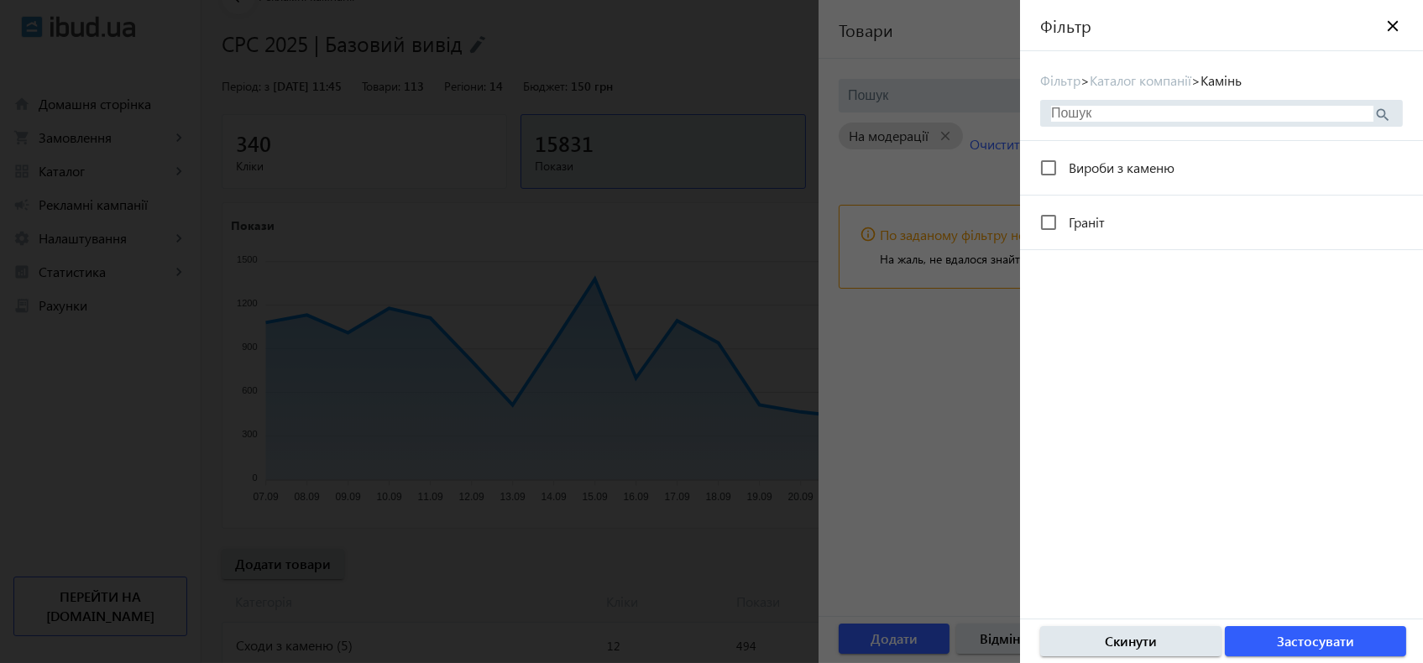
scroll to position [0, 0]
click at [1385, 31] on mat-icon "close" at bounding box center [1393, 25] width 17 height 17
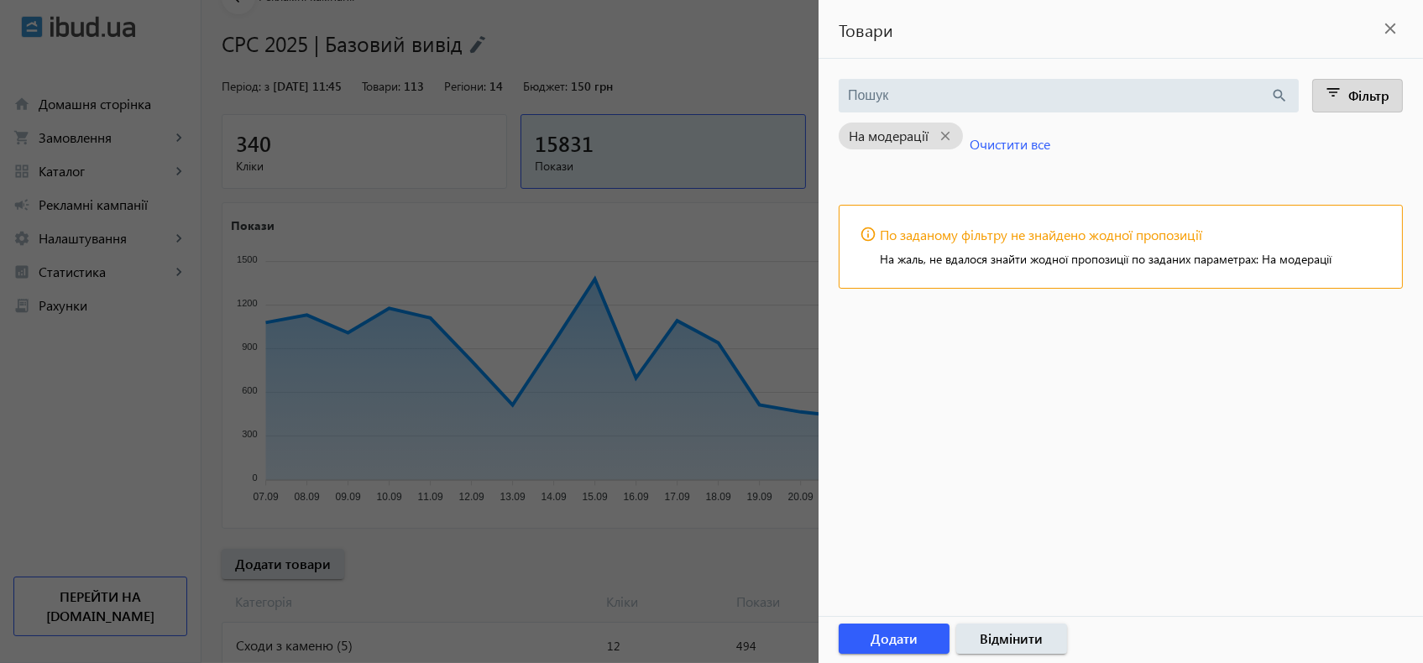
click at [1344, 97] on span at bounding box center [1358, 96] width 90 height 40
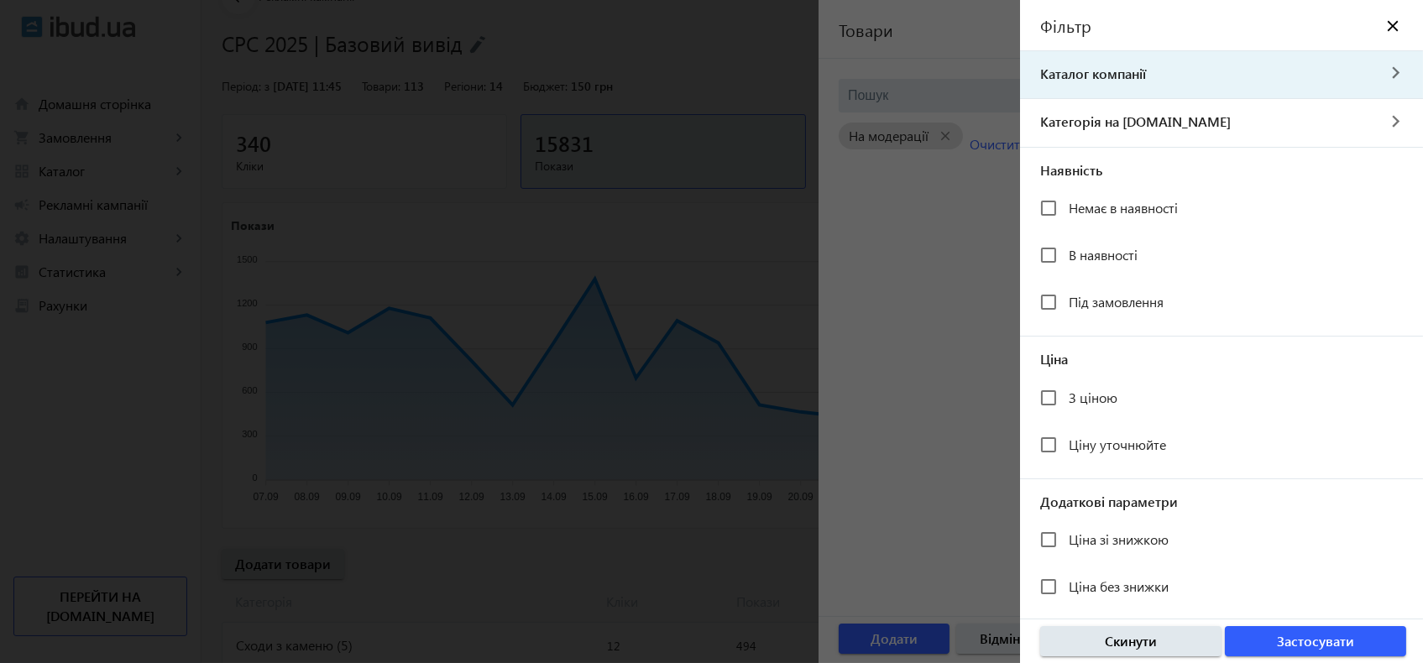
click at [1135, 70] on span "Каталог компанії" at bounding box center [1198, 74] width 356 height 18
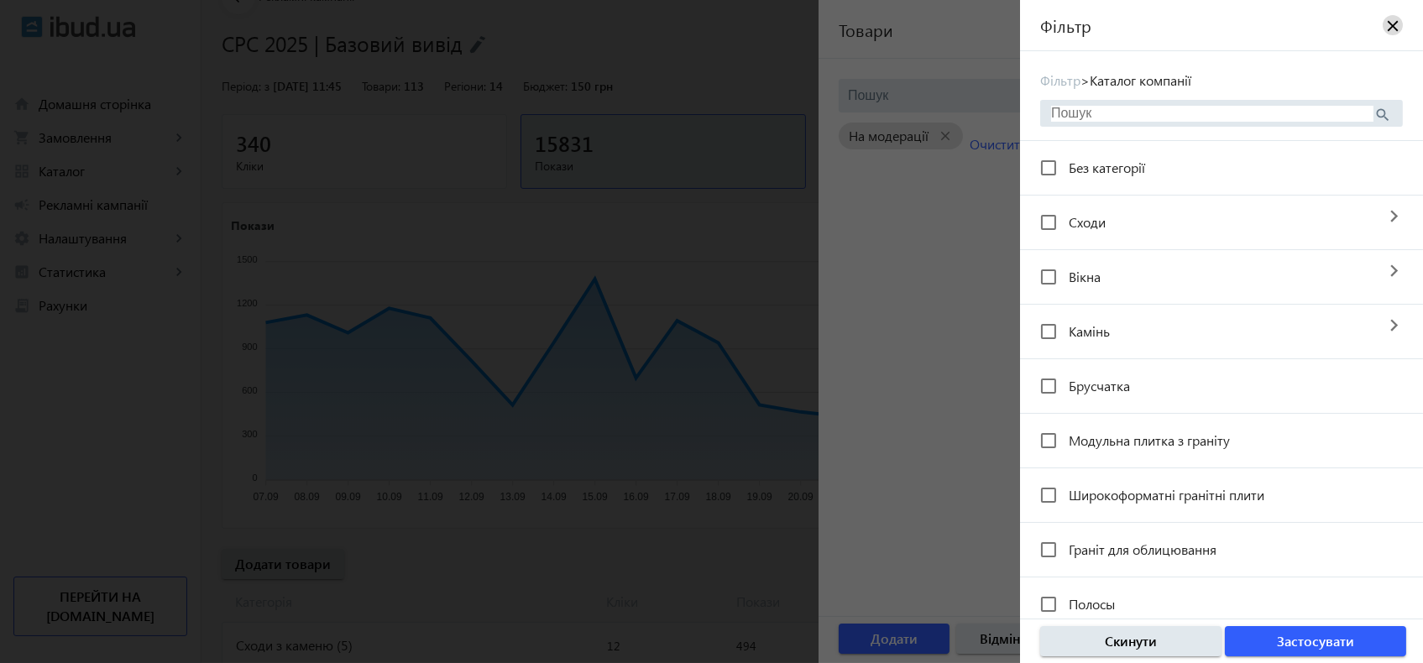
click at [1385, 25] on mat-icon "close" at bounding box center [1393, 25] width 17 height 17
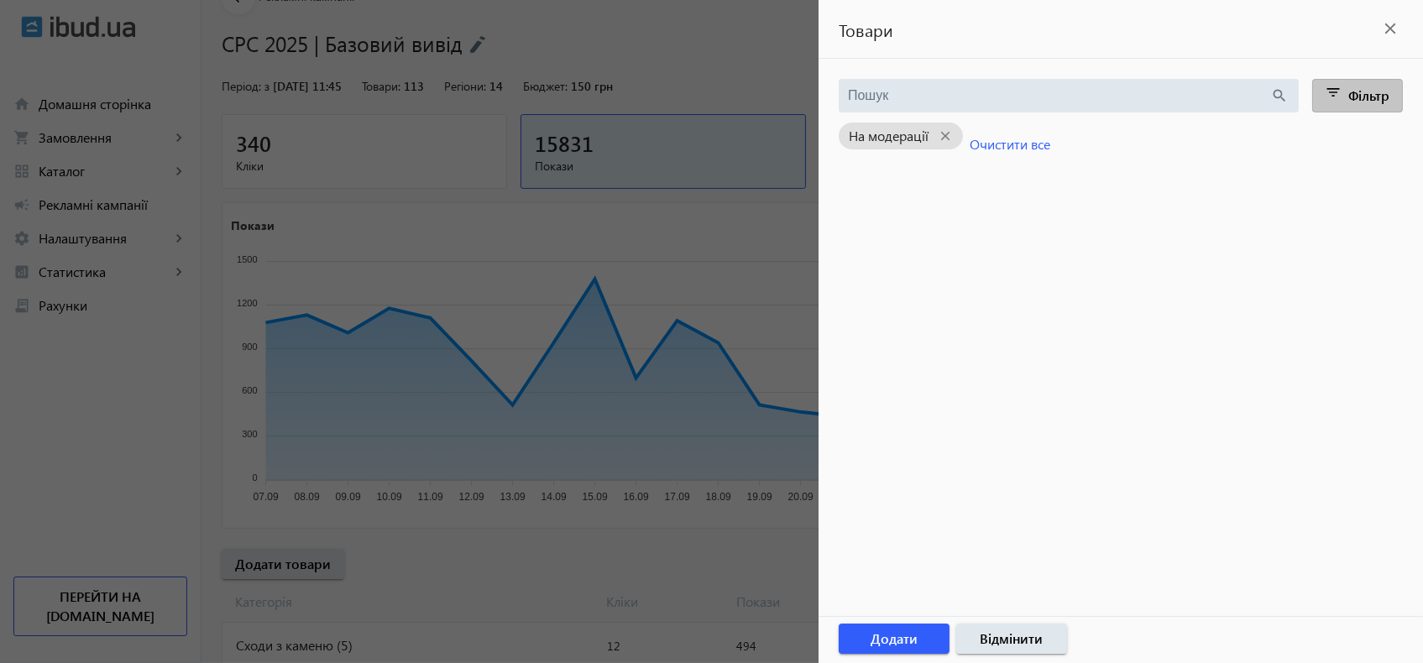
click at [1359, 93] on span "Фільтр" at bounding box center [1369, 95] width 41 height 18
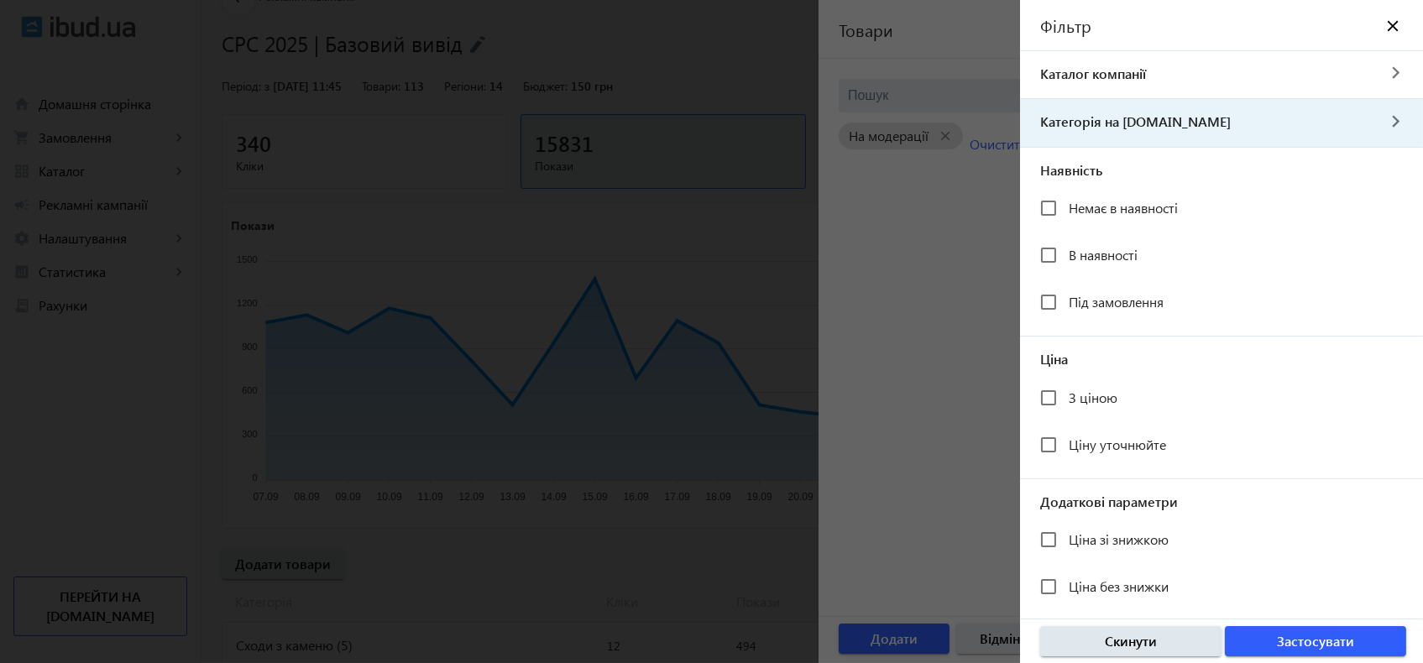
click at [1160, 122] on span "Категорія на [DOMAIN_NAME]" at bounding box center [1198, 122] width 356 height 18
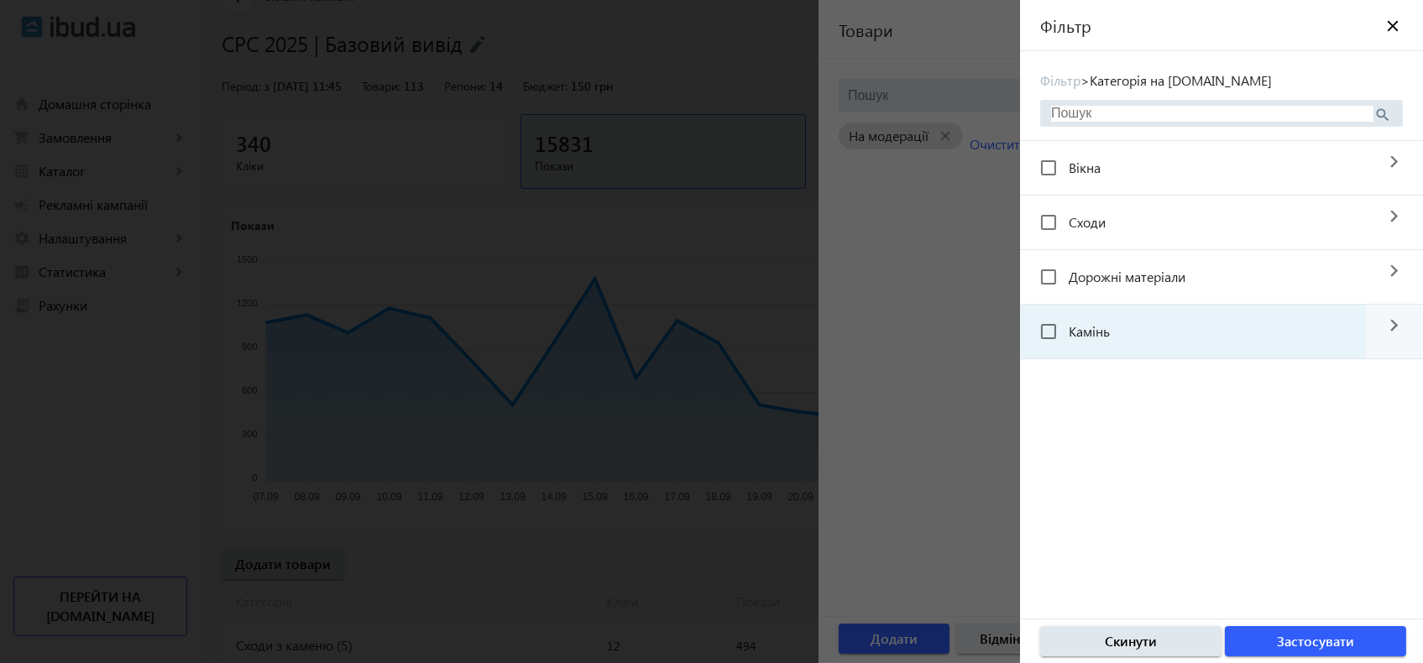
click at [1155, 331] on mat-checkbox "Камінь" at bounding box center [1203, 332] width 326 height 34
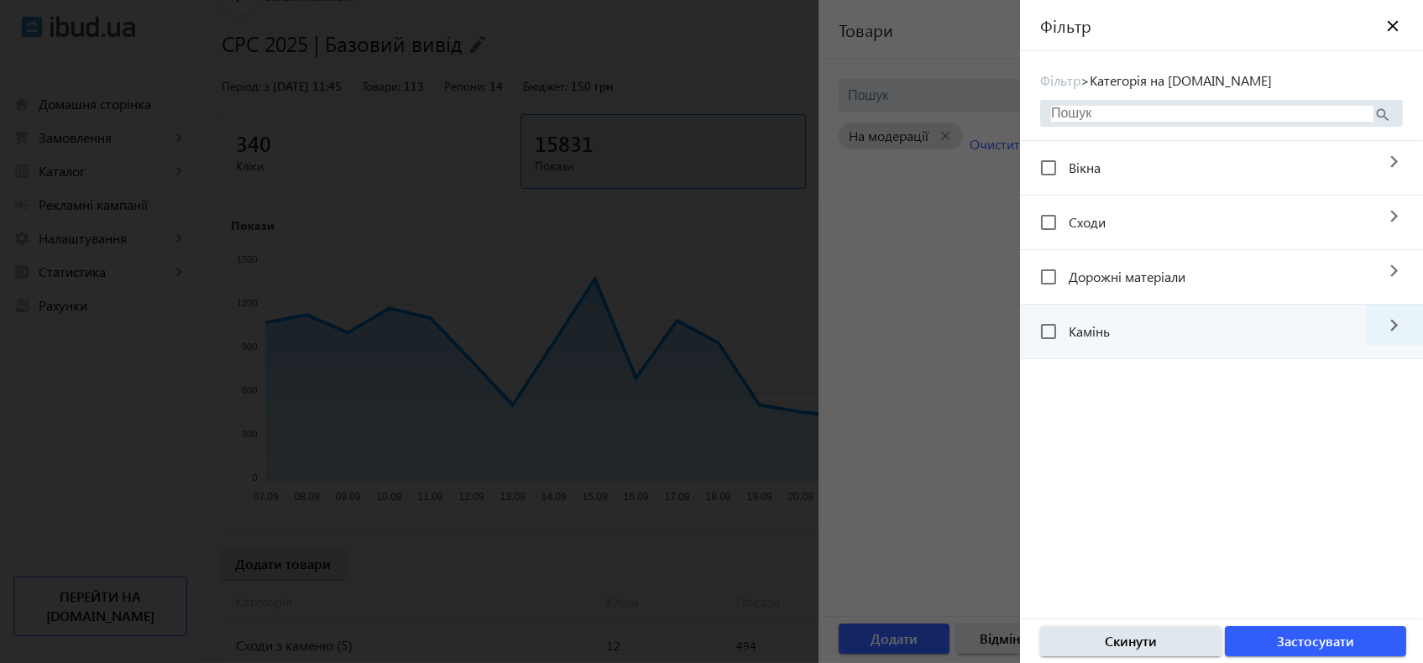
click at [1379, 327] on mat-icon "navigate_next" at bounding box center [1394, 325] width 57 height 40
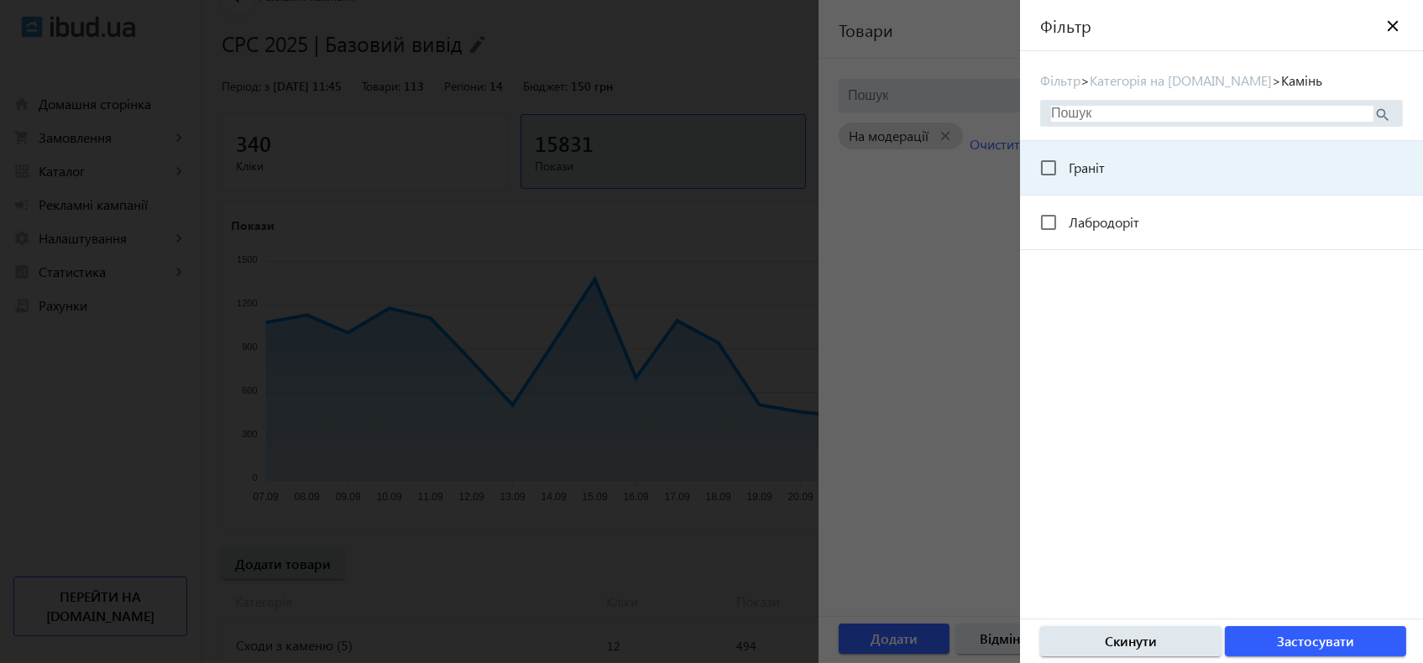
click at [1098, 172] on span "Граніт" at bounding box center [1087, 168] width 36 height 18
click at [1066, 172] on input "Граніт" at bounding box center [1049, 168] width 34 height 34
checkbox input "true"
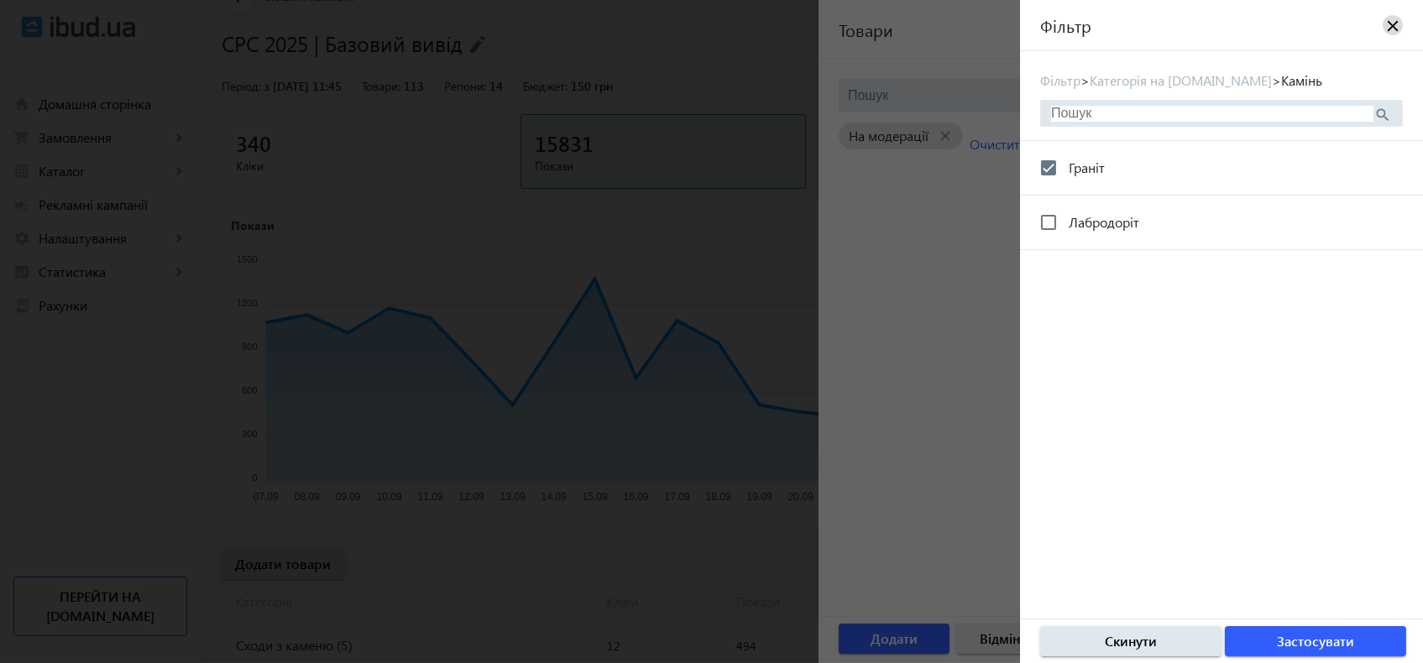
click at [1379, 39] on span at bounding box center [1393, 25] width 40 height 40
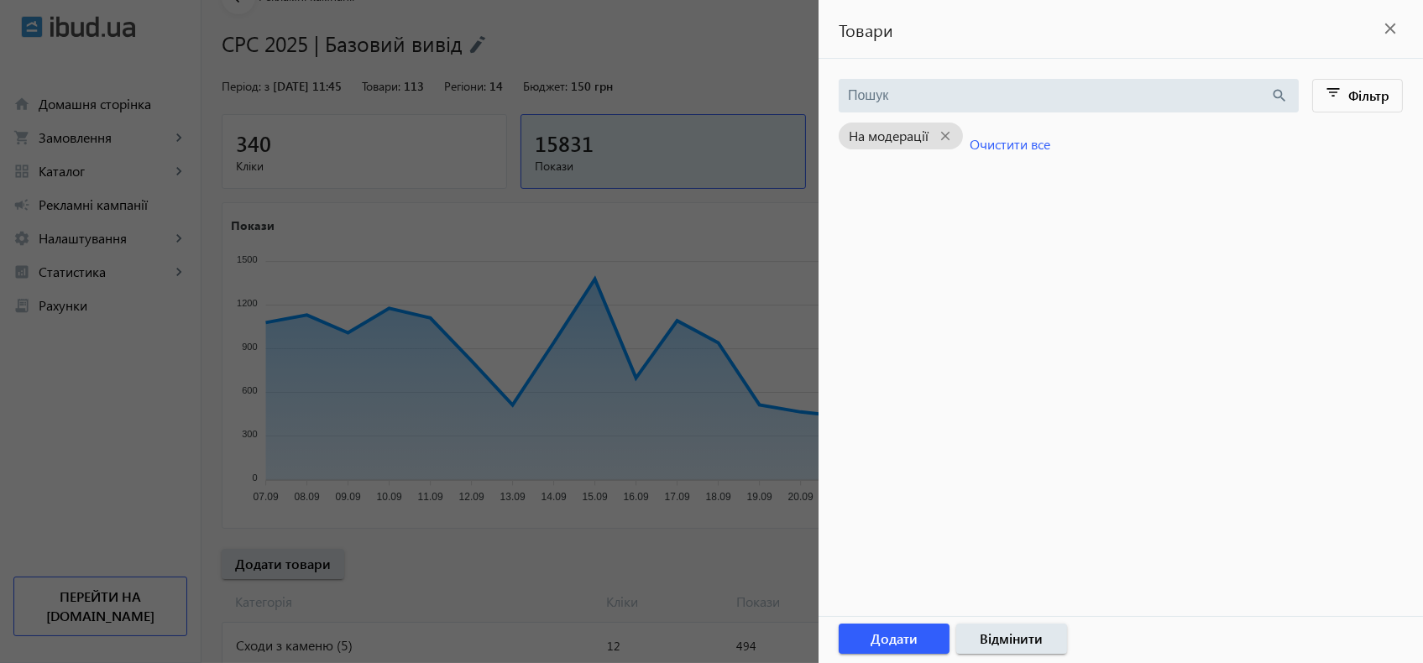
click at [62, 388] on div at bounding box center [711, 331] width 1423 height 663
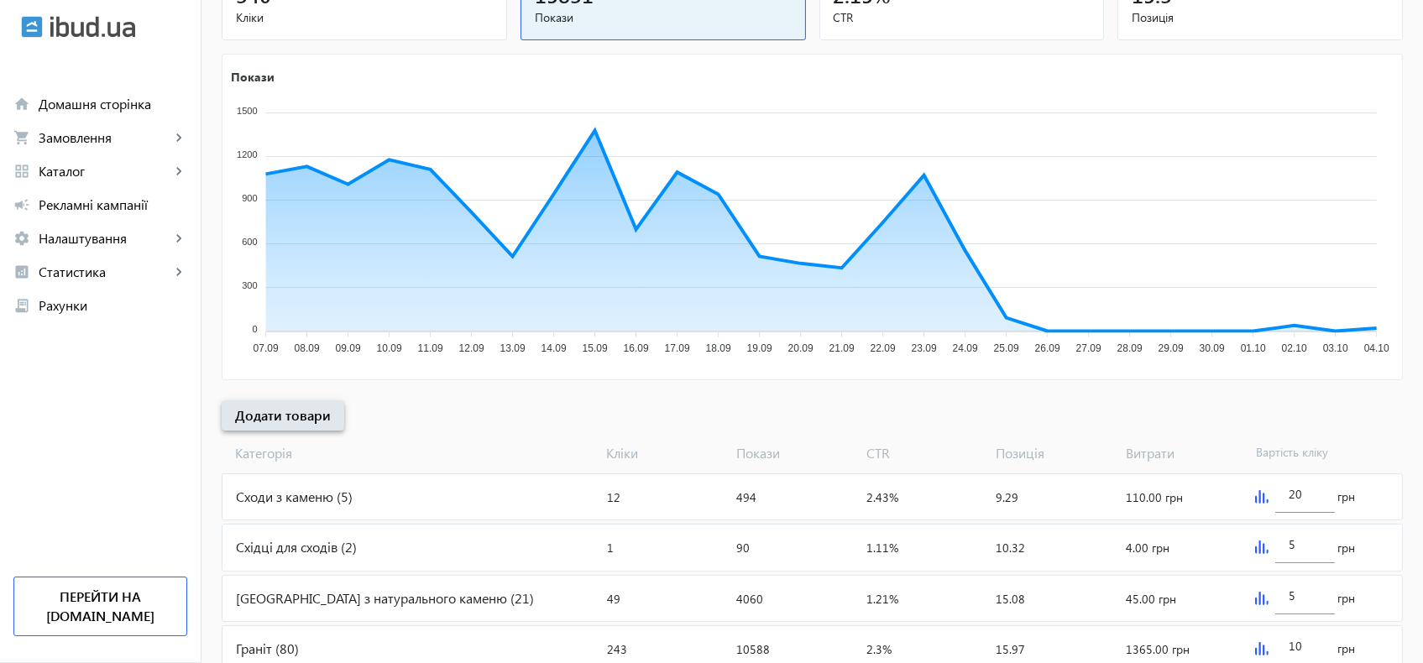
scroll to position [401, 0]
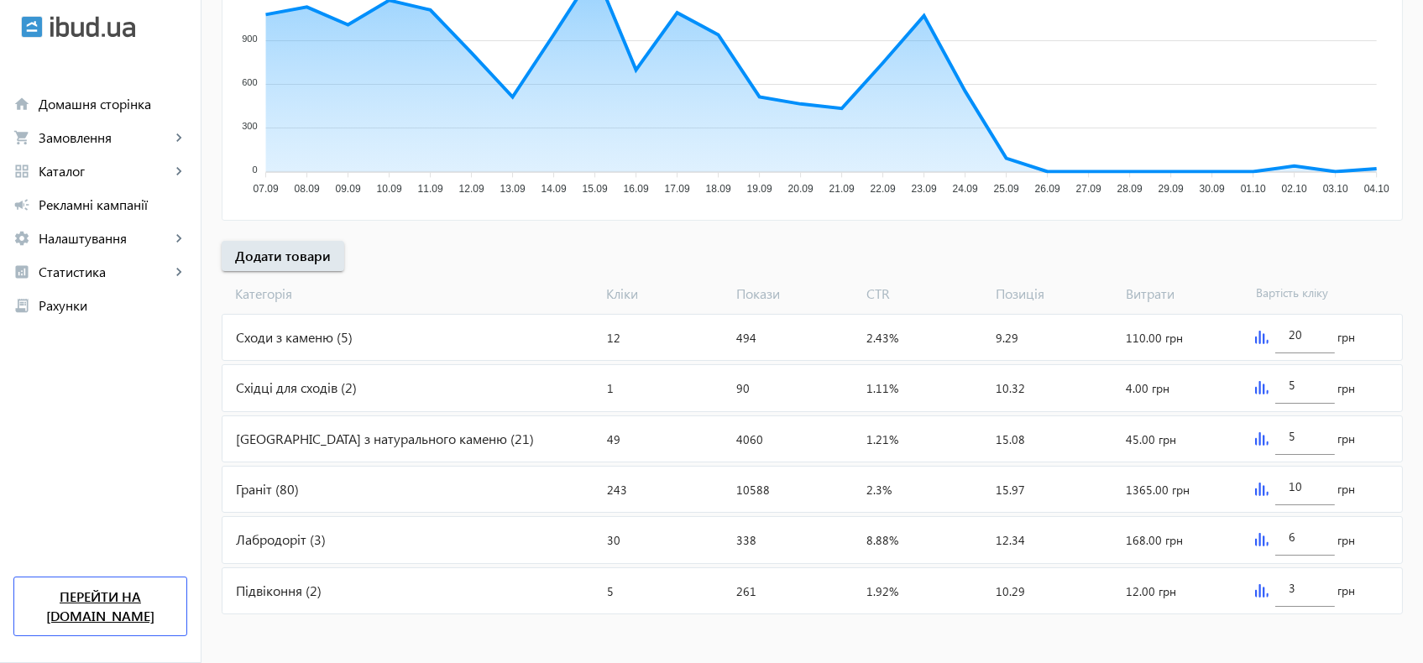
click at [121, 617] on link "Перейти на [DOMAIN_NAME]" at bounding box center [100, 607] width 174 height 60
click at [265, 485] on div "Граніт (80)" at bounding box center [412, 489] width 378 height 45
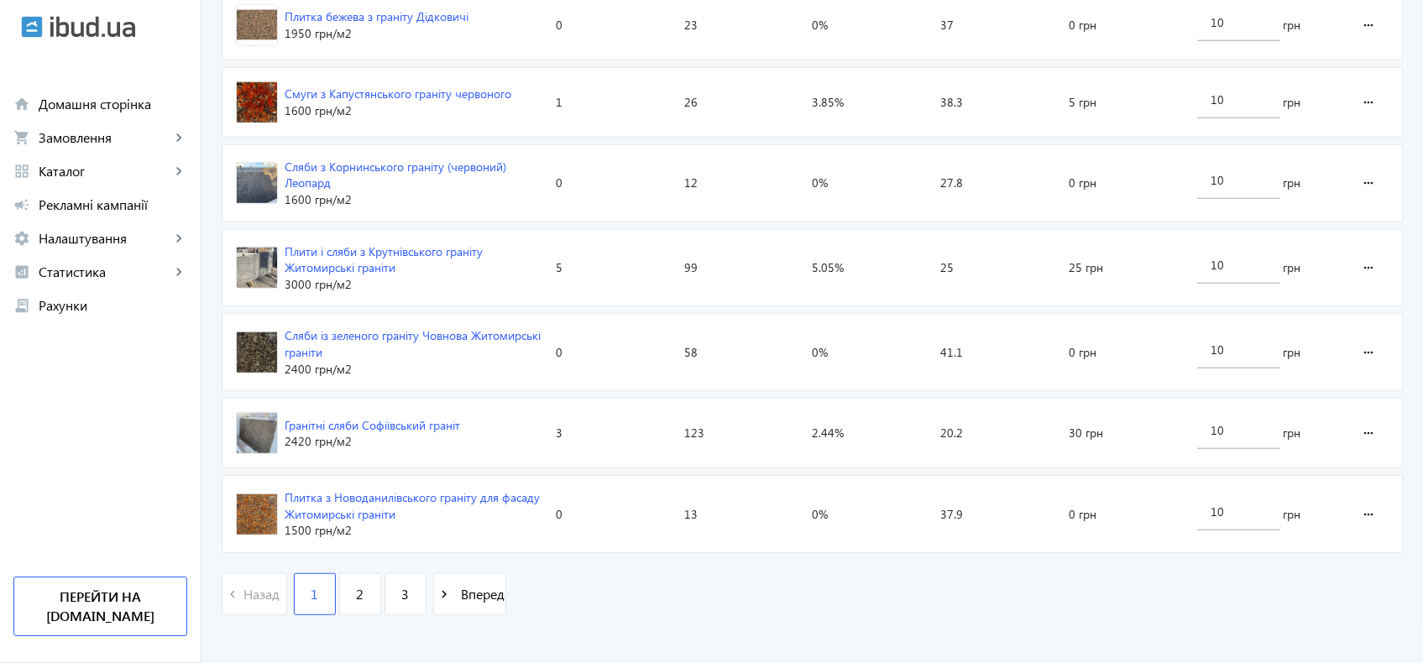
scroll to position [2575, 0]
click at [389, 578] on link "3" at bounding box center [406, 592] width 42 height 42
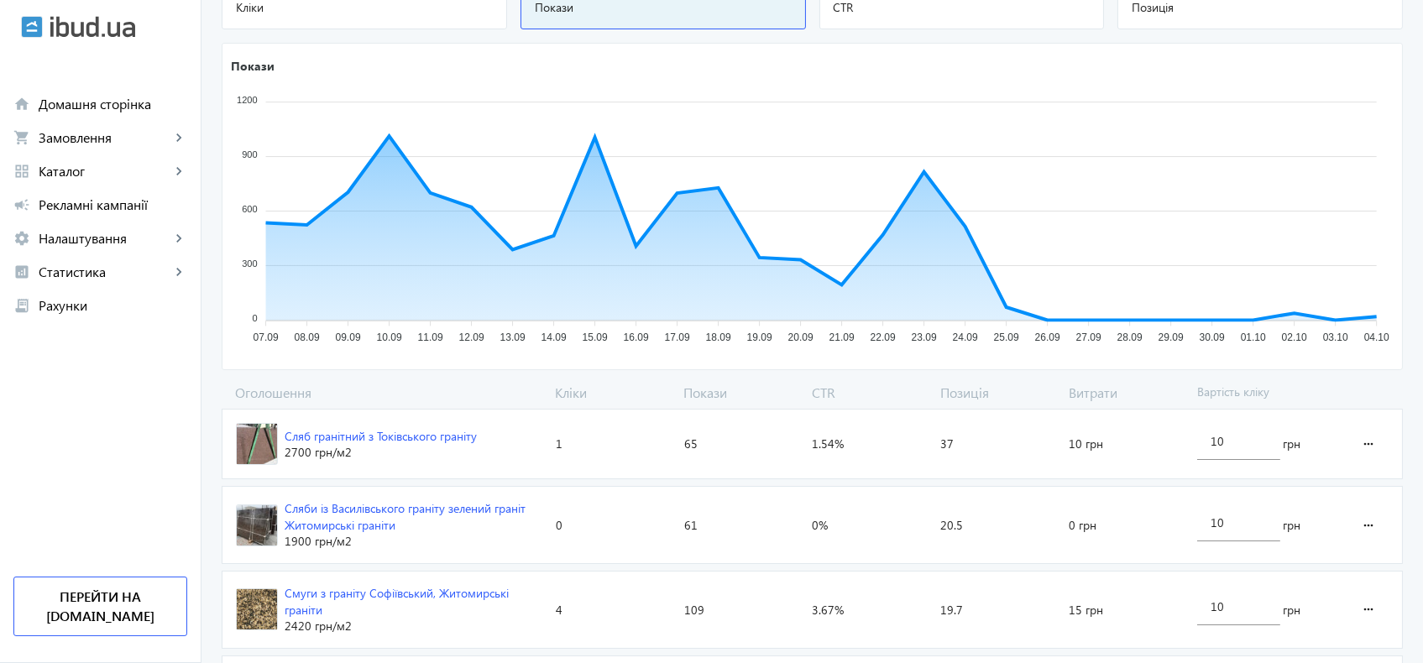
scroll to position [223, 0]
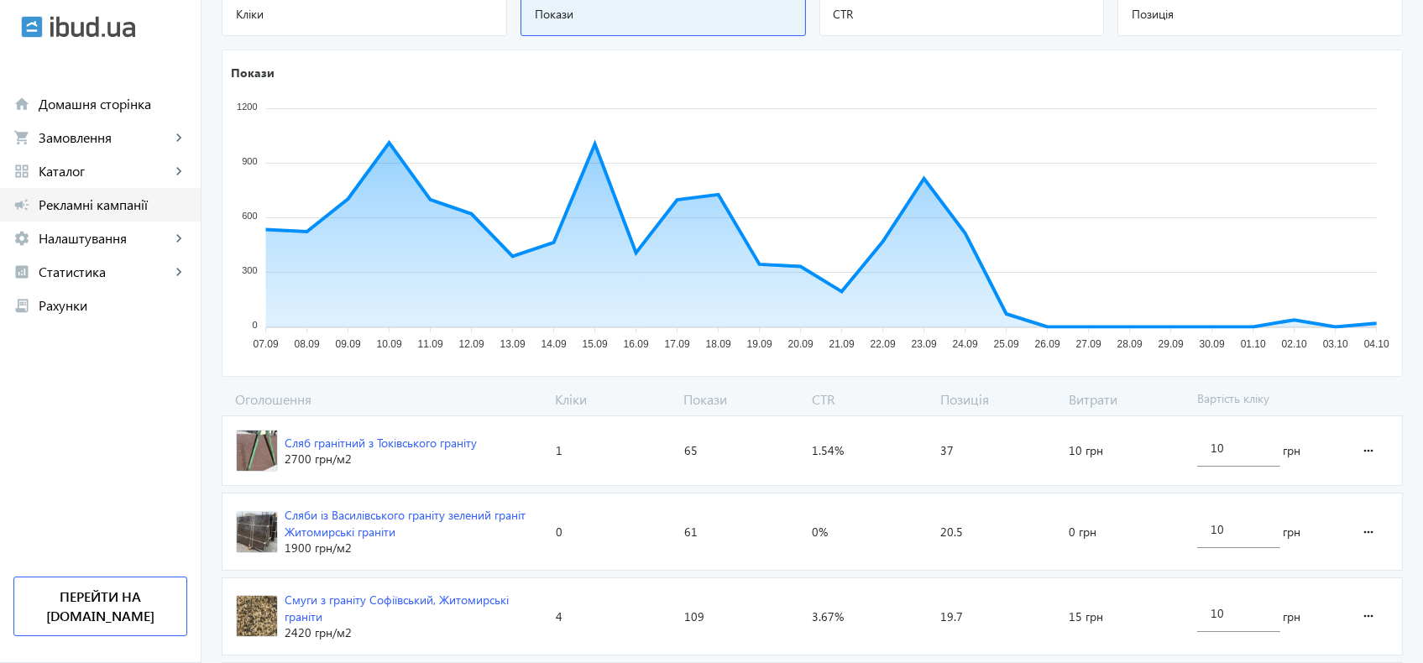
click at [98, 203] on span "Рекламні кампанії" at bounding box center [113, 204] width 149 height 17
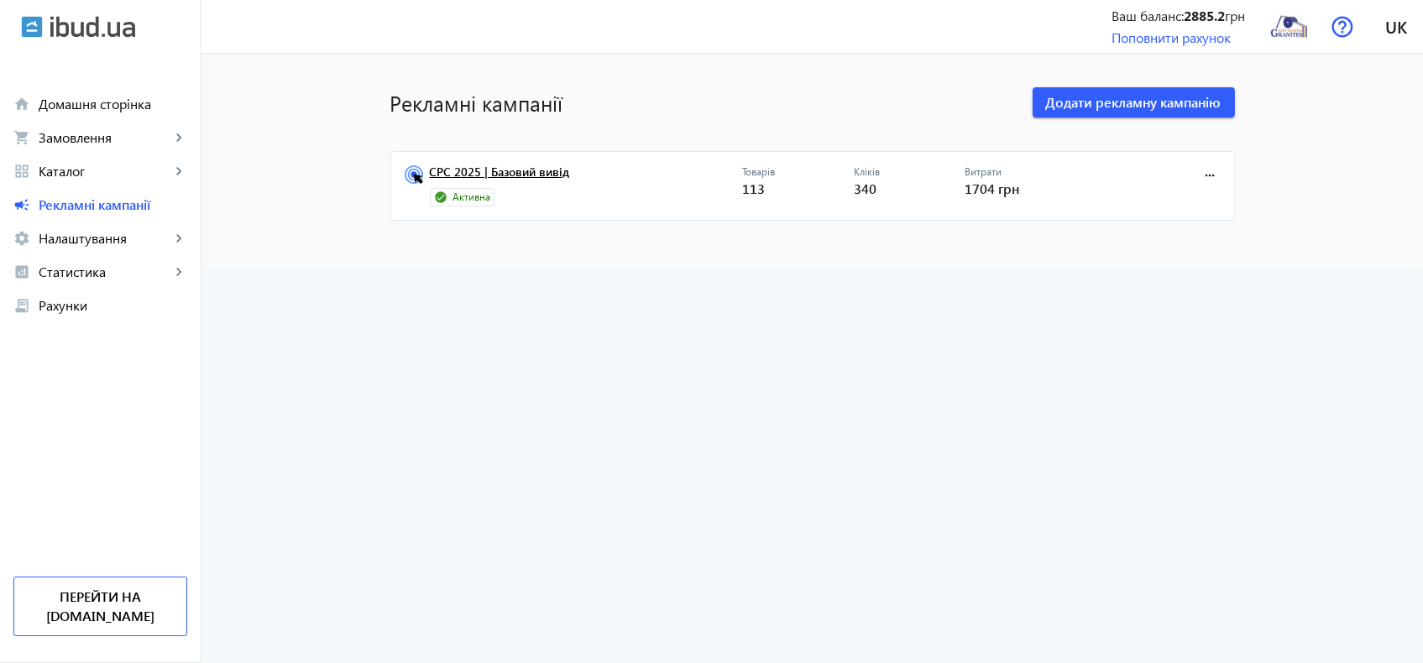
click at [551, 169] on link "CPC 2025 | Базовий вивід" at bounding box center [586, 177] width 312 height 24
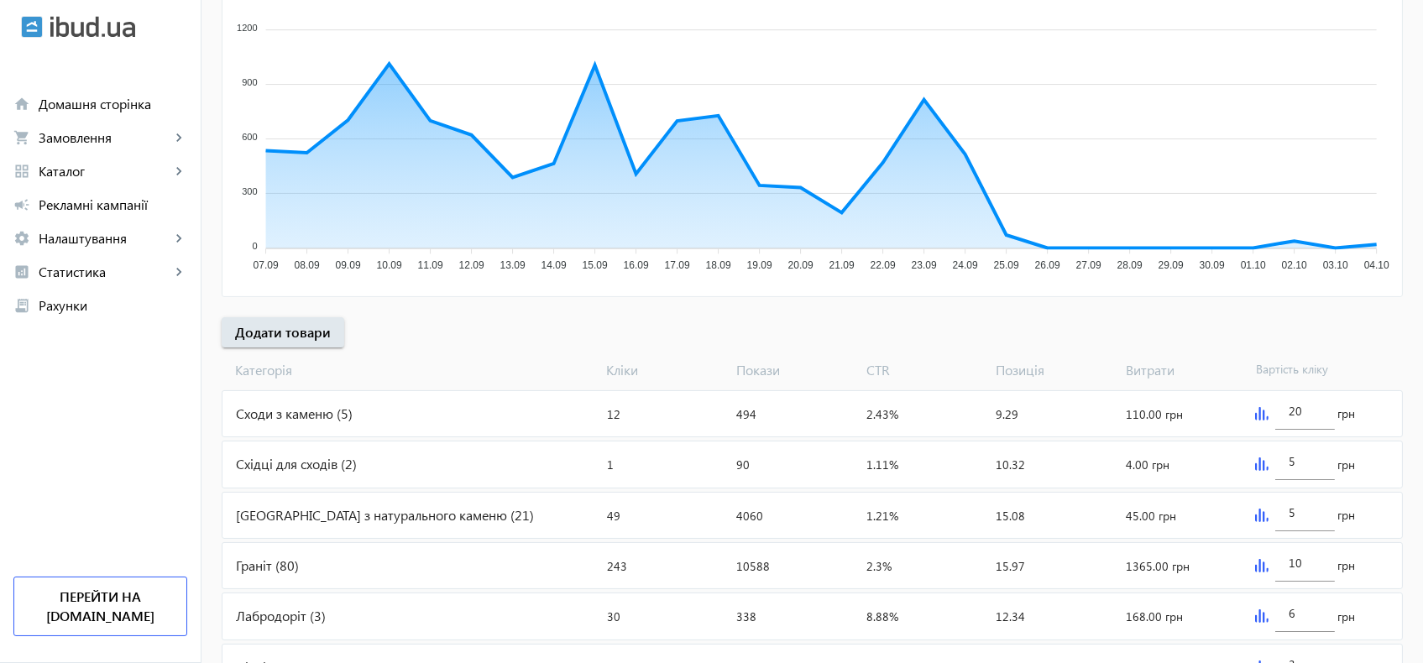
scroll to position [401, 0]
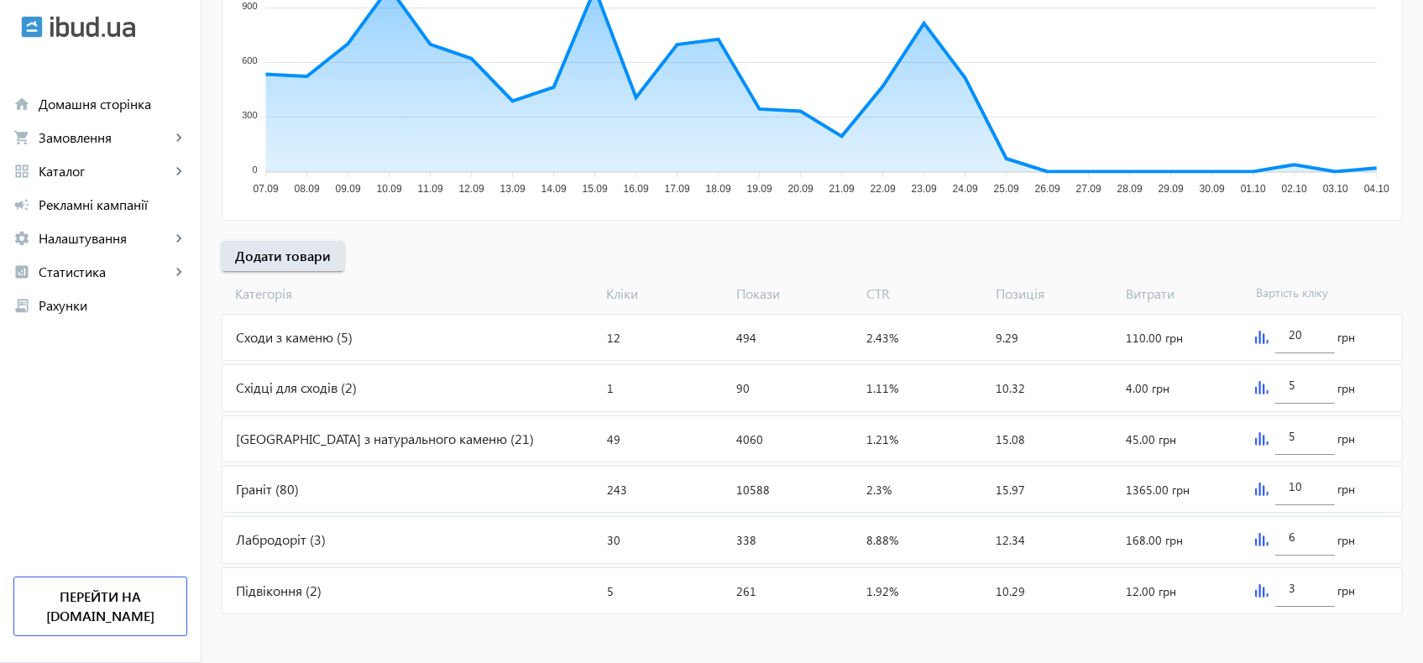
click at [259, 474] on div "Граніт (80)" at bounding box center [412, 489] width 378 height 45
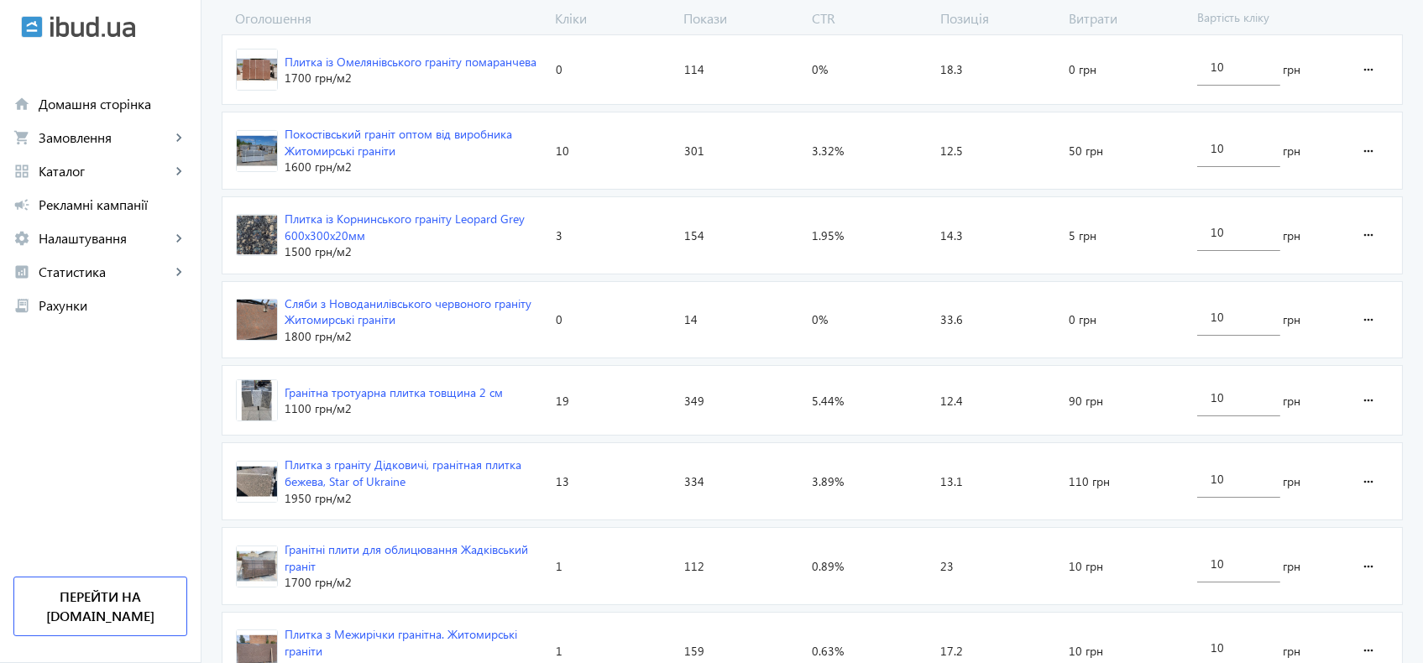
scroll to position [652, 0]
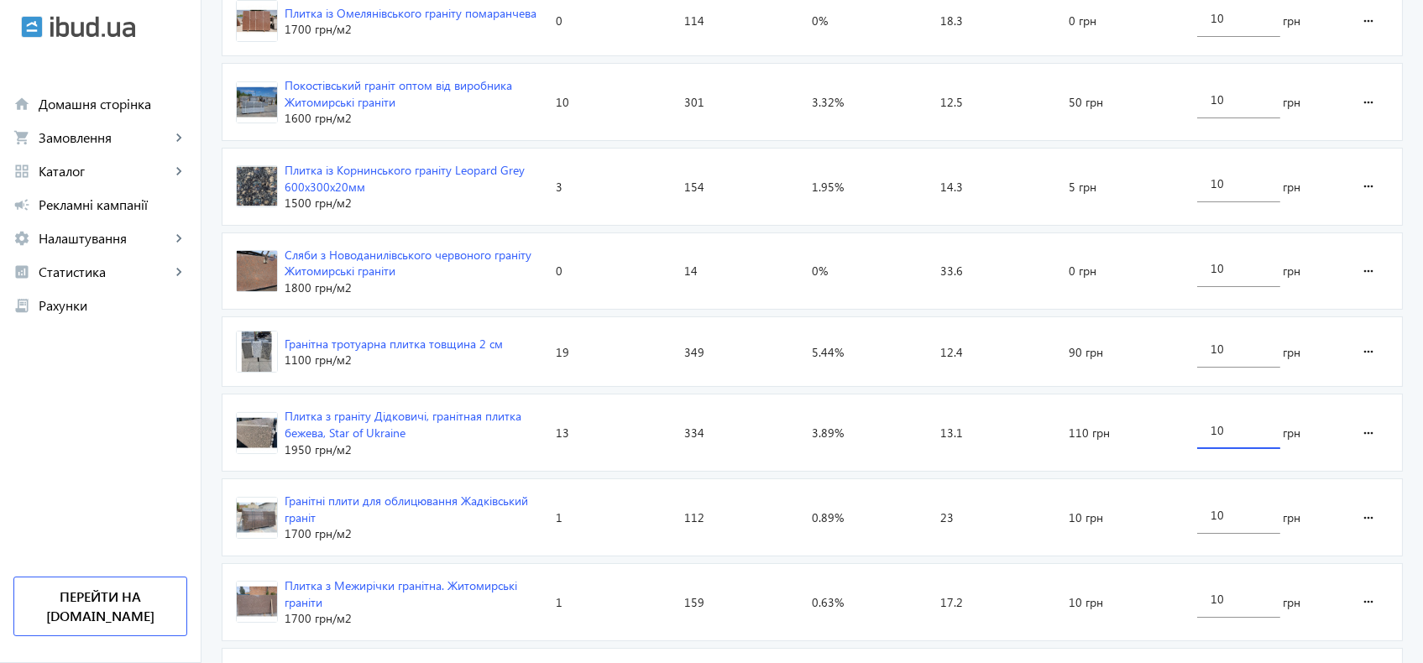
drag, startPoint x: 1228, startPoint y: 429, endPoint x: 1189, endPoint y: 427, distance: 38.7
click at [1191, 427] on div "10 грн" at bounding box center [1267, 433] width 152 height 76
type input "30"
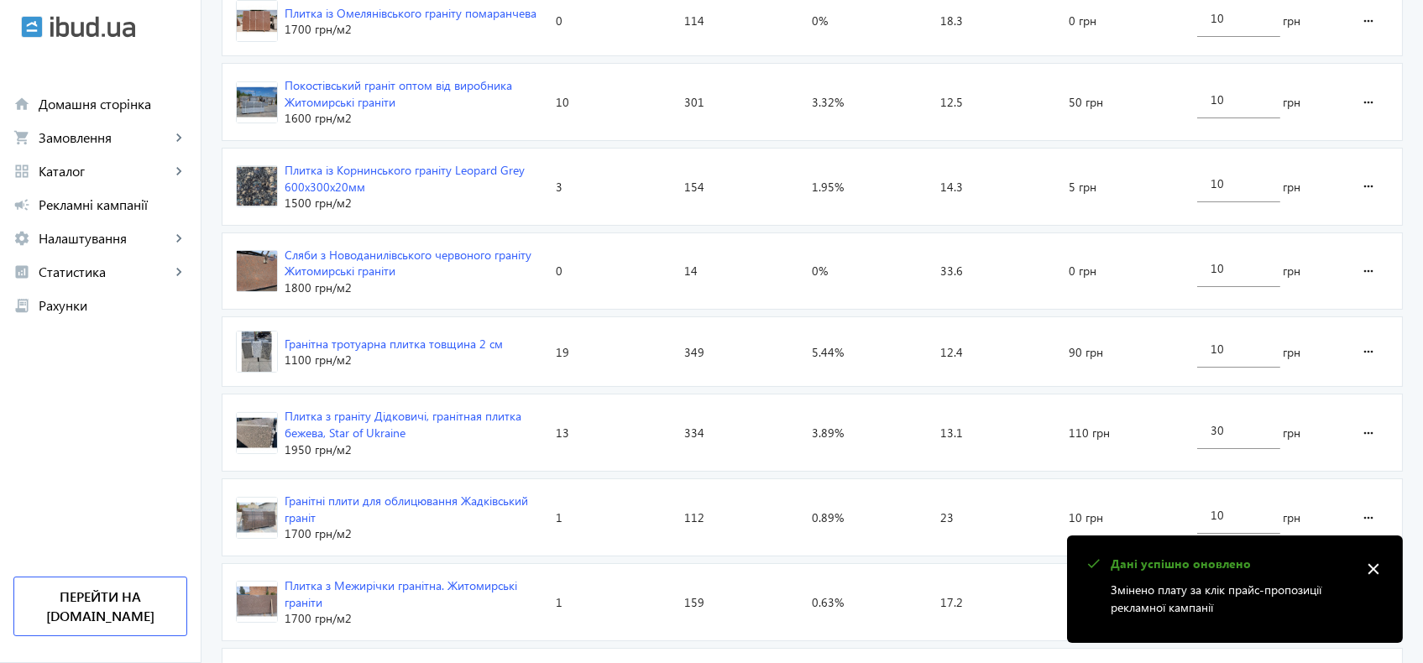
click at [1377, 570] on mat-icon "close" at bounding box center [1373, 569] width 25 height 25
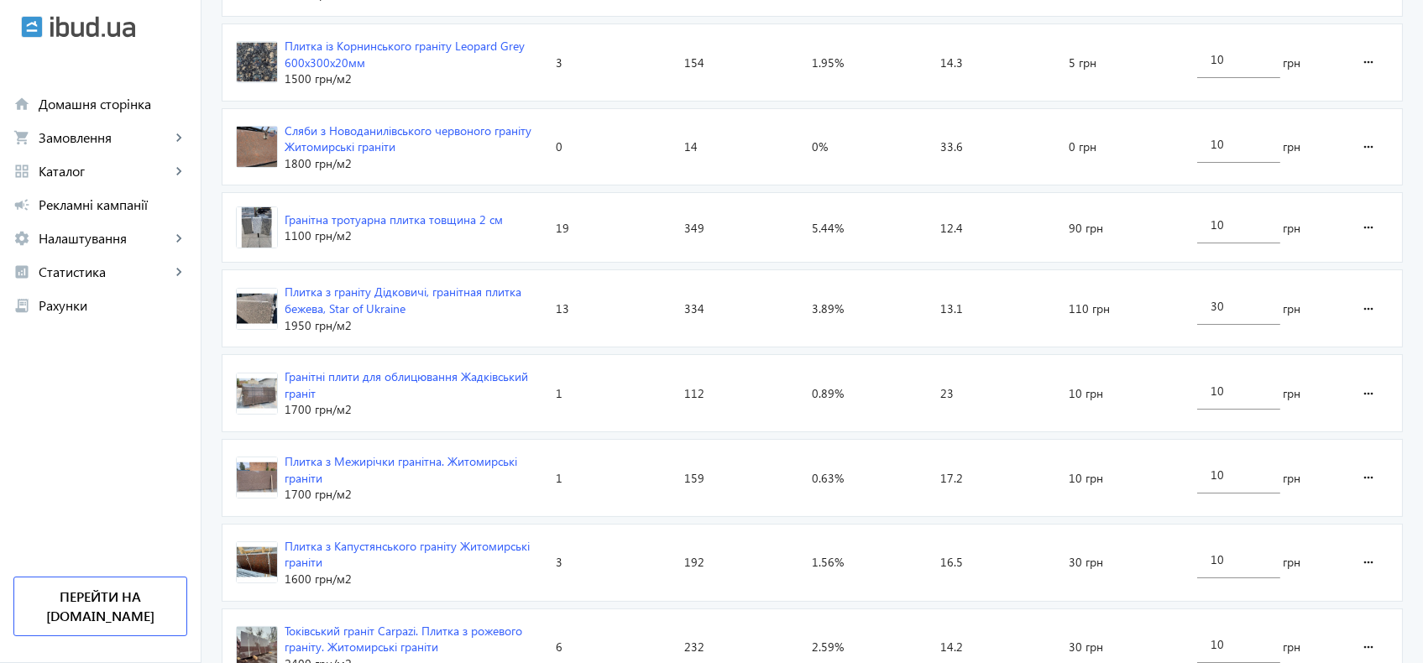
scroll to position [840, 0]
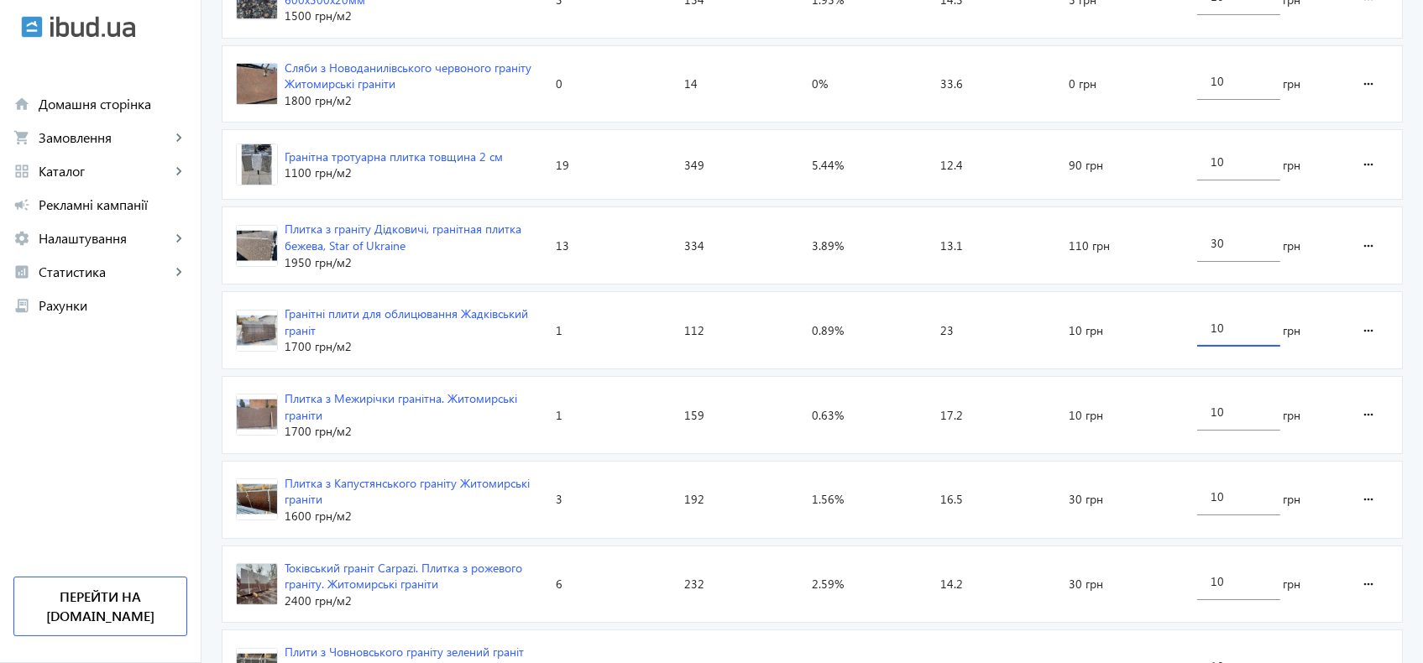
drag, startPoint x: 1223, startPoint y: 321, endPoint x: 1202, endPoint y: 321, distance: 20.2
click at [1202, 321] on div "10" at bounding box center [1238, 323] width 83 height 47
type input "30"
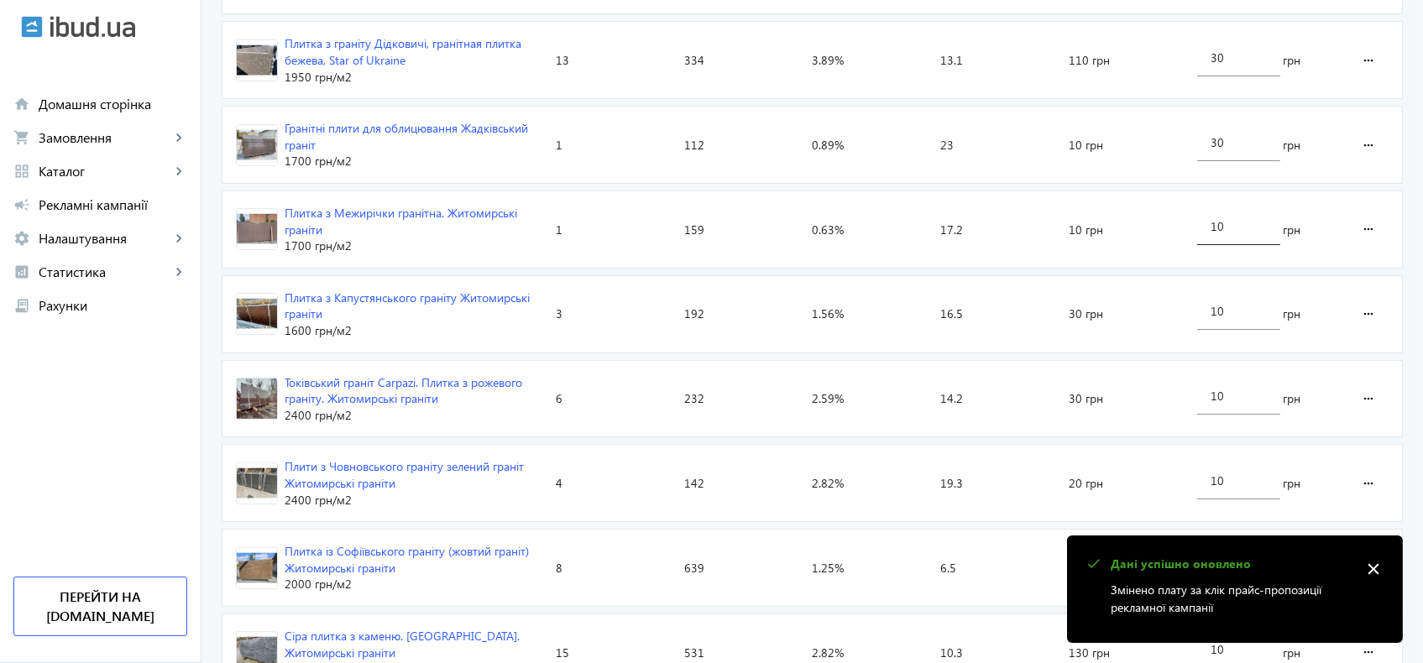
scroll to position [1026, 0]
drag, startPoint x: 1226, startPoint y: 222, endPoint x: 1198, endPoint y: 221, distance: 27.7
click at [1198, 221] on div "10" at bounding box center [1238, 220] width 83 height 47
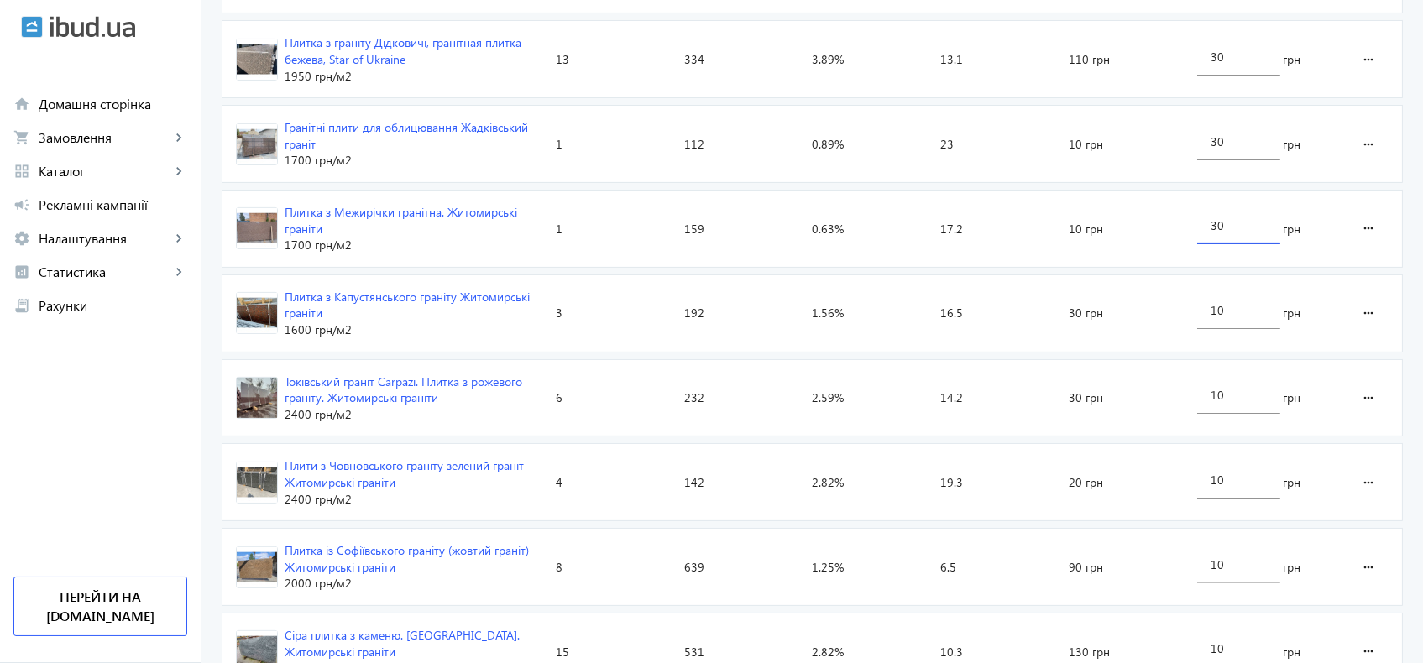
type input "30"
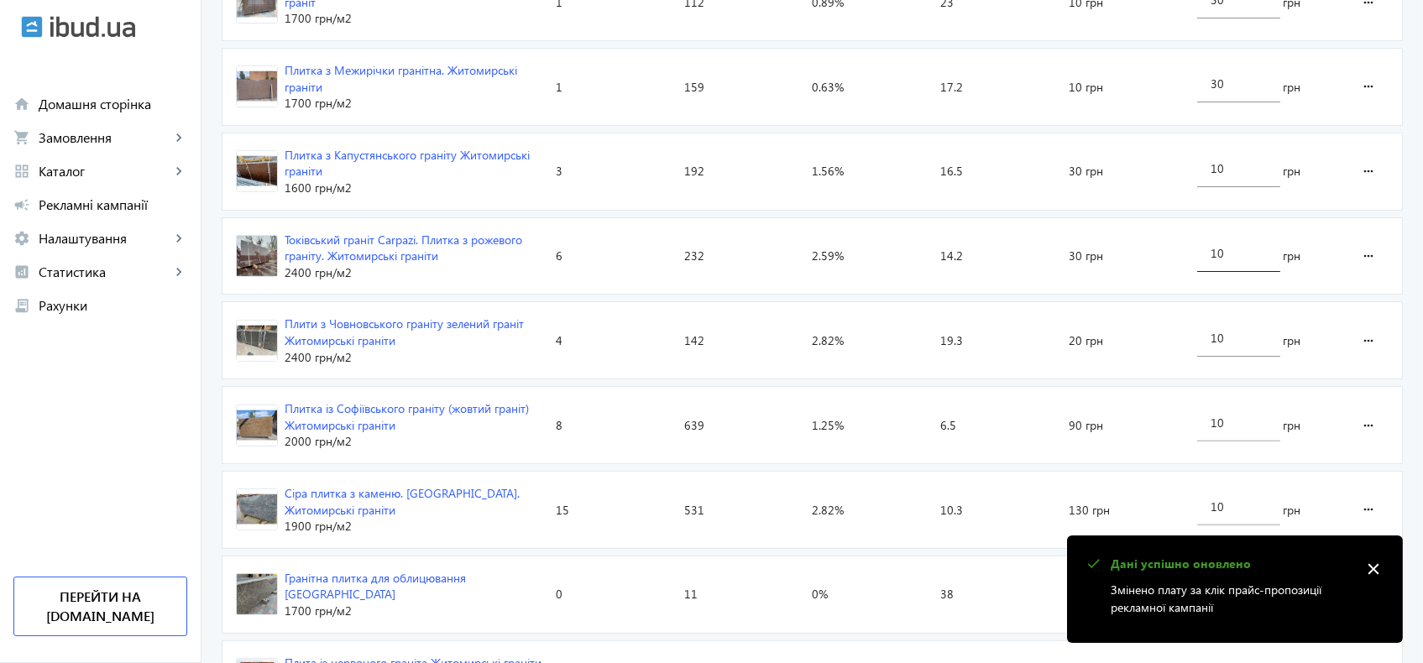
scroll to position [1212, 0]
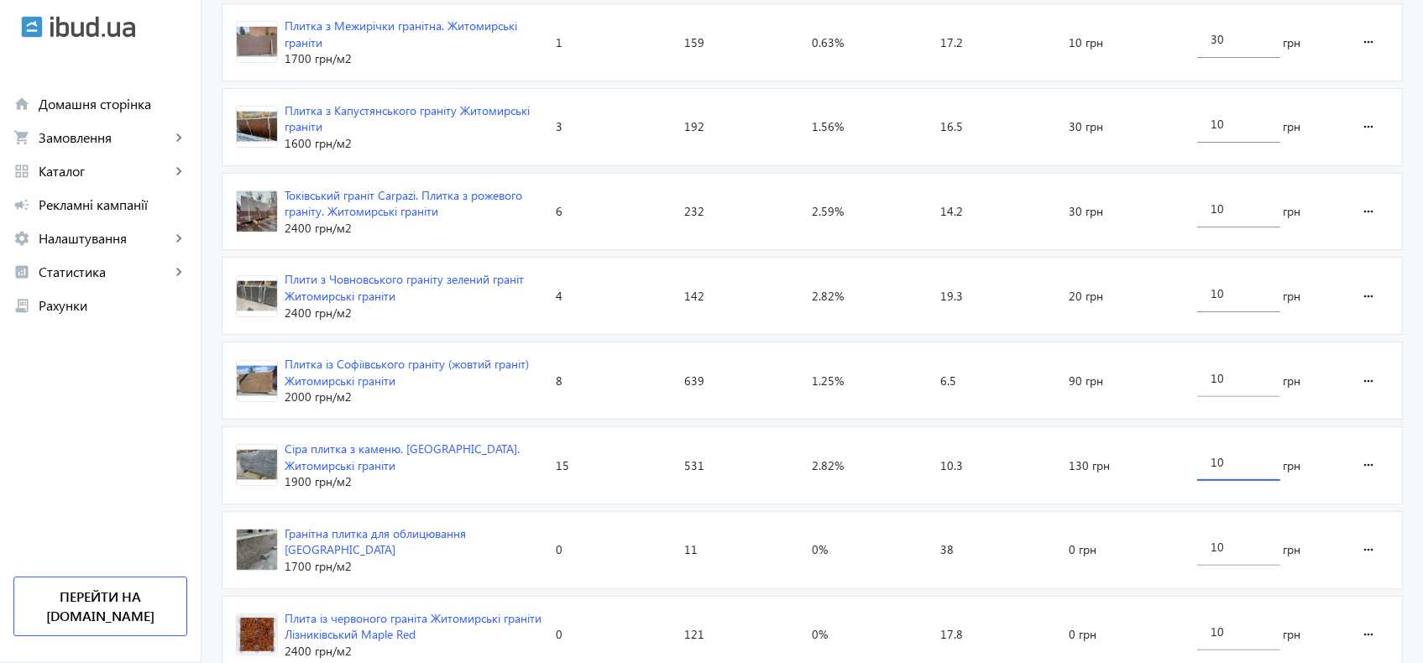
drag, startPoint x: 1233, startPoint y: 459, endPoint x: 1209, endPoint y: 455, distance: 24.7
click at [1211, 455] on input "10" at bounding box center [1239, 462] width 56 height 16
type input "30"
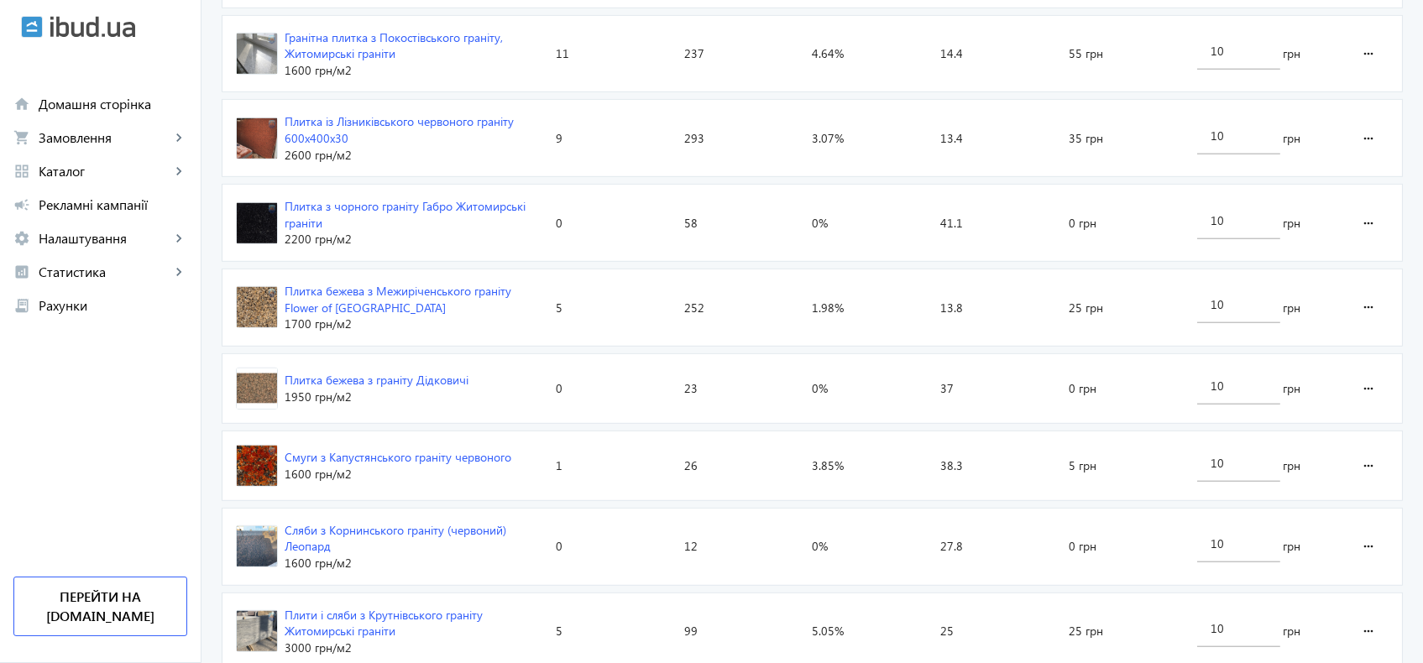
scroll to position [2332, 0]
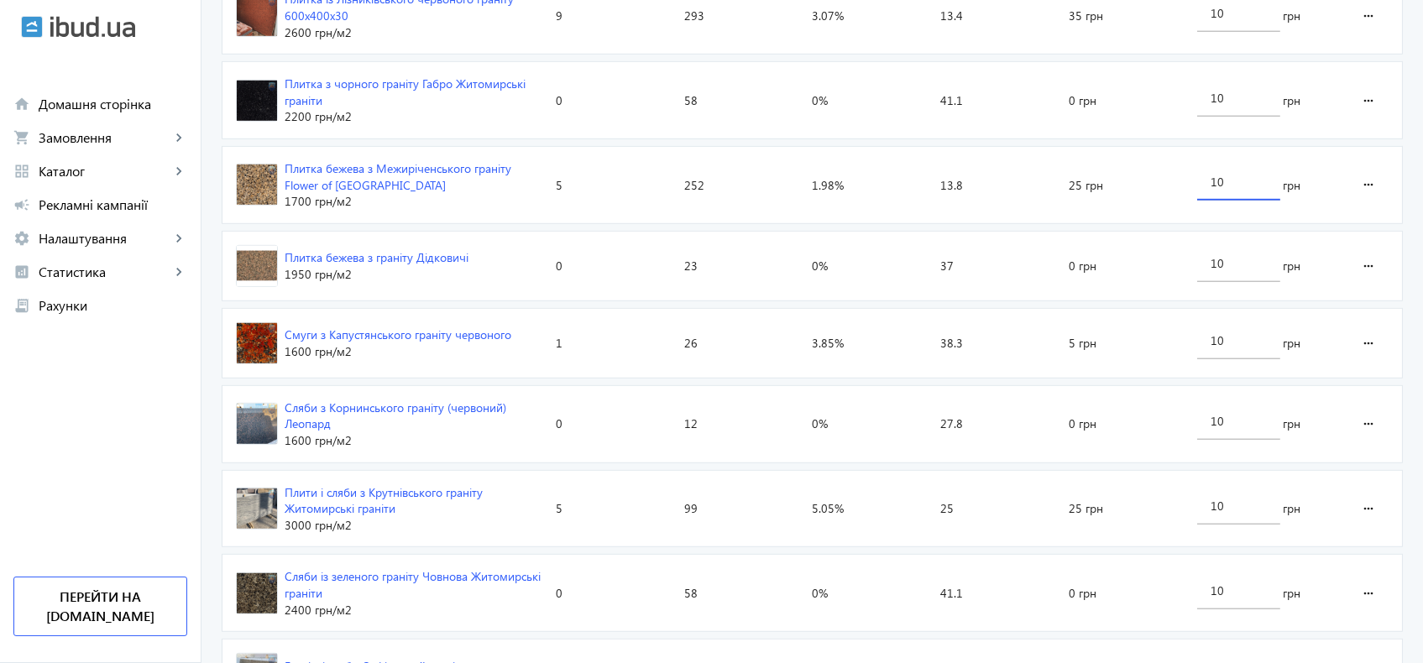
drag, startPoint x: 1229, startPoint y: 173, endPoint x: 1198, endPoint y: 165, distance: 32.0
click at [1198, 165] on div "10" at bounding box center [1238, 177] width 83 height 47
type input "20"
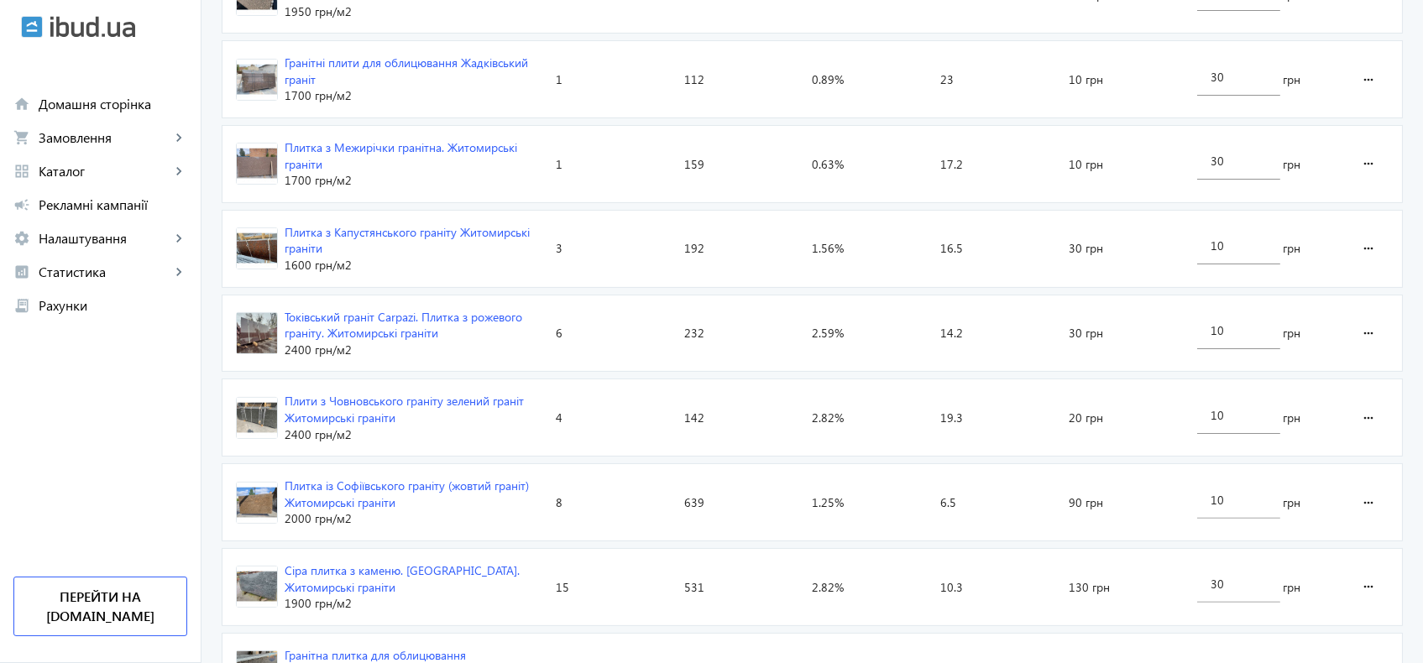
scroll to position [1082, 0]
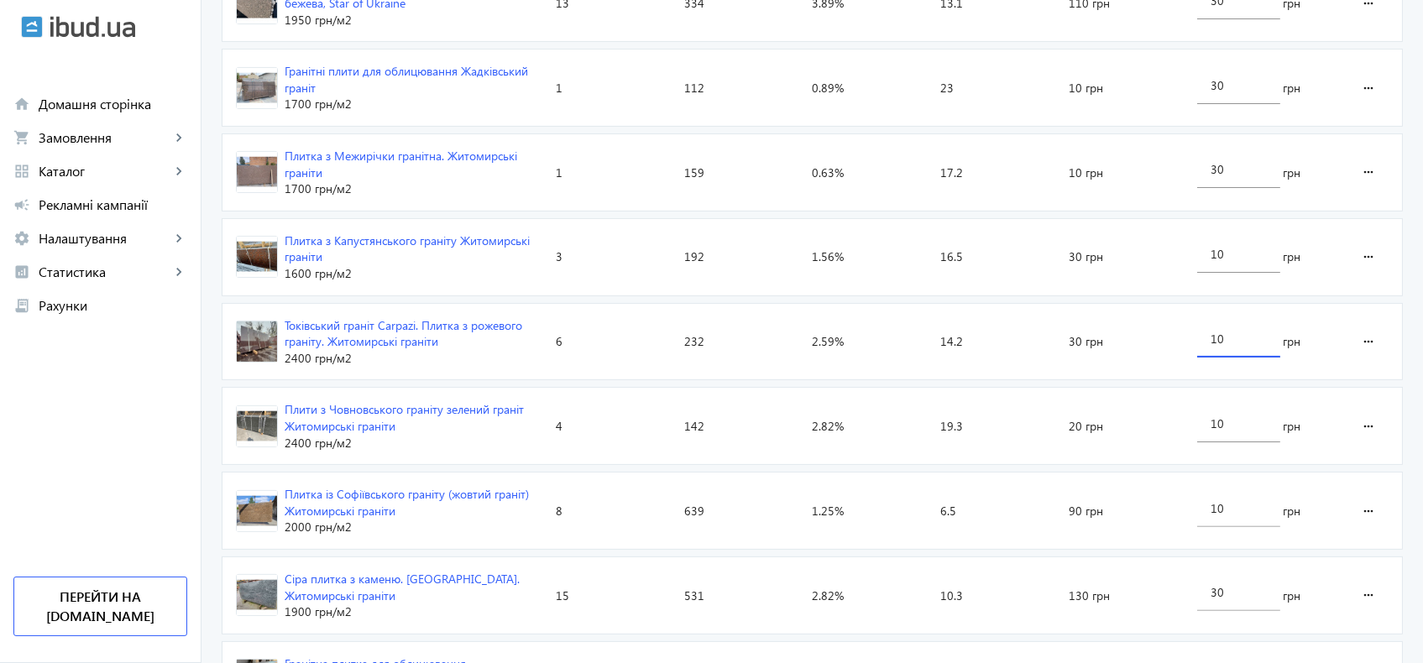
drag, startPoint x: 1239, startPoint y: 340, endPoint x: 1207, endPoint y: 336, distance: 31.4
click at [1207, 336] on div "10" at bounding box center [1238, 334] width 83 height 47
type input "30"
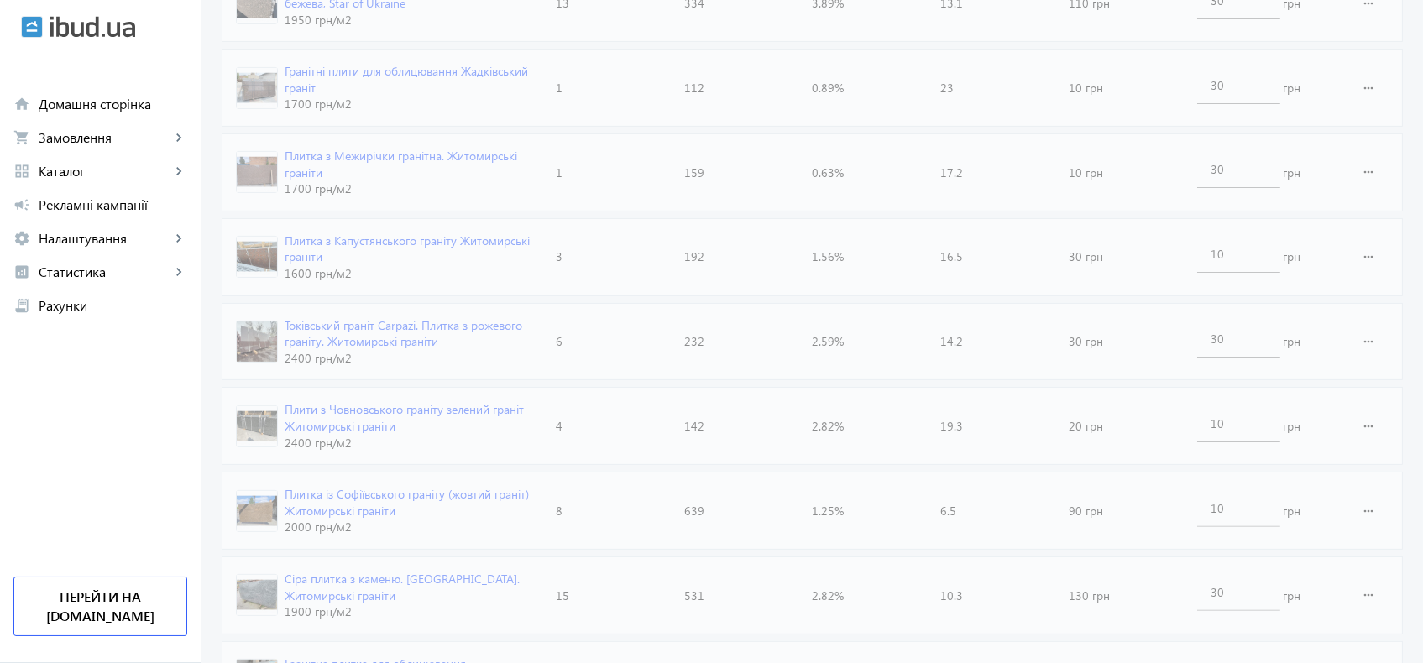
click at [1404, 365] on div "arrow_back Каталоги рекламної кампанії Граніт 243 Кліки 10588 Покази 2.3 % CTR …" at bounding box center [813, 557] width 1222 height 3131
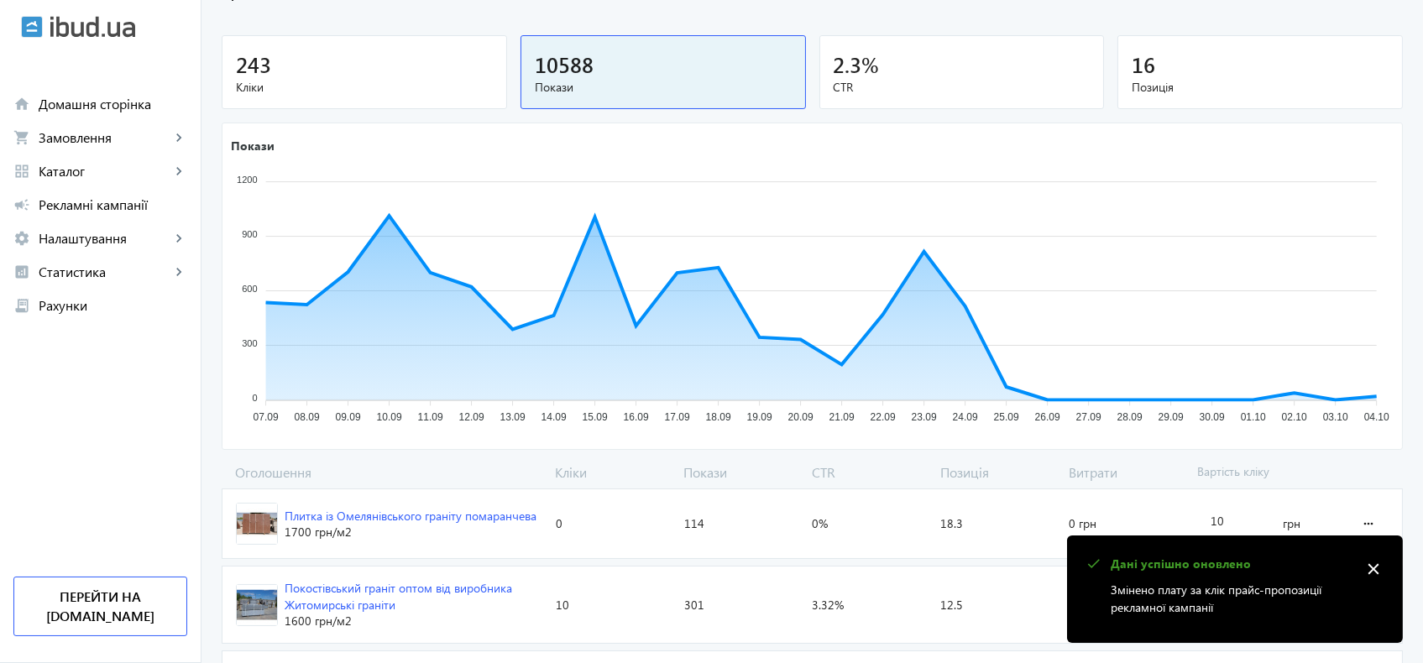
scroll to position [0, 0]
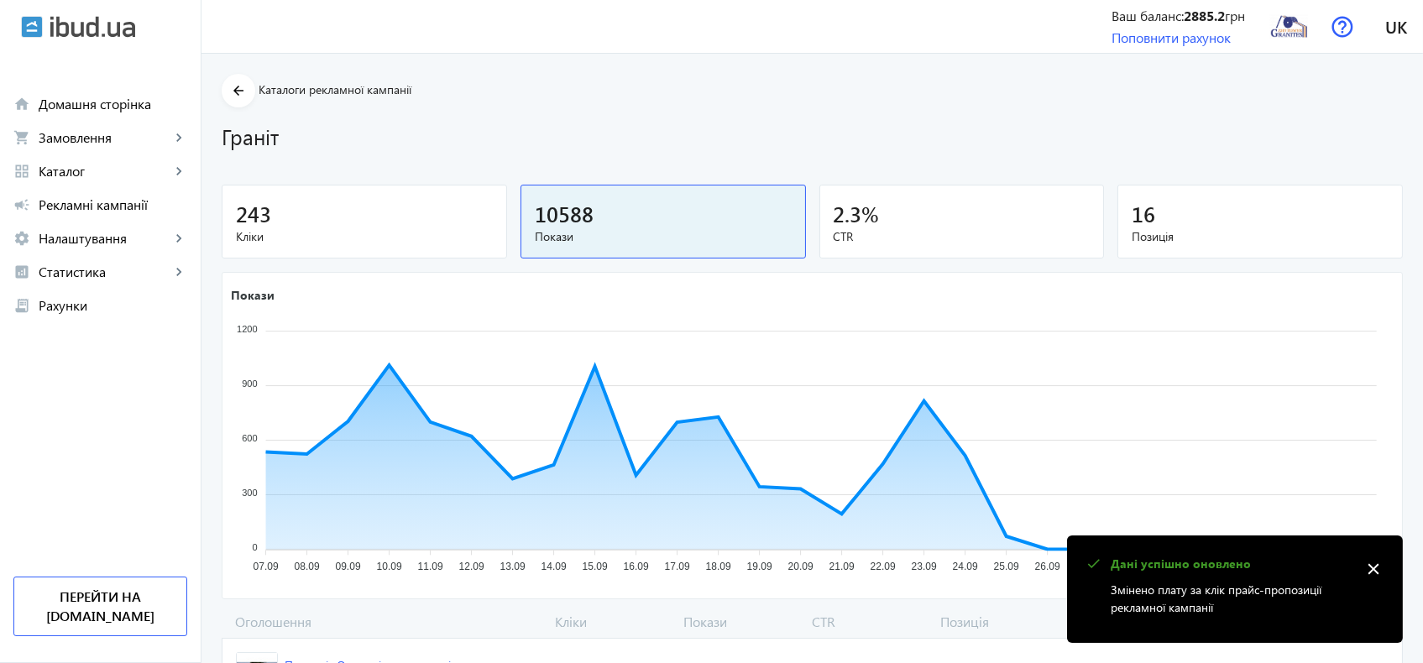
click at [1149, 221] on span "16" at bounding box center [1144, 214] width 24 height 28
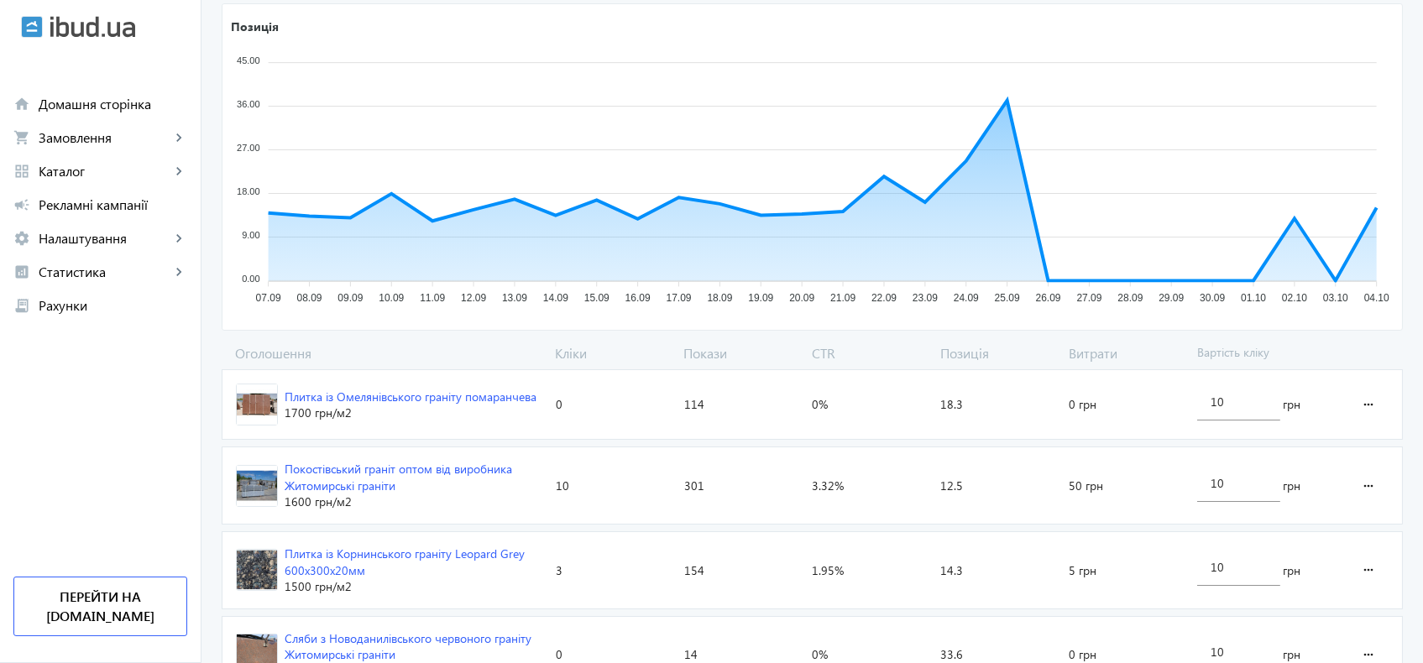
scroll to position [466, 0]
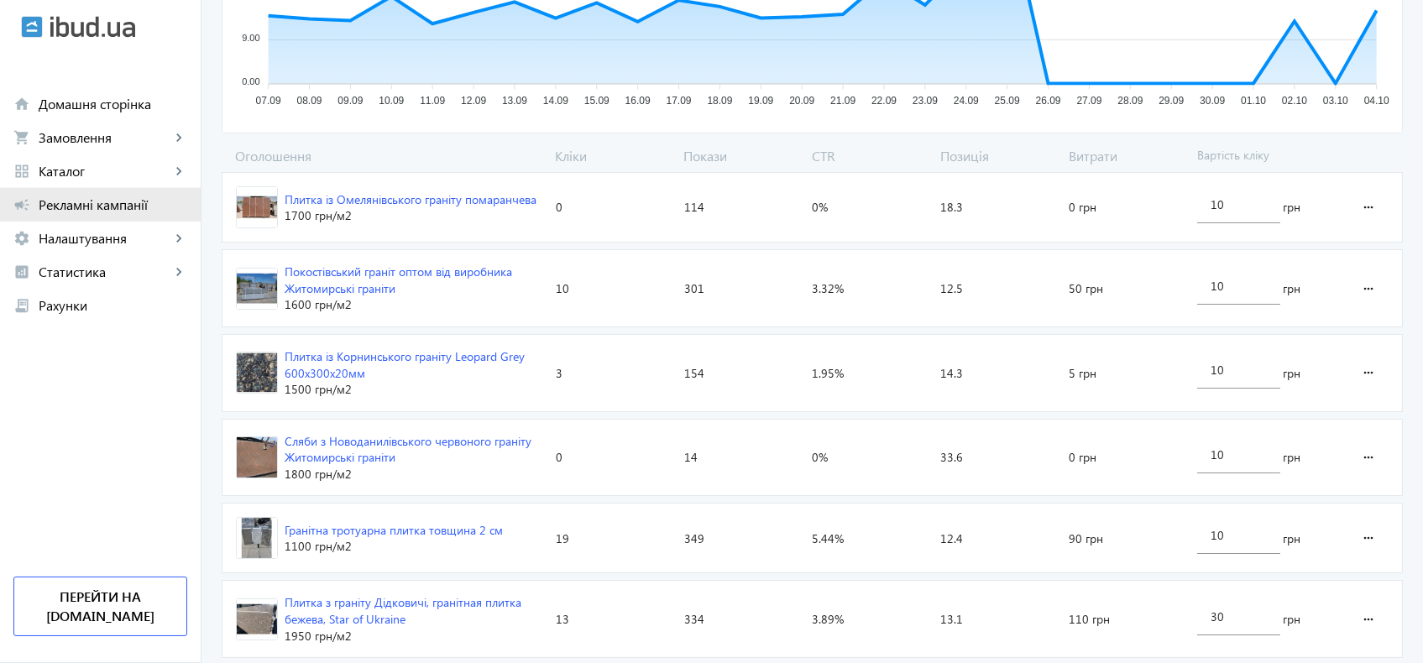
click at [87, 202] on span "Рекламні кампанії" at bounding box center [113, 204] width 149 height 17
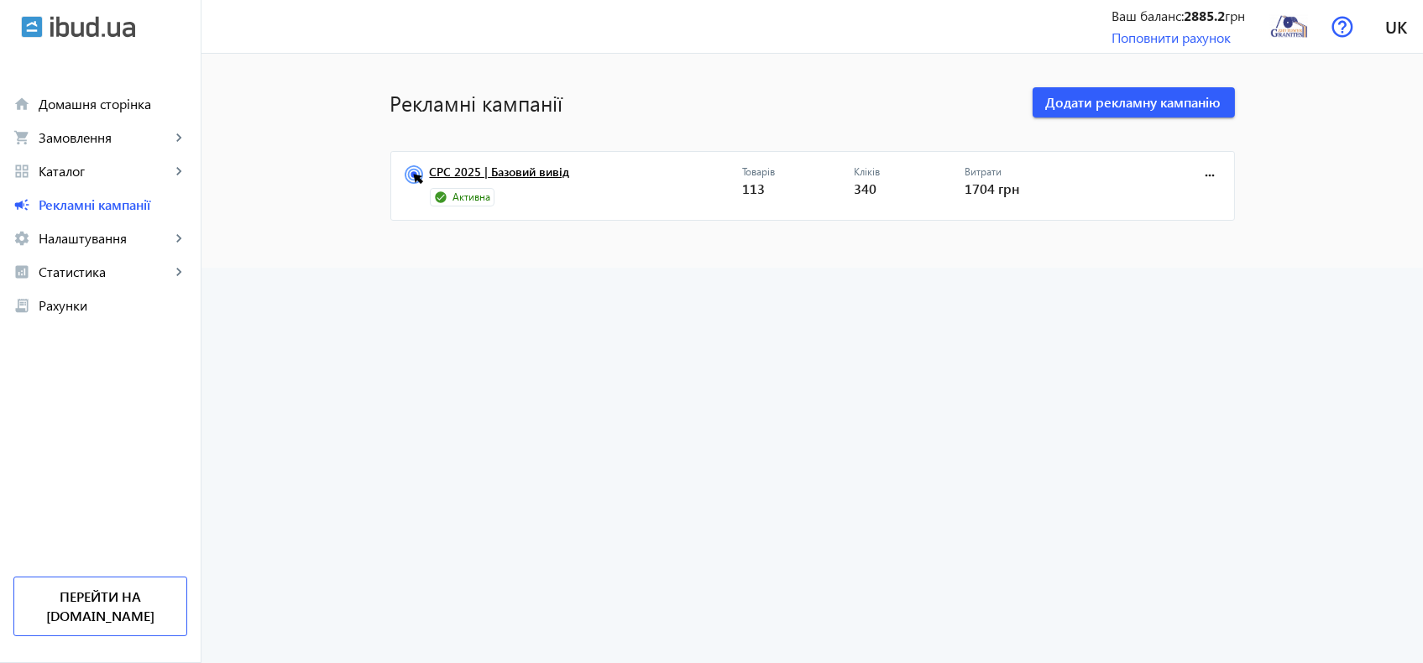
click at [537, 172] on link "CPC 2025 | Базовий вивід" at bounding box center [586, 177] width 312 height 24
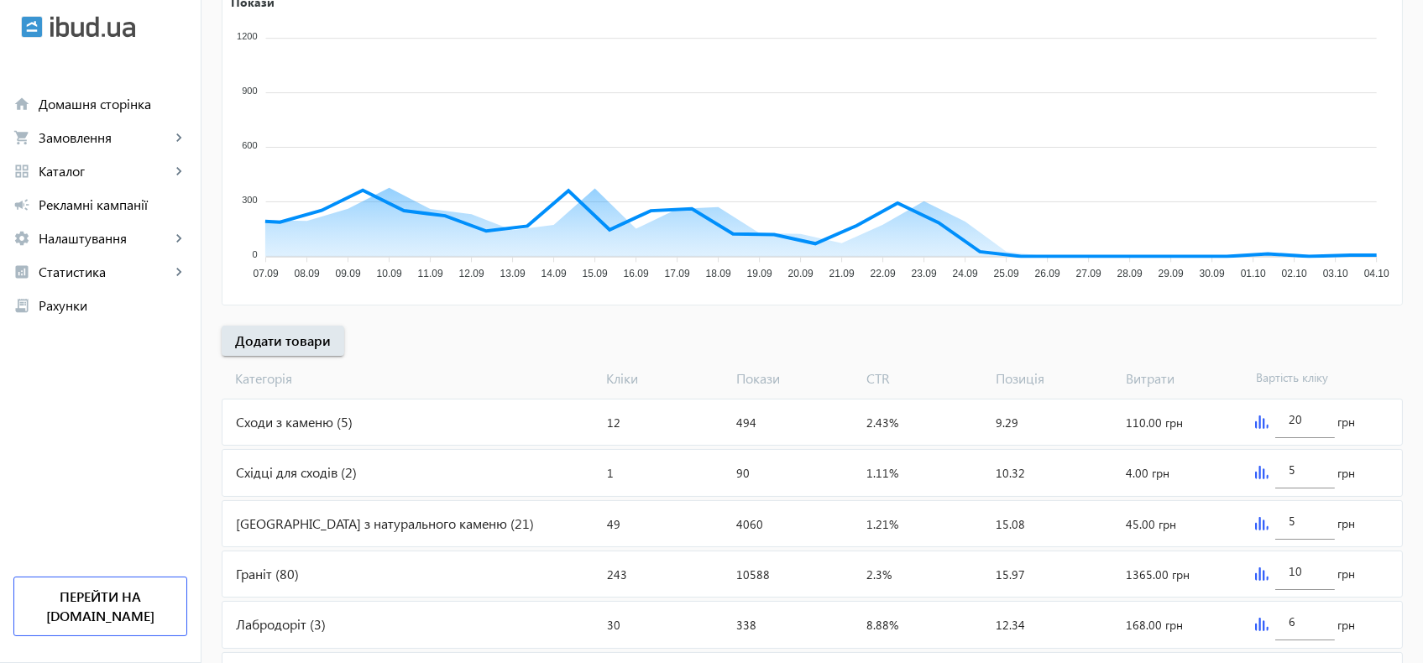
scroll to position [401, 0]
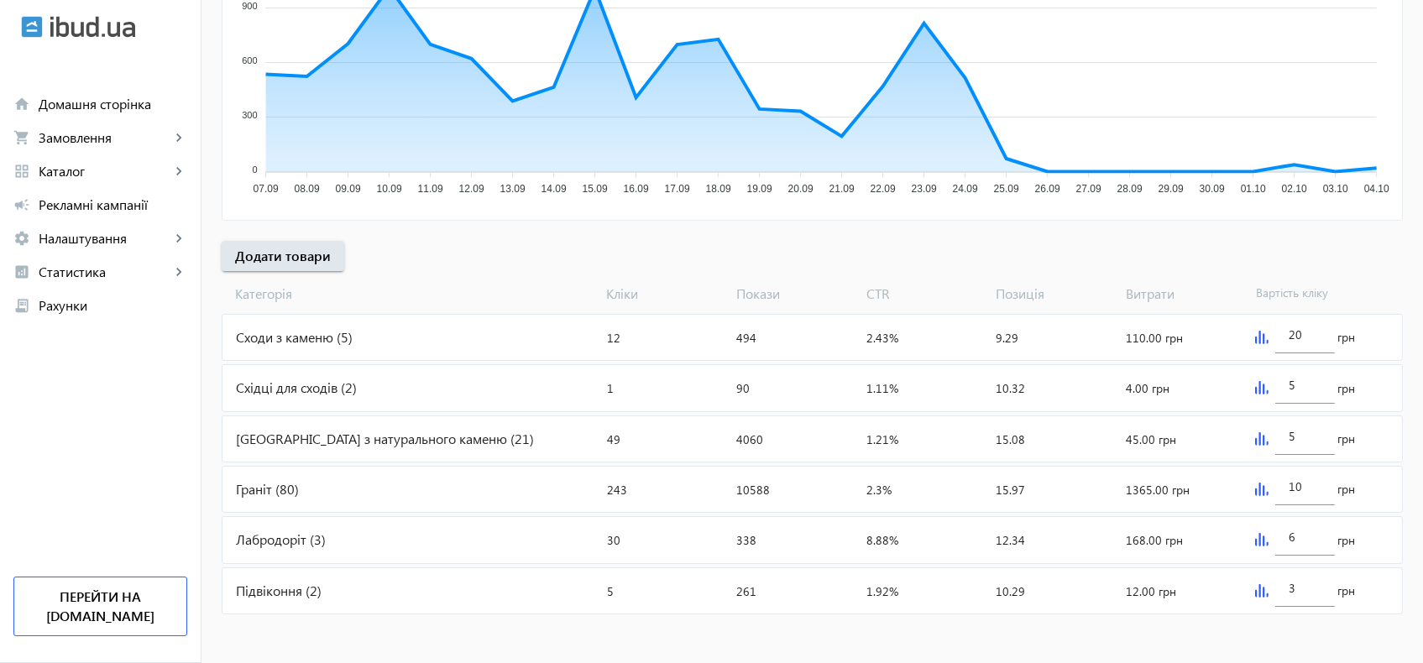
click at [311, 337] on div "Сходи з каменю (5)" at bounding box center [412, 337] width 378 height 45
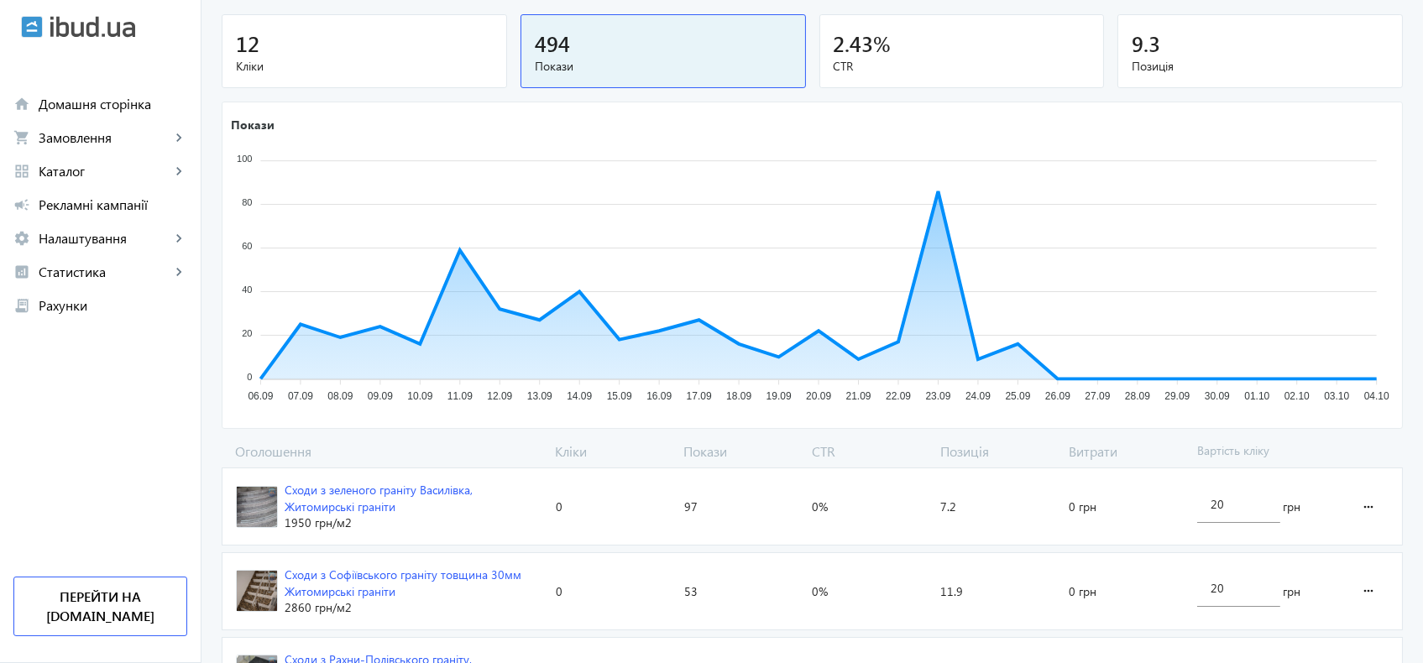
scroll to position [163, 0]
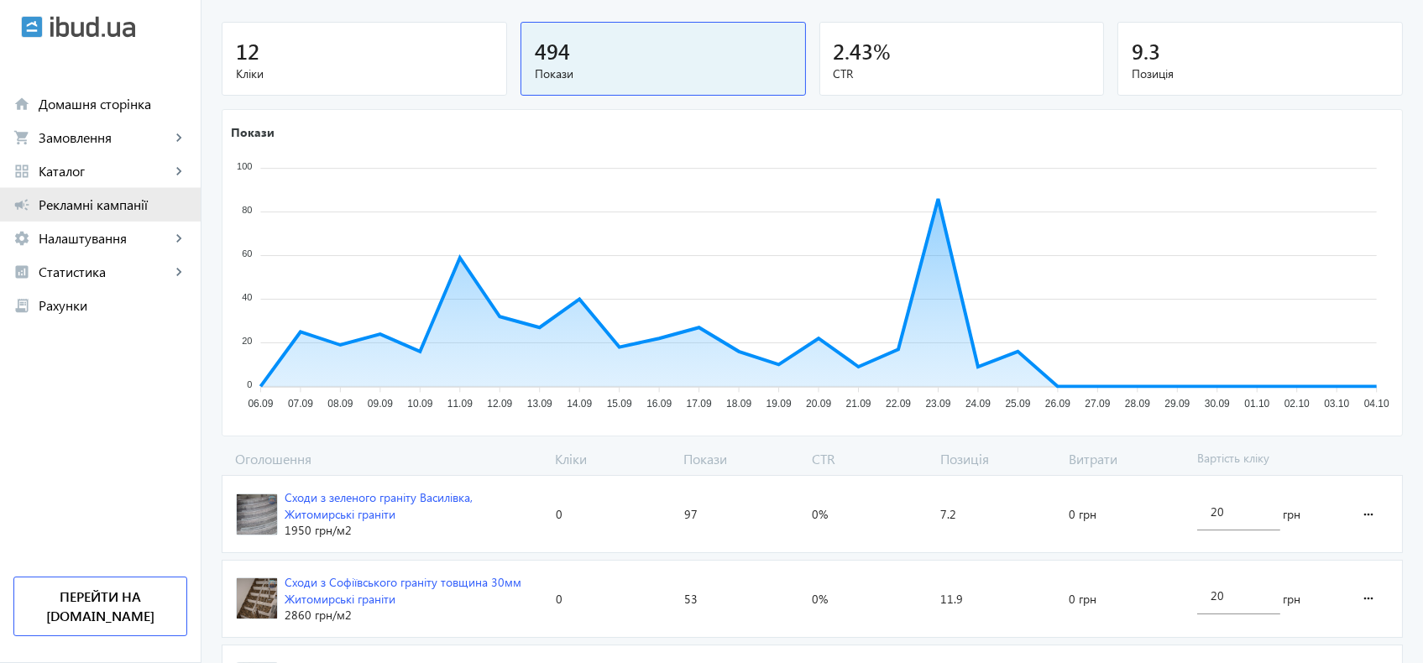
click at [94, 199] on span "Рекламні кампанії" at bounding box center [113, 204] width 149 height 17
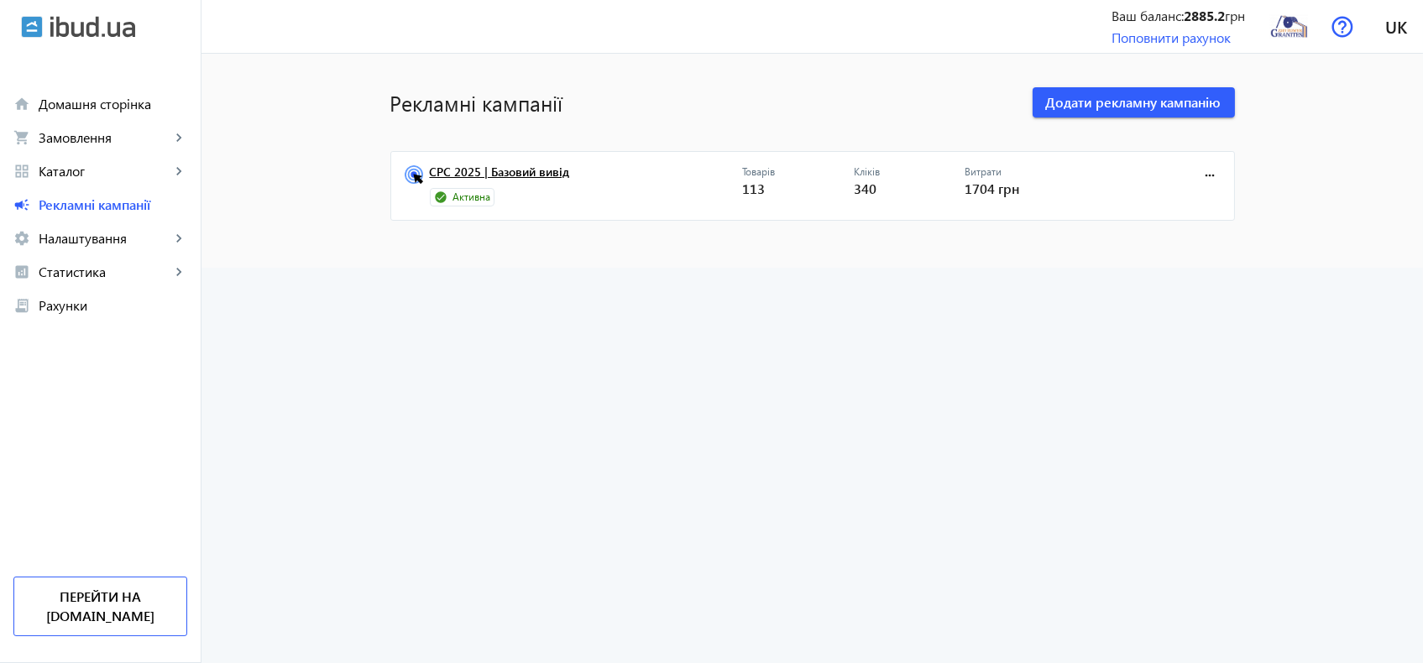
click at [484, 186] on link "CPC 2025 | Базовий вивід" at bounding box center [586, 177] width 312 height 24
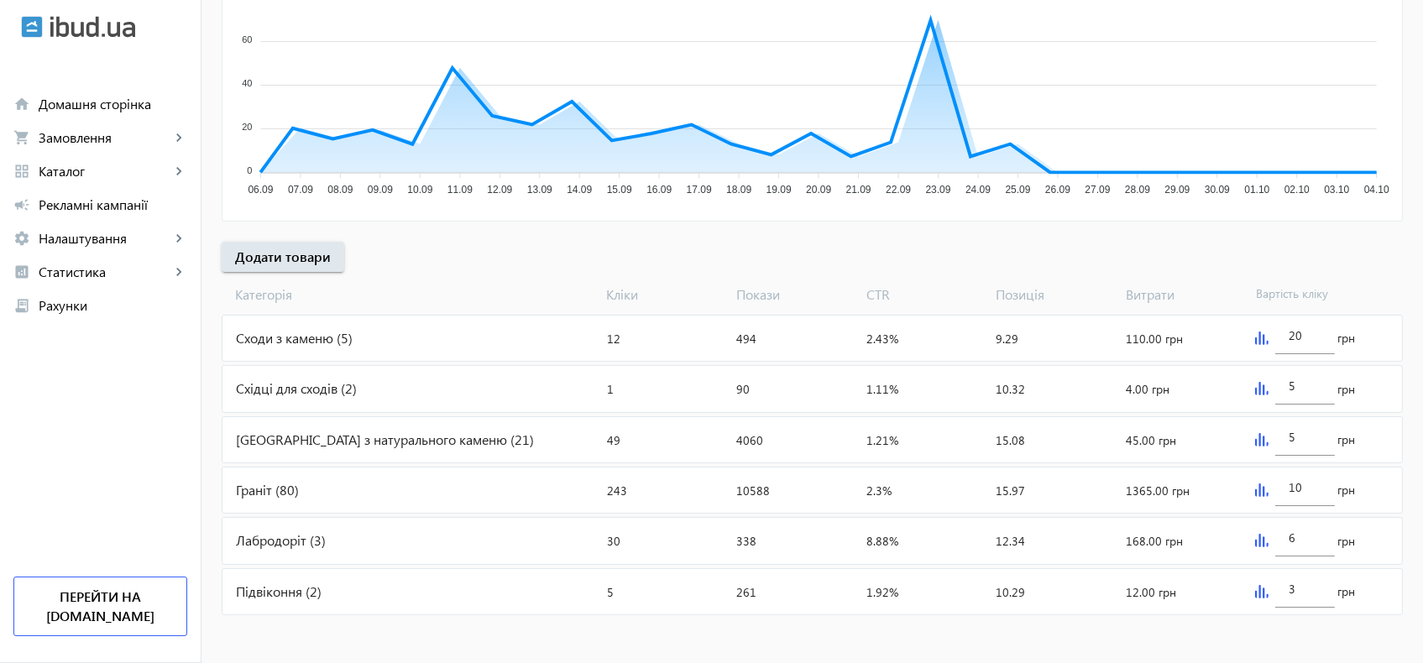
scroll to position [401, 0]
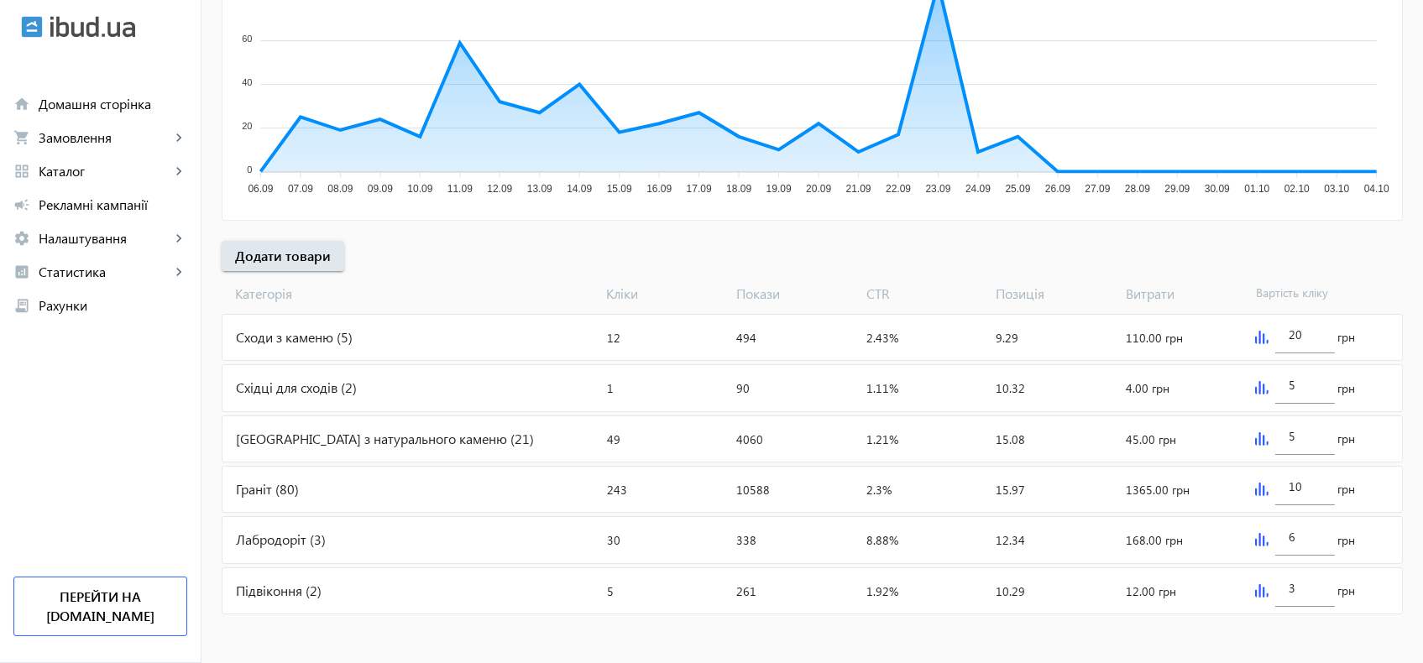
click at [249, 484] on div "Граніт (80)" at bounding box center [412, 489] width 378 height 45
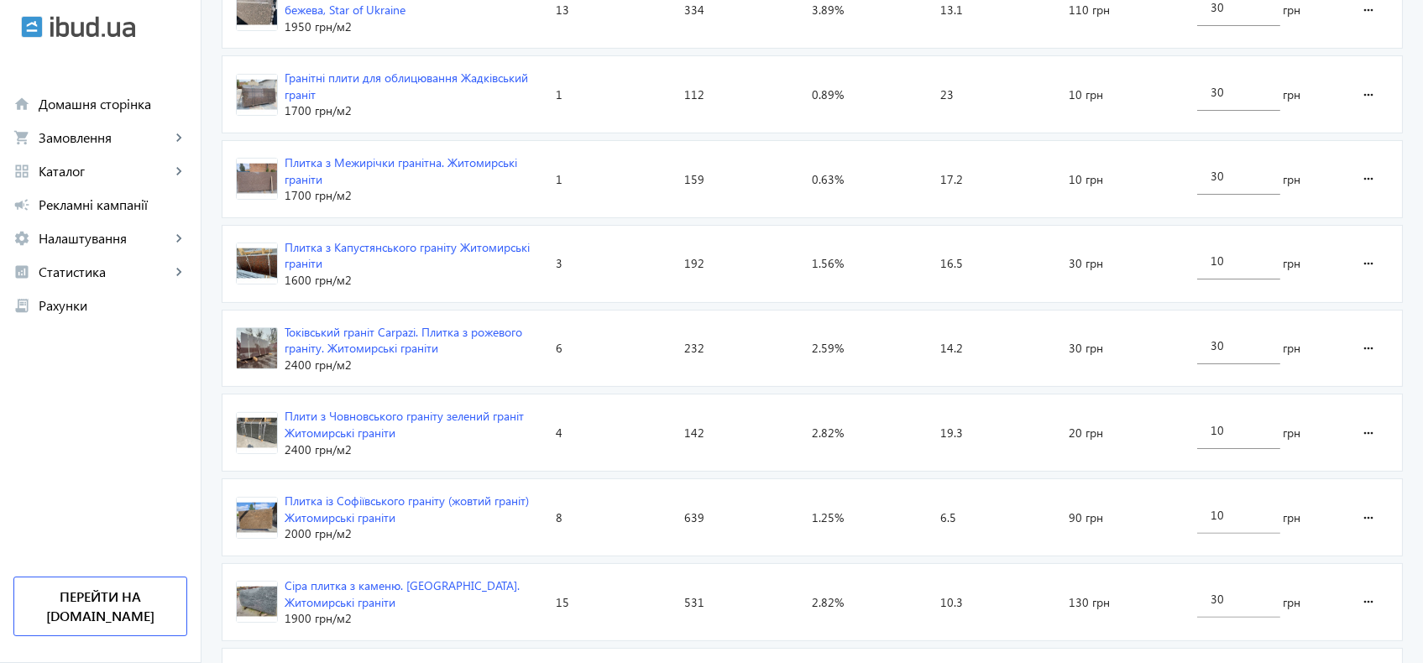
scroll to position [710, 0]
